Goal: Task Accomplishment & Management: Manage account settings

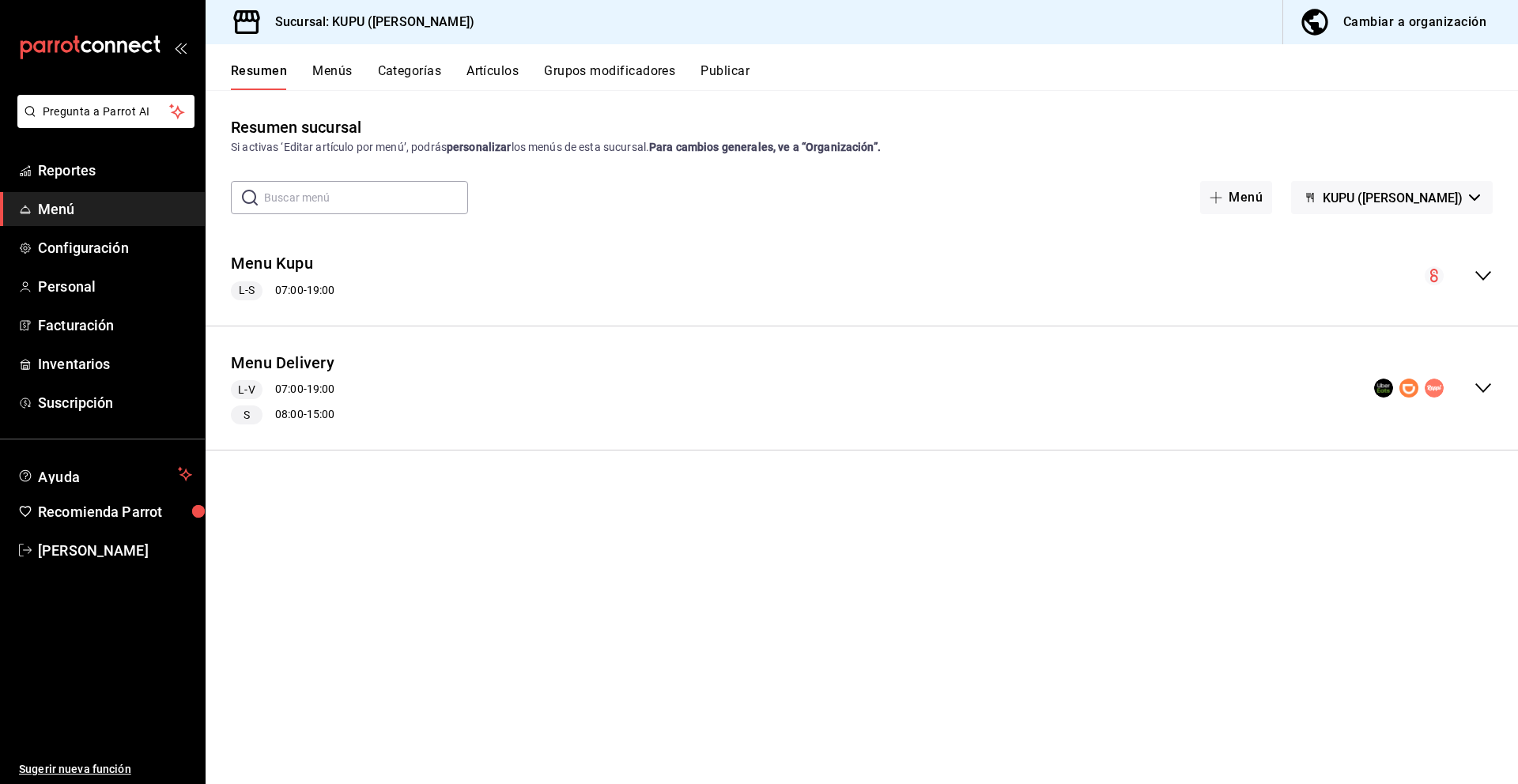
click at [1486, 277] on icon "collapse-menu-row" at bounding box center [1483, 276] width 16 height 10
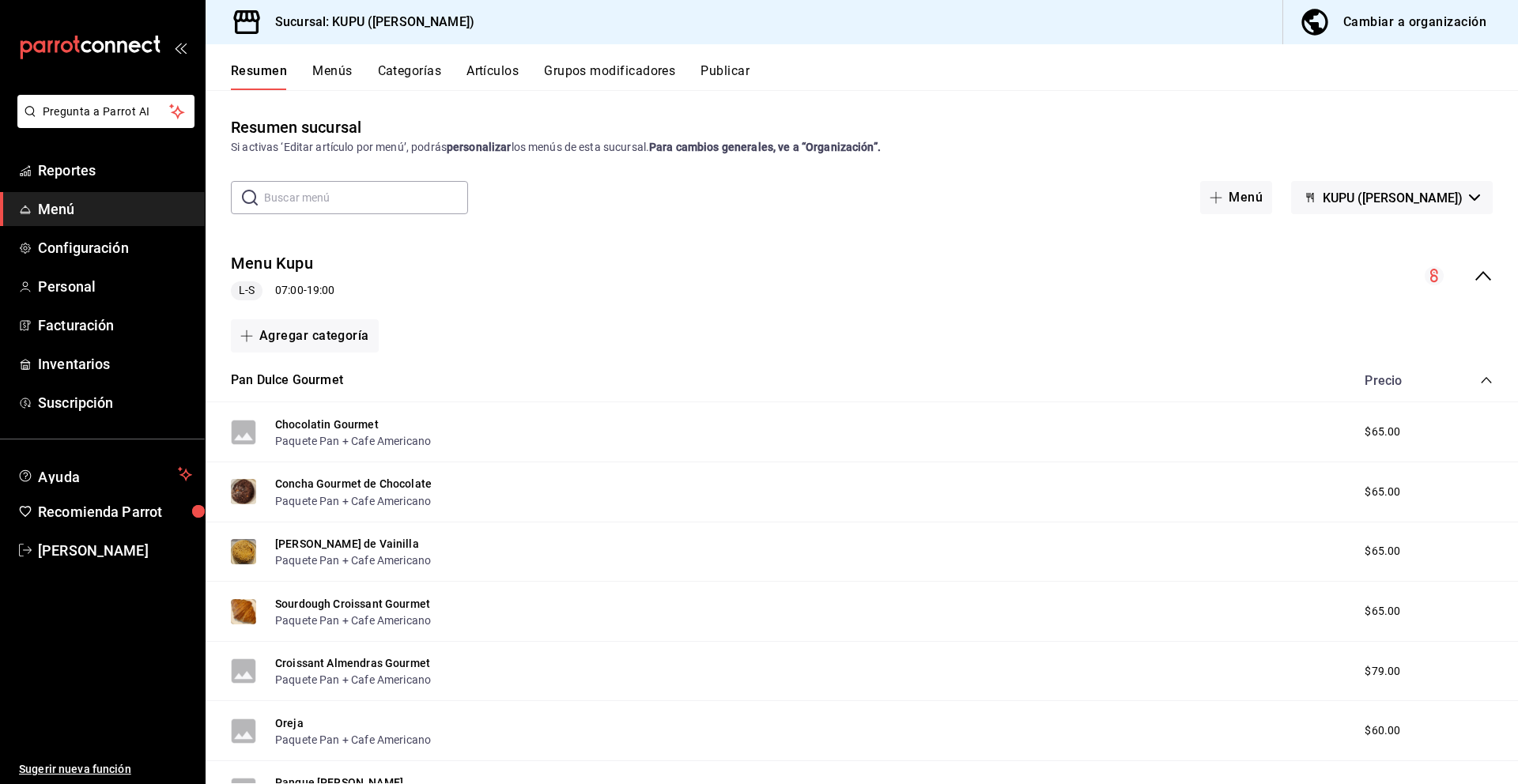
click at [1485, 383] on icon "collapse-category-row" at bounding box center [1485, 379] width 12 height 12
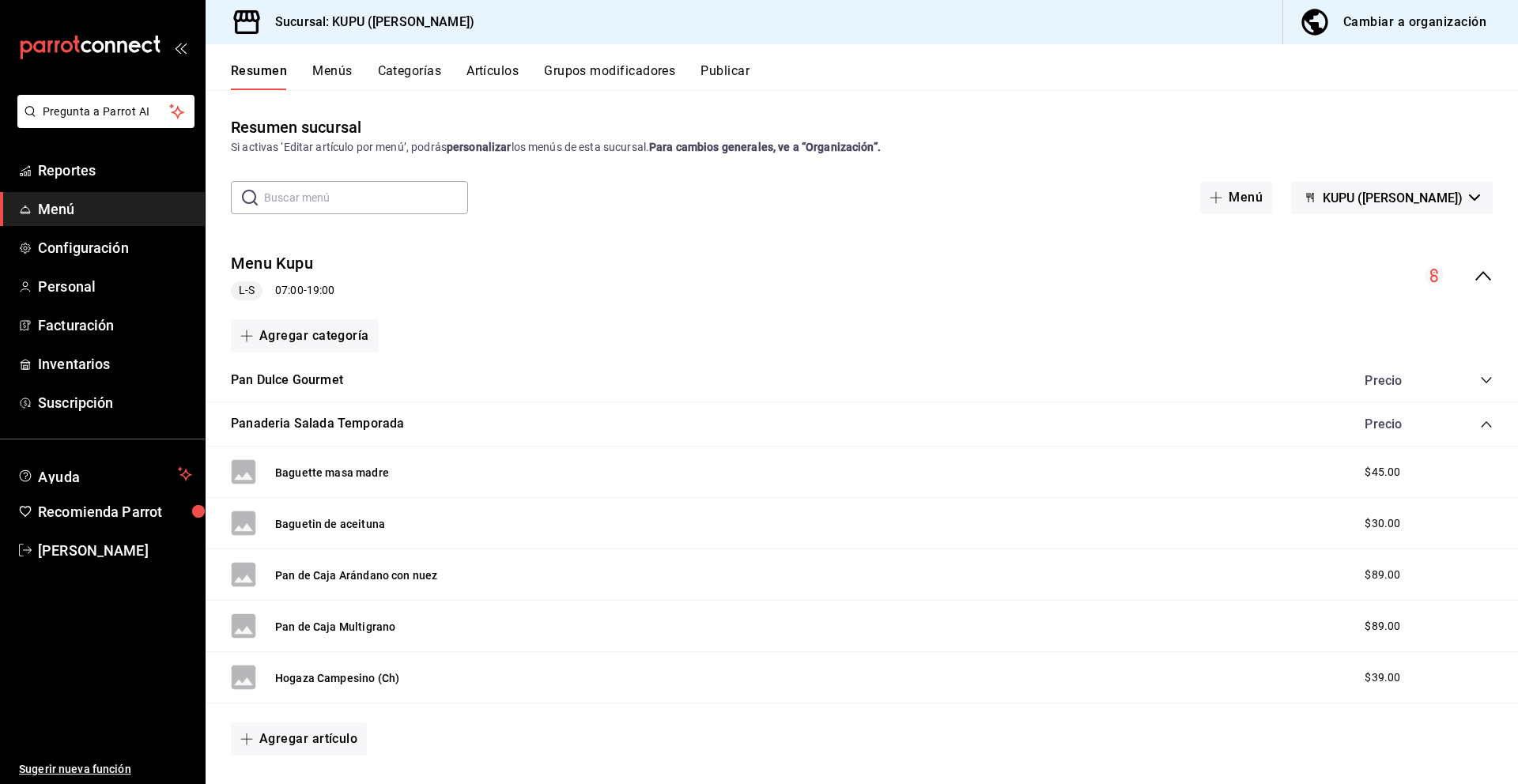
click at [1486, 432] on div "Panaderia Salada Temporada Precio" at bounding box center [862, 424] width 1312 height 44
click at [1484, 418] on icon "collapse-category-row" at bounding box center [1485, 424] width 12 height 12
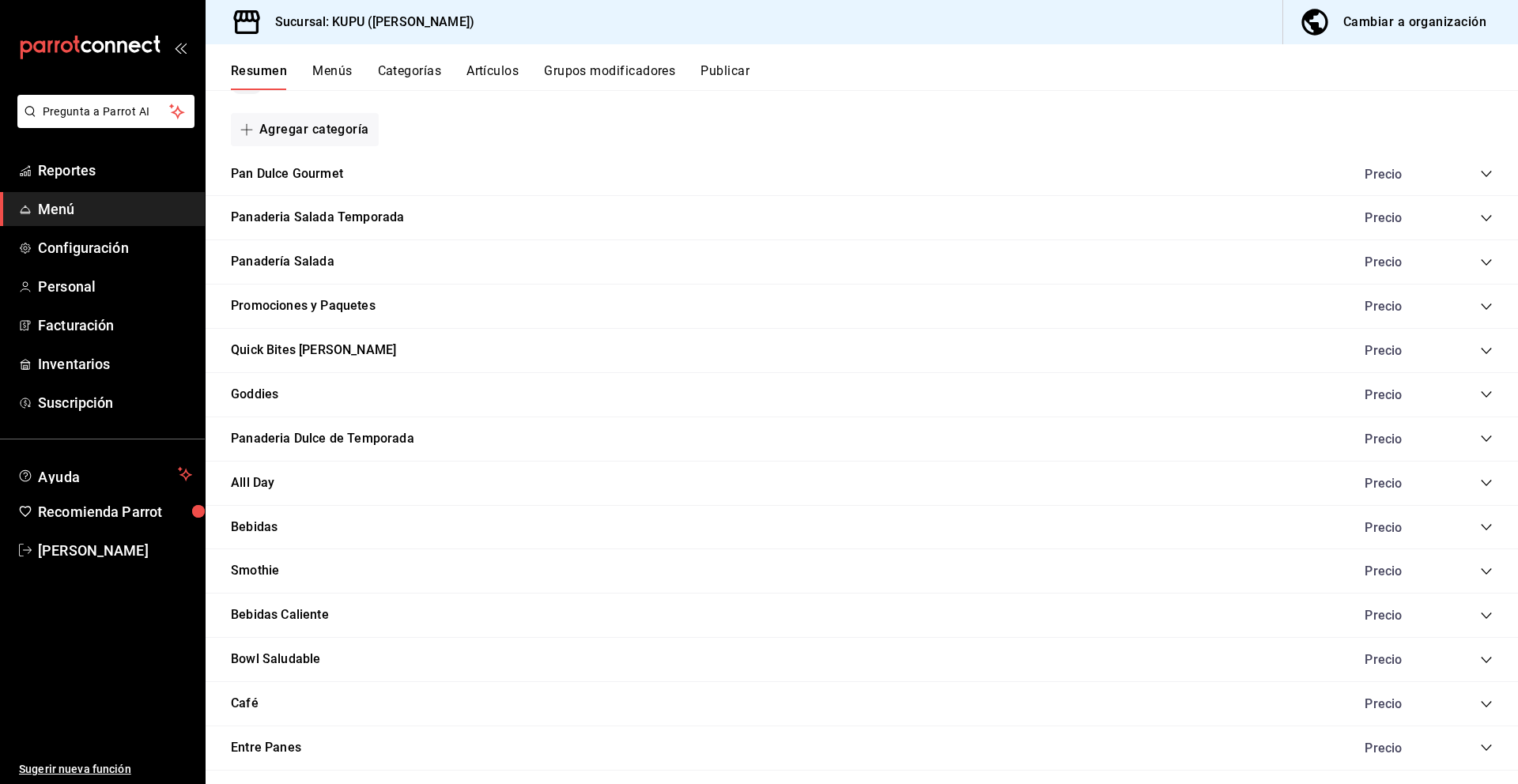
scroll to position [211, 0]
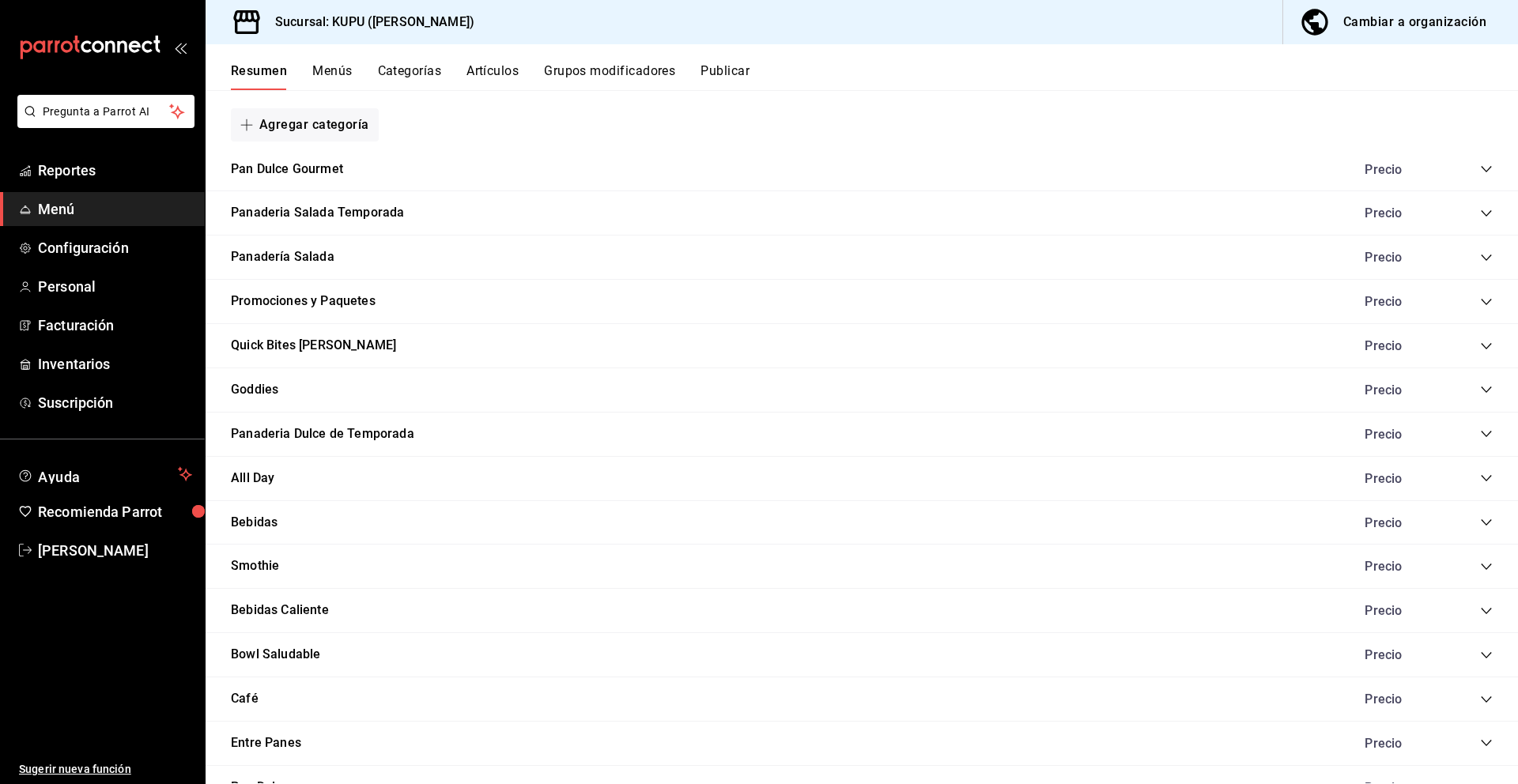
click at [1484, 521] on icon "collapse-category-row" at bounding box center [1485, 522] width 12 height 12
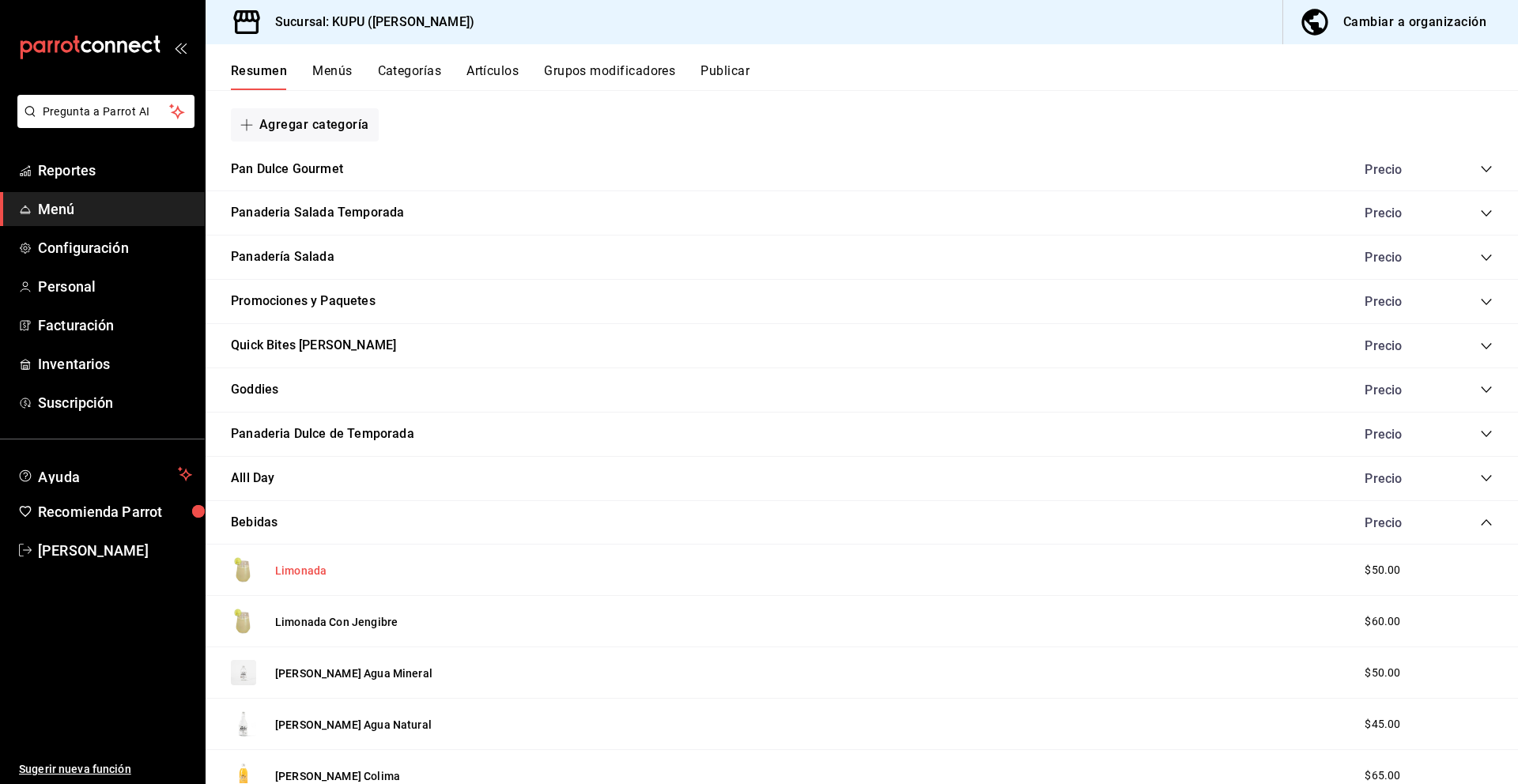
click at [309, 568] on button "Limonada" at bounding box center [301, 571] width 52 height 16
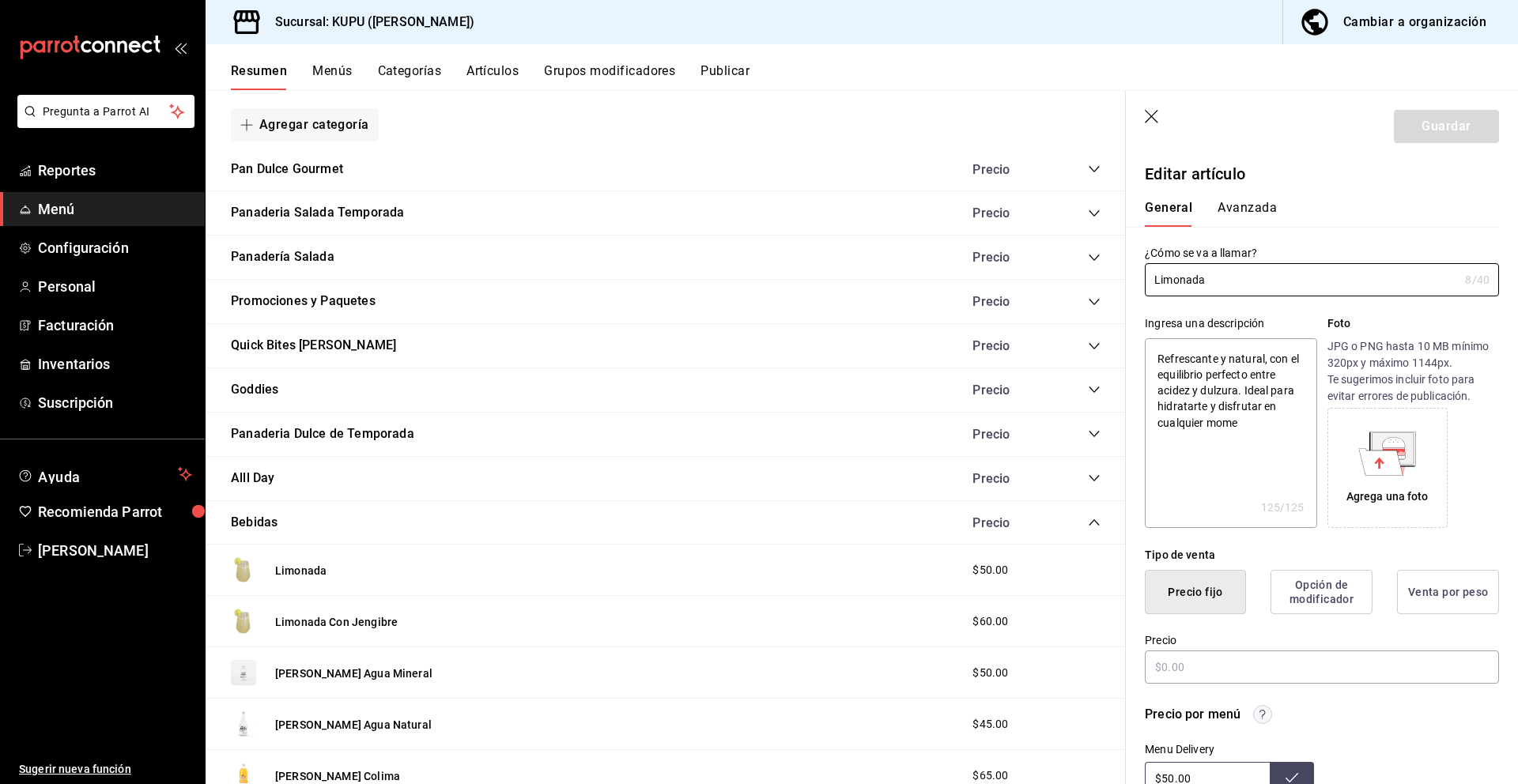
type textarea "x"
type input "$50.00"
radio input "false"
radio input "true"
drag, startPoint x: 1225, startPoint y: 284, endPoint x: 1115, endPoint y: 271, distance: 110.8
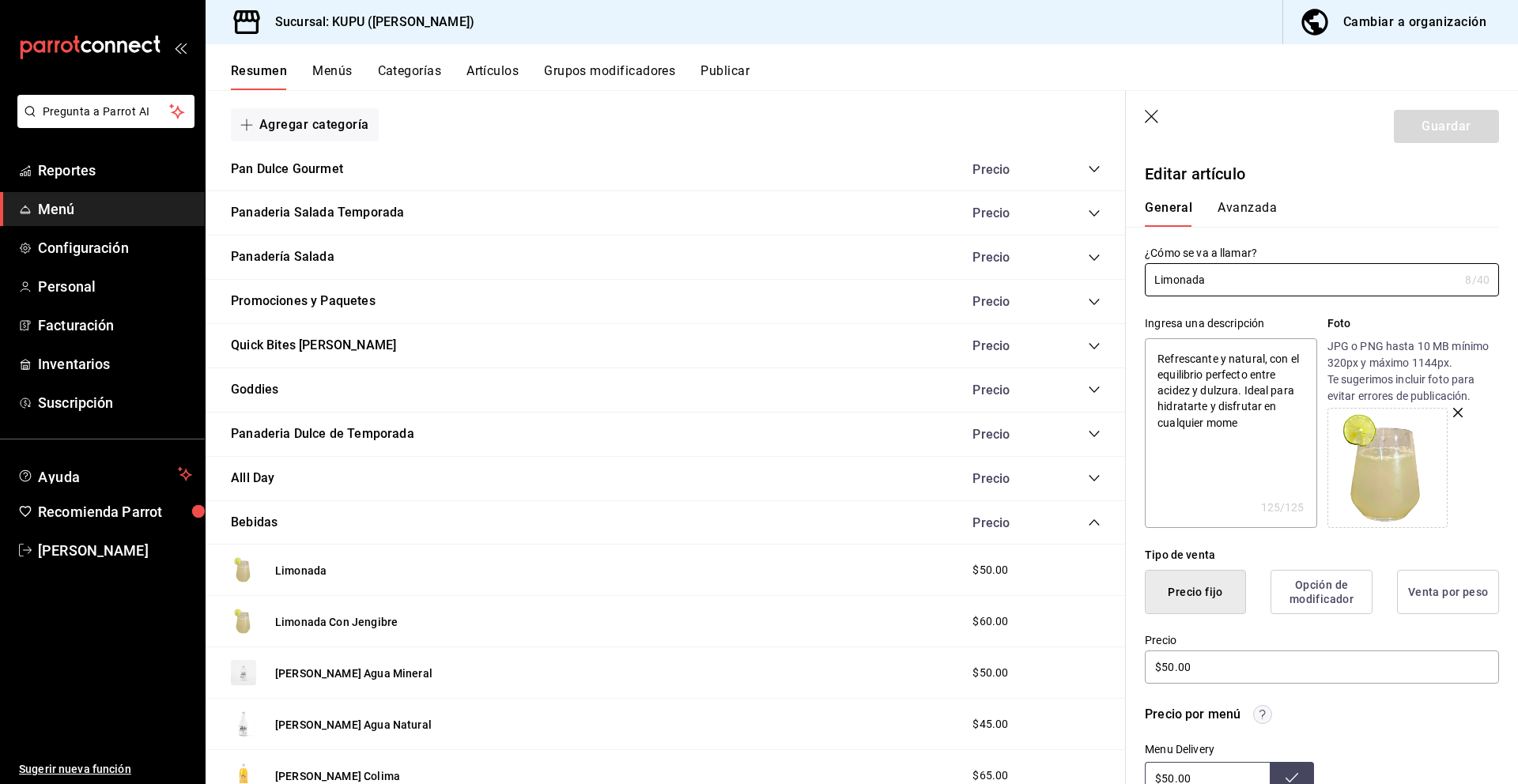
click at [1115, 271] on main "Resumen sucursal Si activas ‘Editar artículo por menú’, podrás personalizar los…" at bounding box center [862, 437] width 1312 height 694
drag, startPoint x: 1257, startPoint y: 422, endPoint x: 1152, endPoint y: 304, distance: 158.0
click at [1152, 304] on div "Ingresa una descripción Refrescante y natural, con el equilibrio perfecto entre…" at bounding box center [1312, 413] width 374 height 232
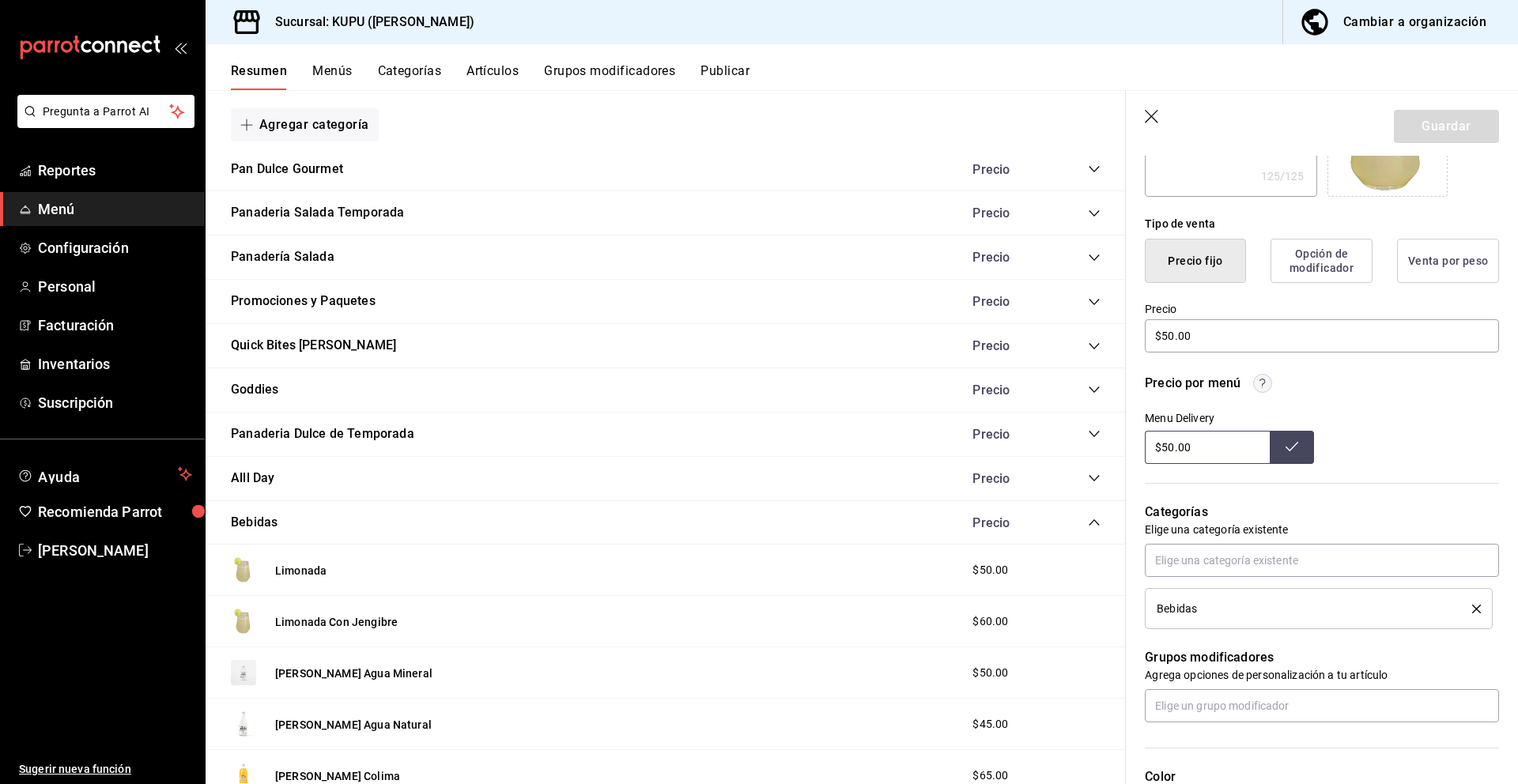
scroll to position [333, 0]
type textarea "x"
drag, startPoint x: 1204, startPoint y: 608, endPoint x: 1159, endPoint y: 603, distance: 45.3
click at [1159, 603] on div "Bebidas" at bounding box center [1303, 607] width 292 height 11
copy span "Bebidas"
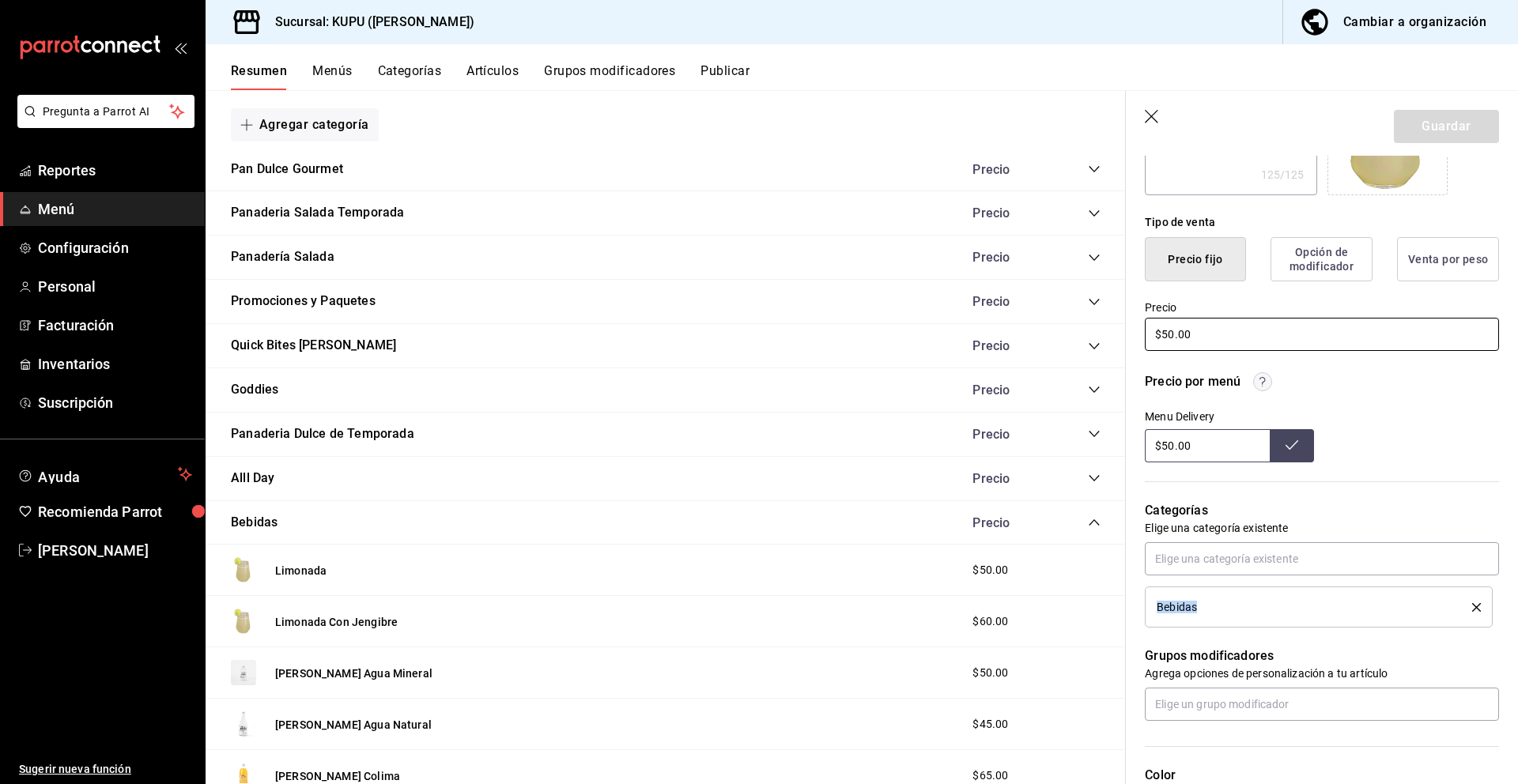
click at [1220, 333] on input "$50.00" at bounding box center [1322, 334] width 354 height 34
drag, startPoint x: 1234, startPoint y: 336, endPoint x: 1145, endPoint y: 335, distance: 89.0
click at [1145, 335] on input "$50.00" at bounding box center [1322, 334] width 354 height 34
drag, startPoint x: 1209, startPoint y: 442, endPoint x: 1129, endPoint y: 418, distance: 83.5
click at [1129, 418] on div "Precio por menú Menu Delivery $50.00" at bounding box center [1312, 408] width 374 height 109
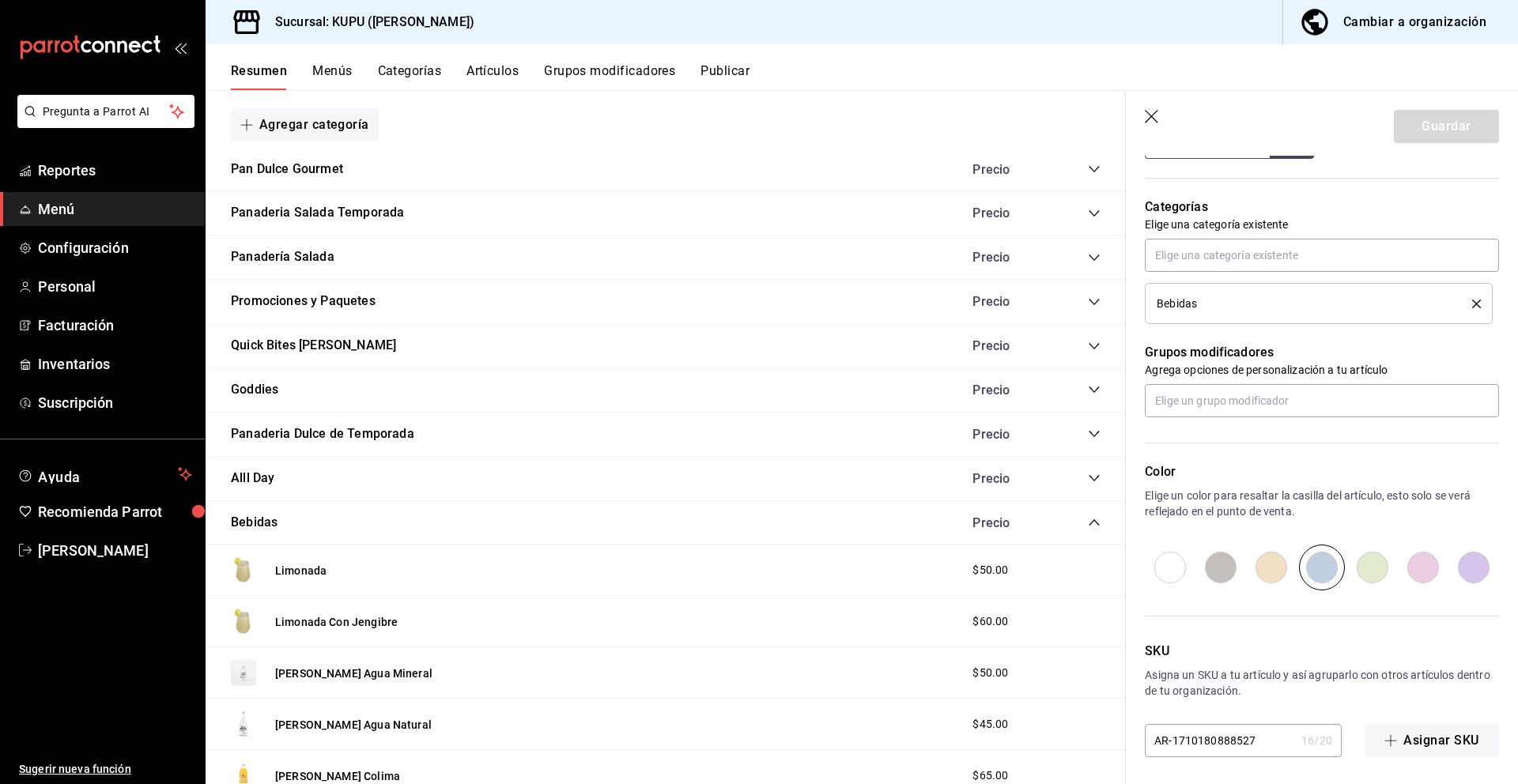
scroll to position [640, 0]
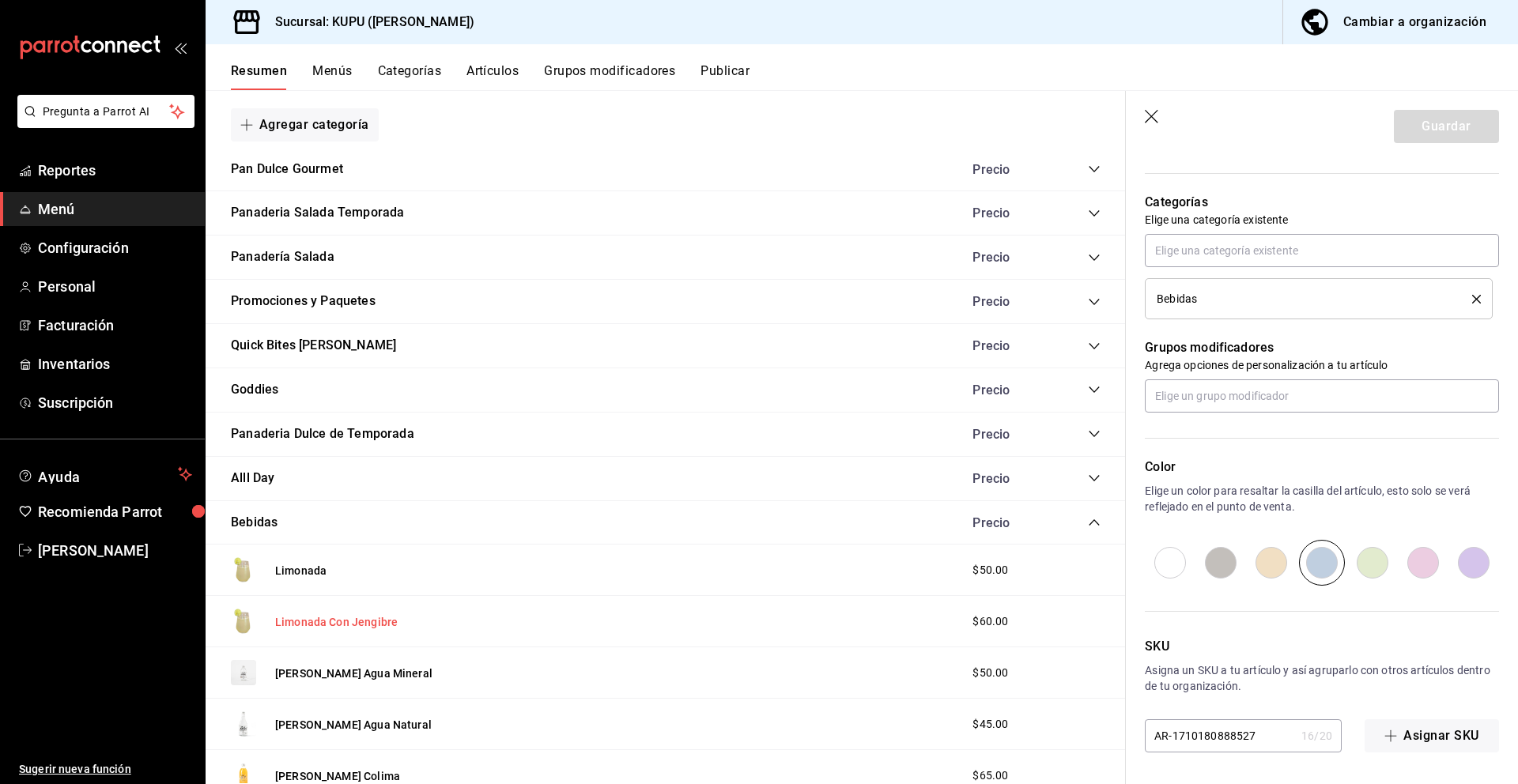
click at [363, 625] on button "Limonada Con Jengibre" at bounding box center [336, 621] width 123 height 16
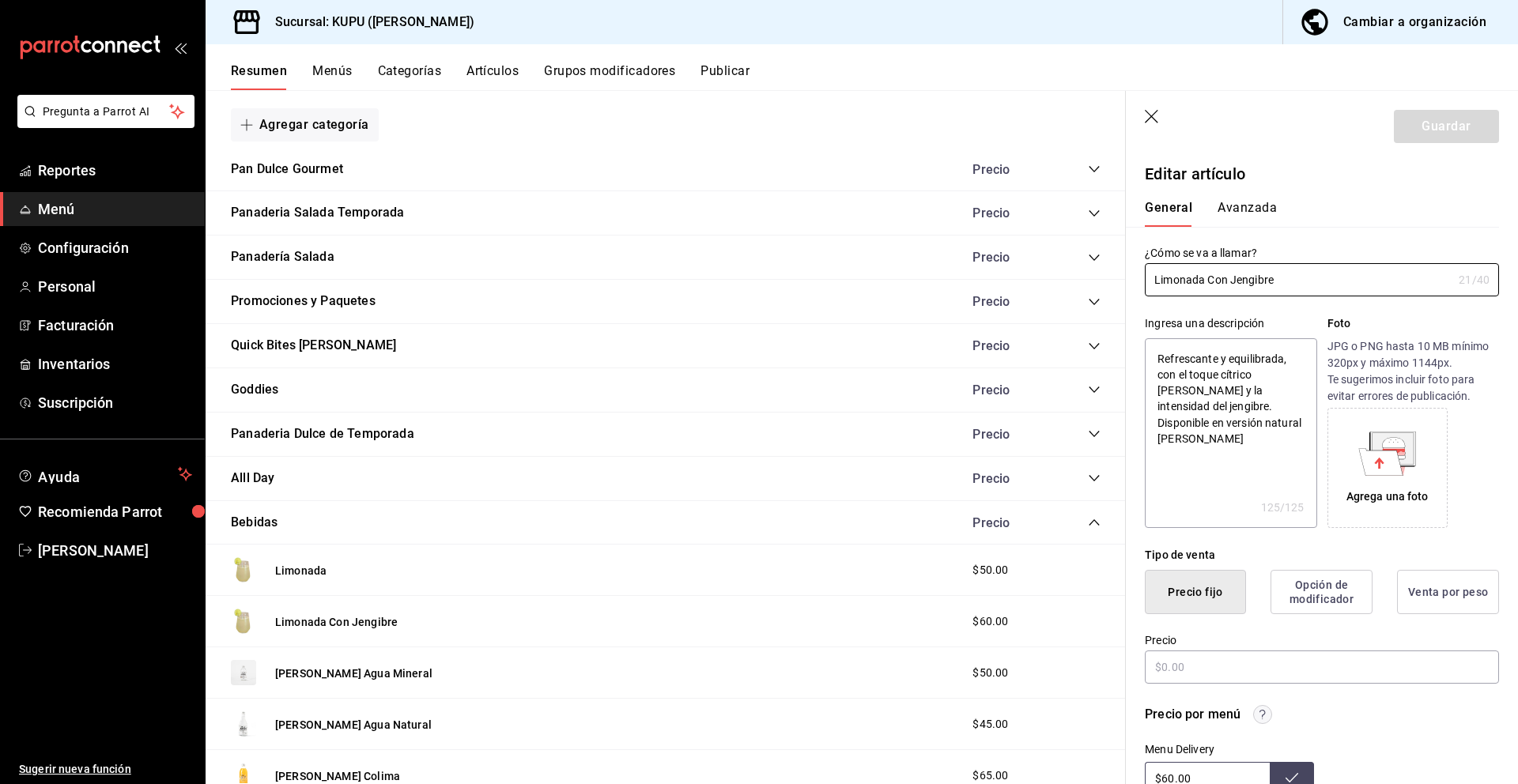
type textarea "x"
type input "$60.00"
radio input "false"
radio input "true"
drag, startPoint x: 1290, startPoint y: 279, endPoint x: 1144, endPoint y: 250, distance: 148.9
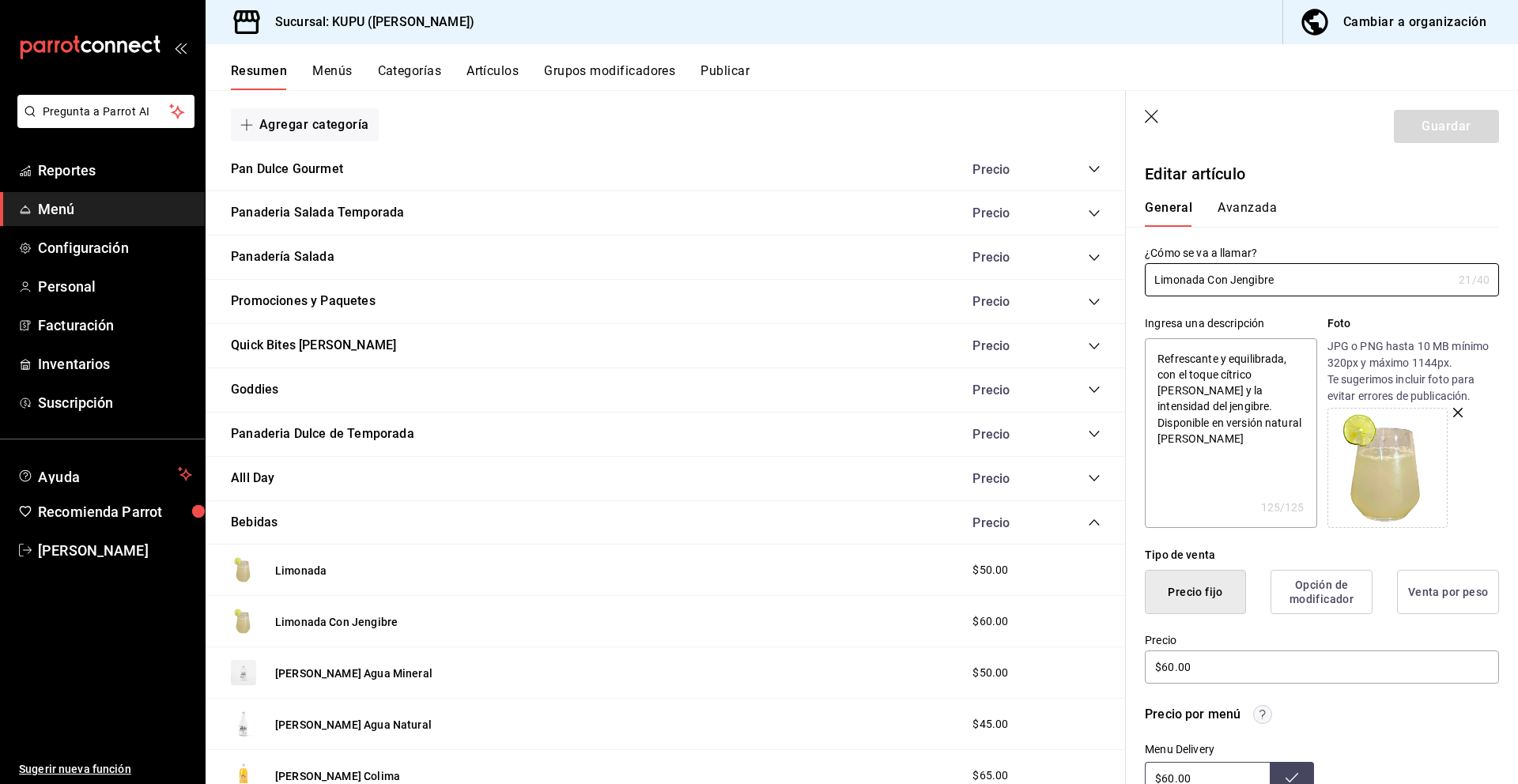
click at [1144, 250] on div "¿Cómo se va a llamar? Limonada Con Jengibre 21 /40 ¿Cómo se va a llamar?" at bounding box center [1322, 271] width 354 height 51
drag, startPoint x: 1232, startPoint y: 429, endPoint x: 1139, endPoint y: 313, distance: 148.7
click at [1139, 313] on div "Ingresa una descripción Refrescante y equilibrada, con el toque cítrico [PERSON…" at bounding box center [1312, 413] width 374 height 232
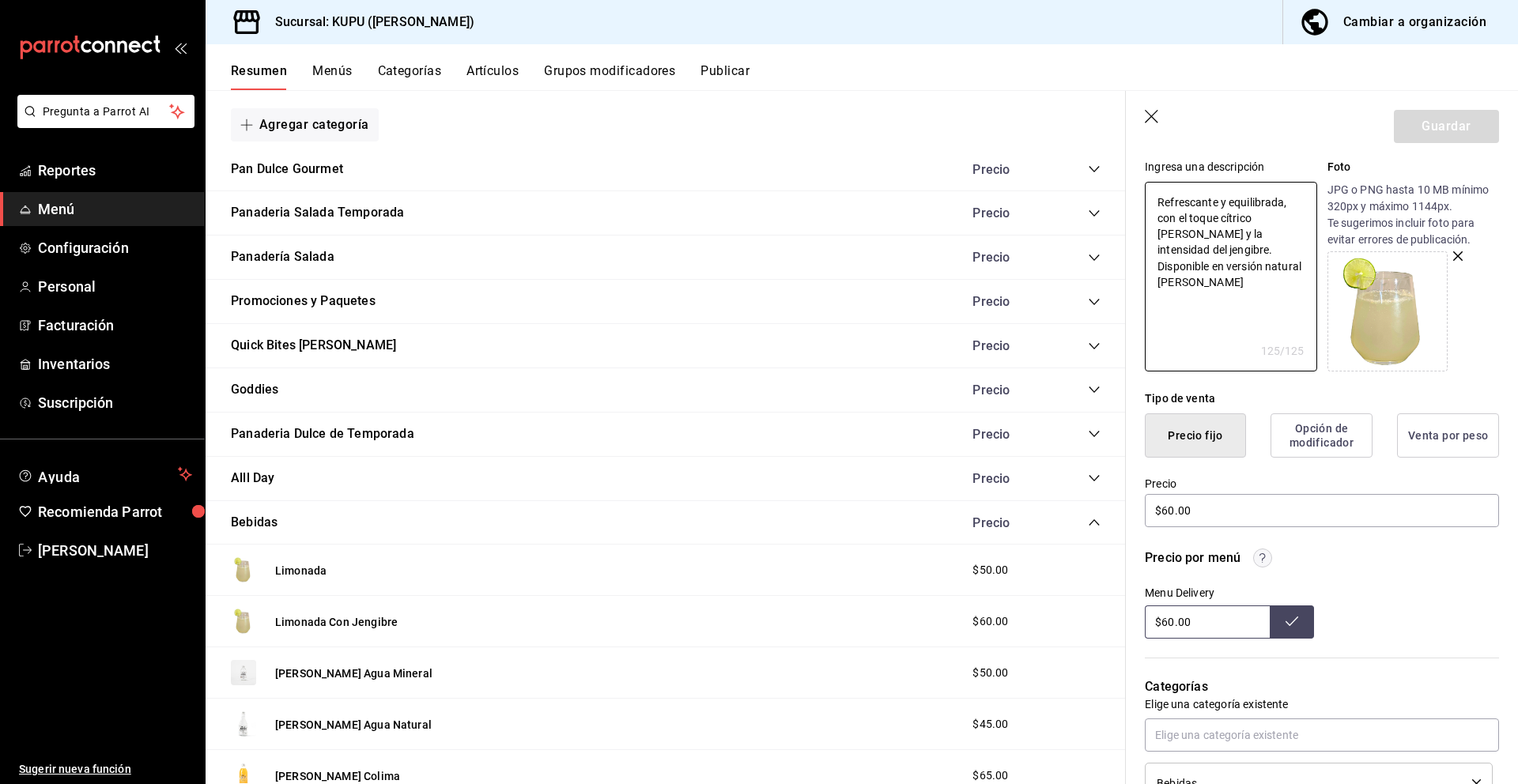
scroll to position [161, 0]
type textarea "x"
click at [1193, 498] on input "$60.00" at bounding box center [1322, 506] width 354 height 34
drag, startPoint x: 1217, startPoint y: 505, endPoint x: 1094, endPoint y: 503, distance: 123.0
click at [1094, 503] on main "Resumen sucursal Si activas ‘Editar artículo por menú’, podrás personalizar los…" at bounding box center [862, 437] width 1312 height 694
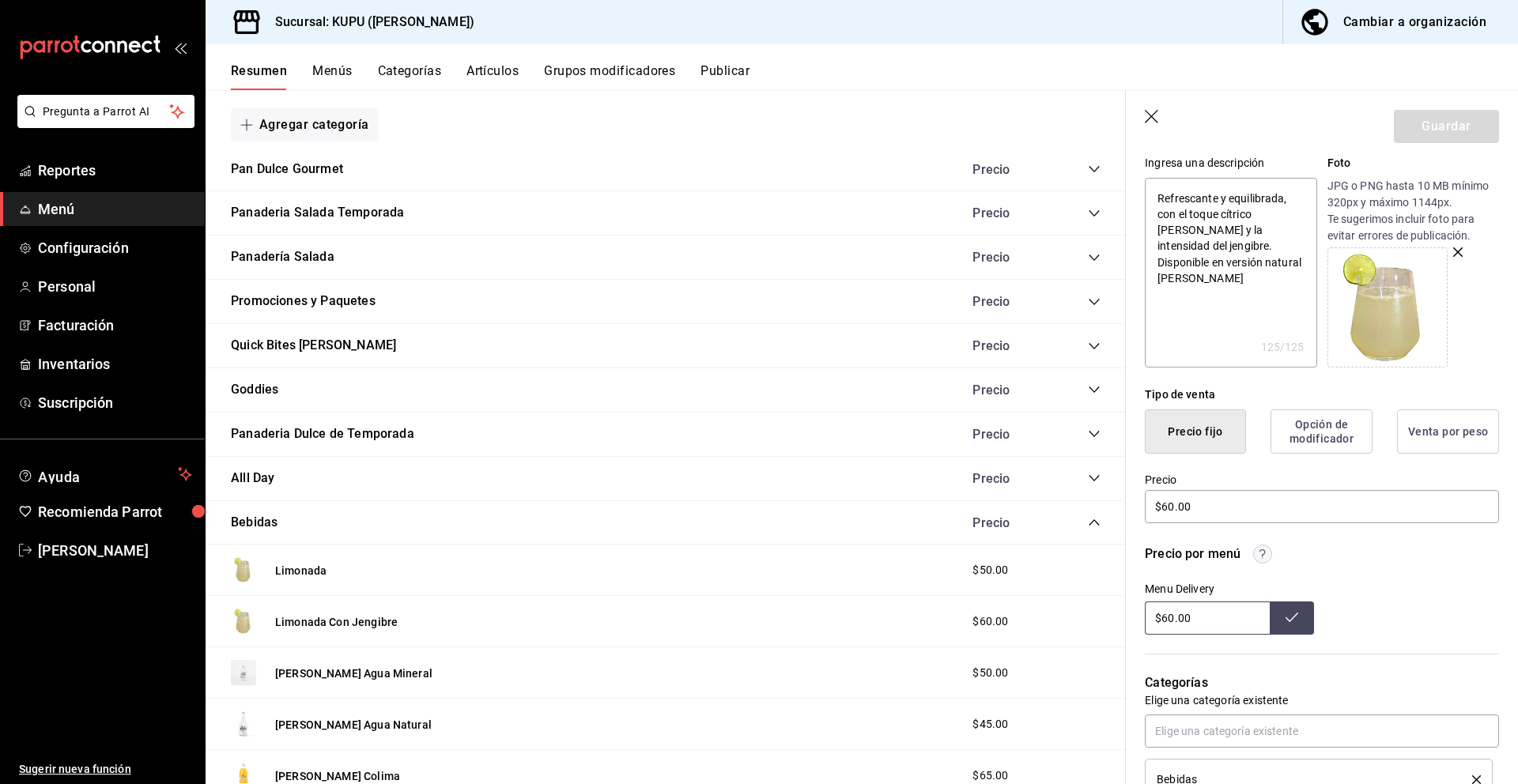
drag, startPoint x: 1217, startPoint y: 618, endPoint x: 1141, endPoint y: 609, distance: 76.5
click at [1141, 609] on div "Precio por menú Menu Delivery $60.00" at bounding box center [1312, 580] width 374 height 109
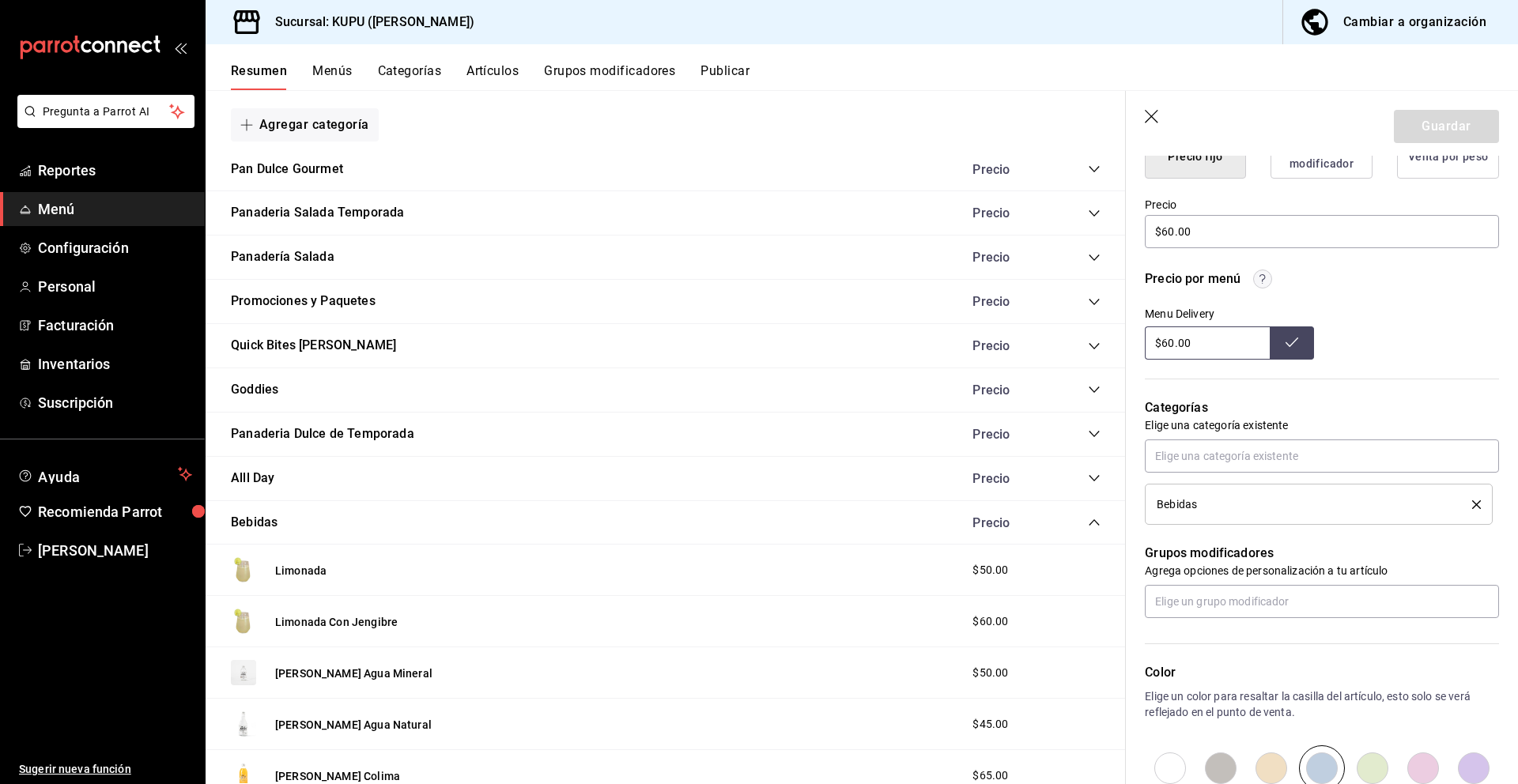
scroll to position [640, 0]
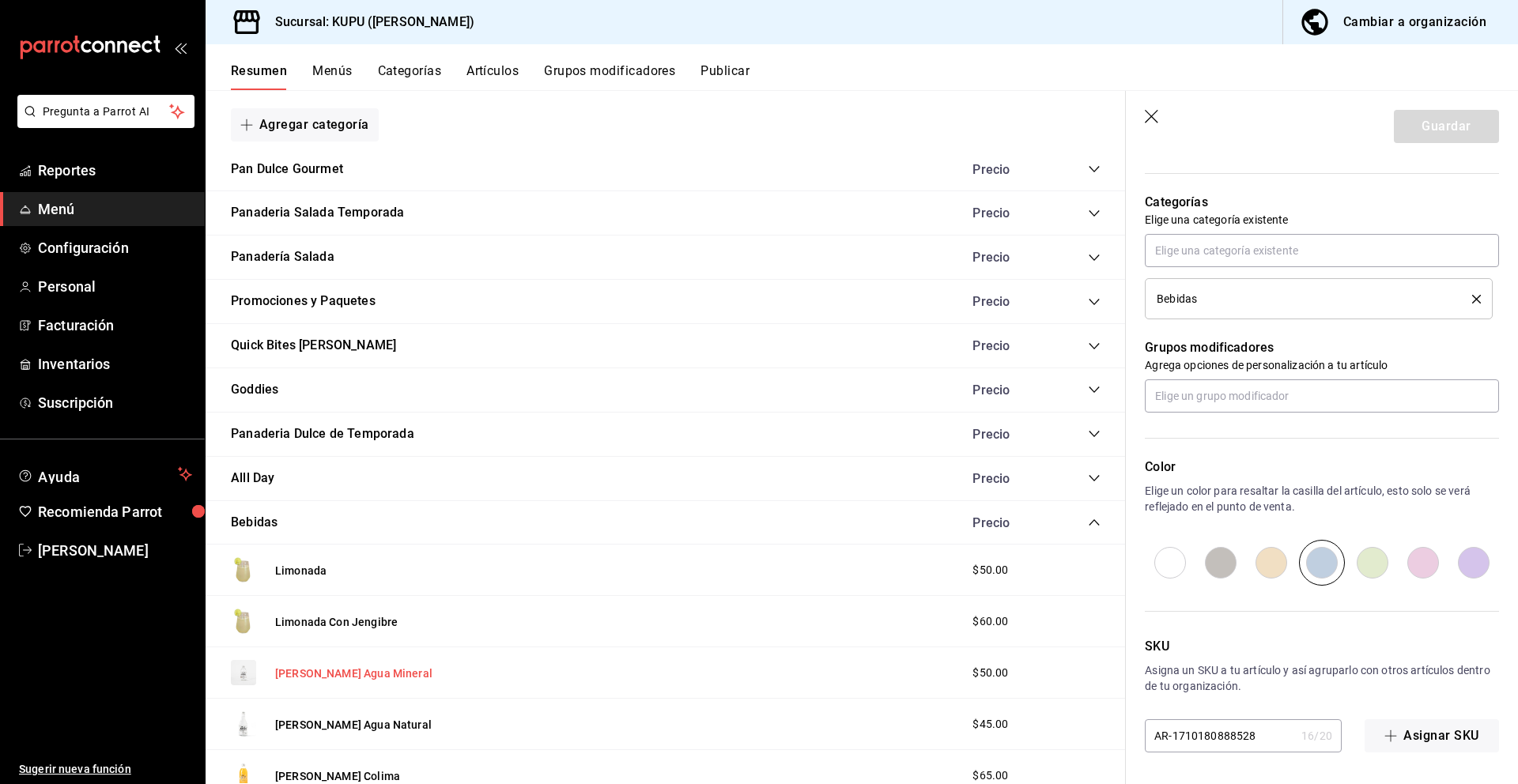
click at [328, 672] on button "[PERSON_NAME] Agua Mineral" at bounding box center [353, 673] width 157 height 16
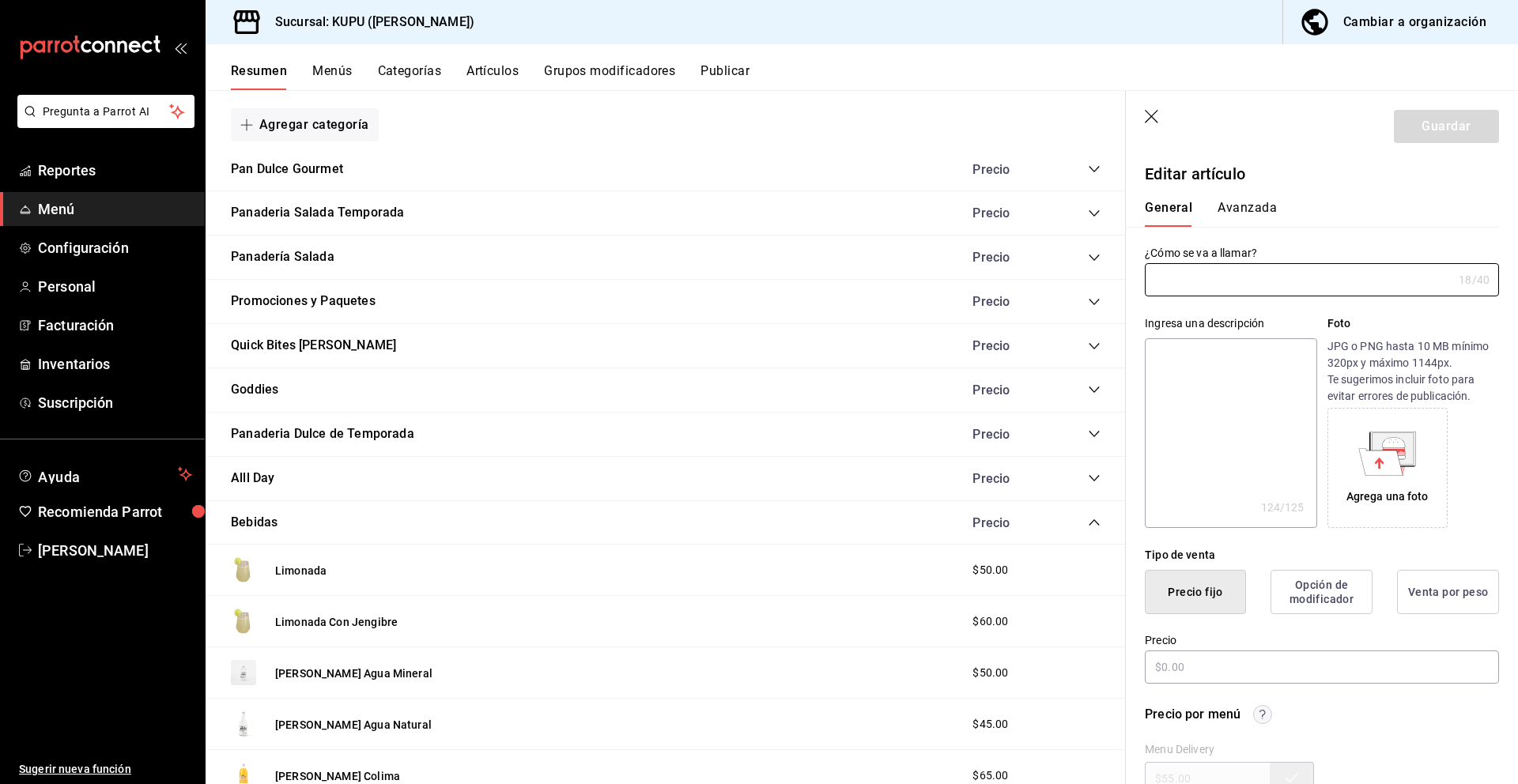
type input "[PERSON_NAME] Agua Mineral"
type textarea "Agua mineral artesanal 100 natural, burbujeante y refrescante. Ideal para hidra…"
type textarea "x"
type input "AR-1710180888529"
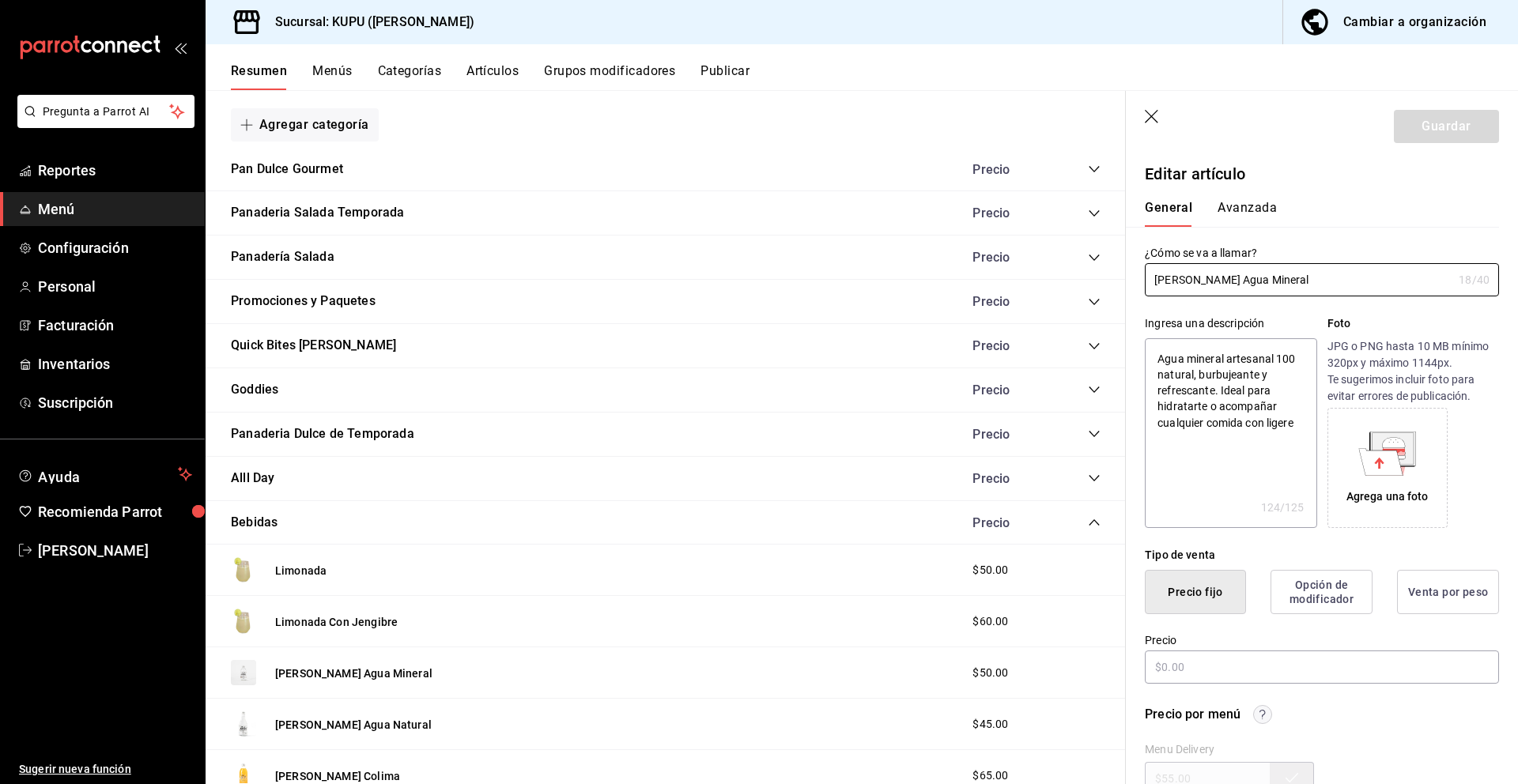
type textarea "x"
type input "$50.00"
radio input "false"
radio input "true"
drag, startPoint x: 1272, startPoint y: 284, endPoint x: 1112, endPoint y: 278, distance: 160.1
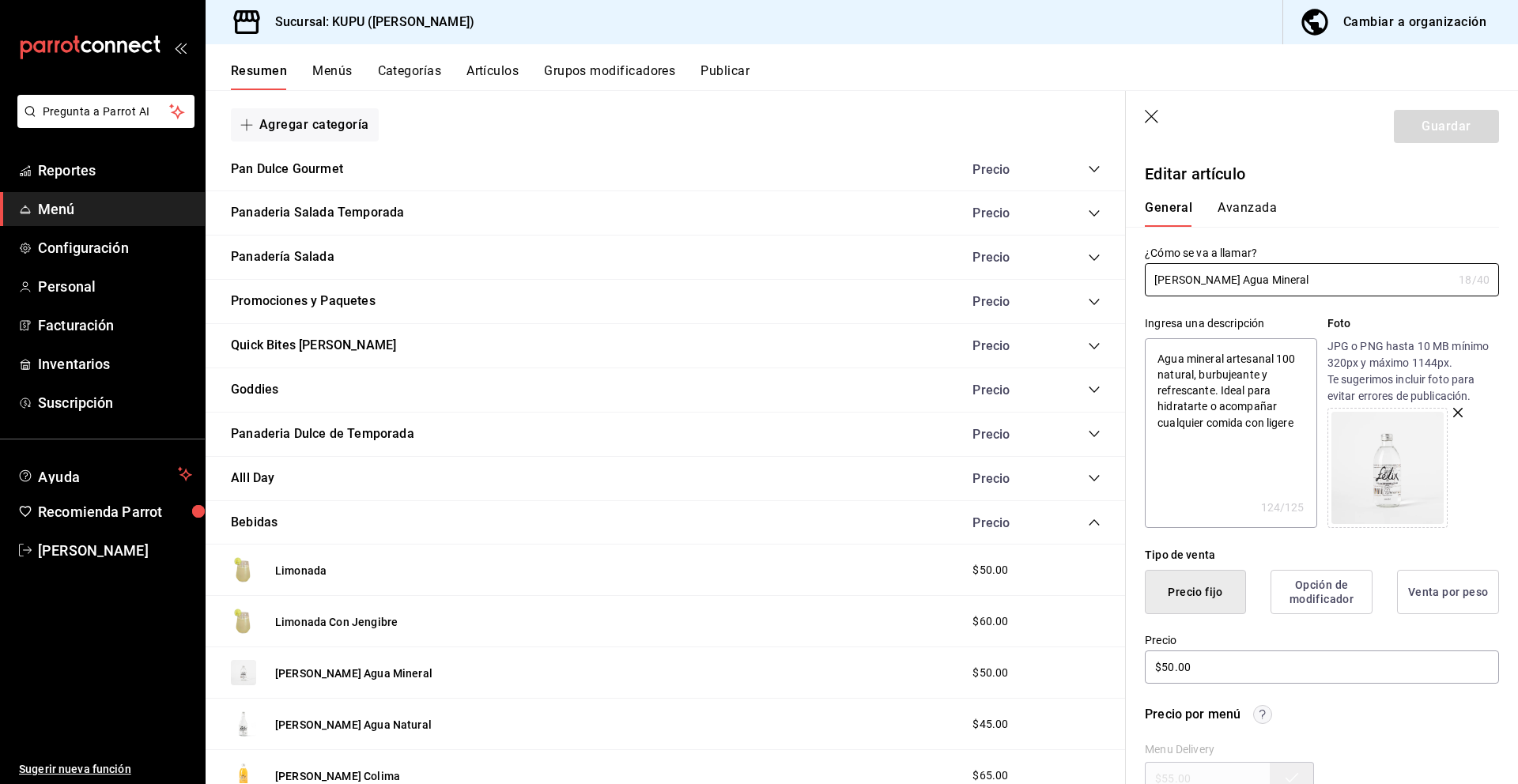
click at [1112, 278] on main "Resumen sucursal Si activas ‘Editar artículo por menú’, podrás personalizar los…" at bounding box center [862, 437] width 1312 height 694
drag, startPoint x: 1304, startPoint y: 424, endPoint x: 1174, endPoint y: 333, distance: 158.7
click at [1174, 333] on div "Ingresa una descripción Agua mineral artesanal 100 natural, burbujeante y refre…" at bounding box center [1230, 421] width 171 height 213
type textarea "x"
drag, startPoint x: 1235, startPoint y: 663, endPoint x: 1121, endPoint y: 647, distance: 115.1
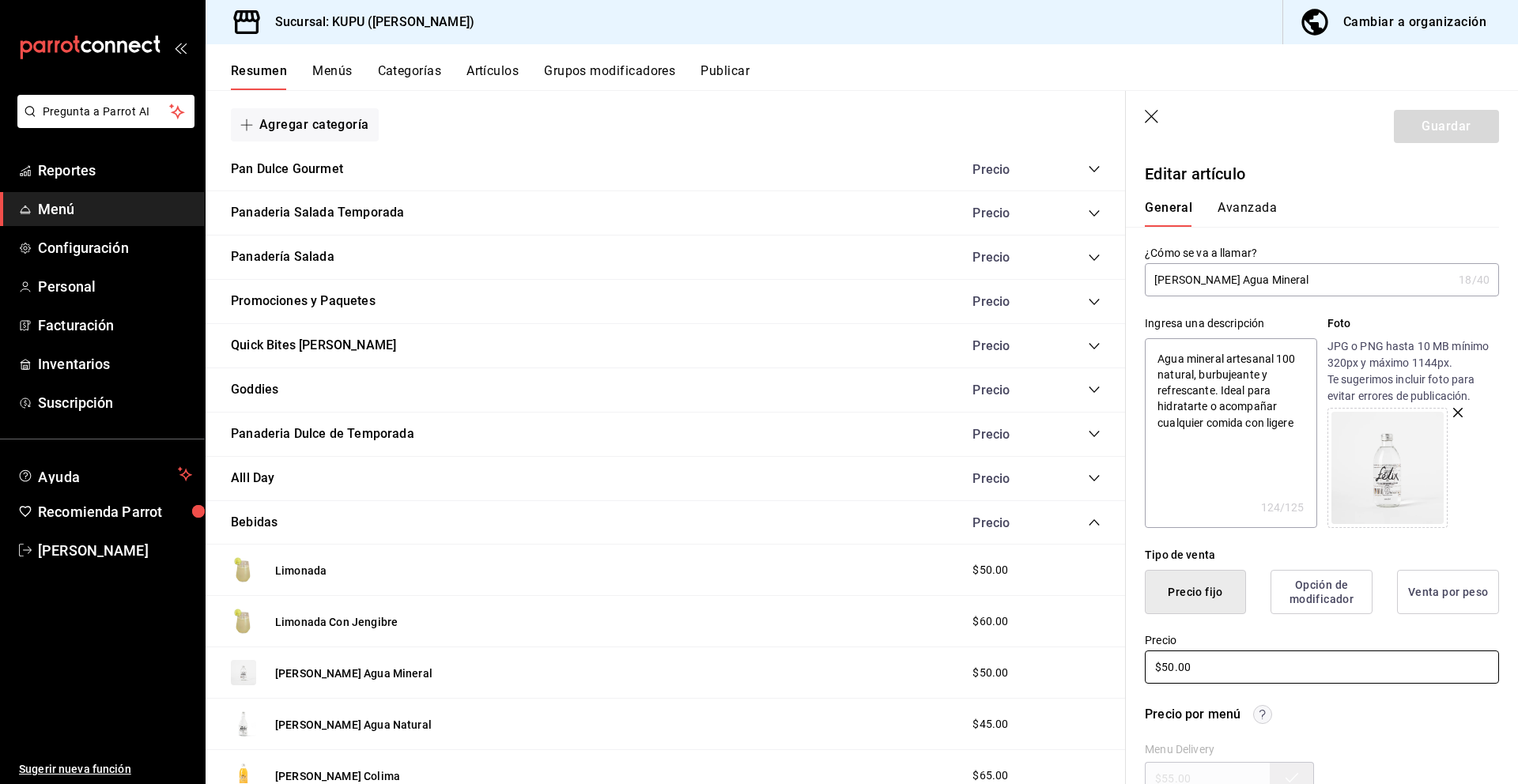
click at [1121, 648] on main "Resumen sucursal Si activas ‘Editar artículo por menú’, podrás personalizar los…" at bounding box center [862, 437] width 1312 height 694
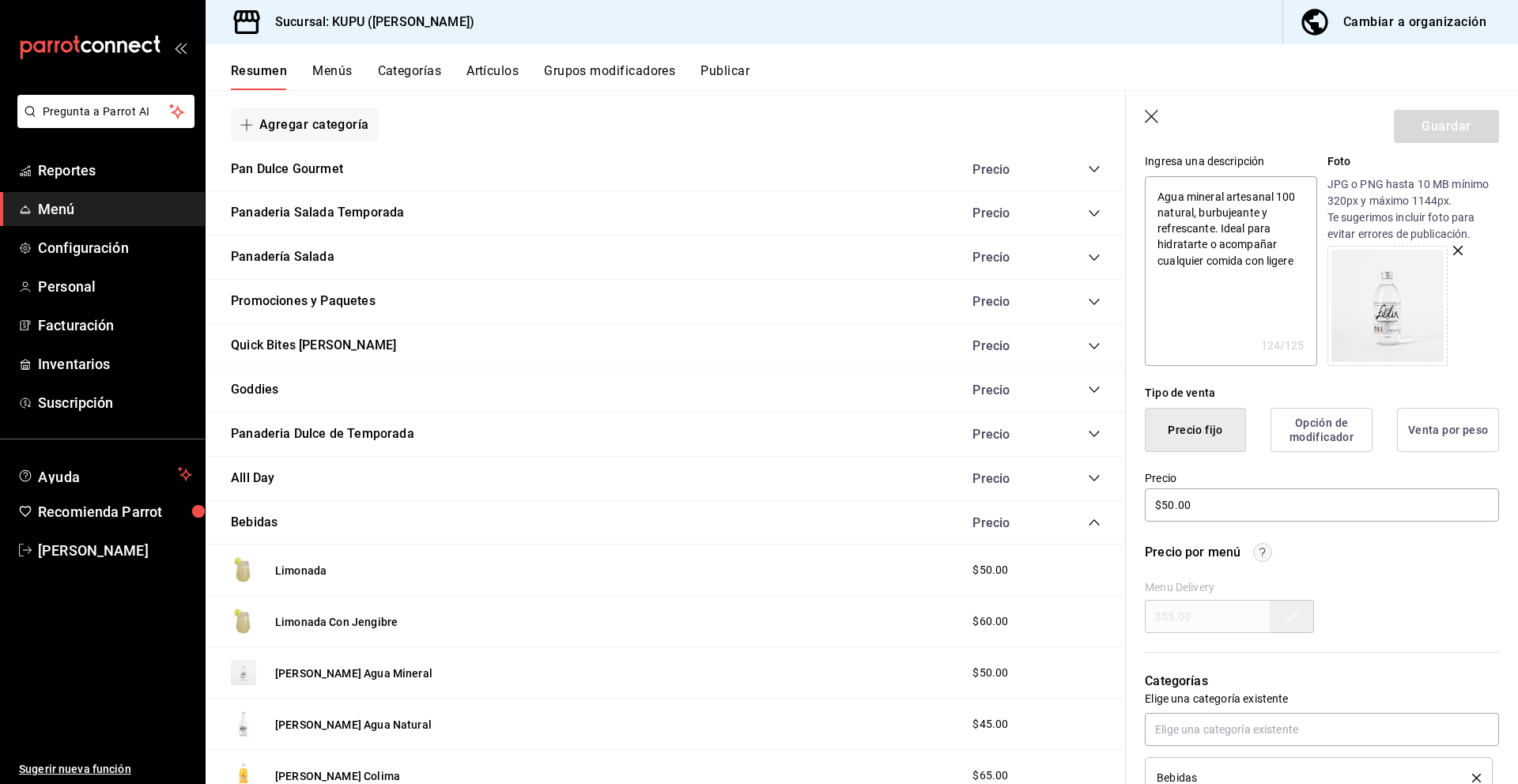
drag, startPoint x: 1205, startPoint y: 622, endPoint x: 1157, endPoint y: 613, distance: 48.8
click at [1157, 613] on div "Menu Delivery $55.00" at bounding box center [1322, 607] width 354 height 52
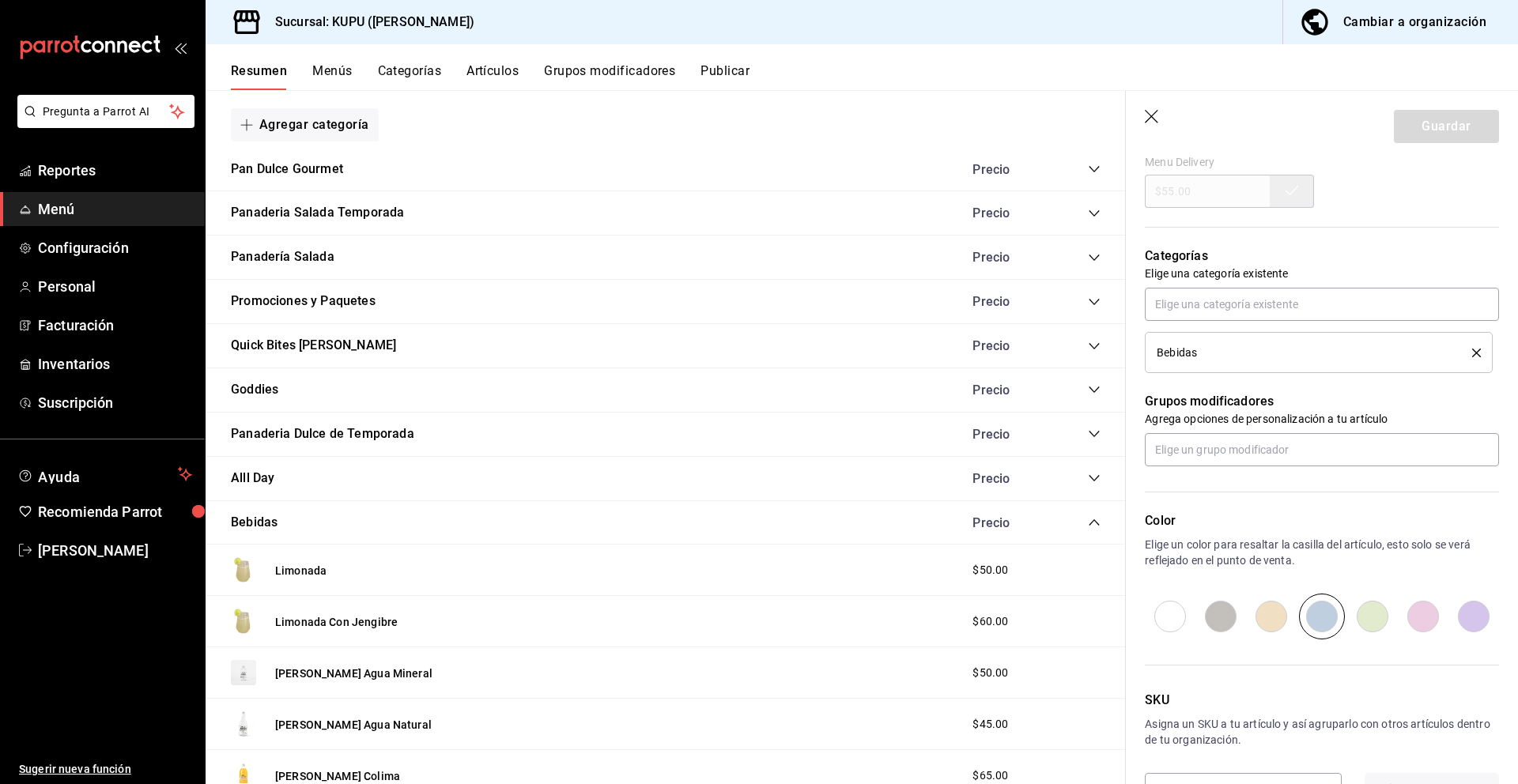
scroll to position [640, 0]
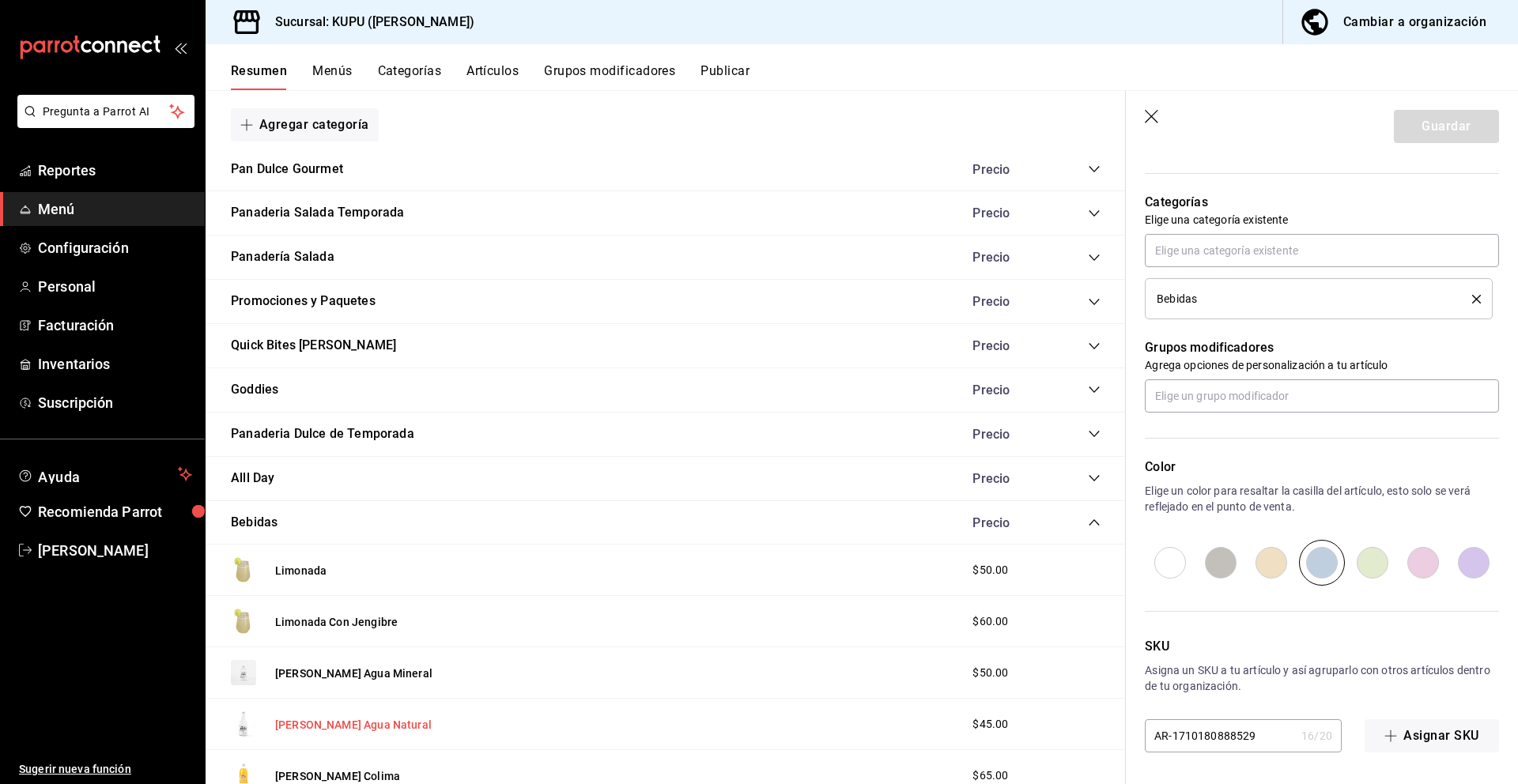
click at [349, 718] on button "[PERSON_NAME] Agua Natural" at bounding box center [352, 725] width 156 height 16
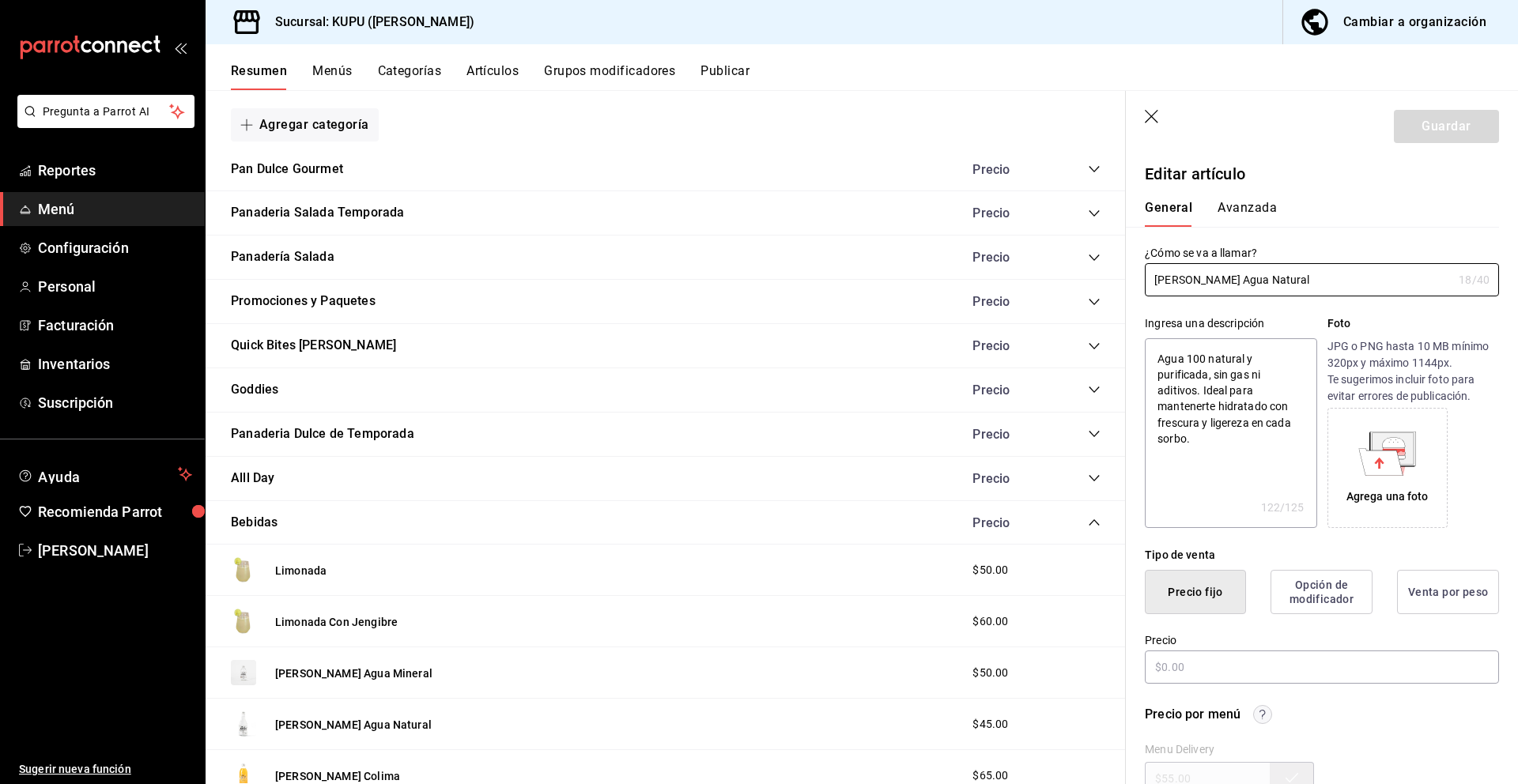
type textarea "x"
type input "$45.00"
radio input "false"
radio input "true"
drag, startPoint x: 1280, startPoint y: 279, endPoint x: 1167, endPoint y: 244, distance: 118.3
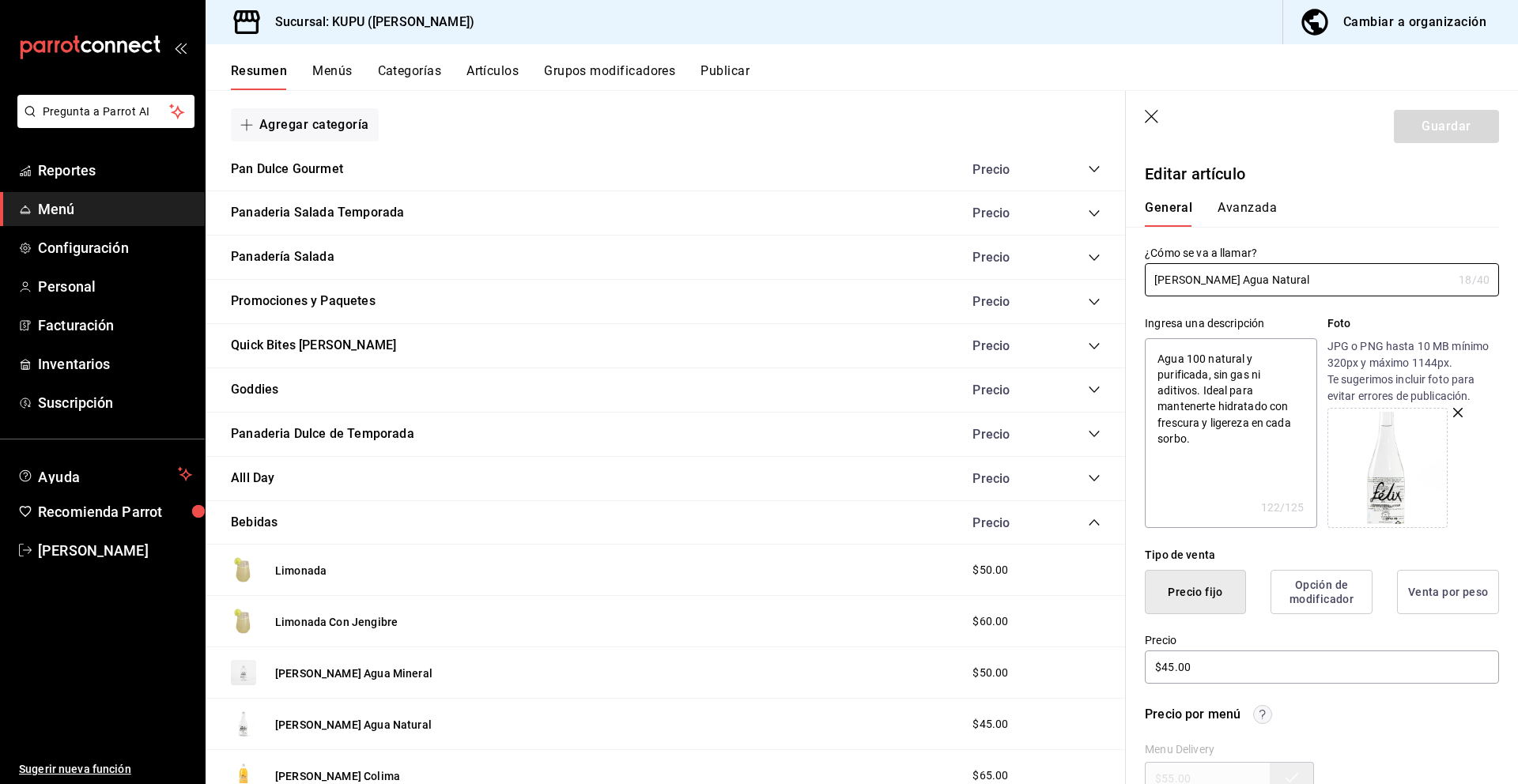
click at [1167, 244] on div "¿Cómo se va a llamar? [PERSON_NAME] Agua Natural 18 /40 ¿Cómo se va a llamar?" at bounding box center [1312, 261] width 374 height 70
drag, startPoint x: 1214, startPoint y: 445, endPoint x: 1117, endPoint y: 301, distance: 173.6
click at [1117, 301] on main "Resumen sucursal Si activas ‘Editar artículo por menú’, podrás personalizar los…" at bounding box center [862, 437] width 1312 height 694
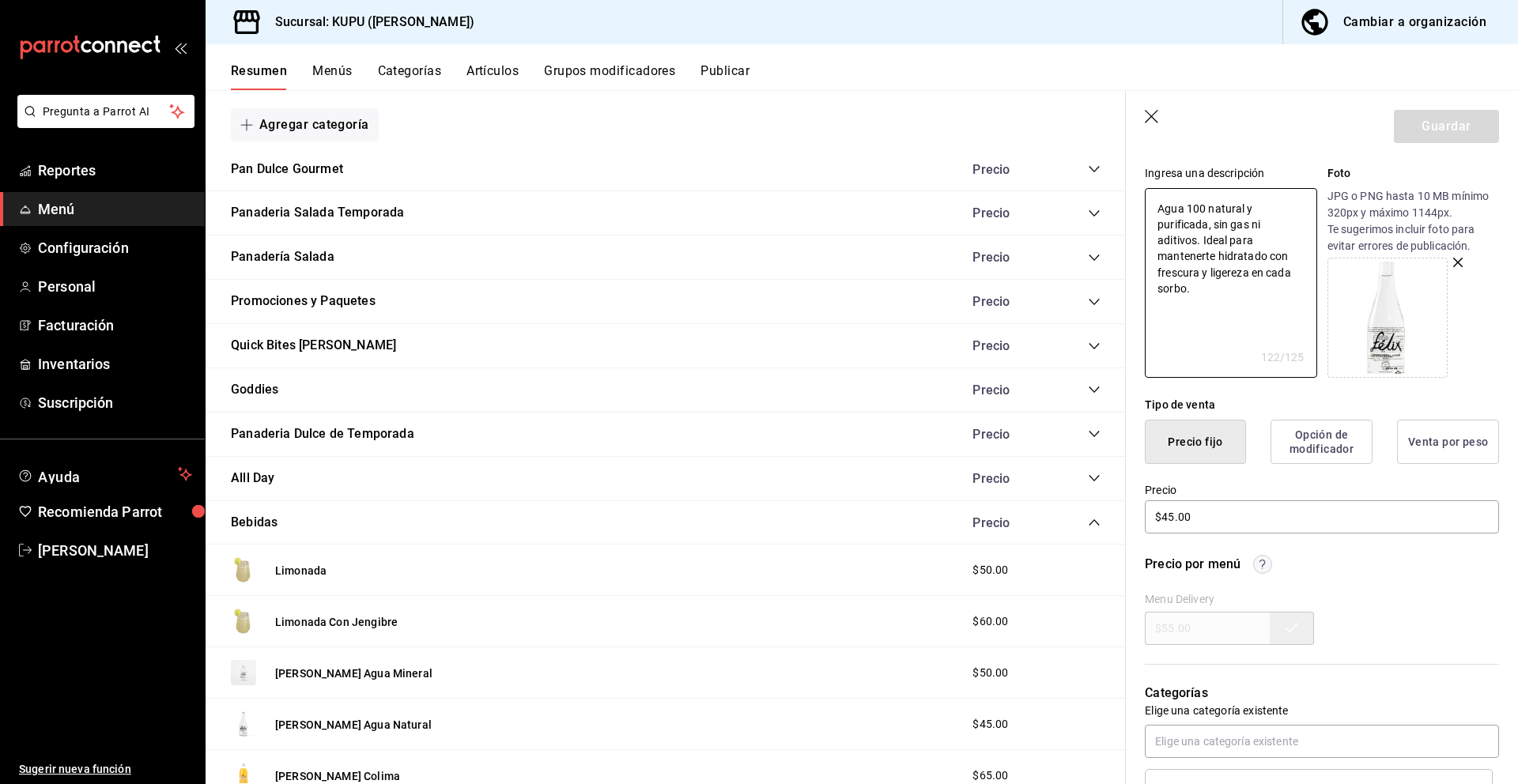
scroll to position [151, 0]
type textarea "x"
drag, startPoint x: 1219, startPoint y: 528, endPoint x: 1142, endPoint y: 521, distance: 77.3
click at [1142, 521] on div "Precio $45.00" at bounding box center [1312, 498] width 374 height 72
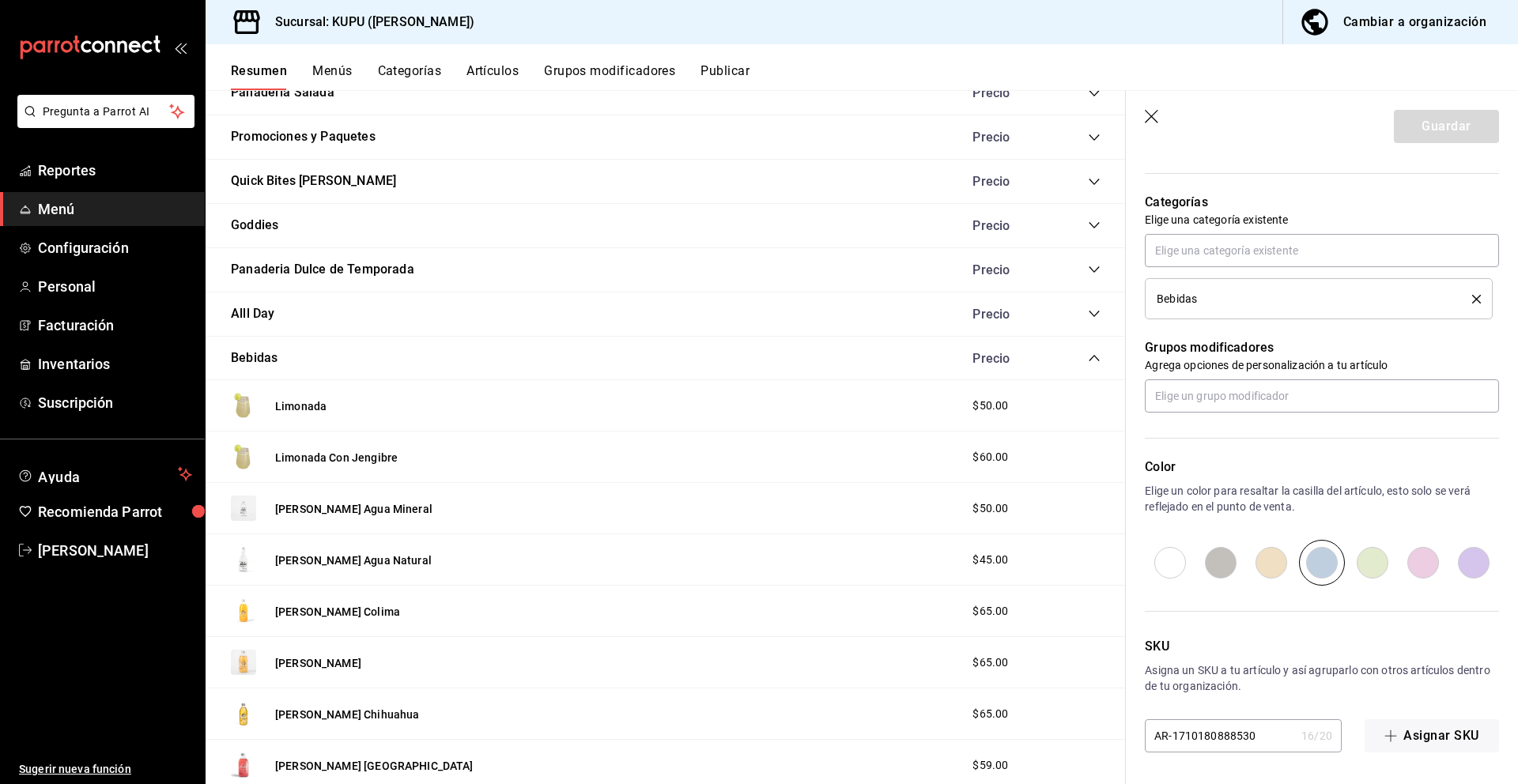
scroll to position [374, 0]
click at [345, 614] on button "[PERSON_NAME] Colima" at bounding box center [337, 612] width 125 height 16
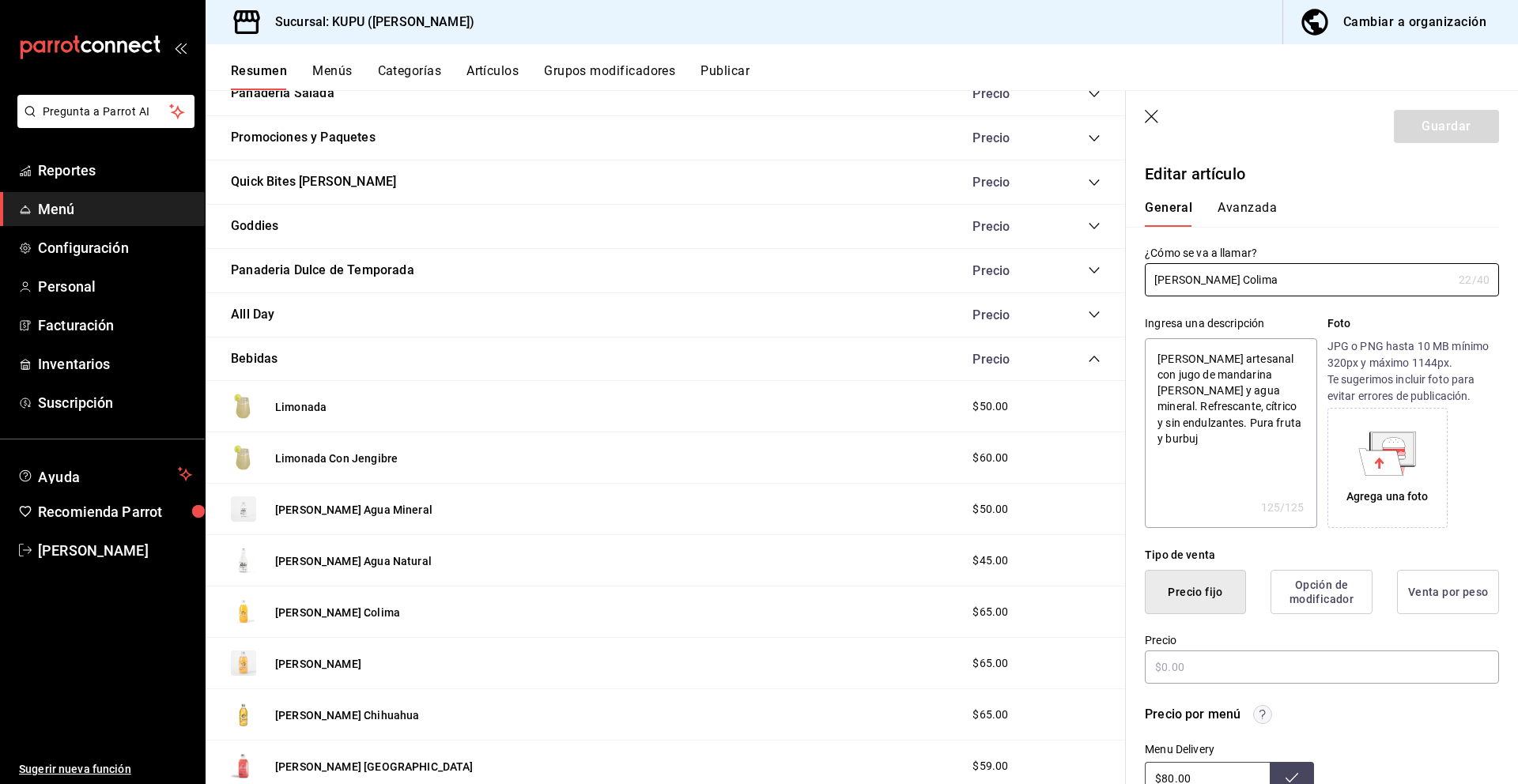
type textarea "x"
type input "$65.00"
radio input "false"
radio input "true"
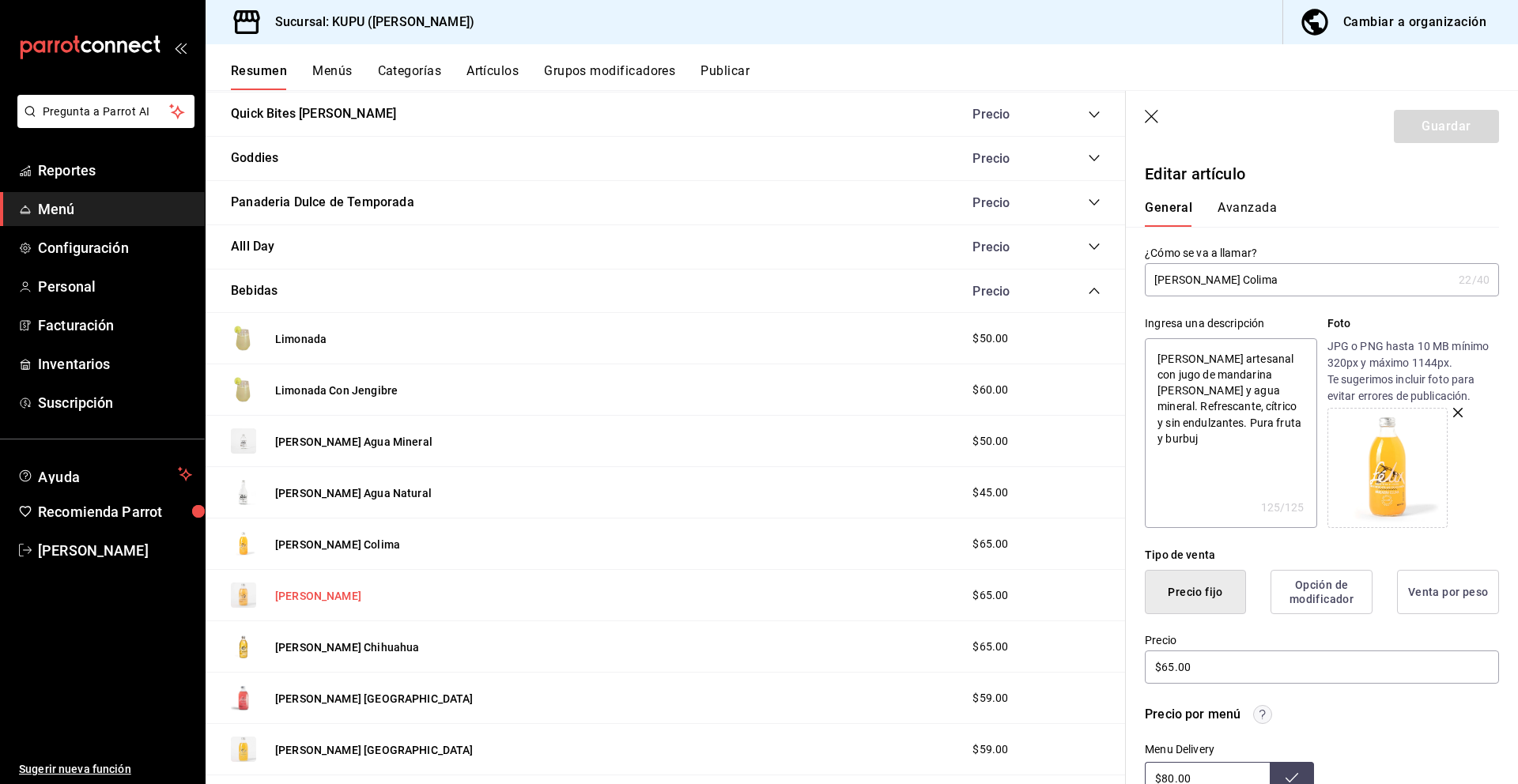
click at [361, 600] on button "[PERSON_NAME]" at bounding box center [318, 595] width 86 height 16
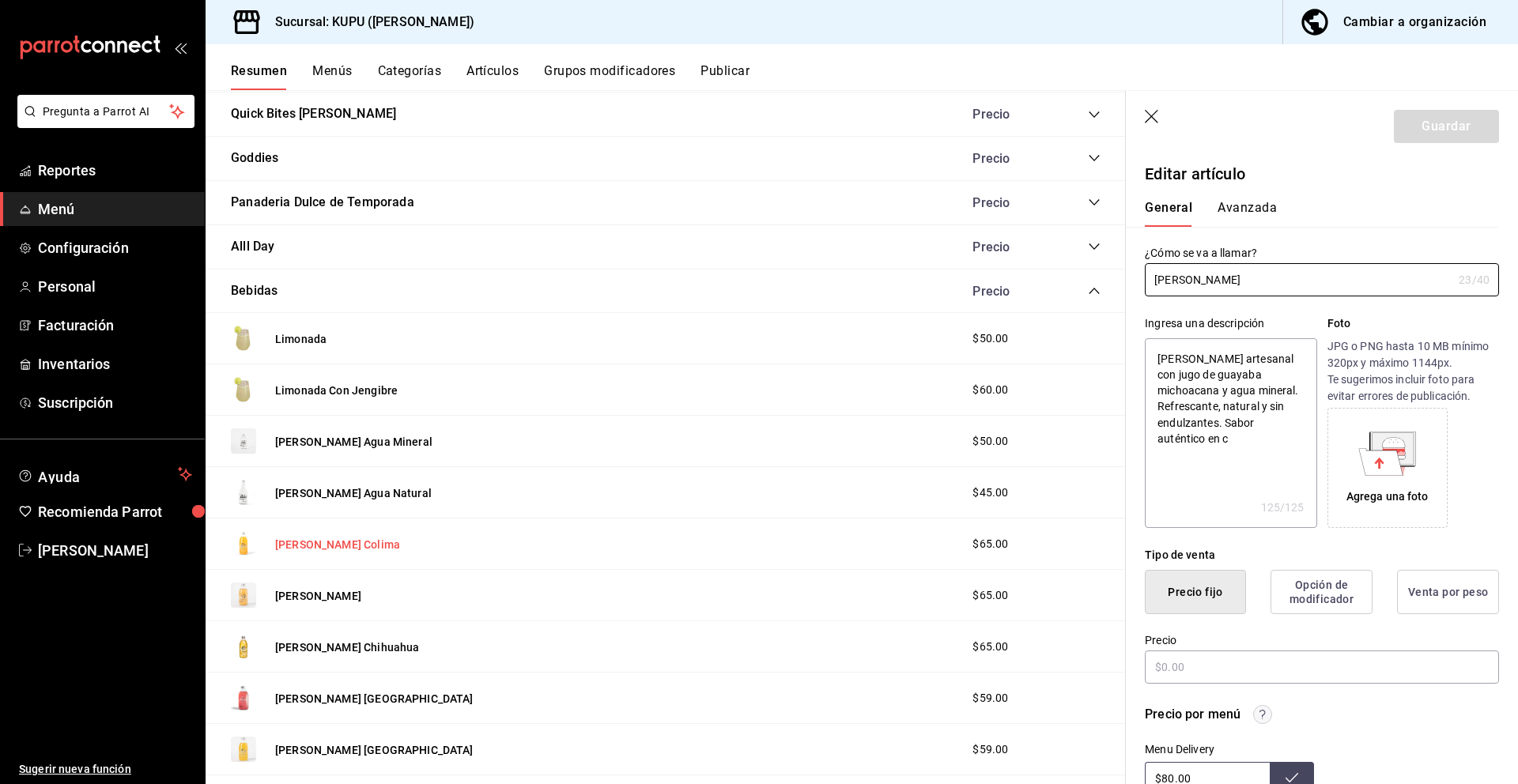
type textarea "x"
type input "$65.00"
radio input "false"
radio input "true"
click at [357, 551] on button "[PERSON_NAME] Colima" at bounding box center [337, 544] width 125 height 16
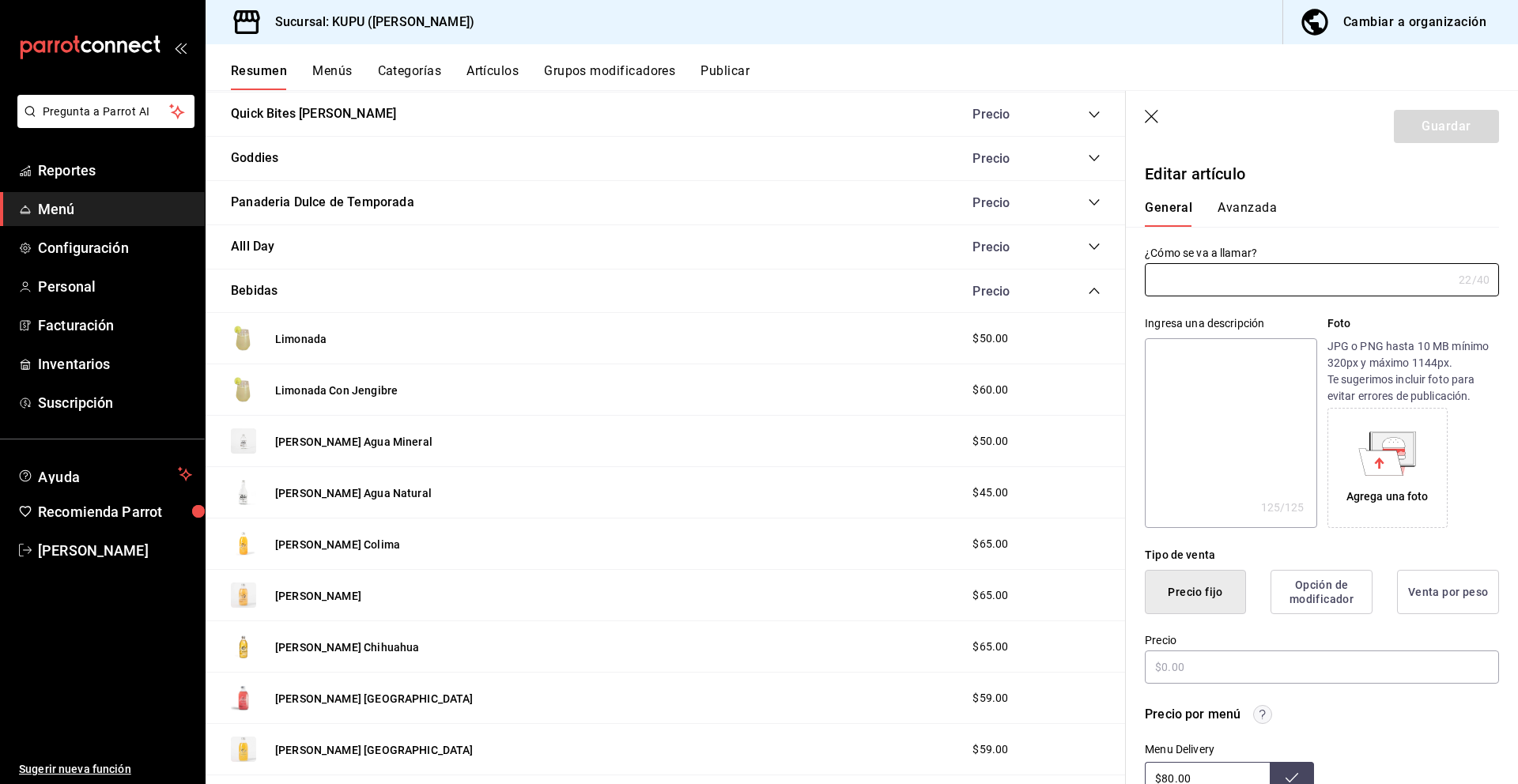
type input "[PERSON_NAME] Colima"
type textarea "[PERSON_NAME] artesanal con jugo de mandarina [PERSON_NAME] y agua mineral. Ref…"
type textarea "x"
type input "AR-1710180888531"
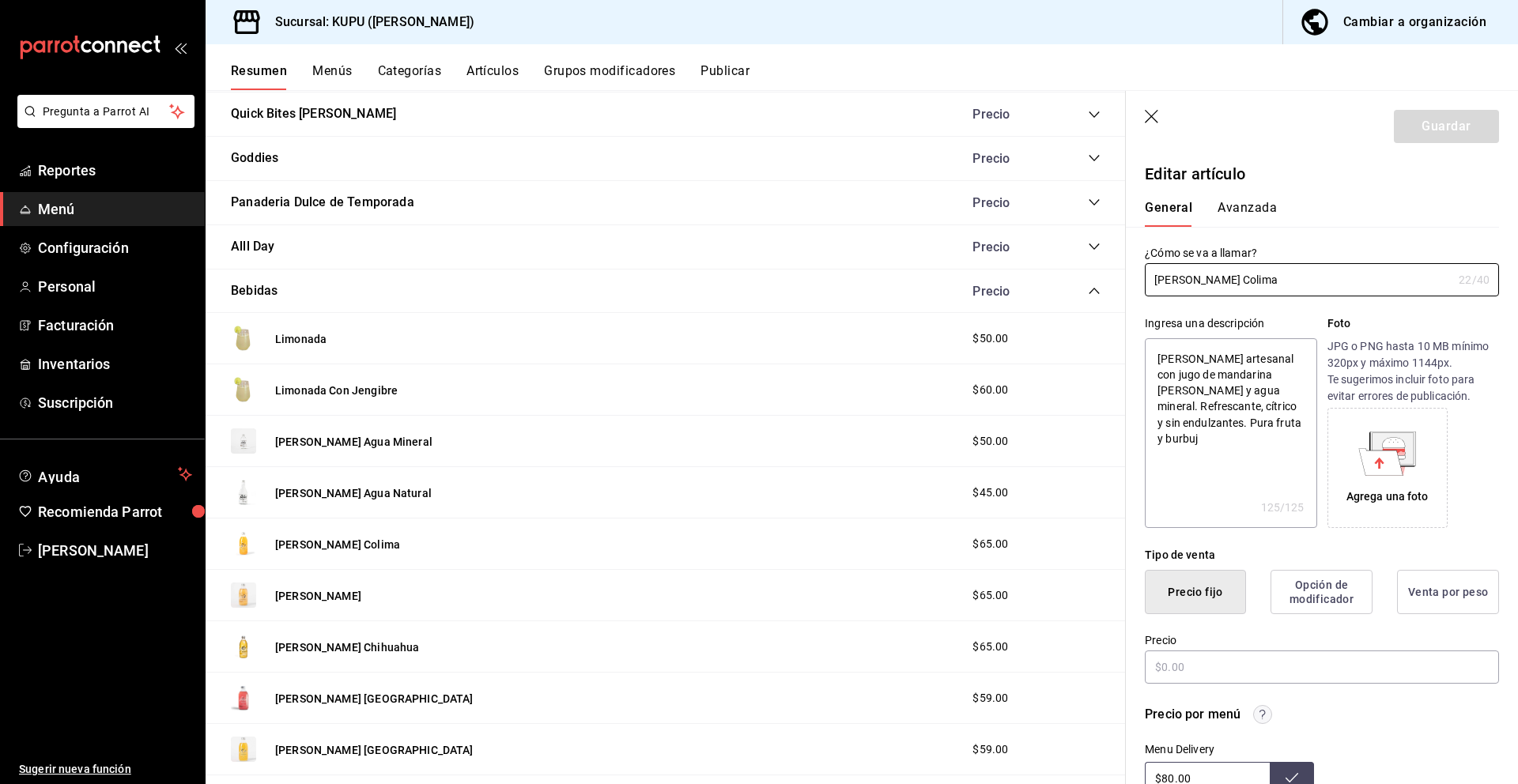
type textarea "x"
type input "$65.00"
radio input "false"
radio input "true"
drag, startPoint x: 1319, startPoint y: 292, endPoint x: 1147, endPoint y: 250, distance: 177.1
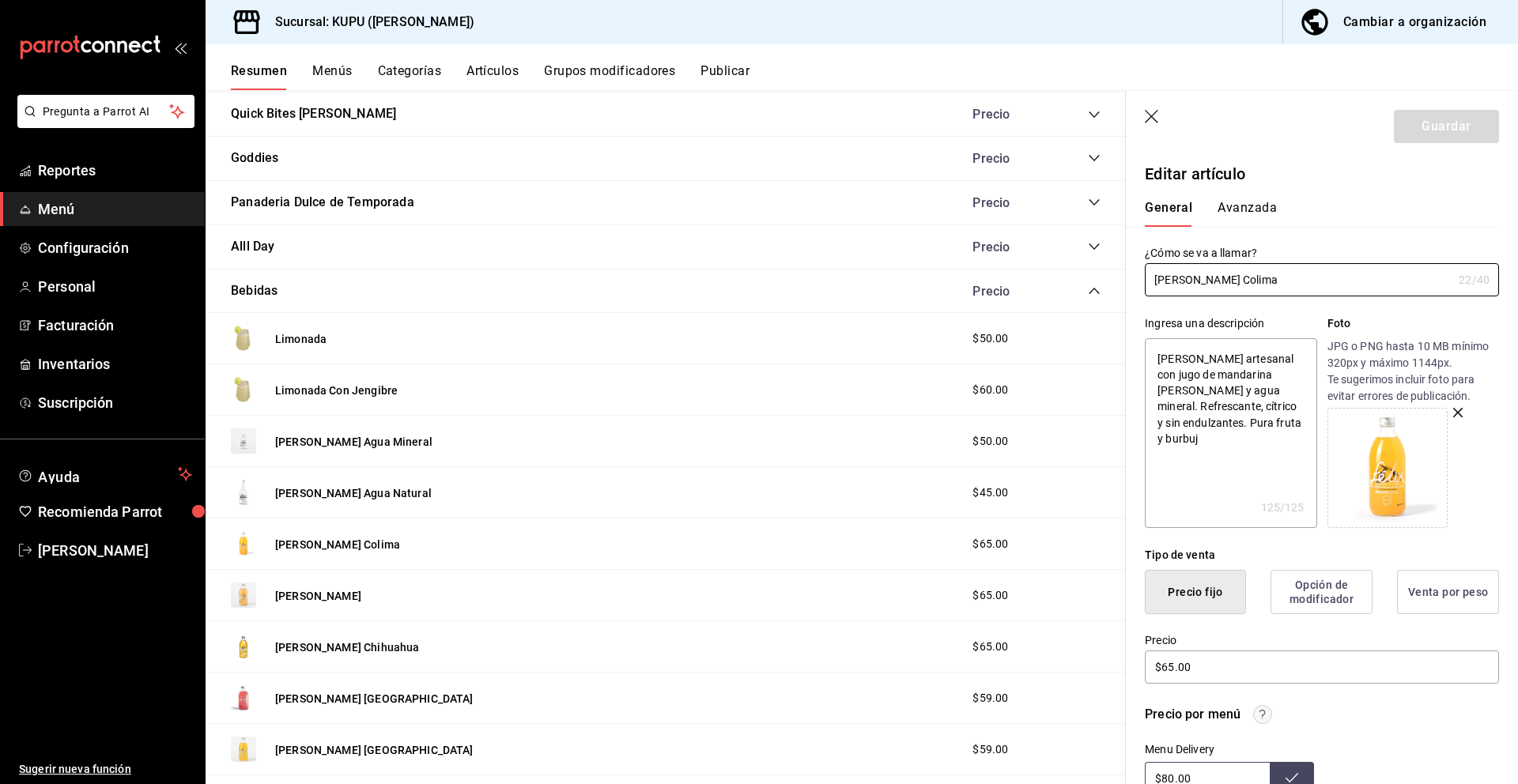
click at [1147, 250] on div "¿Cómo se va a llamar? [PERSON_NAME] Colima 22 /40 ¿Cómo se va a llamar?" at bounding box center [1322, 271] width 354 height 51
drag, startPoint x: 1266, startPoint y: 427, endPoint x: 1147, endPoint y: 358, distance: 137.6
click at [1147, 358] on textarea "[PERSON_NAME] artesanal con jugo de mandarina [PERSON_NAME] y agua mineral. Ref…" at bounding box center [1230, 433] width 171 height 190
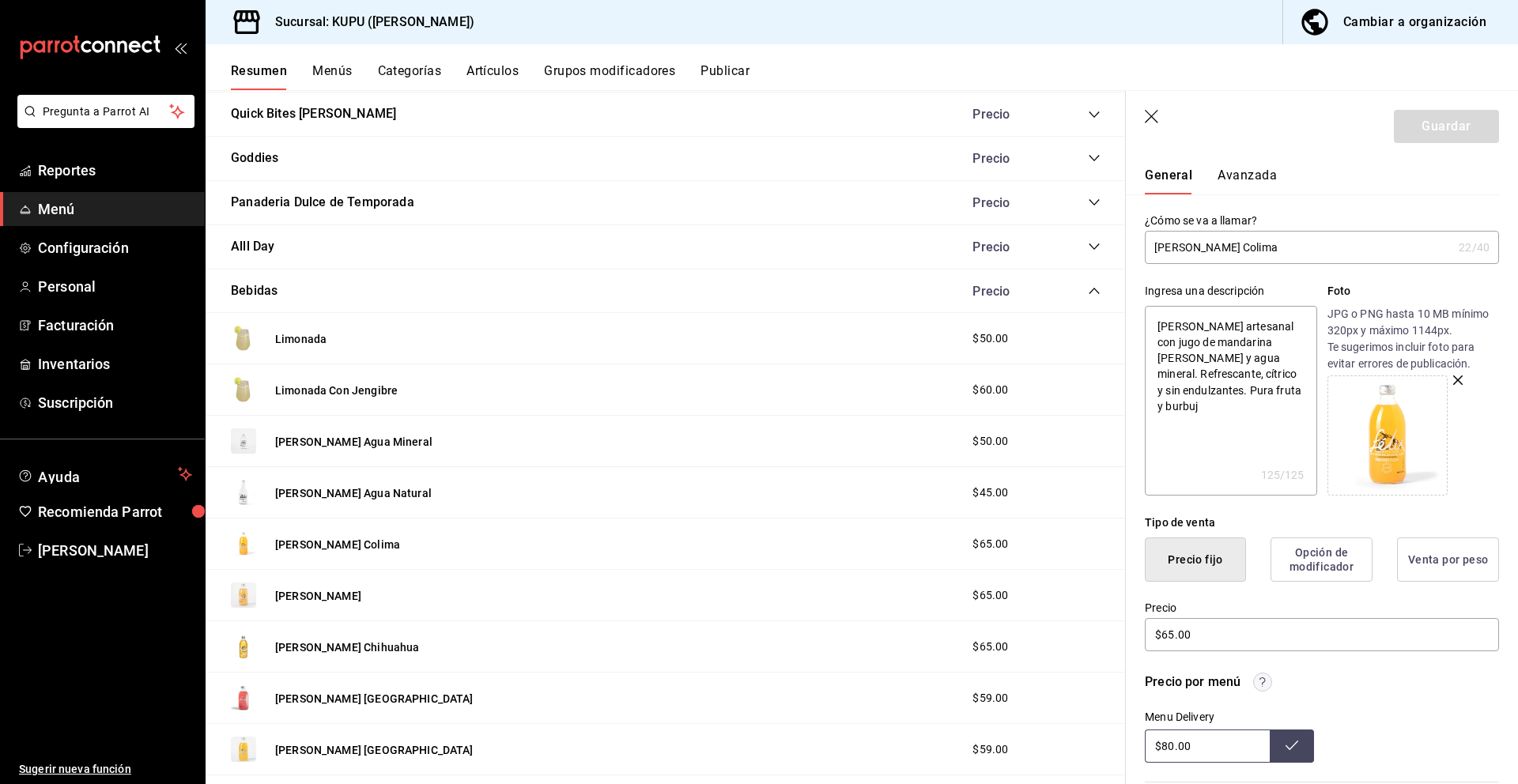
scroll to position [77, 0]
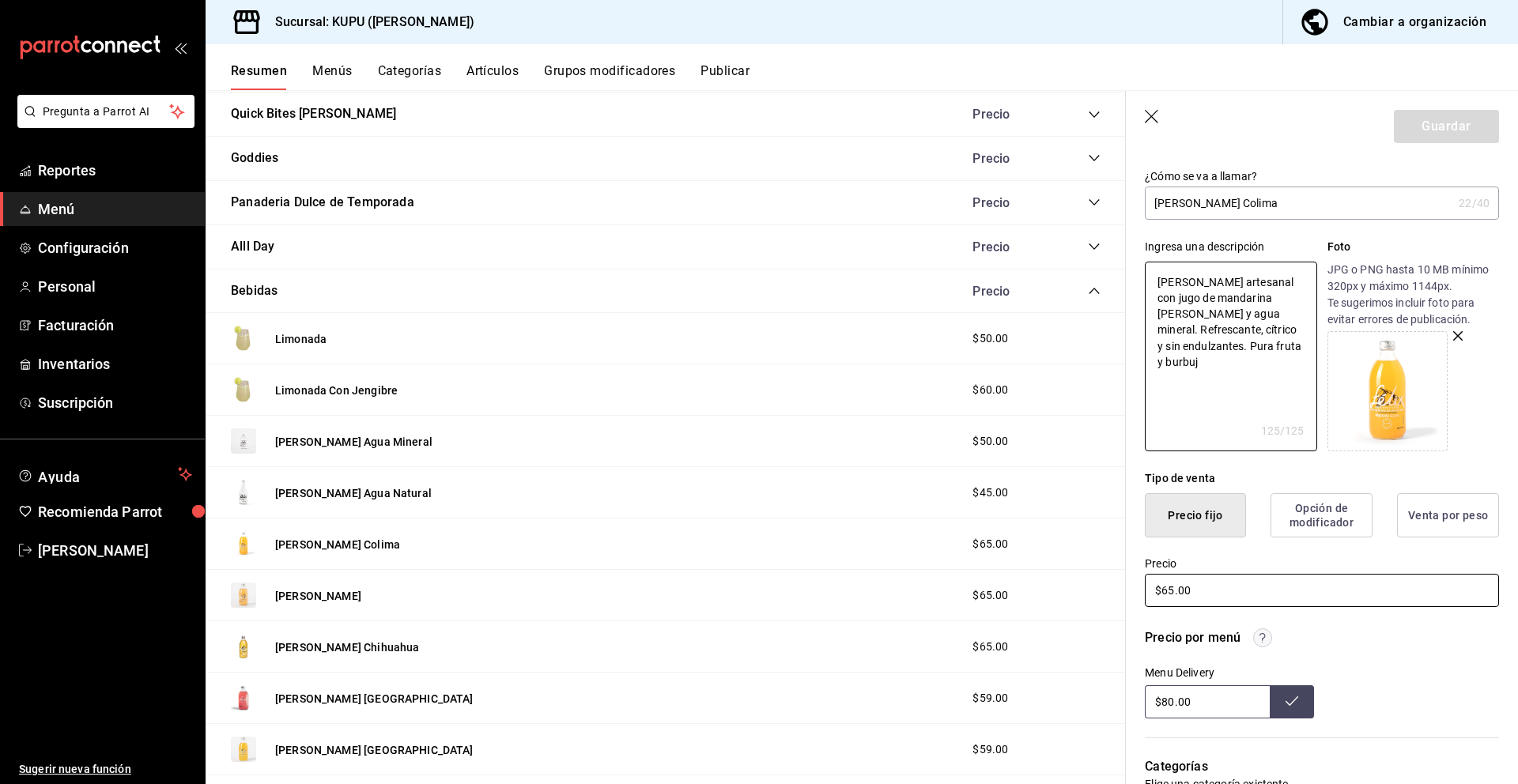
type textarea "x"
drag, startPoint x: 1212, startPoint y: 592, endPoint x: 1095, endPoint y: 574, distance: 118.4
click at [1095, 574] on main "Resumen sucursal Si activas ‘Editar artículo por menú’, podrás personalizar los…" at bounding box center [862, 437] width 1312 height 694
drag, startPoint x: 1167, startPoint y: 697, endPoint x: 1144, endPoint y: 692, distance: 23.5
click at [1144, 692] on input "$80.00" at bounding box center [1207, 702] width 125 height 34
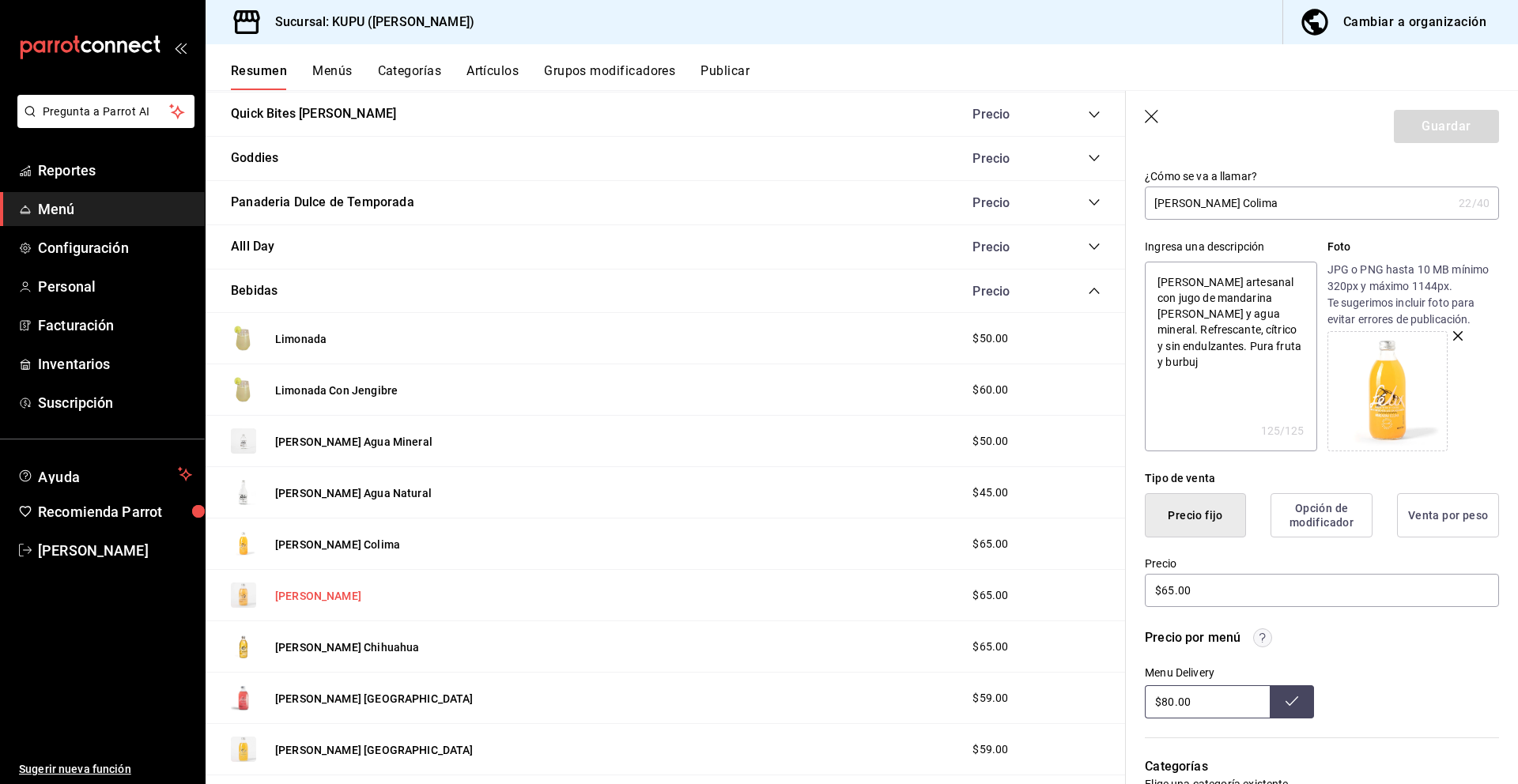
click at [360, 591] on button "[PERSON_NAME]" at bounding box center [318, 595] width 86 height 16
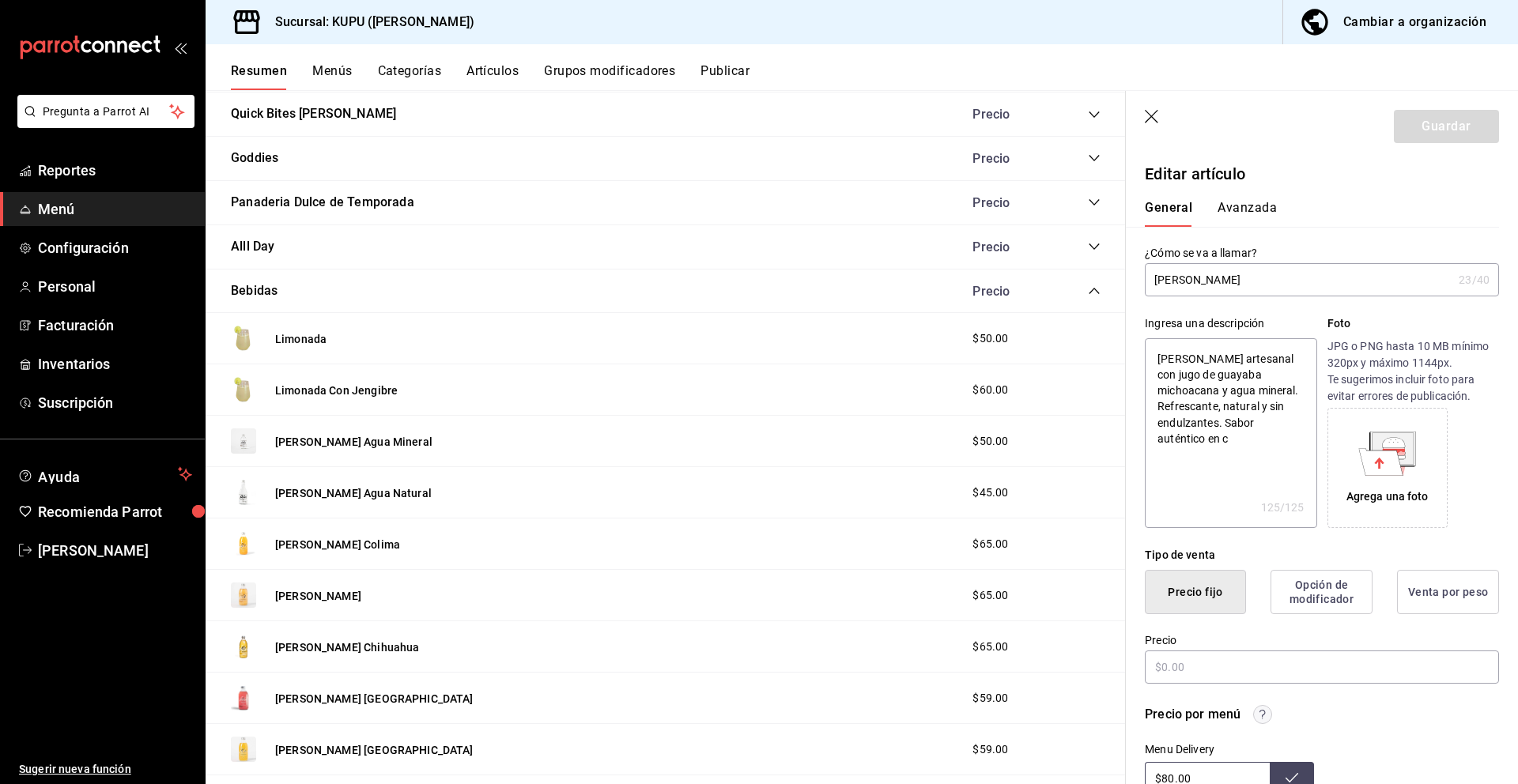
type textarea "x"
type input "$65.00"
radio input "false"
radio input "true"
drag, startPoint x: 1301, startPoint y: 283, endPoint x: 1117, endPoint y: 274, distance: 184.2
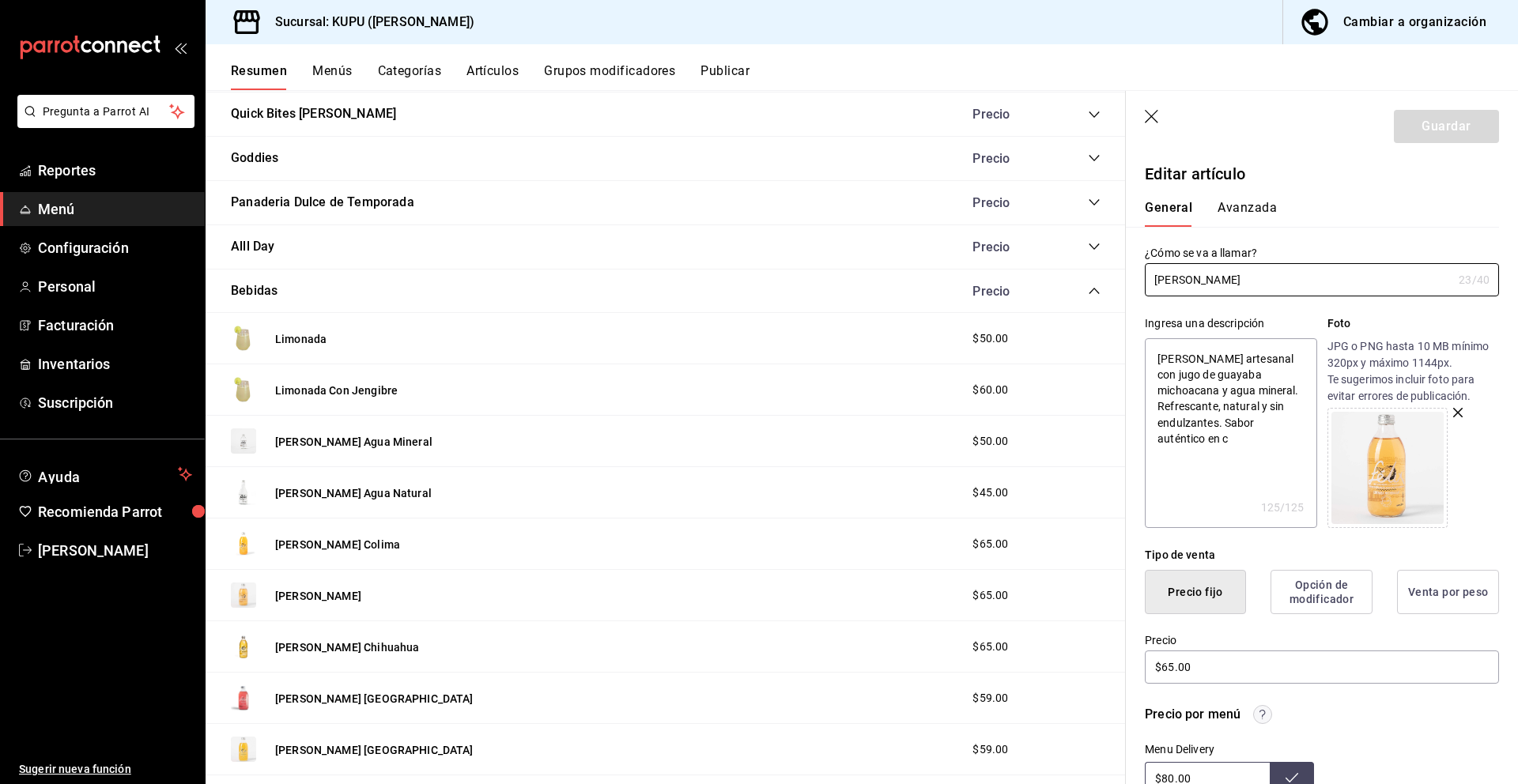
click at [1117, 274] on main "Resumen sucursal Si activas ‘Editar artículo por menú’, podrás personalizar los…" at bounding box center [862, 437] width 1312 height 694
click at [1268, 434] on textarea "[PERSON_NAME] artesanal con jugo de guayaba michoacana y agua mineral. Refresca…" at bounding box center [1230, 433] width 171 height 190
drag, startPoint x: 1268, startPoint y: 434, endPoint x: 1163, endPoint y: 347, distance: 136.4
click at [1163, 347] on textarea "[PERSON_NAME] artesanal con jugo de guayaba michoacana y agua mineral. Refresca…" at bounding box center [1230, 433] width 171 height 190
type textarea "x"
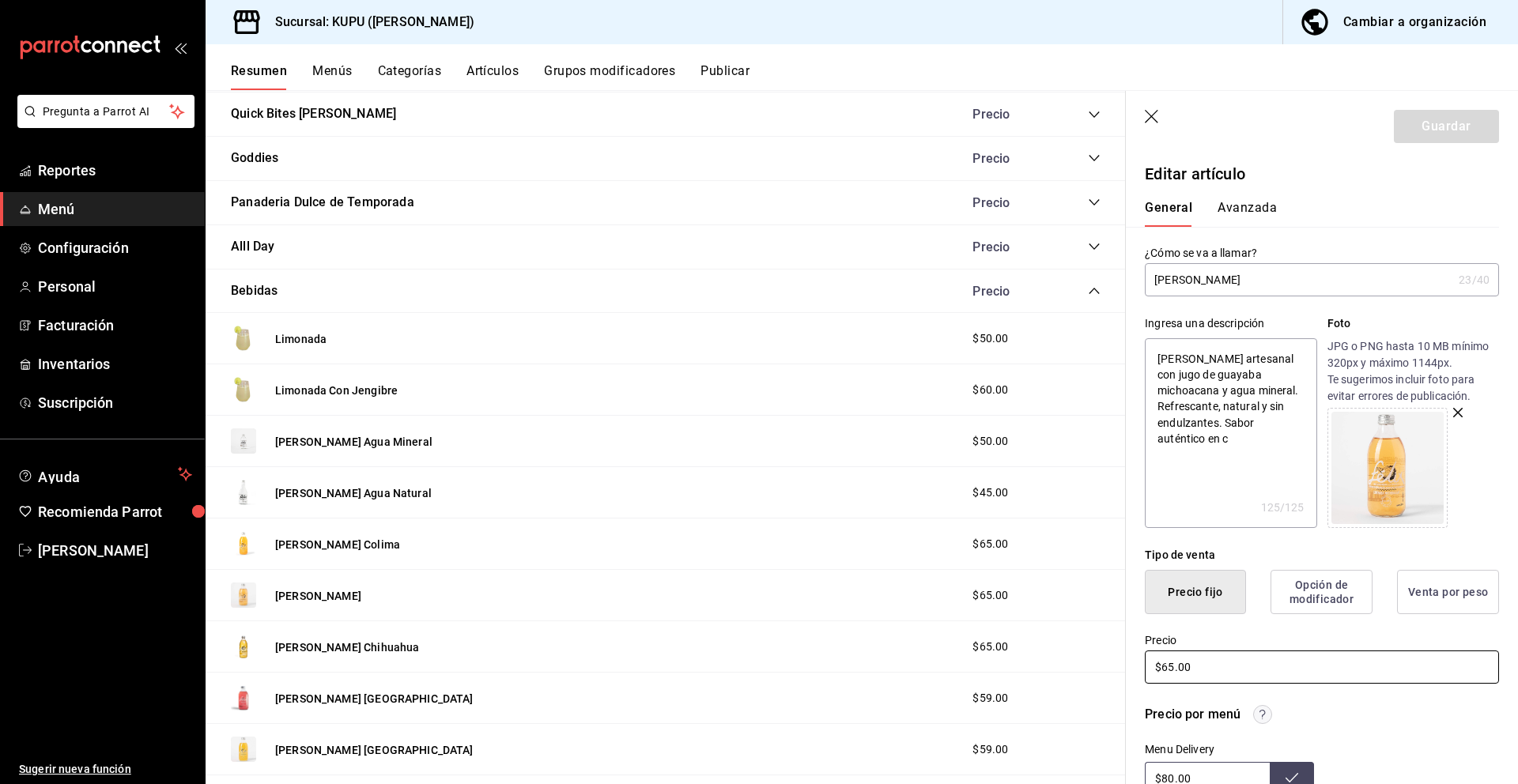
drag, startPoint x: 1215, startPoint y: 665, endPoint x: 1142, endPoint y: 661, distance: 73.1
click at [1142, 661] on div "Precio $65.00" at bounding box center [1312, 649] width 374 height 72
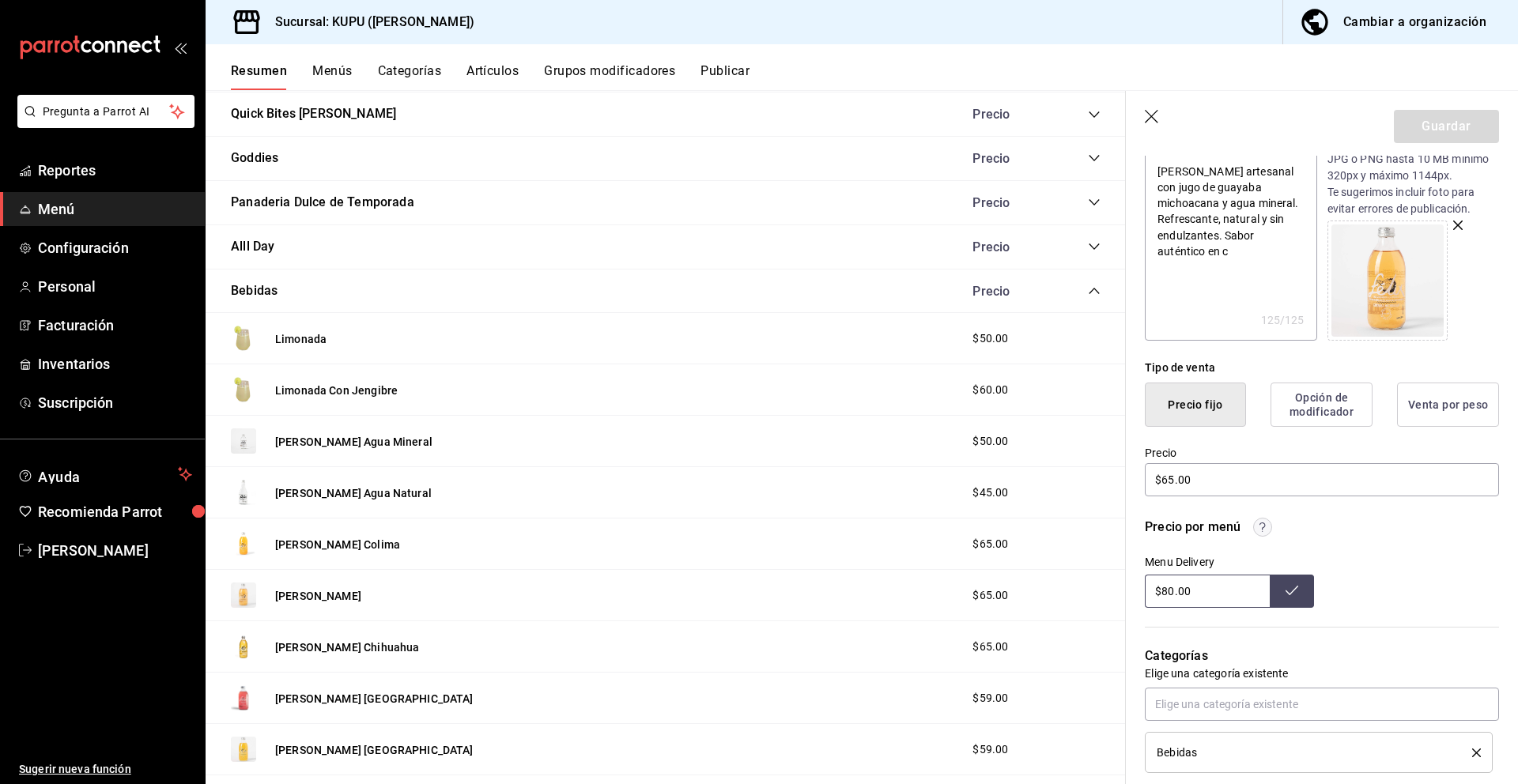
scroll to position [203, 0]
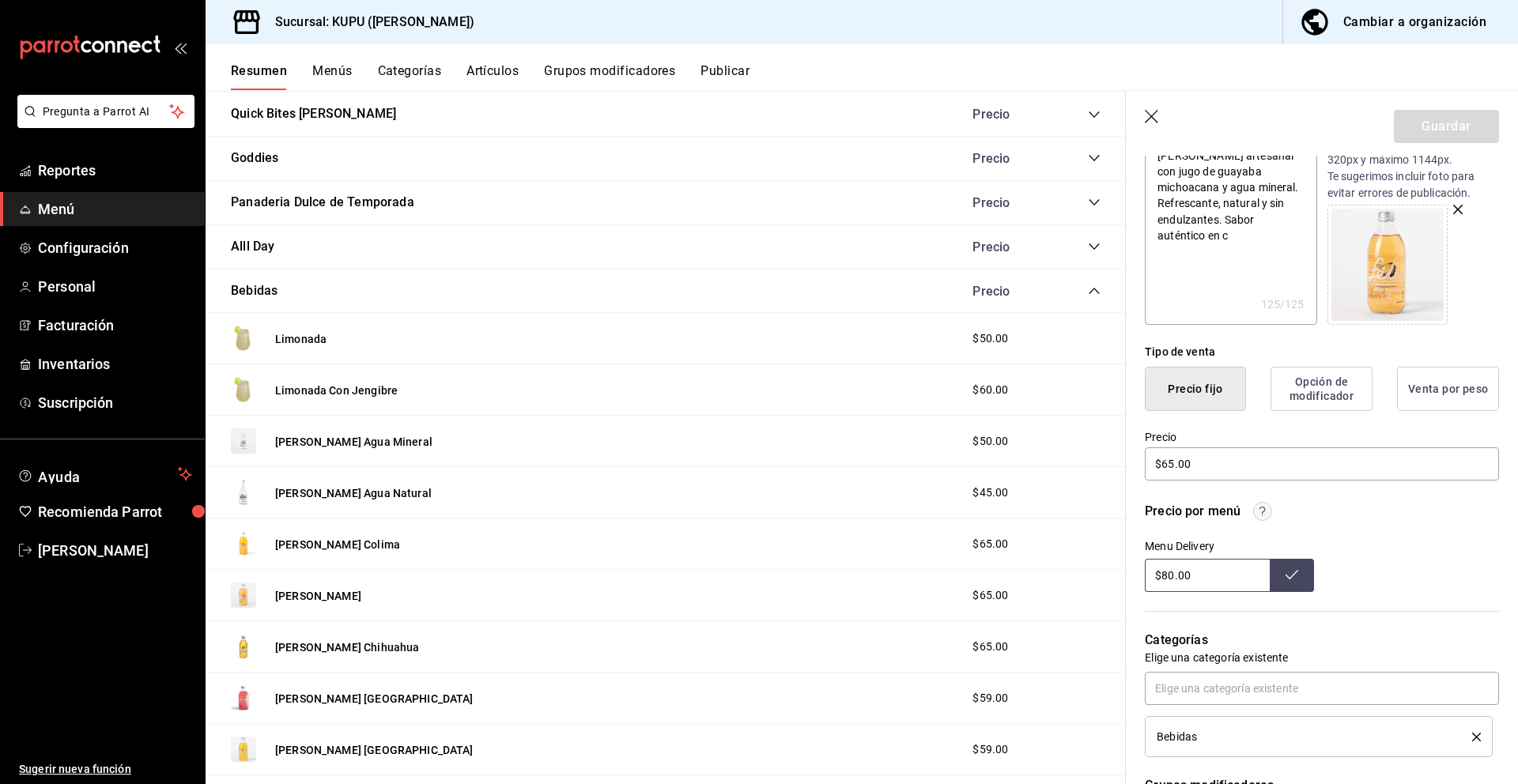
drag, startPoint x: 1202, startPoint y: 574, endPoint x: 1134, endPoint y: 572, distance: 68.0
click at [1134, 572] on div "Precio por menú Menu Delivery $80.00" at bounding box center [1312, 537] width 374 height 109
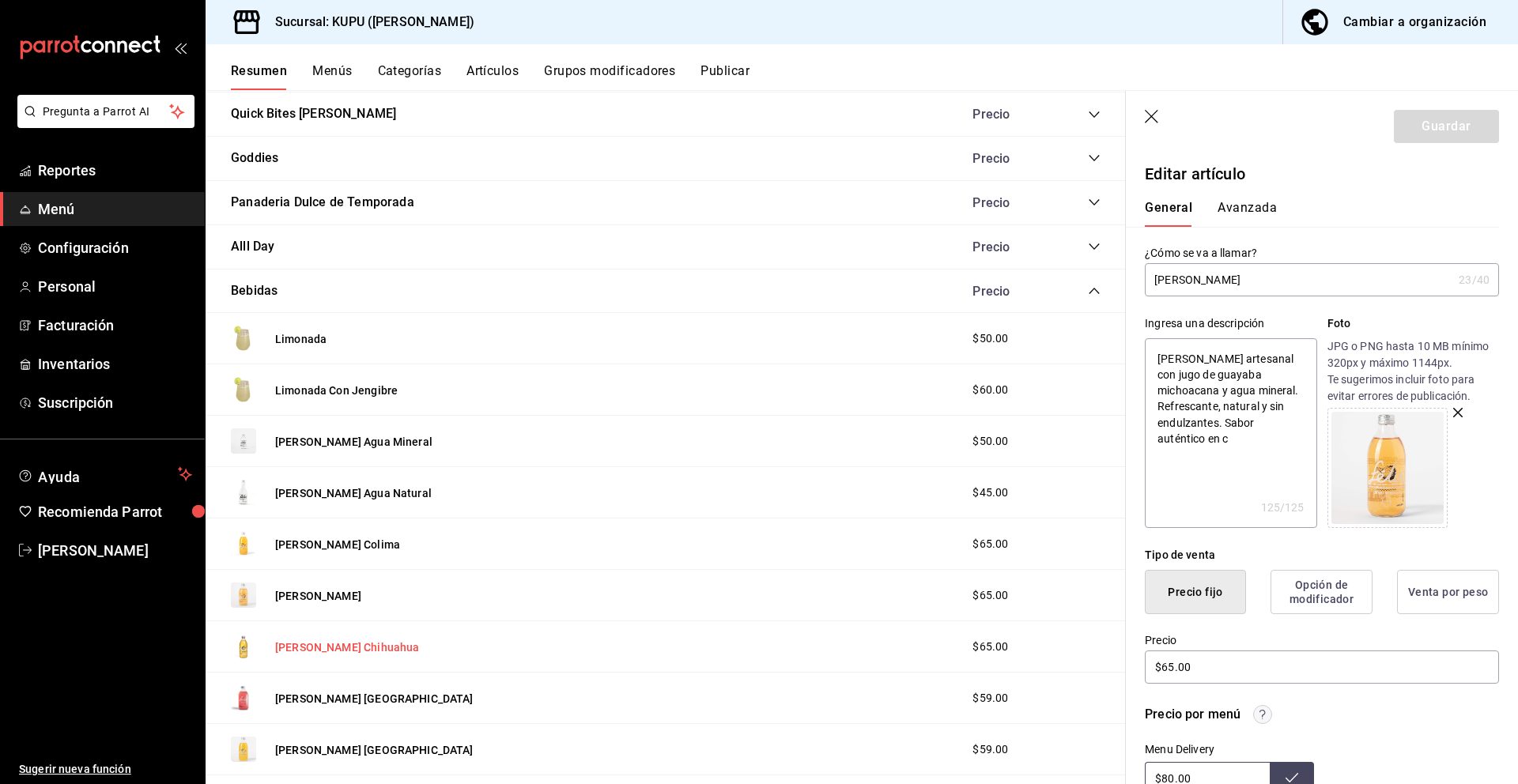
click at [394, 642] on button "[PERSON_NAME] Chihuahua" at bounding box center [347, 647] width 144 height 16
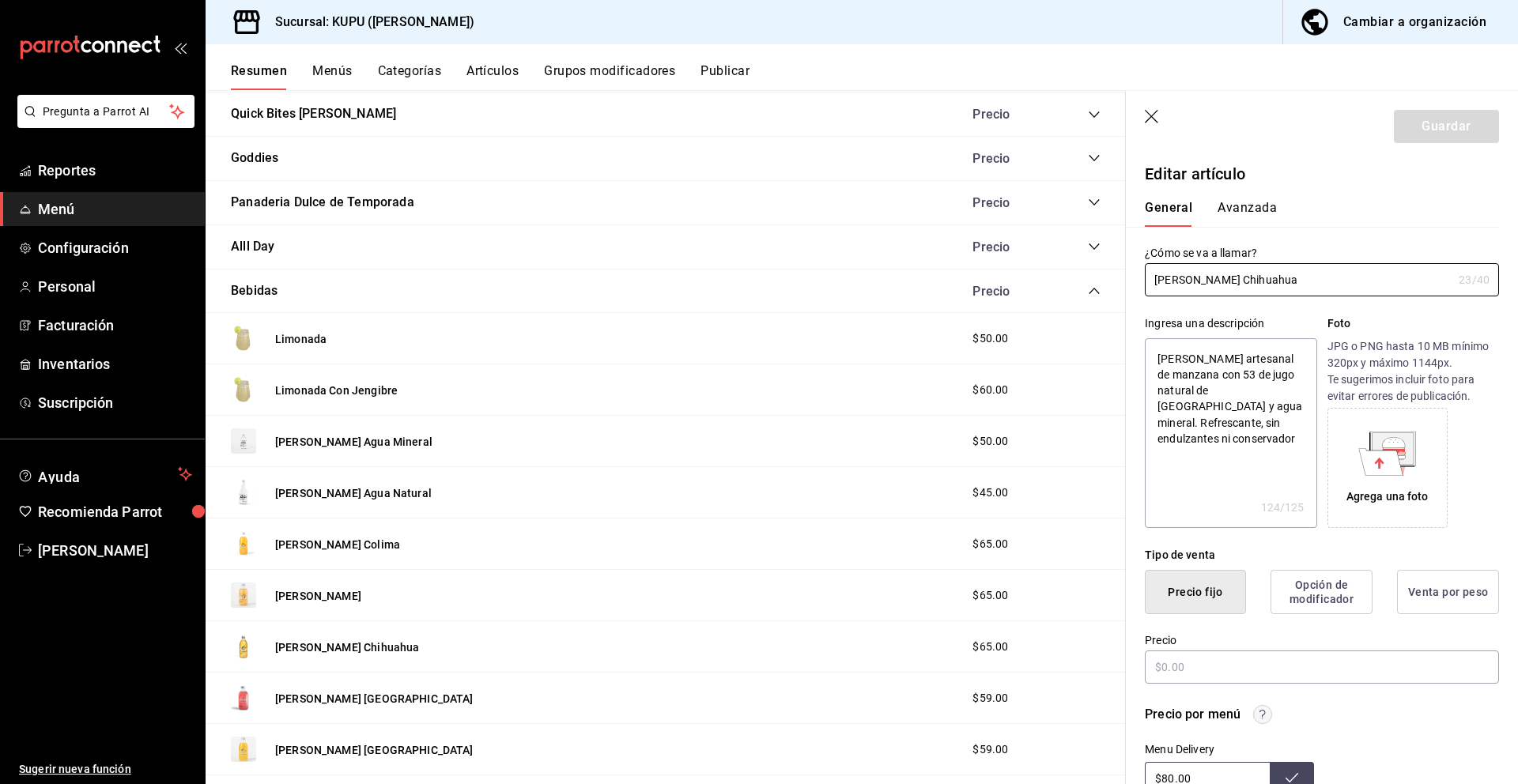
type textarea "x"
type input "$65.00"
radio input "false"
radio input "true"
drag, startPoint x: 1306, startPoint y: 280, endPoint x: 1144, endPoint y: 265, distance: 162.7
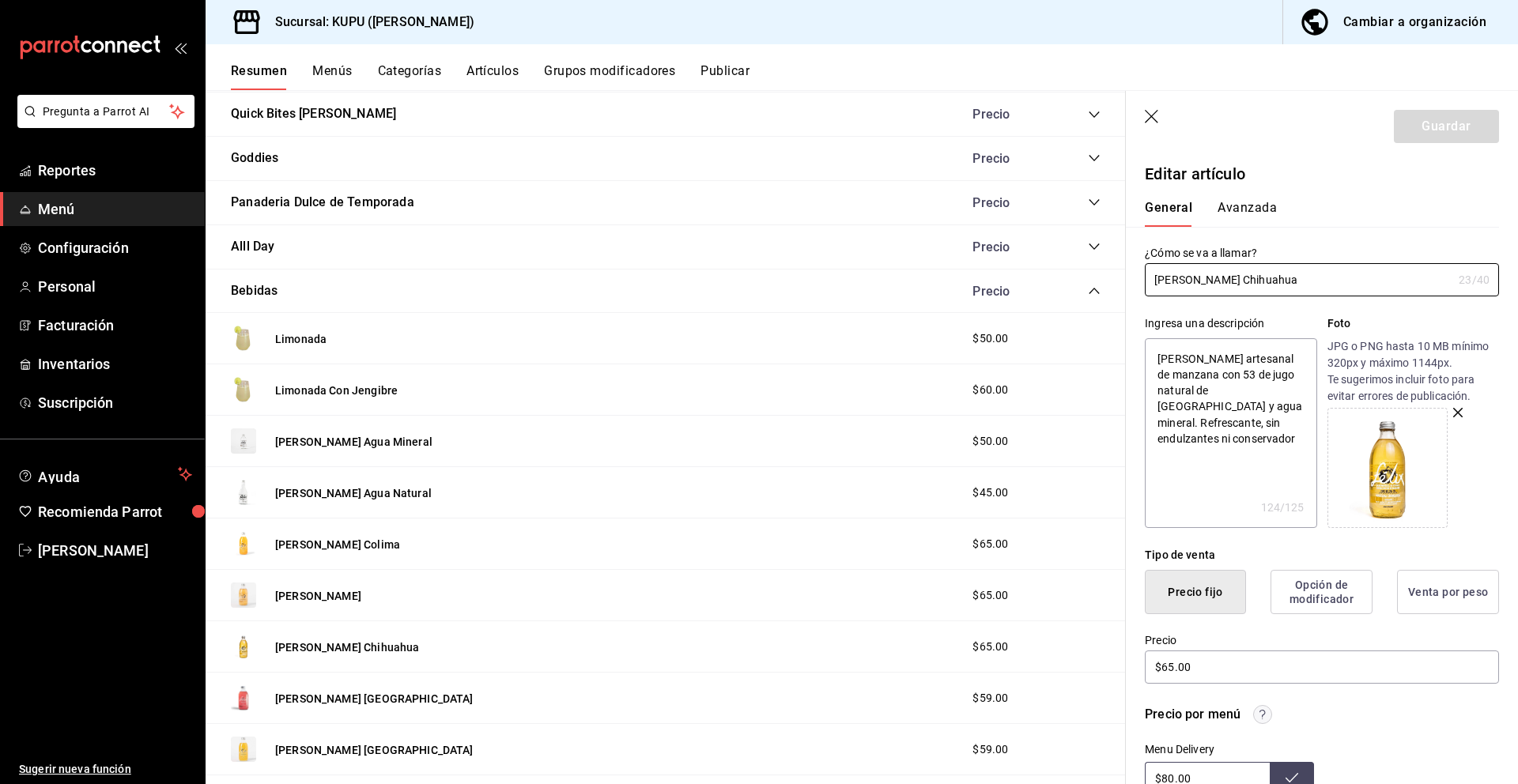
click at [1144, 265] on div "¿Cómo se va a llamar? [PERSON_NAME] Chihuahua 23 /40 ¿Cómo se va a llamar?" at bounding box center [1312, 261] width 374 height 70
drag, startPoint x: 1156, startPoint y: 360, endPoint x: 1298, endPoint y: 438, distance: 162.0
click at [1298, 438] on textarea "[PERSON_NAME] artesanal de manzana con 53 de jugo natural de [GEOGRAPHIC_DATA] …" at bounding box center [1230, 433] width 171 height 190
type textarea "x"
drag, startPoint x: 1208, startPoint y: 666, endPoint x: 1115, endPoint y: 659, distance: 93.3
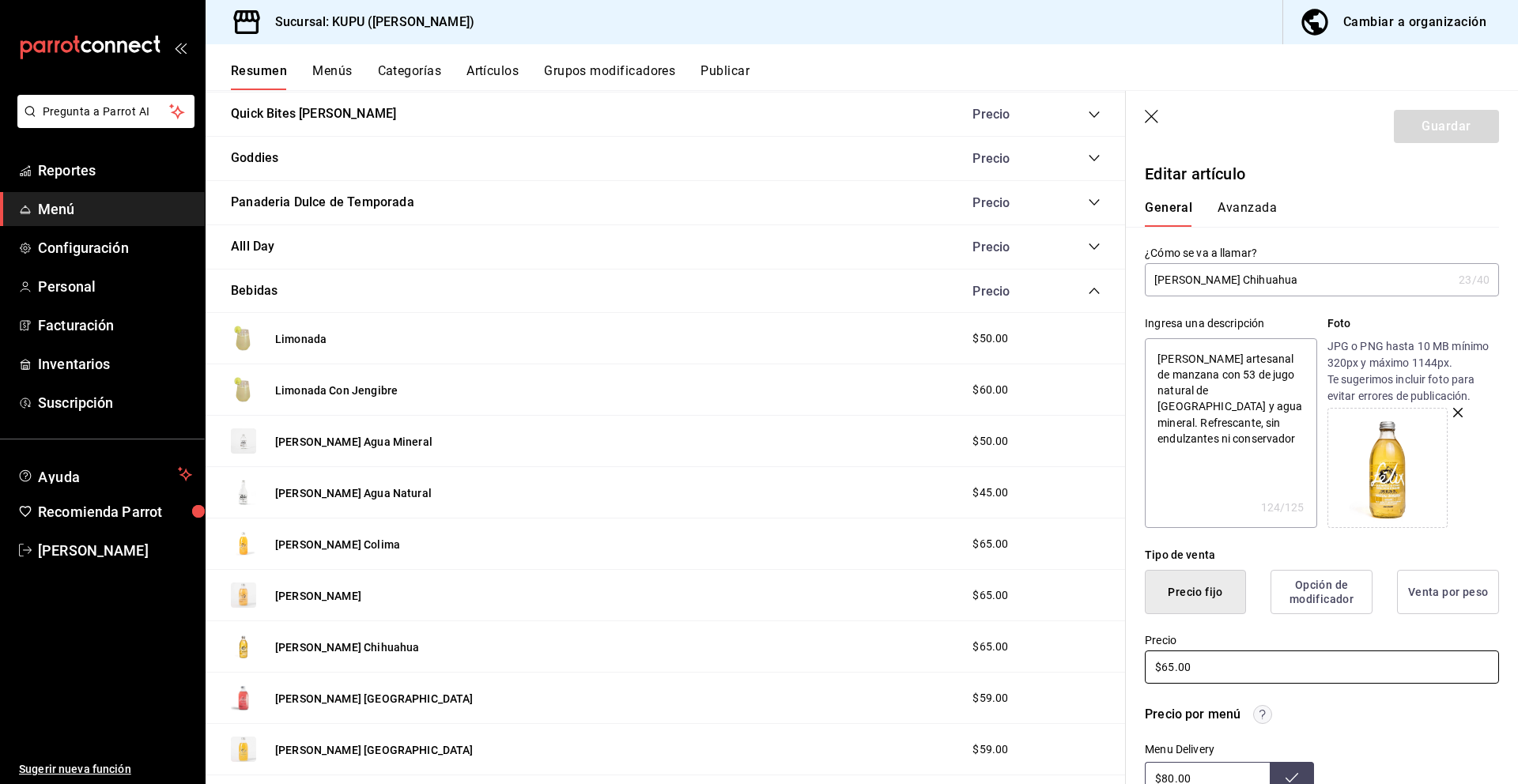
click at [1115, 659] on main "Resumen sucursal Si activas ‘Editar artículo por menú’, podrás personalizar los…" at bounding box center [862, 437] width 1312 height 694
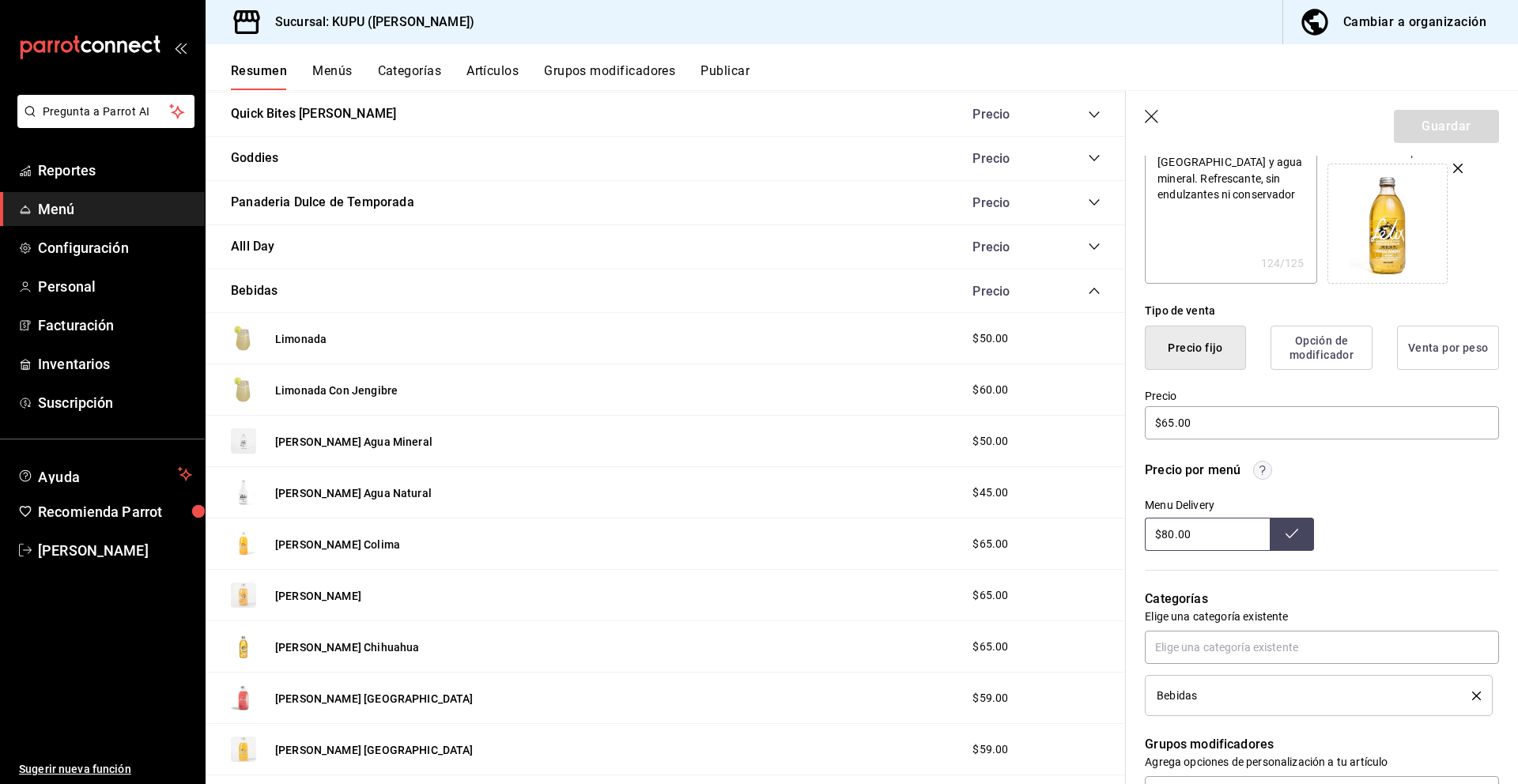
scroll to position [253, 0]
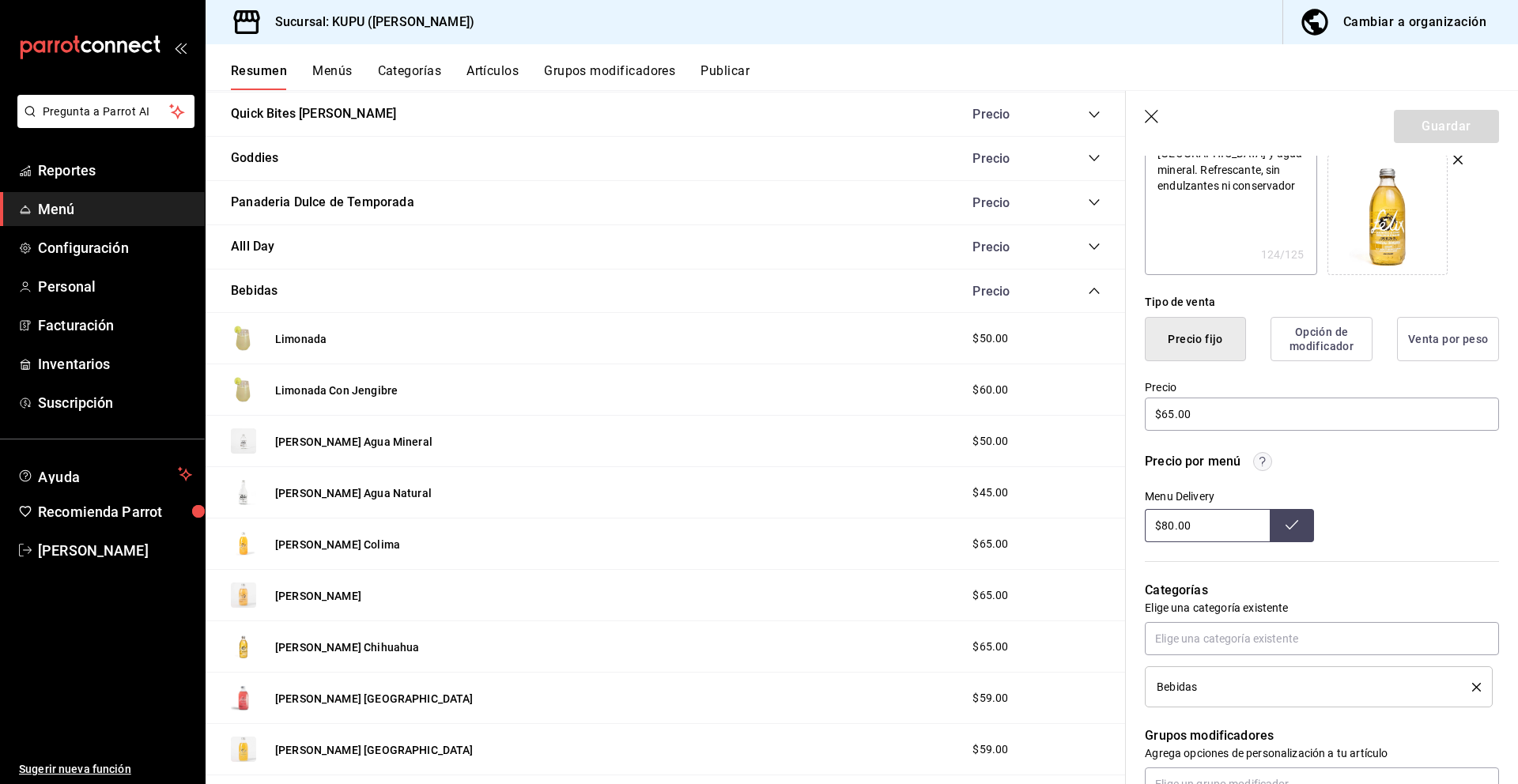
drag, startPoint x: 1205, startPoint y: 527, endPoint x: 1102, endPoint y: 522, distance: 103.1
click at [1102, 522] on main "Resumen sucursal Si activas ‘Editar artículo por menú’, podrás personalizar los…" at bounding box center [862, 437] width 1312 height 694
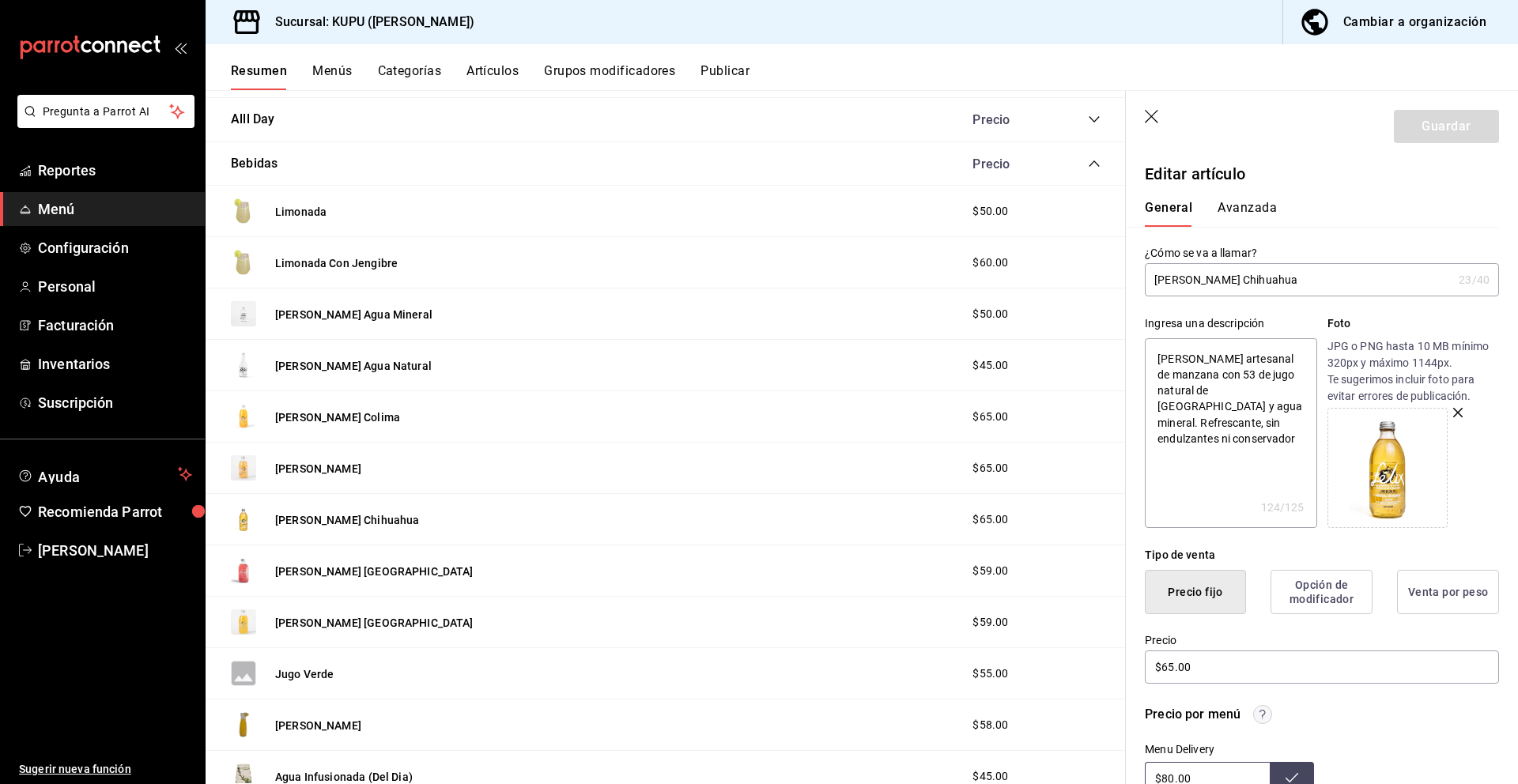
scroll to position [574, 0]
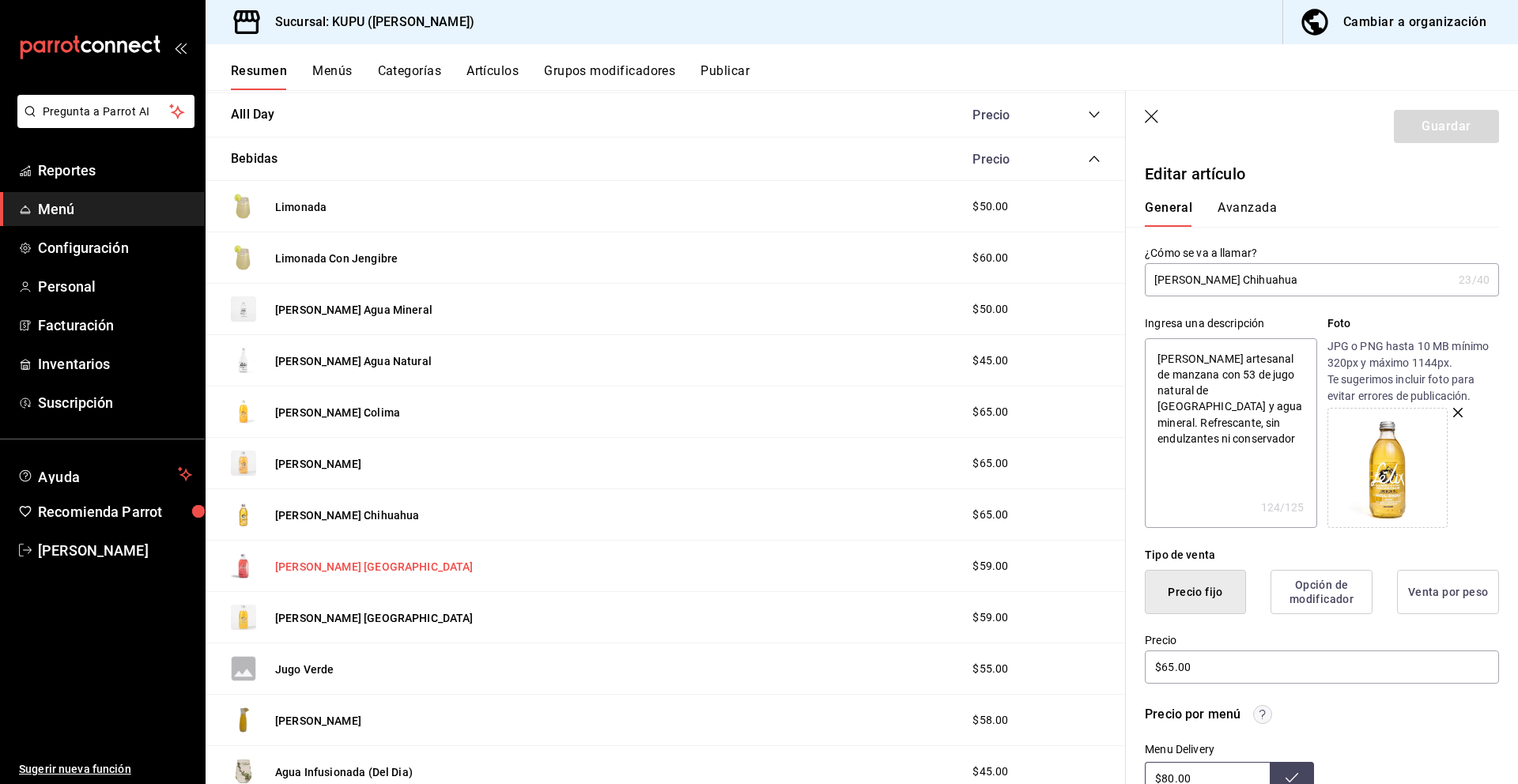
click at [374, 568] on button "[PERSON_NAME] [GEOGRAPHIC_DATA]" at bounding box center [374, 567] width 198 height 16
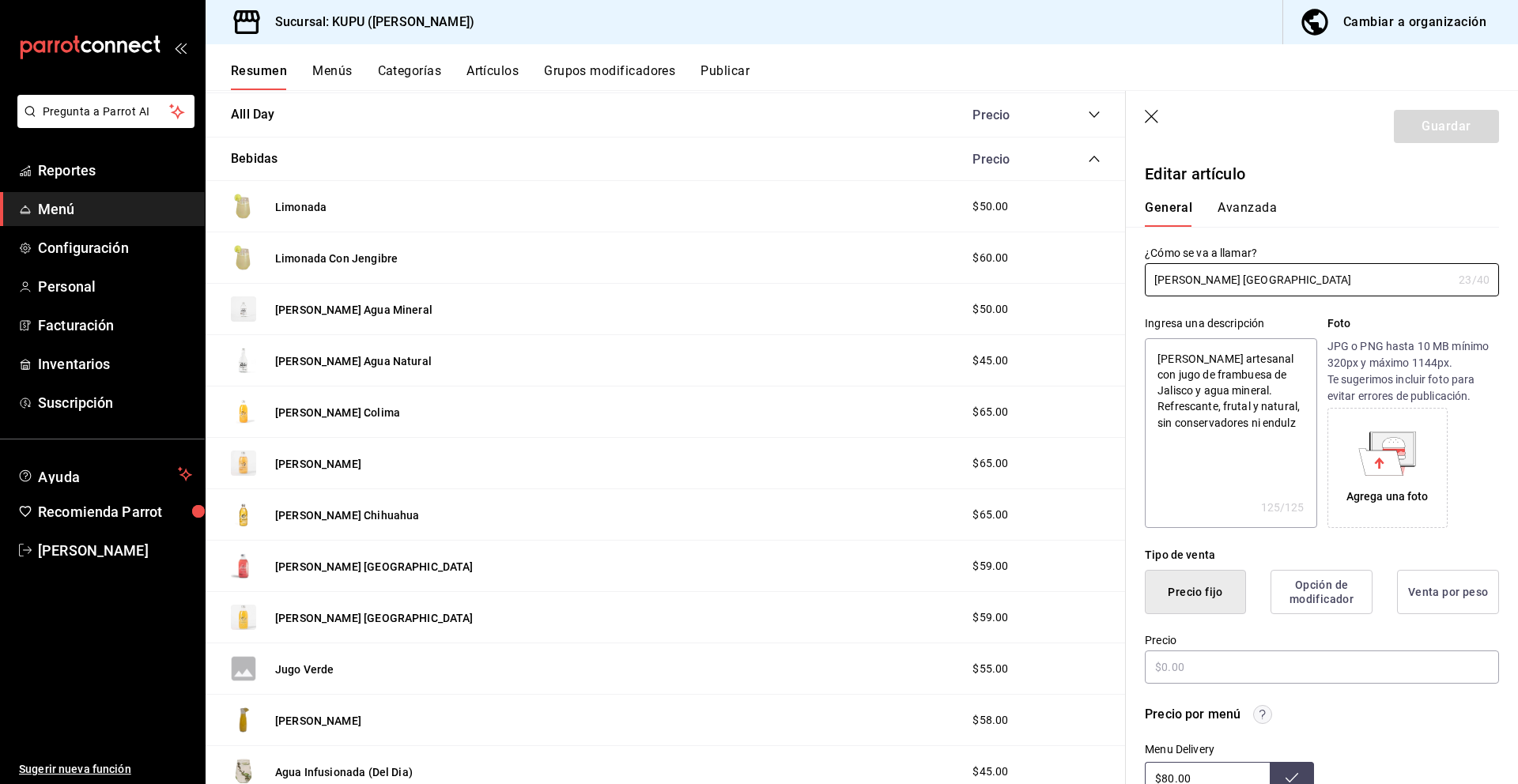
type textarea "x"
type input "$59.00"
radio input "false"
radio input "true"
drag, startPoint x: 1306, startPoint y: 277, endPoint x: 1117, endPoint y: 268, distance: 189.2
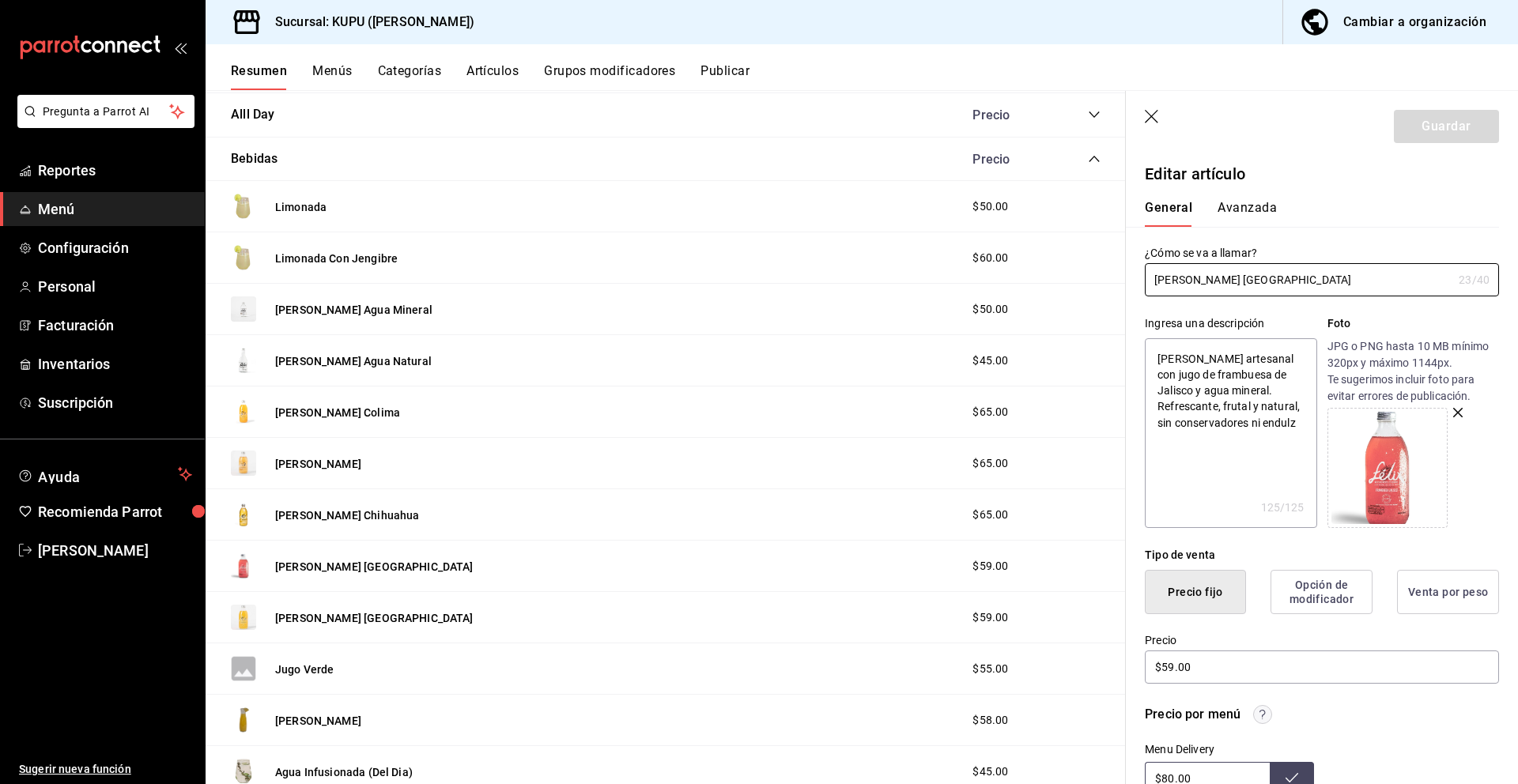
click at [1117, 268] on main "Resumen sucursal Si activas ‘Editar artículo por menú’, podrás personalizar los…" at bounding box center [862, 437] width 1312 height 694
drag, startPoint x: 1284, startPoint y: 423, endPoint x: 1167, endPoint y: 350, distance: 137.9
click at [1167, 350] on textarea "[PERSON_NAME] artesanal con jugo de frambuesa de Jalisco y agua mineral. Refres…" at bounding box center [1230, 433] width 171 height 190
type textarea "x"
drag, startPoint x: 1233, startPoint y: 675, endPoint x: 1145, endPoint y: 664, distance: 88.7
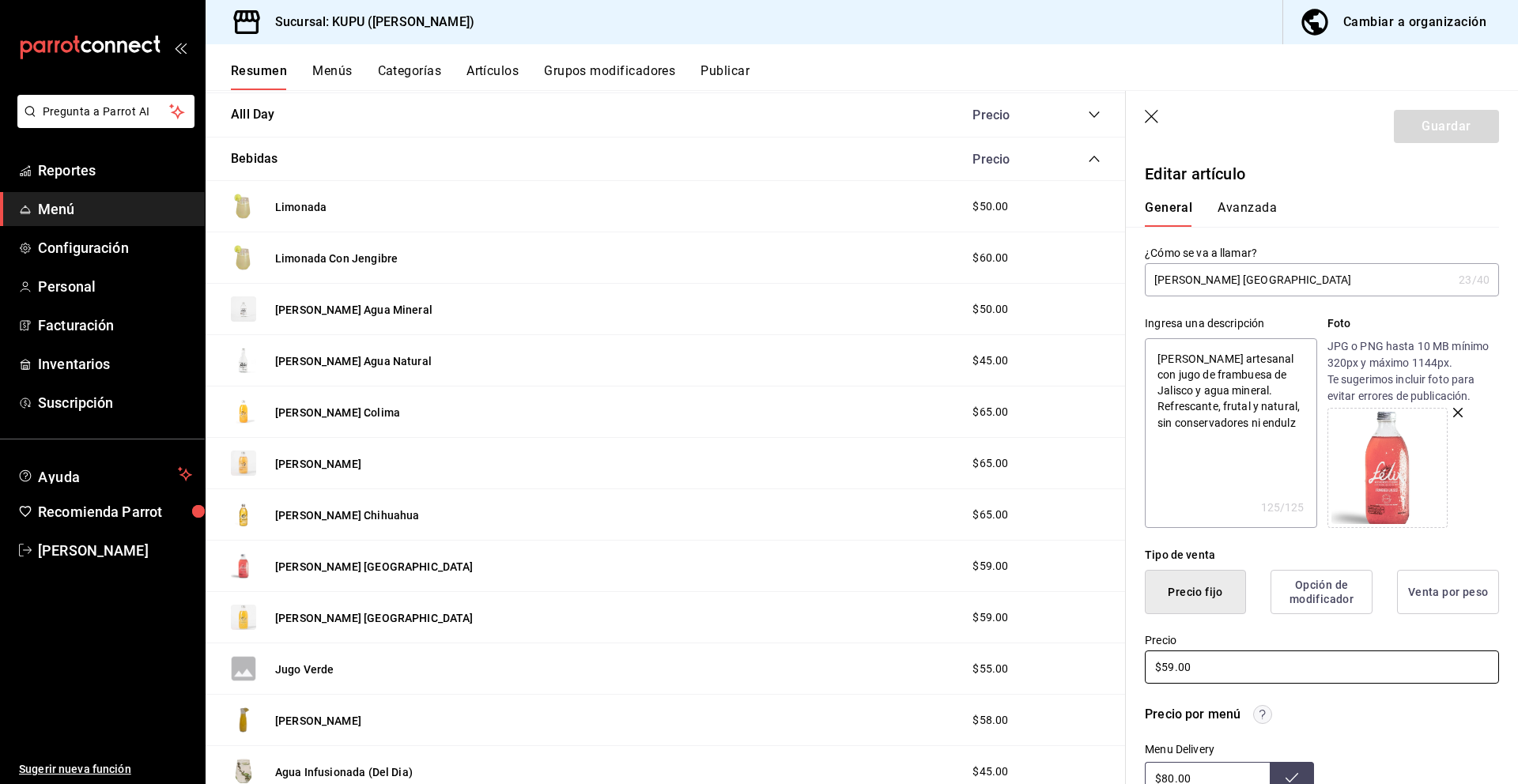
click at [1145, 664] on input "$59.00" at bounding box center [1322, 666] width 354 height 34
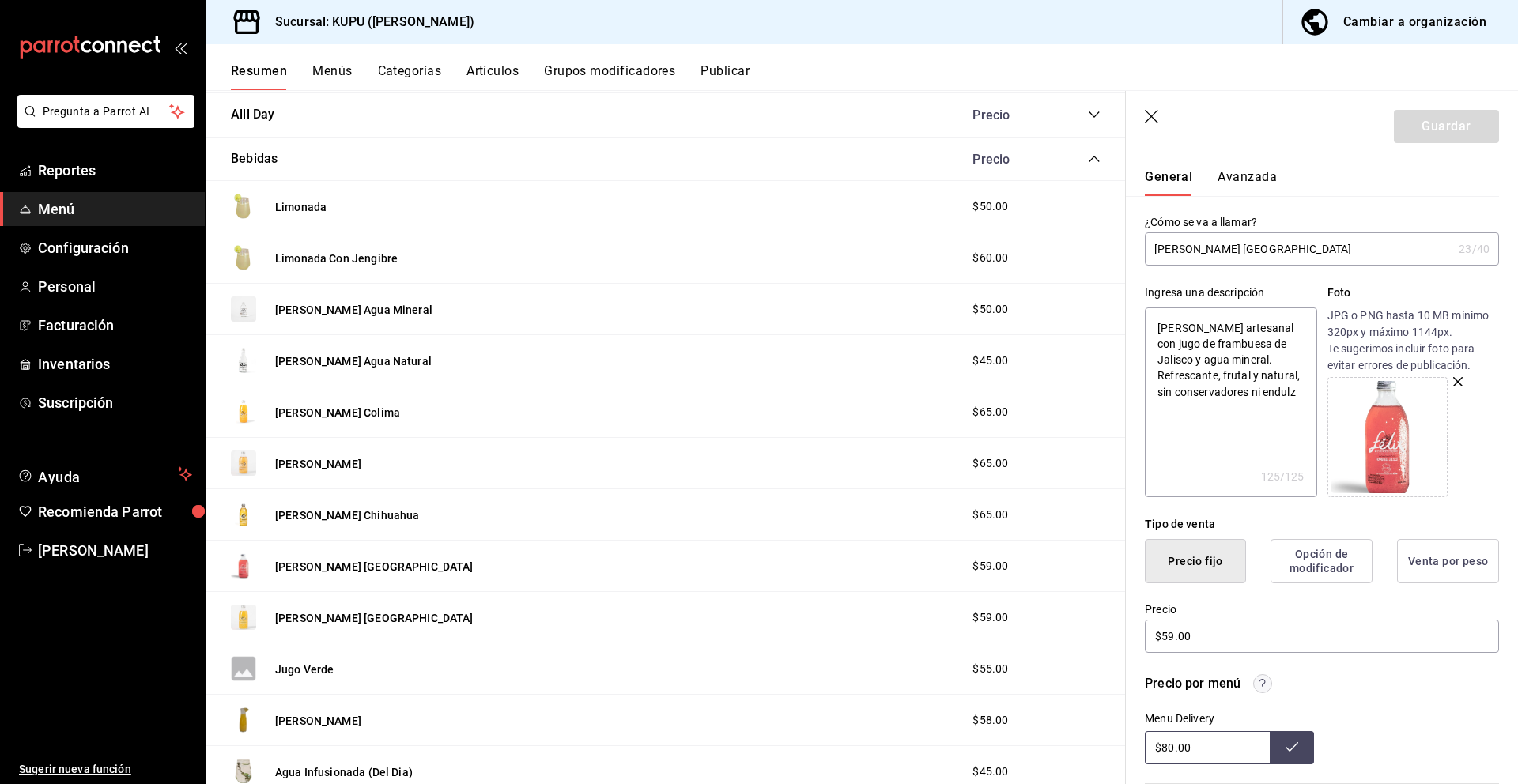
scroll to position [36, 0]
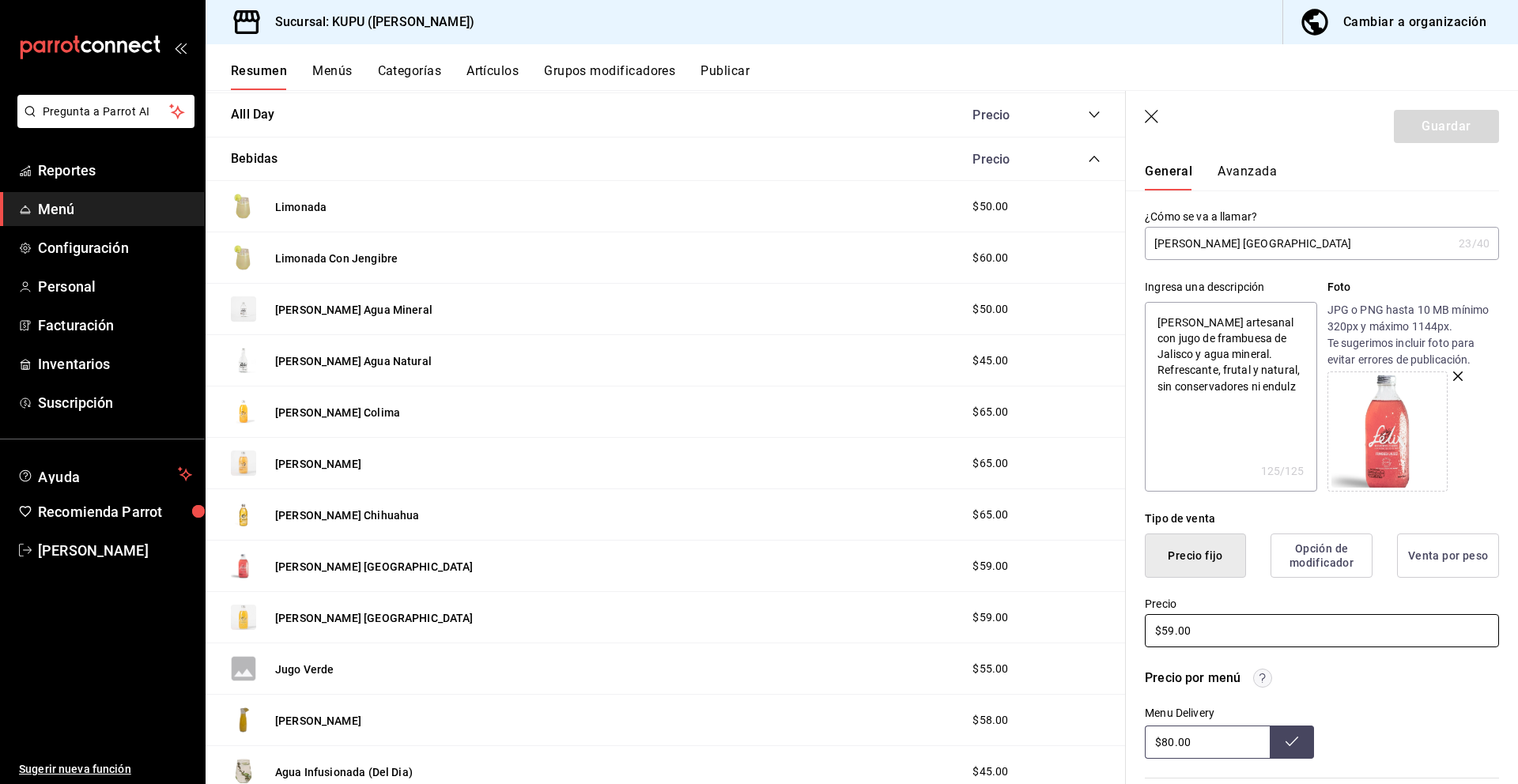
click at [1170, 635] on input "$59.00" at bounding box center [1322, 630] width 354 height 34
type input "$5.00"
type textarea "x"
type input "$6.00"
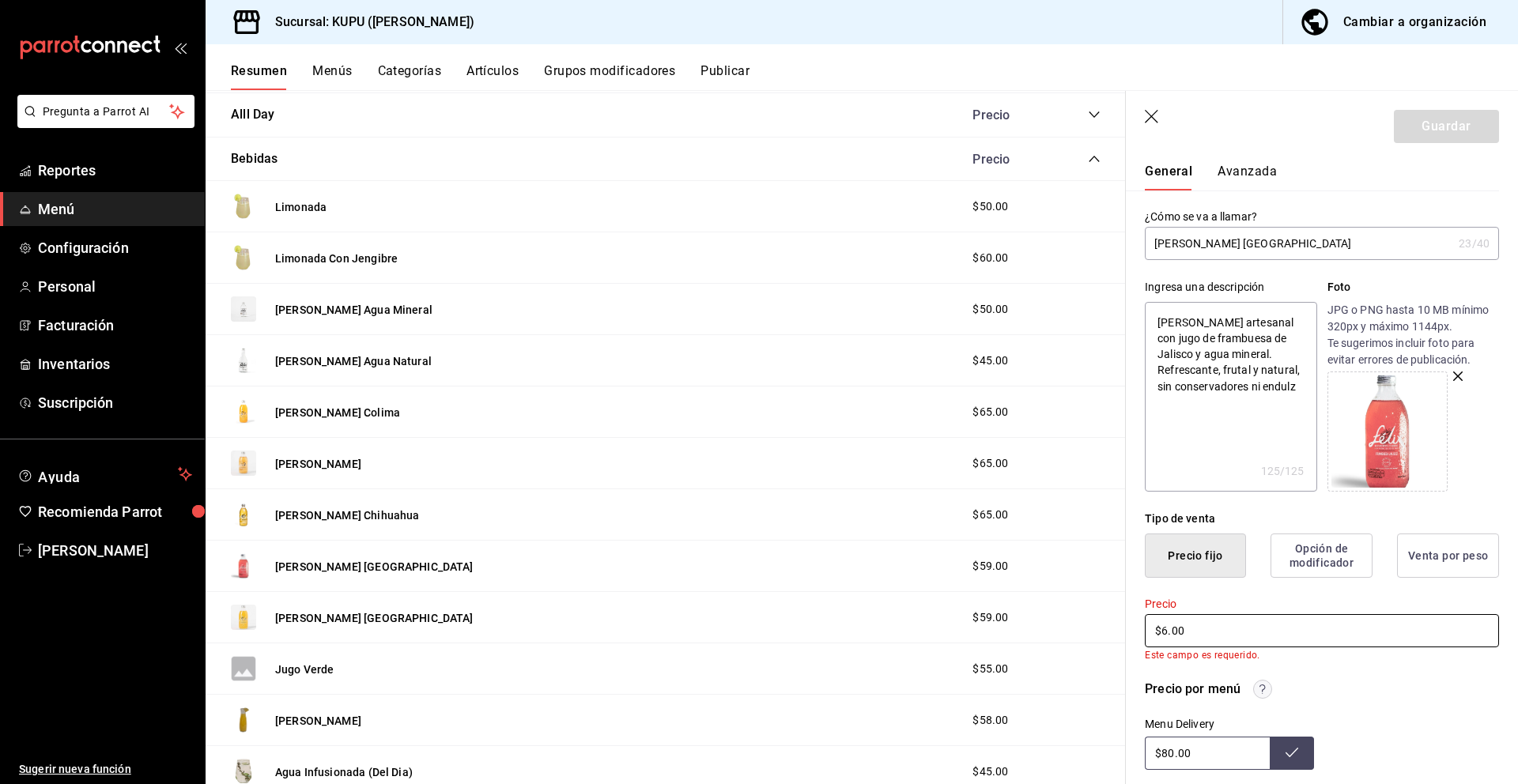
type textarea "x"
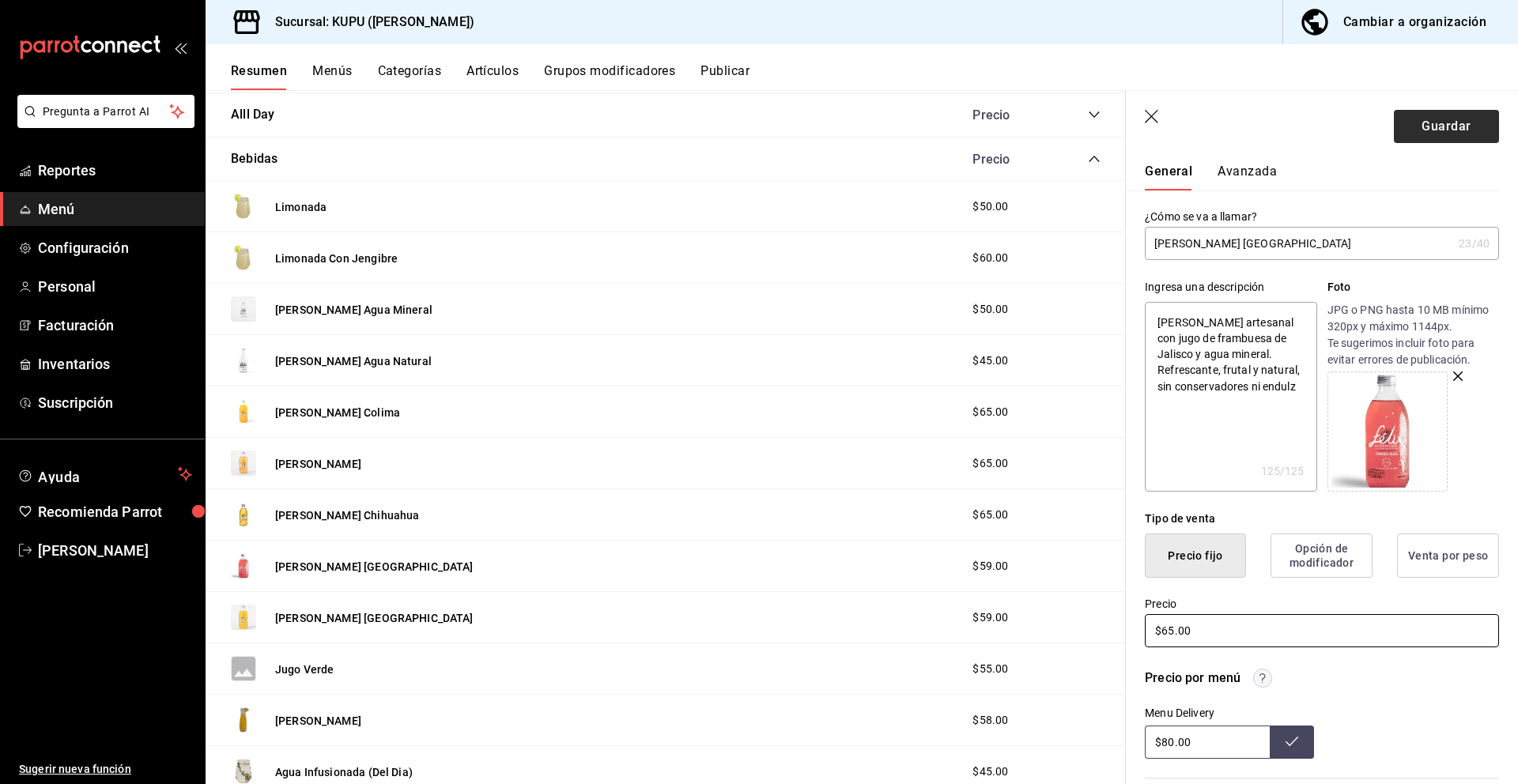
type input "$65.00"
click at [1433, 133] on button "Guardar" at bounding box center [1446, 126] width 105 height 34
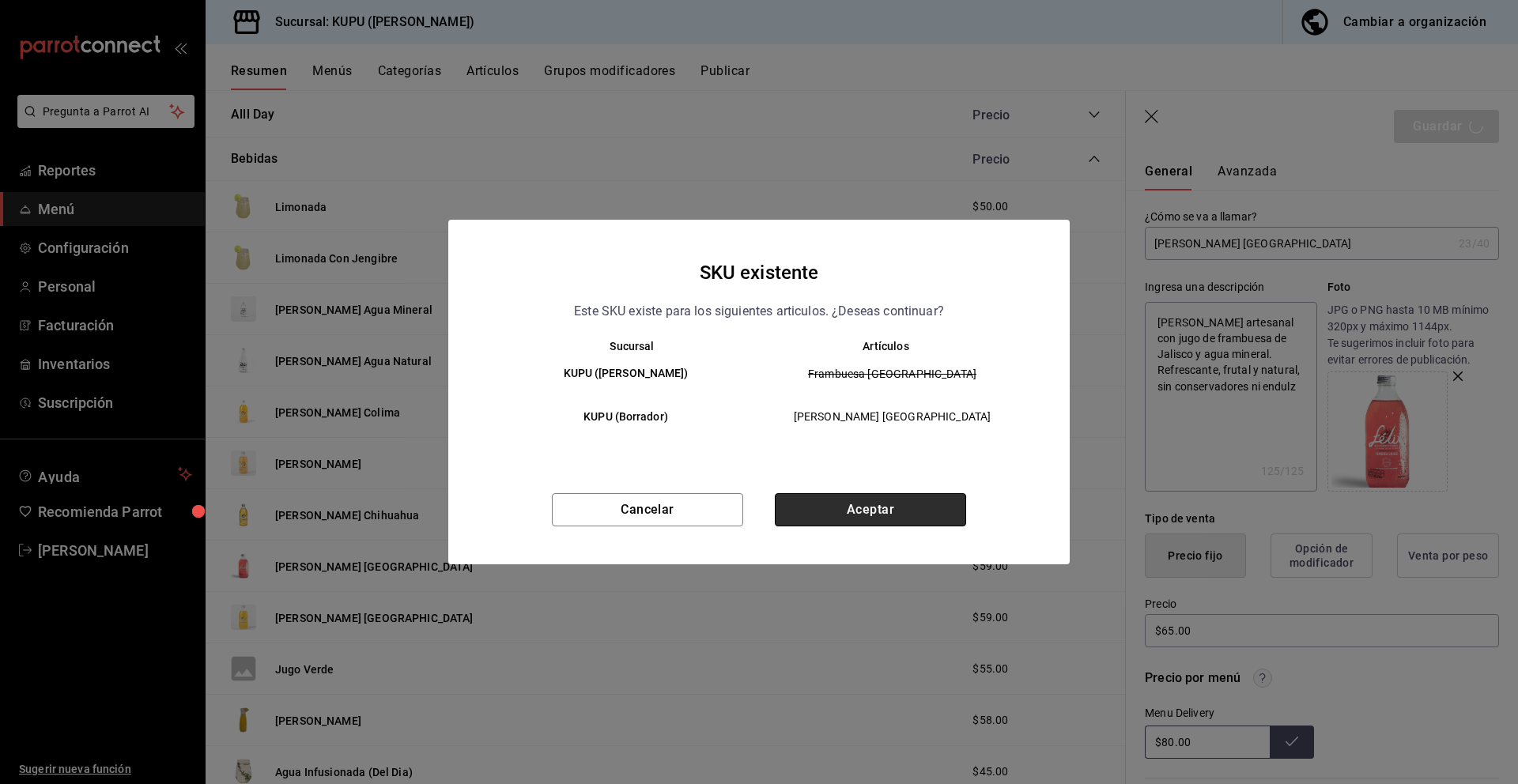
click at [940, 504] on button "Aceptar" at bounding box center [871, 509] width 192 height 34
type textarea "x"
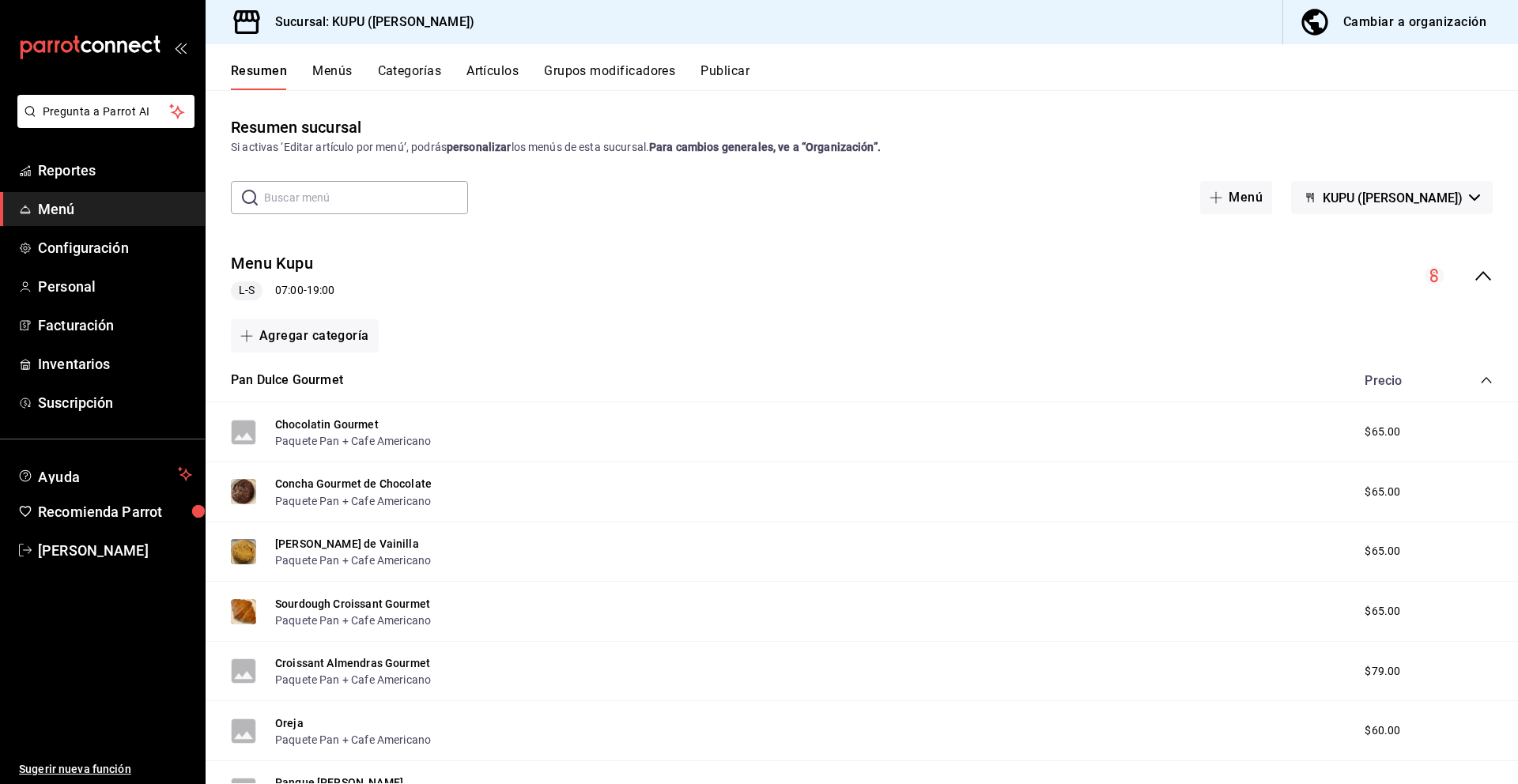
click at [1483, 266] on icon "collapse-menu-row" at bounding box center [1484, 276] width 19 height 19
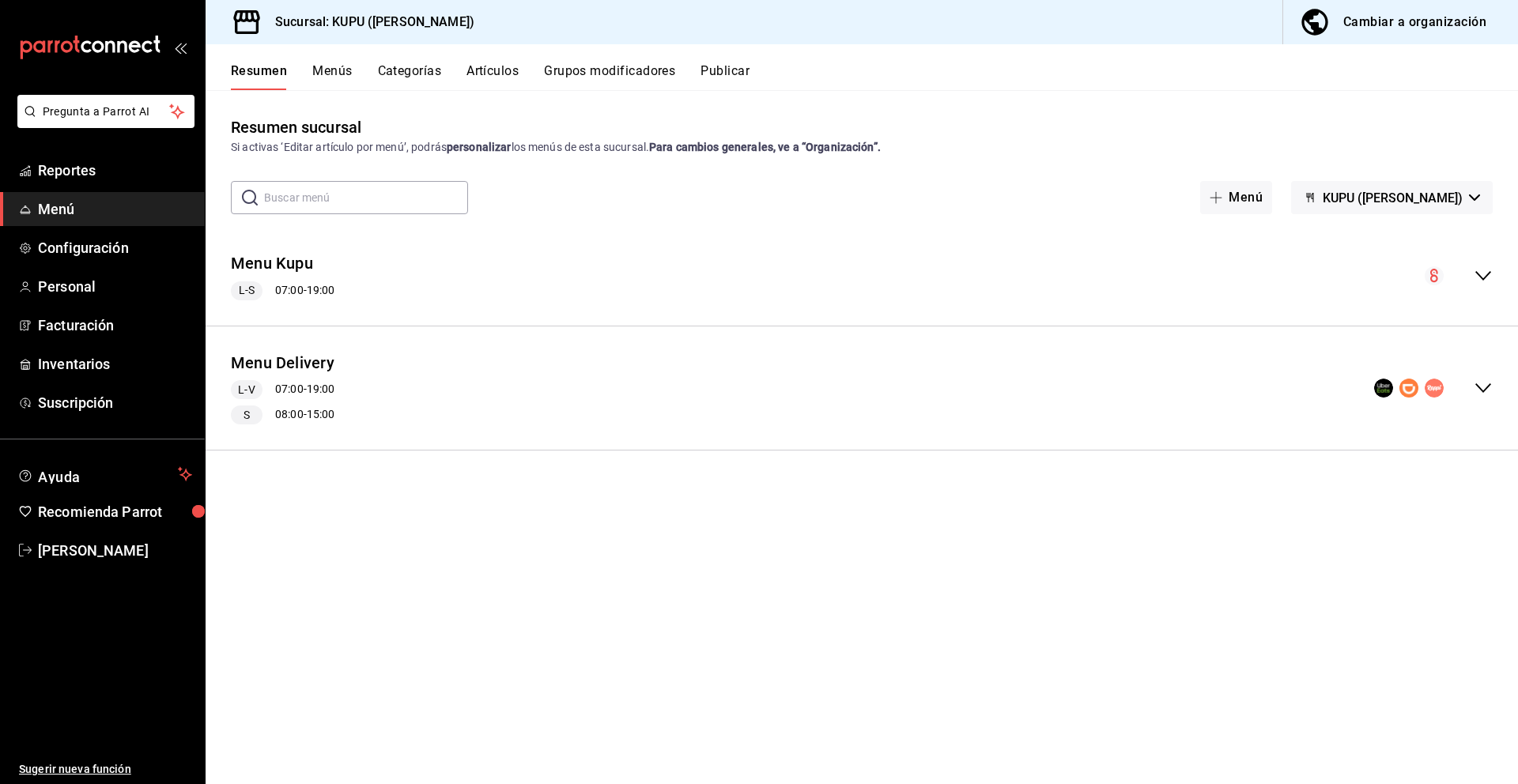
click at [1484, 276] on icon "collapse-menu-row" at bounding box center [1484, 276] width 19 height 19
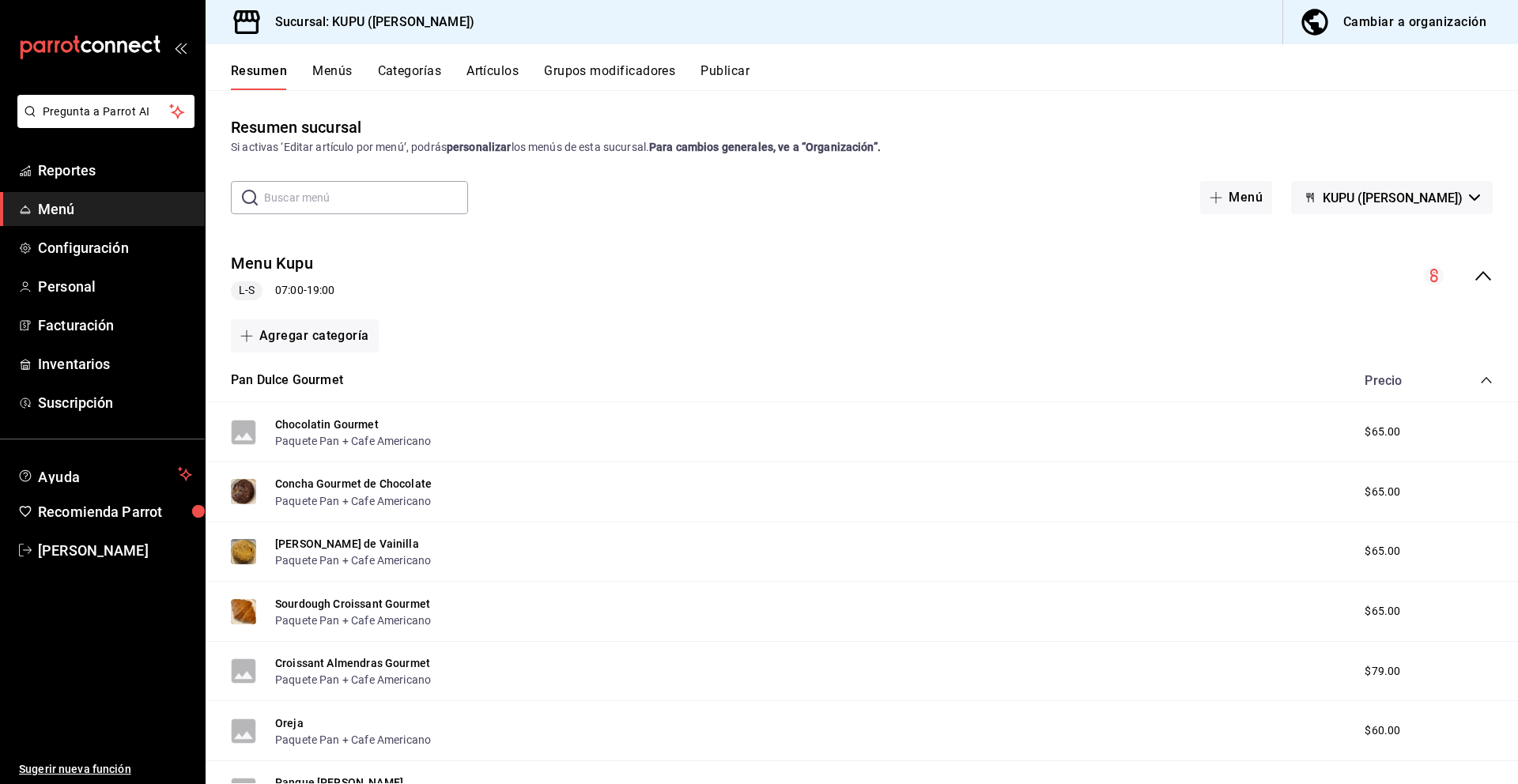
click at [1484, 378] on icon "collapse-category-row" at bounding box center [1485, 380] width 11 height 7
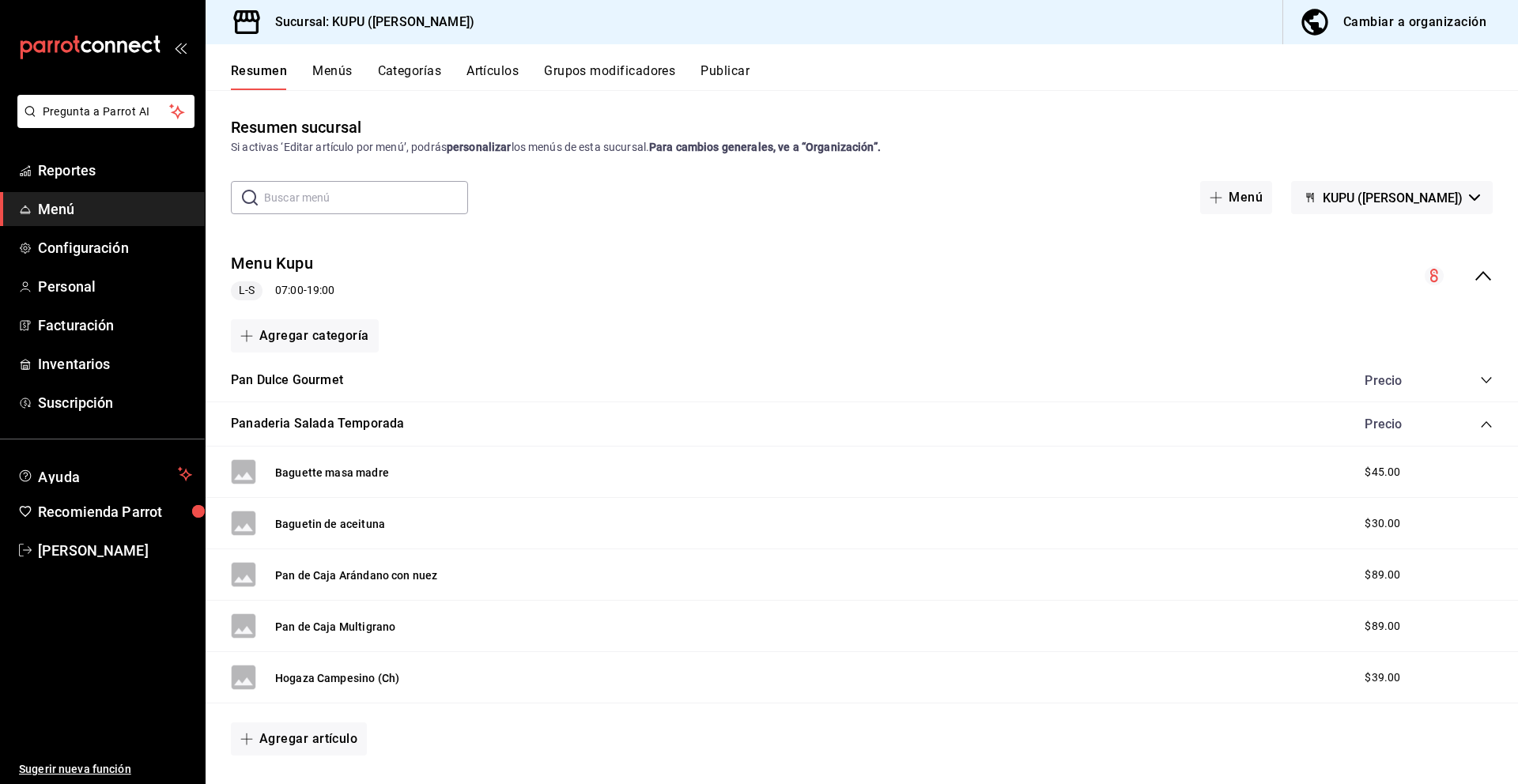
click at [1483, 420] on icon "collapse-category-row" at bounding box center [1485, 424] width 12 height 12
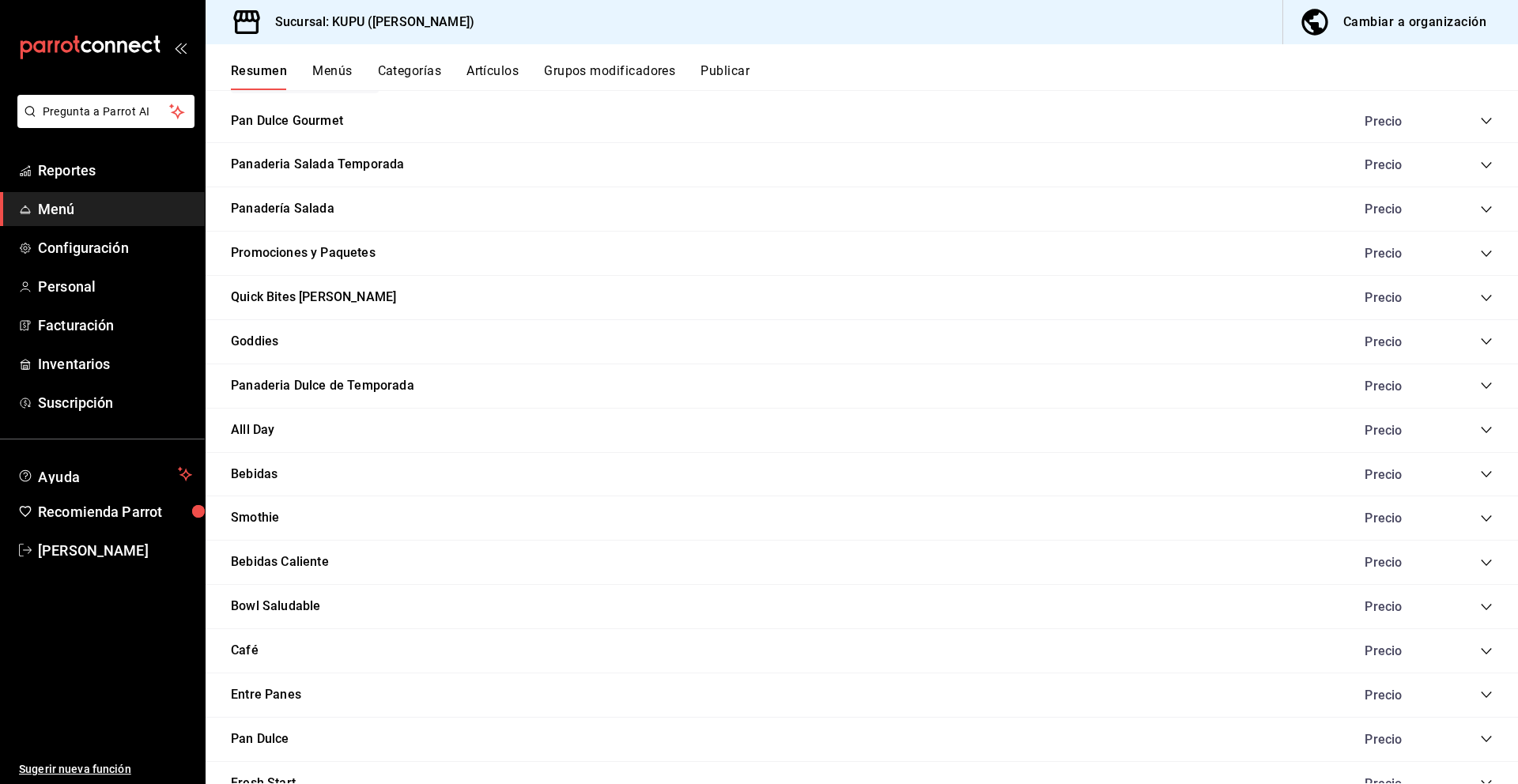
scroll to position [261, 0]
click at [1484, 474] on icon "collapse-category-row" at bounding box center [1485, 471] width 12 height 12
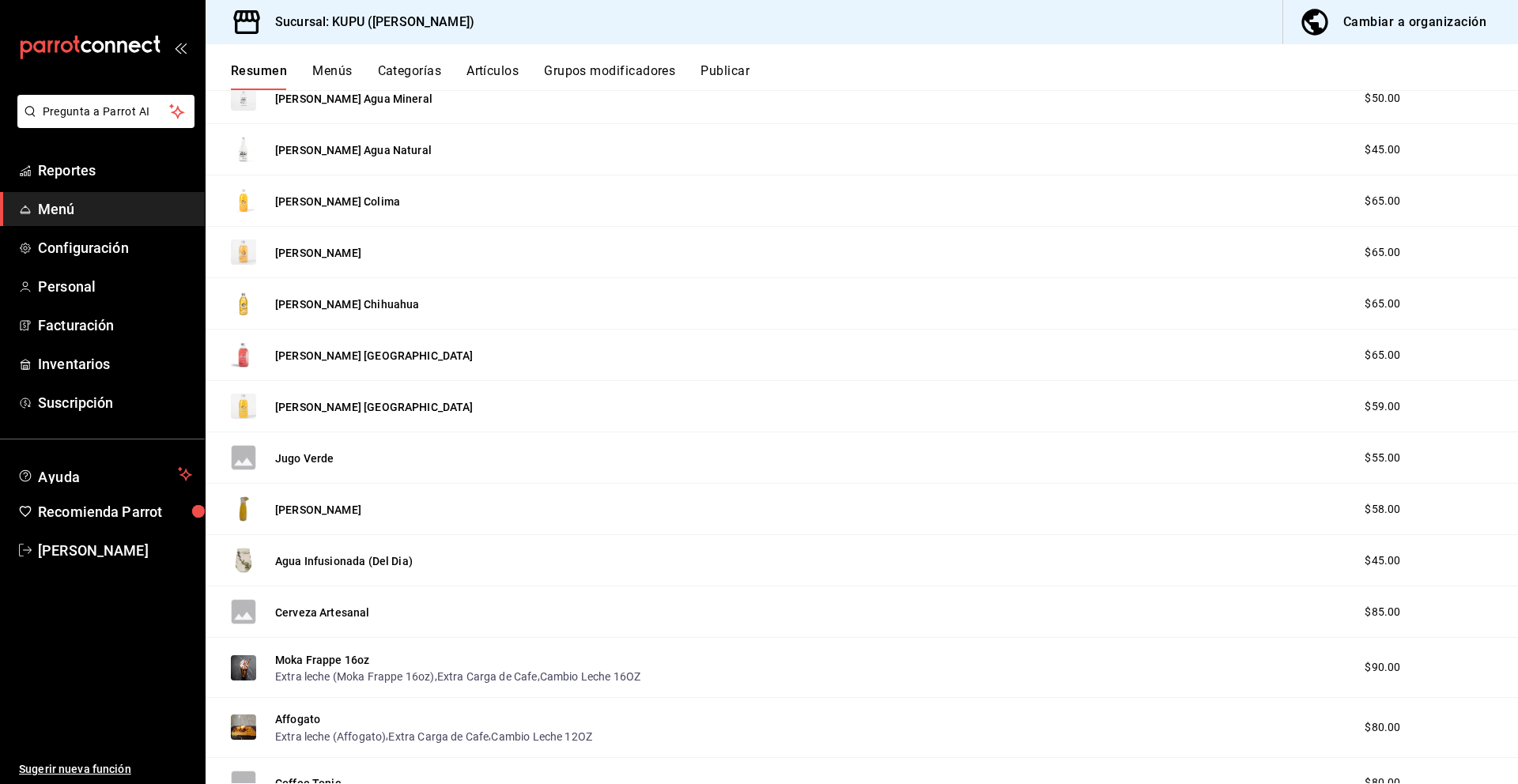
scroll to position [778, 0]
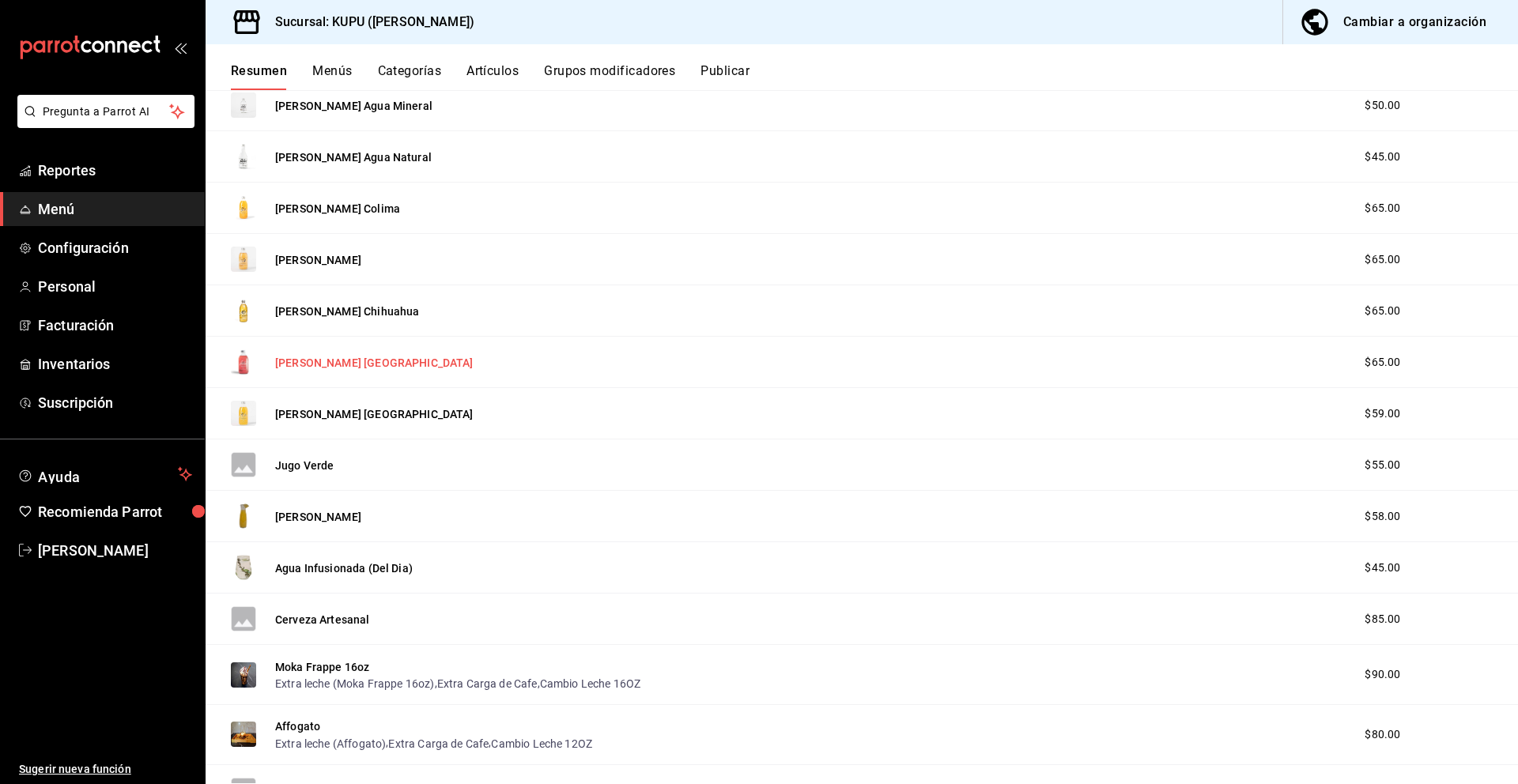
click at [364, 365] on button "[PERSON_NAME] [GEOGRAPHIC_DATA]" at bounding box center [374, 363] width 198 height 16
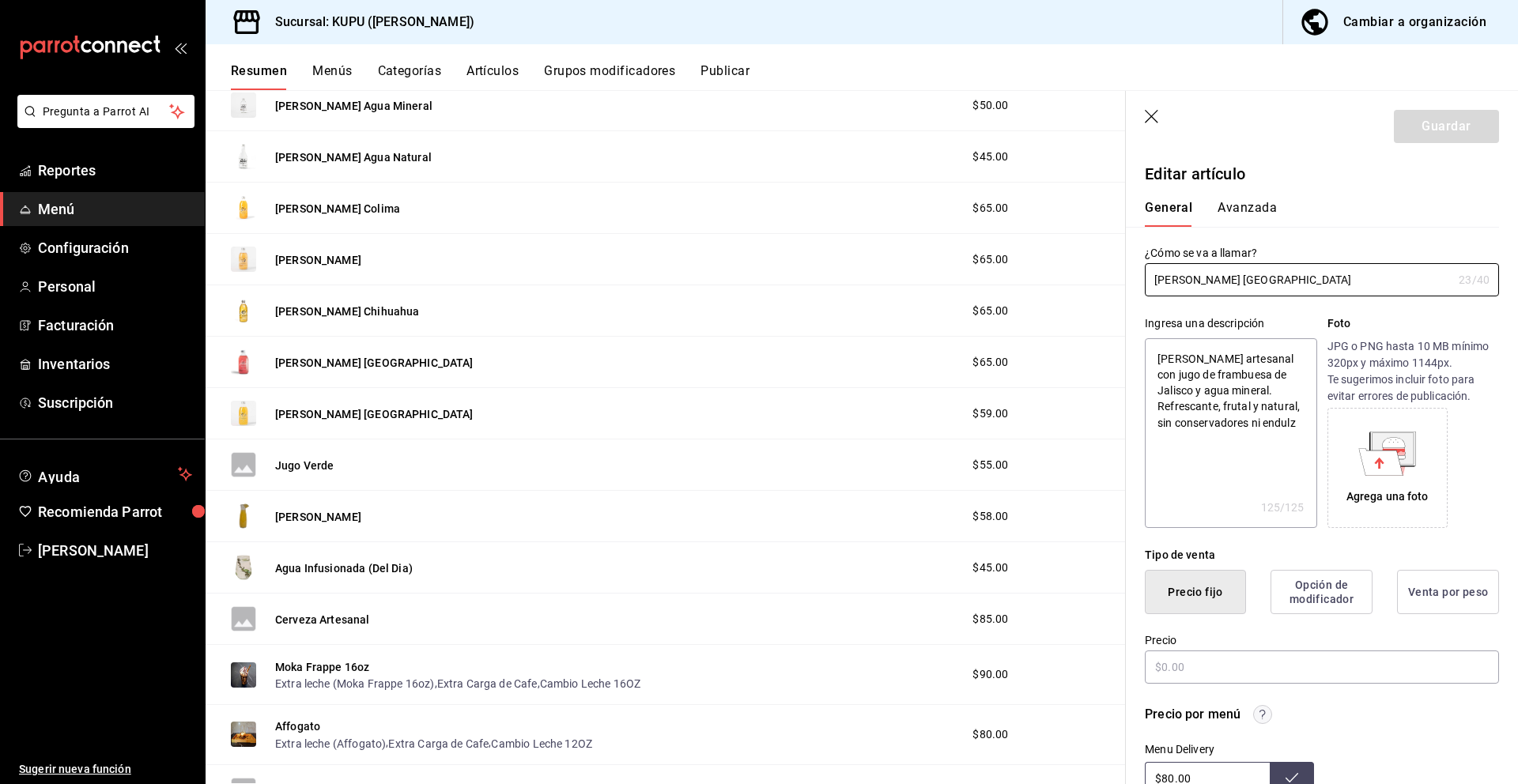
type textarea "x"
type input "$65.00"
radio input "false"
radio input "true"
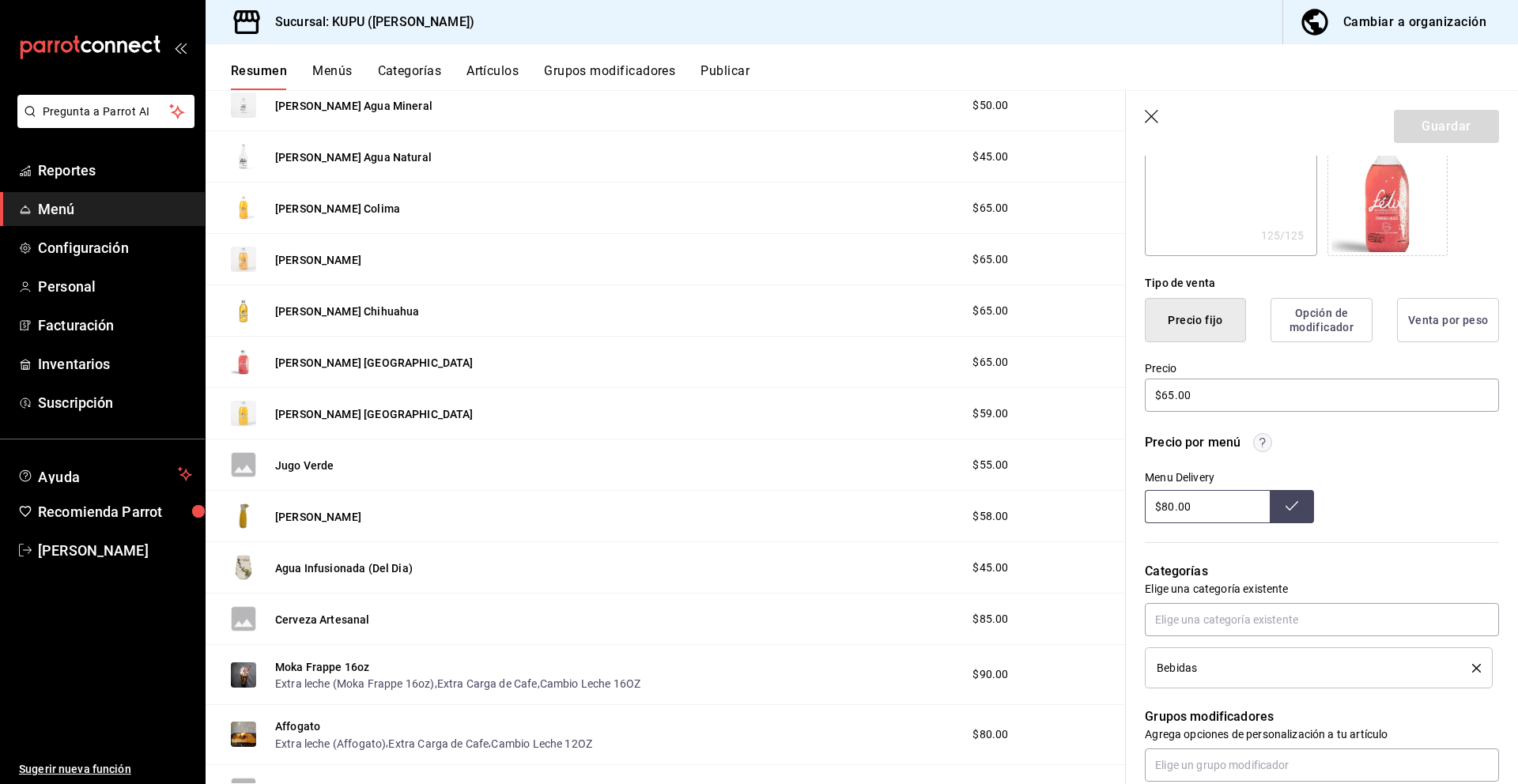
scroll to position [275, 0]
click at [348, 414] on button "[PERSON_NAME] [GEOGRAPHIC_DATA]" at bounding box center [374, 414] width 198 height 16
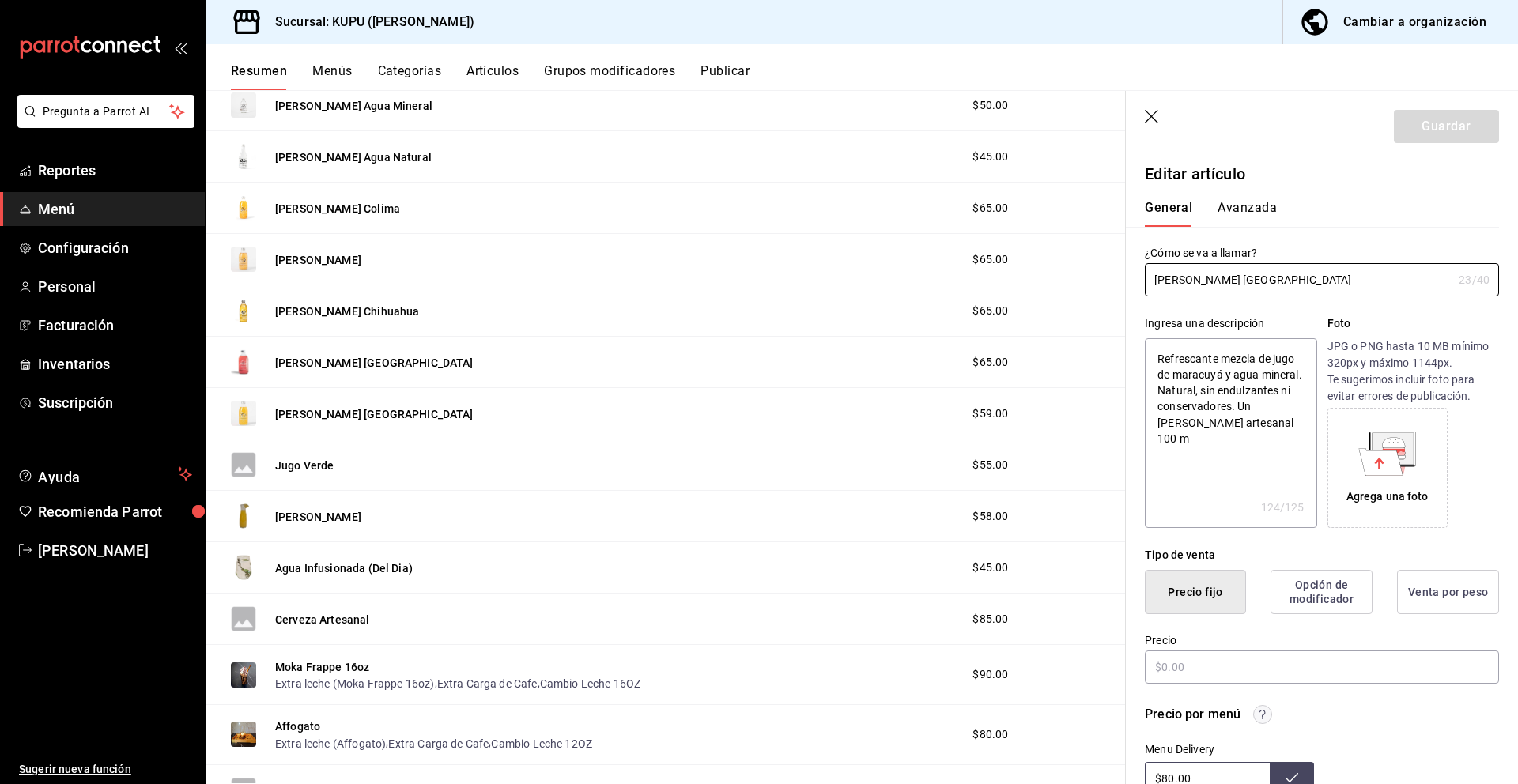
type textarea "x"
type input "$59.00"
radio input "false"
radio input "true"
drag, startPoint x: 1313, startPoint y: 280, endPoint x: 1135, endPoint y: 275, distance: 178.1
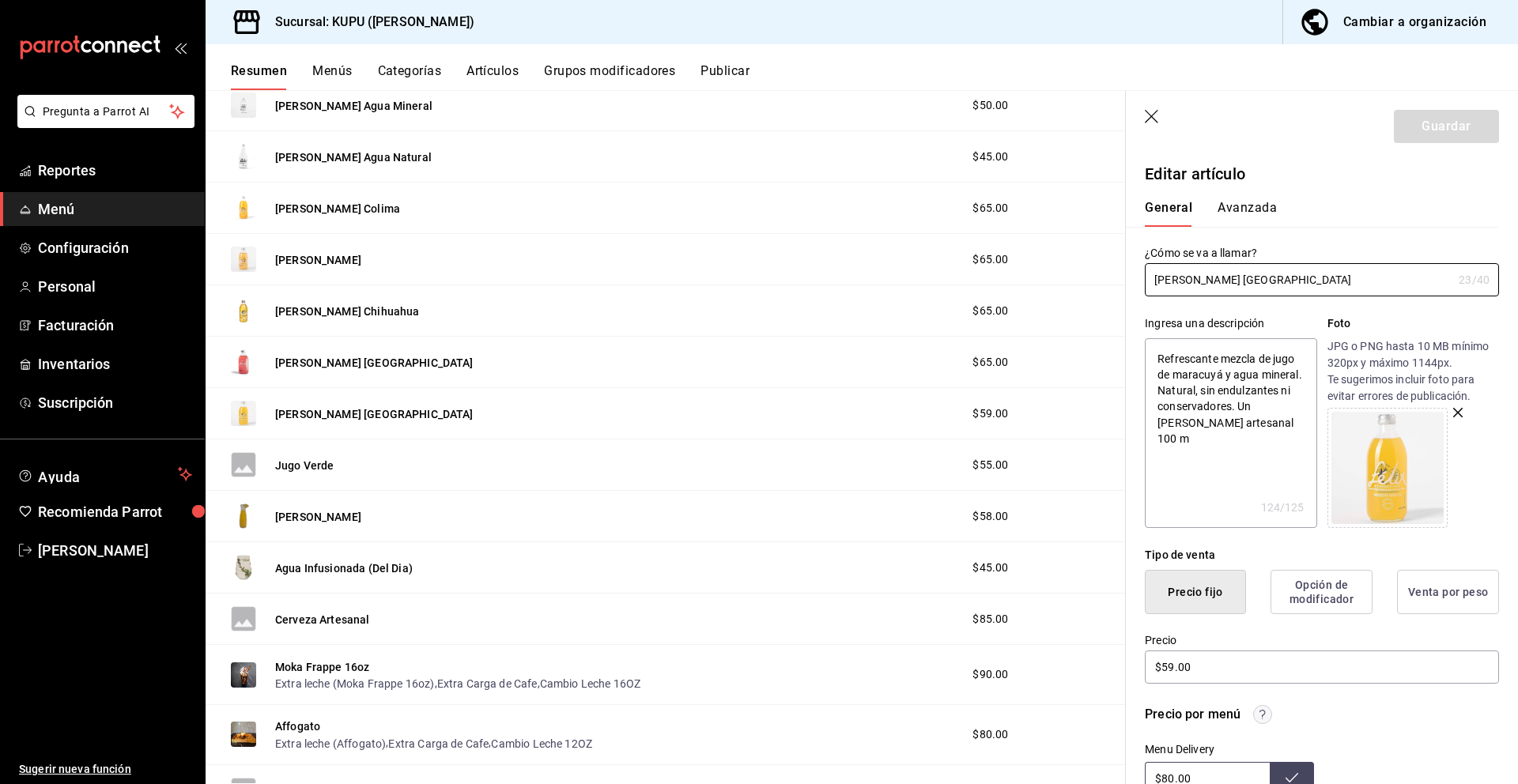
click at [1135, 275] on div "¿Cómo se va a llamar? [PERSON_NAME] [GEOGRAPHIC_DATA] 23 /40 ¿Cómo se va a llam…" at bounding box center [1312, 261] width 374 height 70
drag, startPoint x: 1263, startPoint y: 426, endPoint x: 1151, endPoint y: 353, distance: 133.7
click at [1151, 353] on textarea "Refrescante mezcla de jugo de maracuyá y agua mineral. Natural, sin endulzantes…" at bounding box center [1230, 433] width 171 height 190
type textarea "x"
drag, startPoint x: 1224, startPoint y: 663, endPoint x: 1139, endPoint y: 657, distance: 85.2
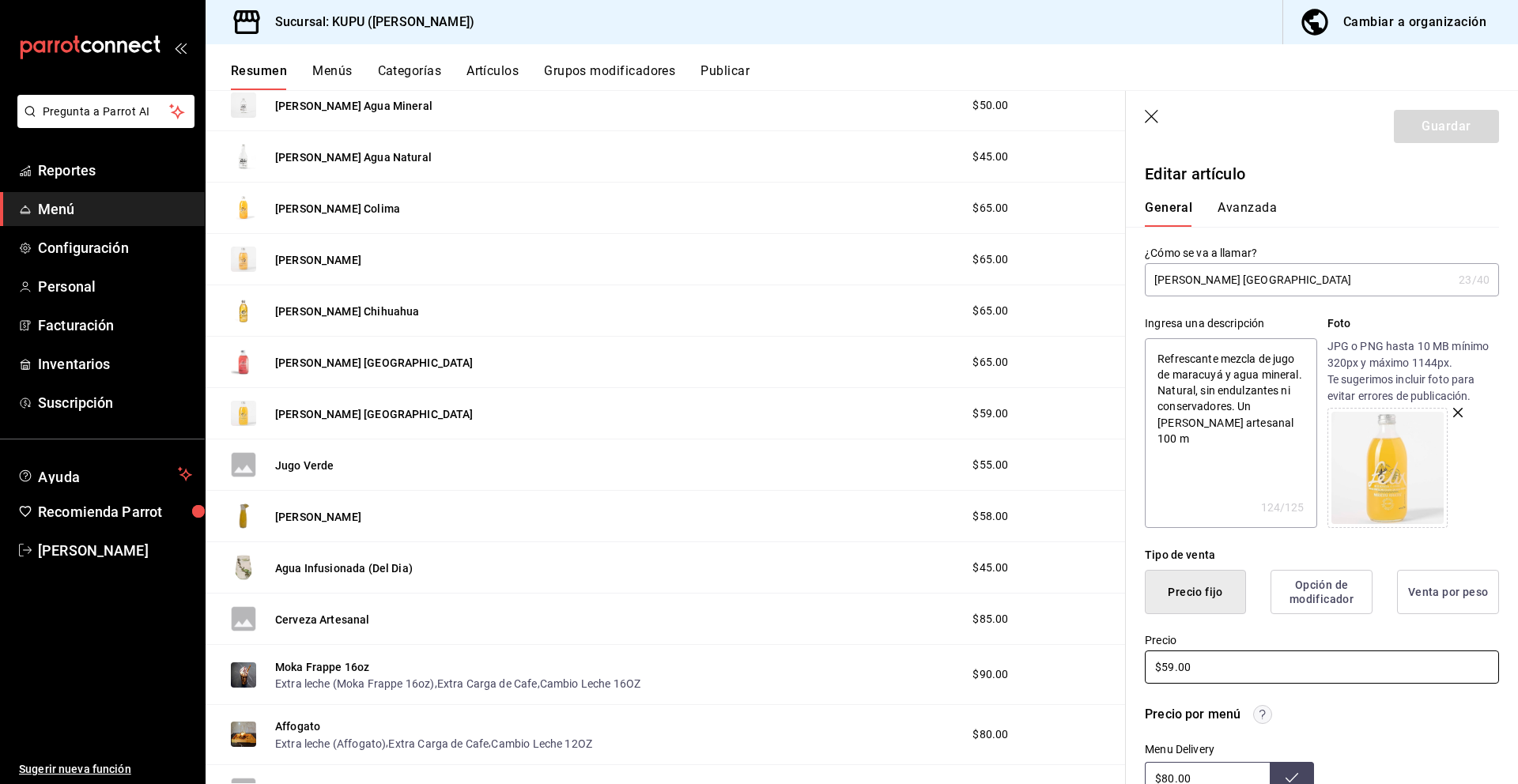
click at [1139, 657] on div "Precio $59.00" at bounding box center [1312, 649] width 374 height 72
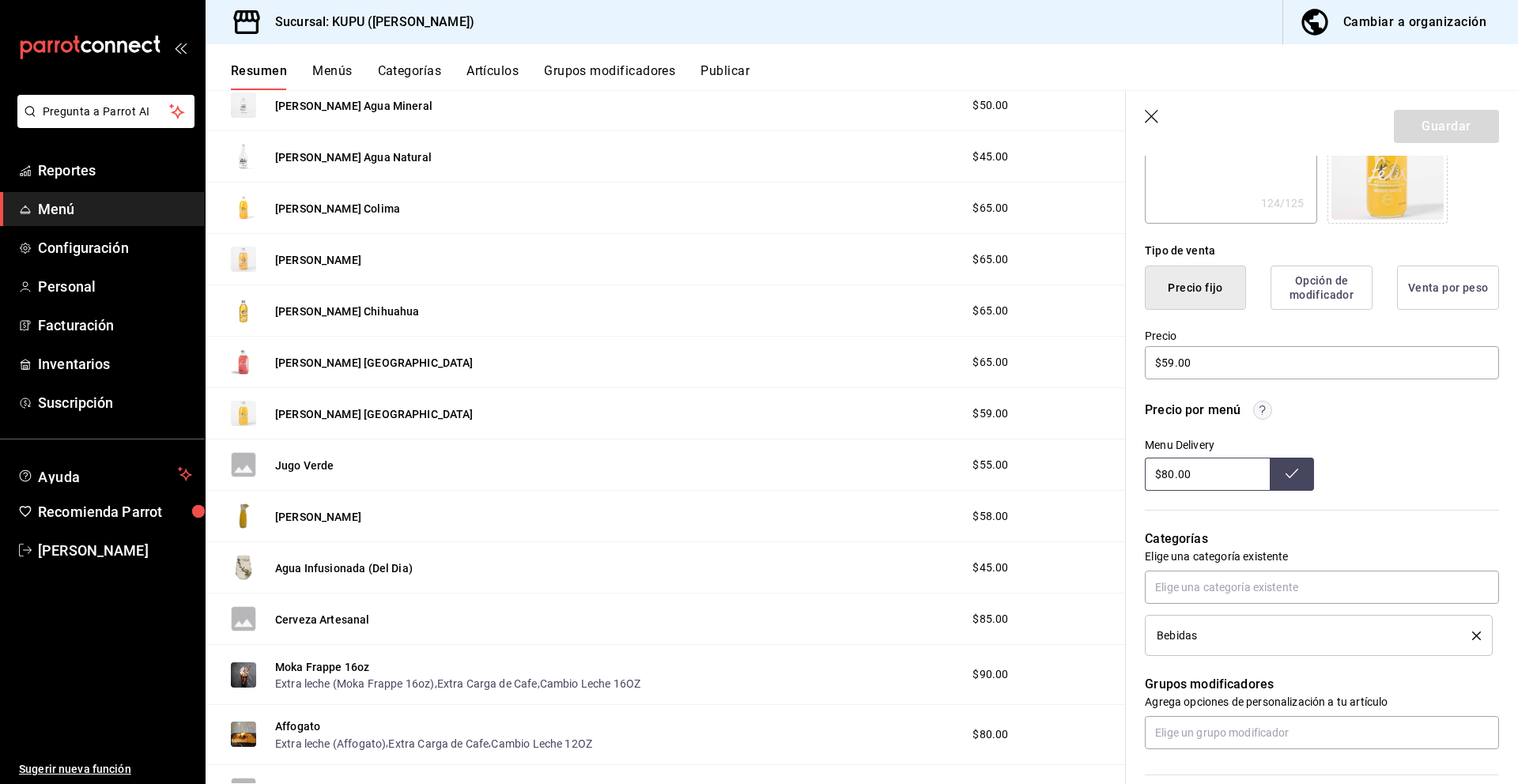
scroll to position [478, 0]
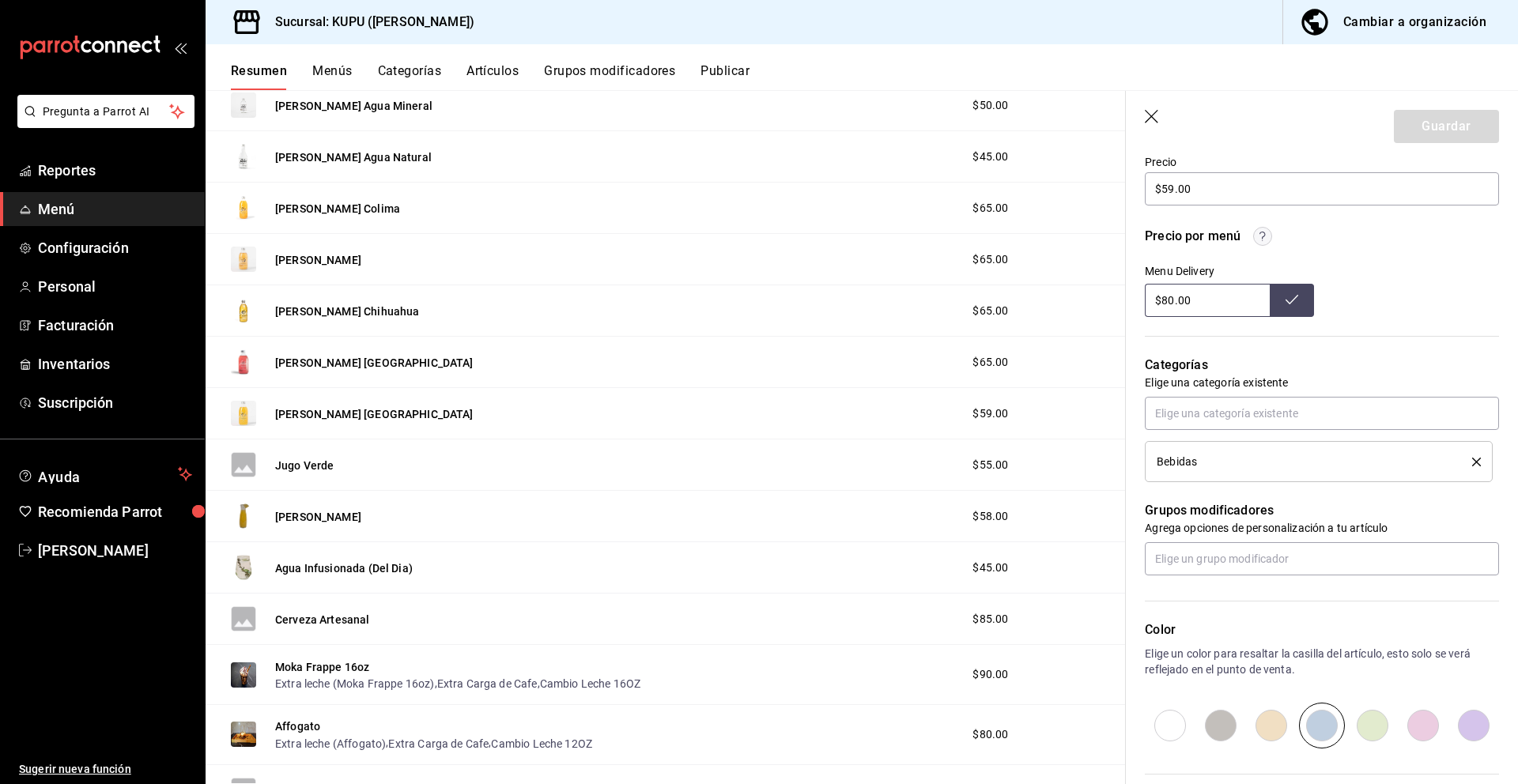
drag, startPoint x: 1220, startPoint y: 300, endPoint x: 1133, endPoint y: 286, distance: 88.1
click at [1133, 286] on div "Precio por menú Menu Delivery $80.00" at bounding box center [1312, 262] width 374 height 109
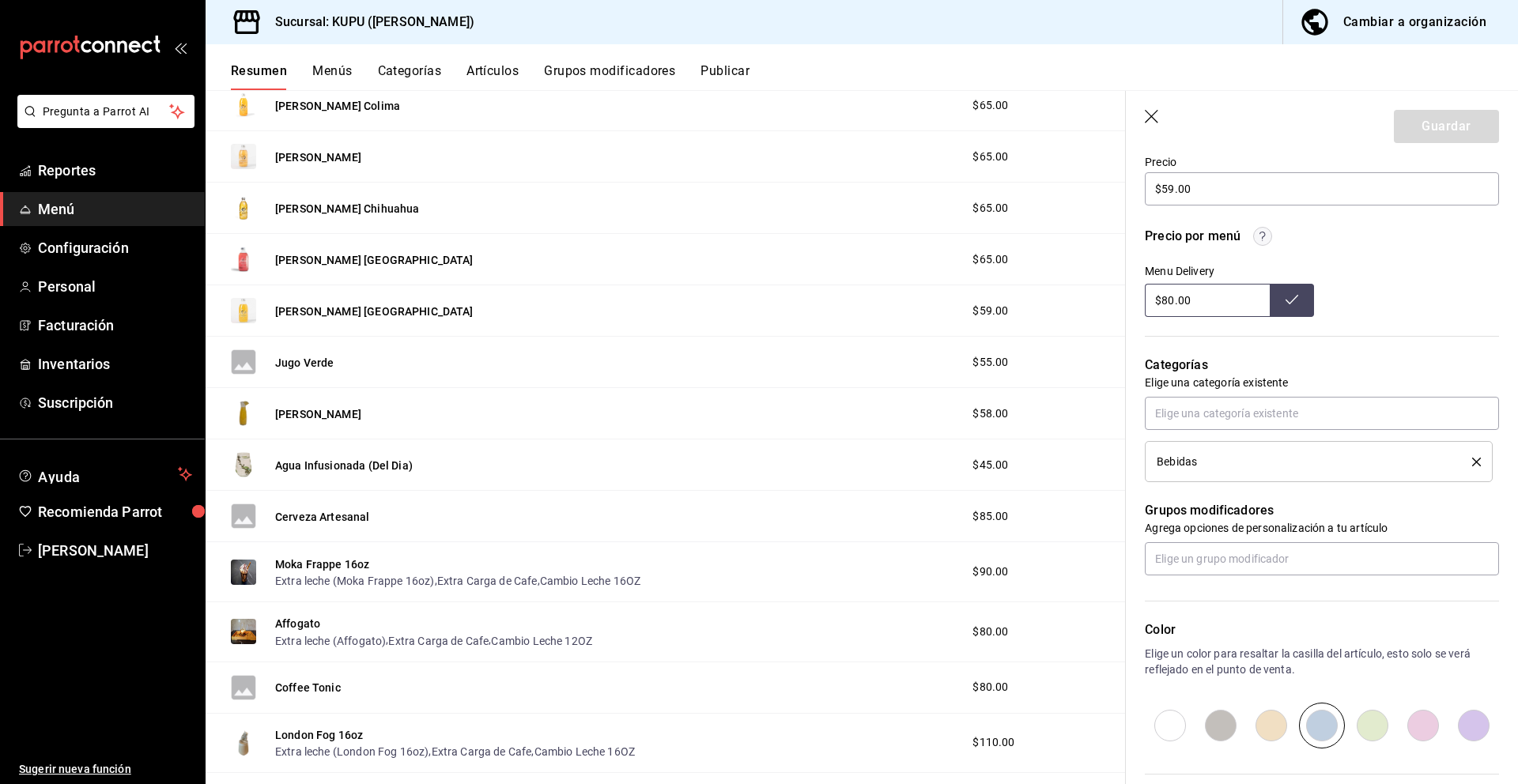
scroll to position [880, 0]
click at [324, 369] on button "Jugo Verde" at bounding box center [305, 364] width 59 height 16
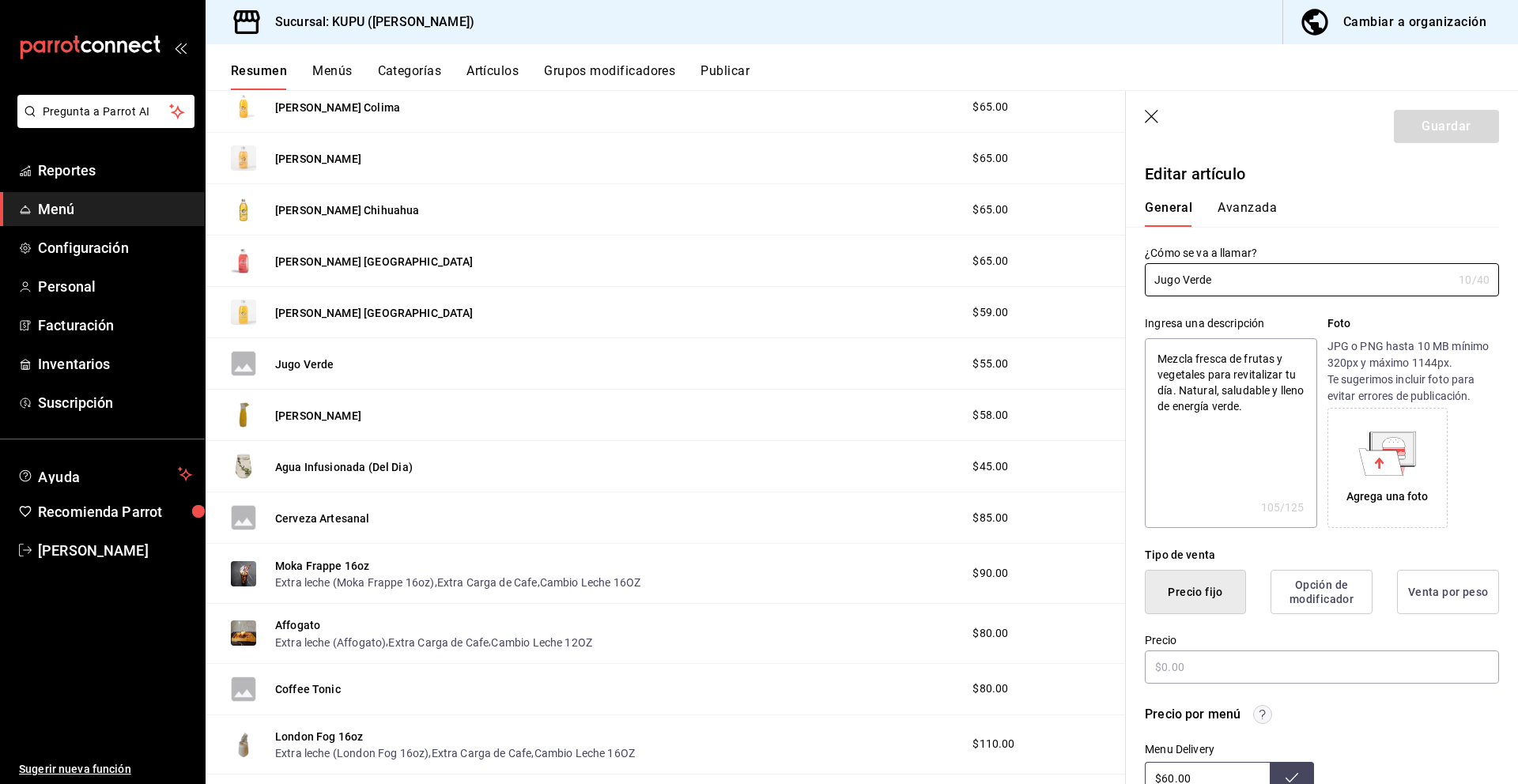
type textarea "x"
type input "$55.00"
radio input "false"
radio input "true"
drag, startPoint x: 1257, startPoint y: 288, endPoint x: 1113, endPoint y: 271, distance: 145.0
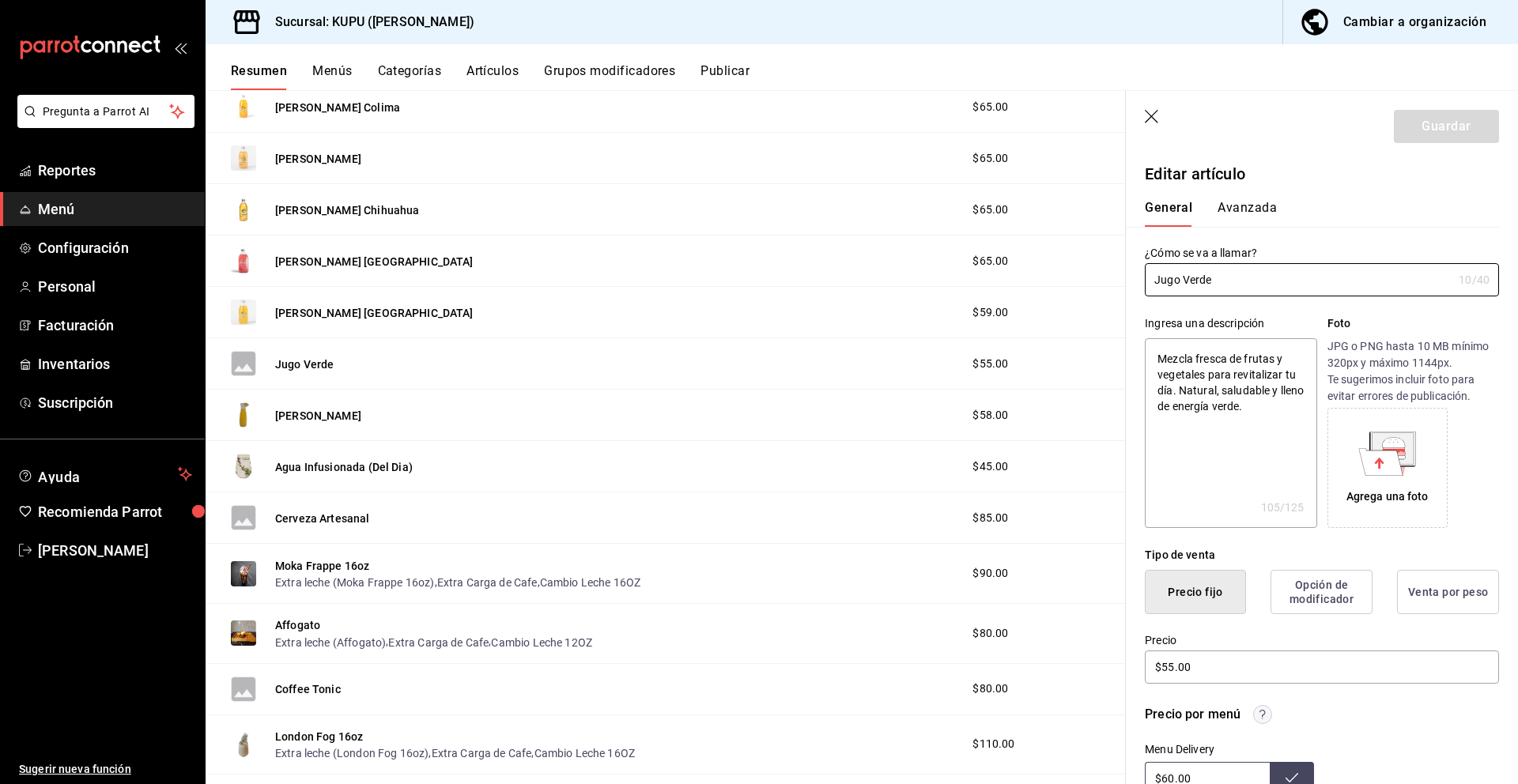
click at [1113, 271] on main "Resumen sucursal Si activas ‘Editar artículo por menú’, podrás personalizar los…" at bounding box center [862, 437] width 1312 height 694
drag, startPoint x: 1275, startPoint y: 404, endPoint x: 1149, endPoint y: 342, distance: 140.4
click at [1149, 342] on textarea "Mezcla fresca de frutas y vegetales para revitalizar tu día. Natural, saludable…" at bounding box center [1230, 433] width 171 height 190
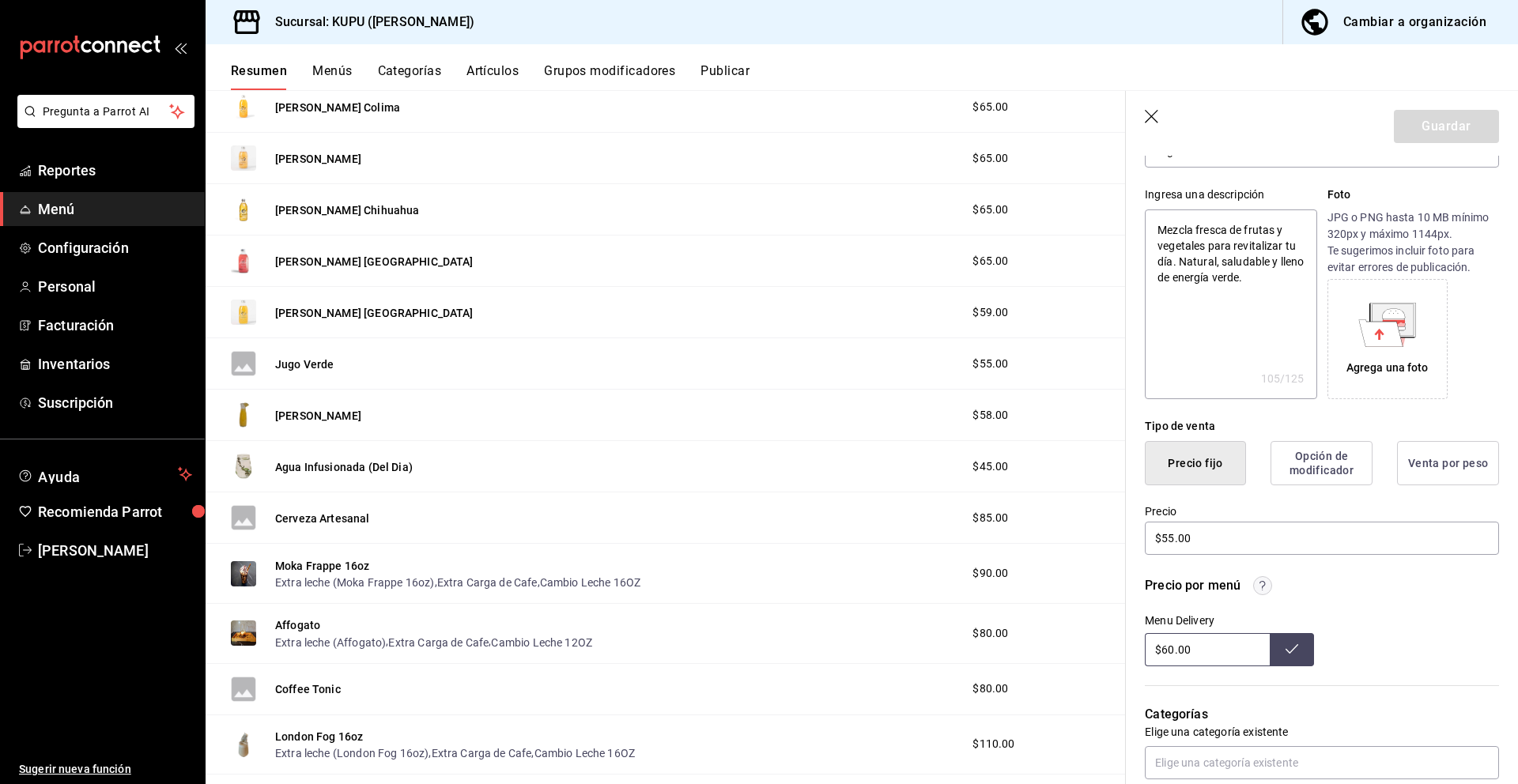
scroll to position [130, 0]
type textarea "x"
drag, startPoint x: 1225, startPoint y: 542, endPoint x: 1144, endPoint y: 534, distance: 81.4
click at [1144, 534] on input "$55.00" at bounding box center [1322, 536] width 354 height 34
drag, startPoint x: 1212, startPoint y: 647, endPoint x: 1144, endPoint y: 640, distance: 68.4
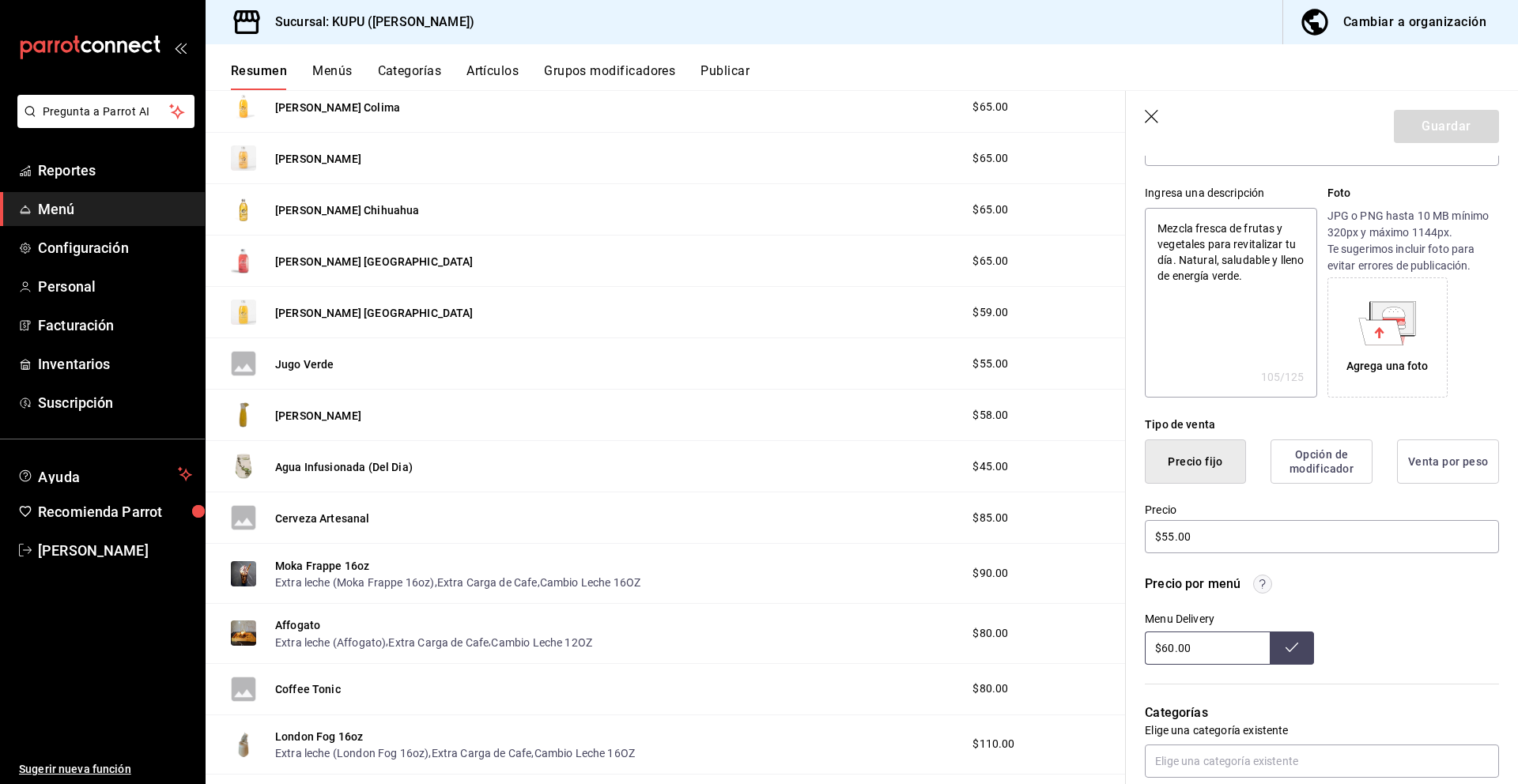
click at [1144, 640] on input "$60.00" at bounding box center [1207, 648] width 125 height 34
click at [320, 419] on button "[PERSON_NAME]" at bounding box center [318, 415] width 86 height 16
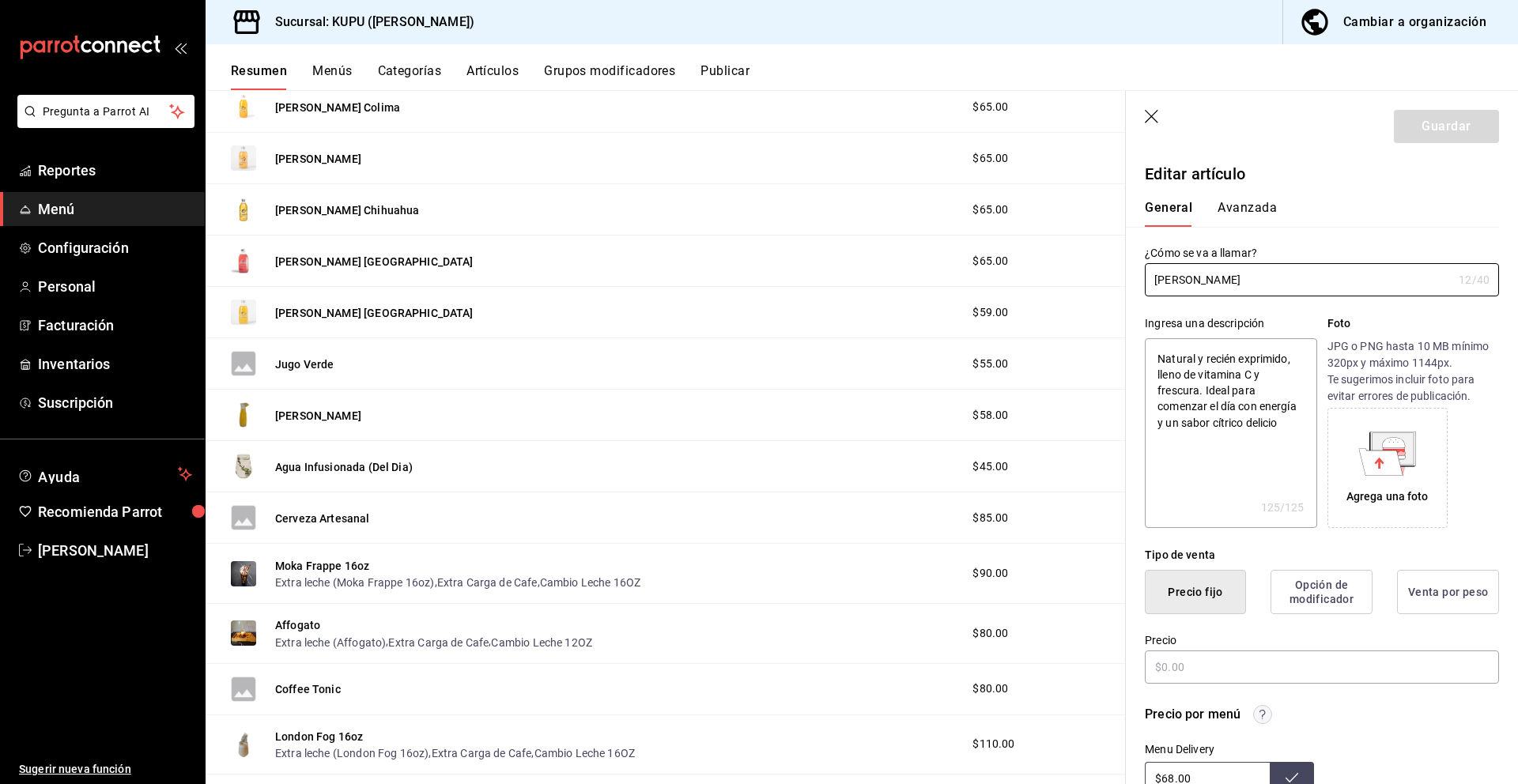
type textarea "x"
type input "$58.00"
radio input "false"
radio input "true"
drag, startPoint x: 1246, startPoint y: 284, endPoint x: 1146, endPoint y: 250, distance: 105.6
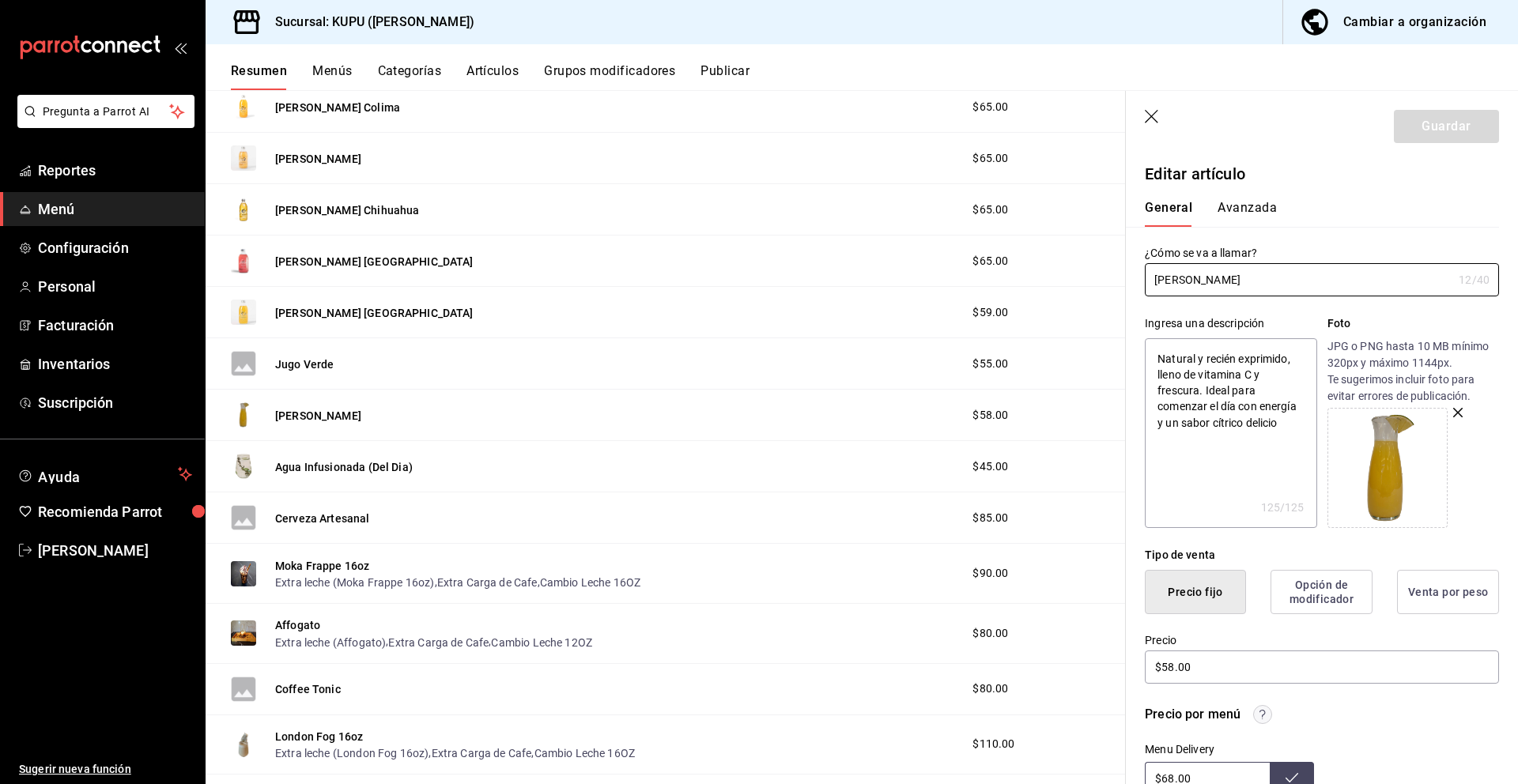
click at [1146, 250] on div "¿Cómo se va a llamar? [PERSON_NAME] 12 /40 ¿Cómo se va a llamar?" at bounding box center [1322, 271] width 354 height 51
drag, startPoint x: 1154, startPoint y: 355, endPoint x: 1302, endPoint y: 428, distance: 165.0
click at [1302, 428] on textarea "Natural y recién exprimido, lleno de vitamina C y frescura. Ideal para comenzar…" at bounding box center [1230, 433] width 171 height 190
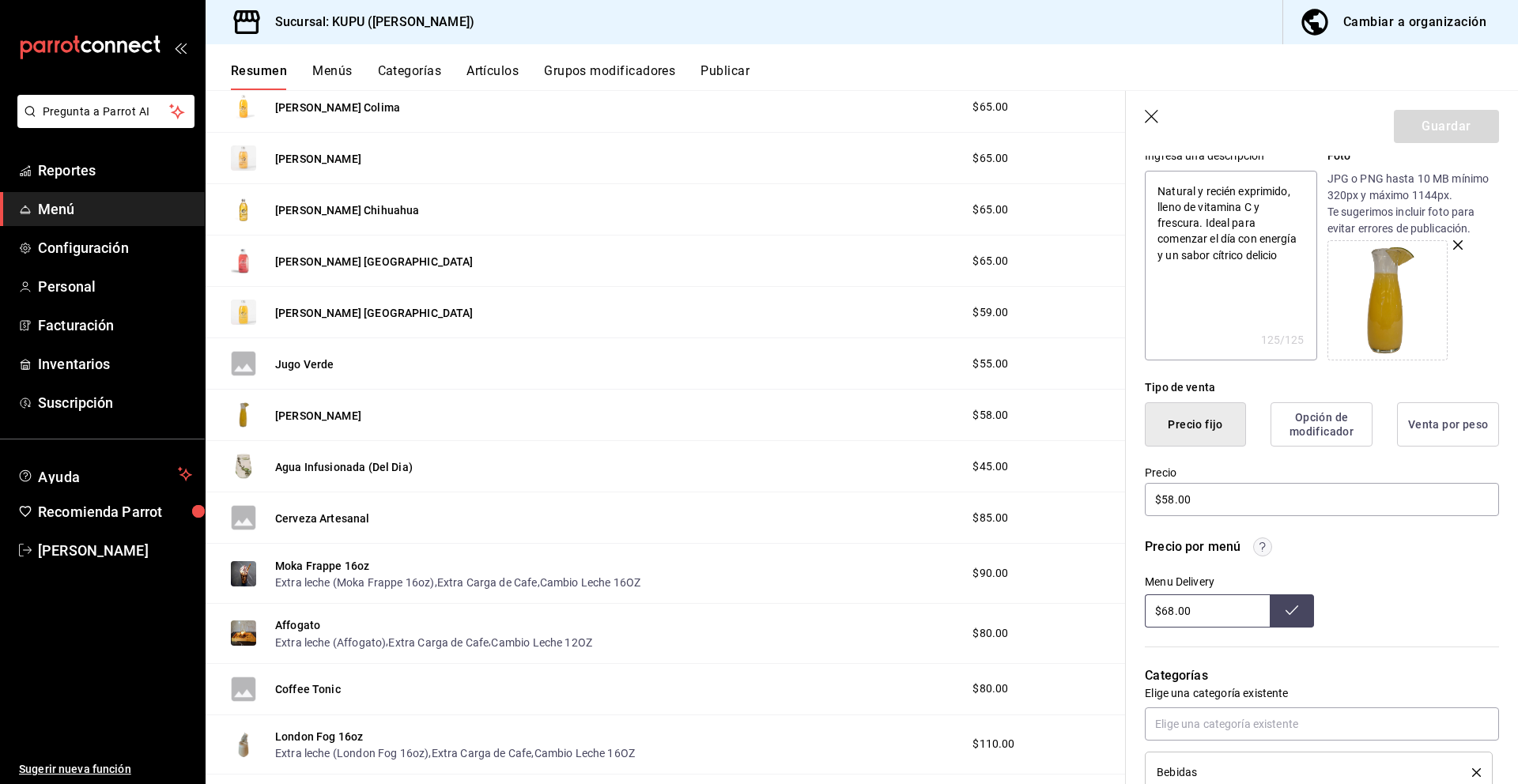
scroll to position [169, 0]
type textarea "x"
click at [1139, 487] on div "Precio $58.00" at bounding box center [1312, 480] width 374 height 72
drag, startPoint x: 1221, startPoint y: 612, endPoint x: 1144, endPoint y: 603, distance: 77.5
click at [1144, 603] on input "$68.00" at bounding box center [1207, 608] width 125 height 34
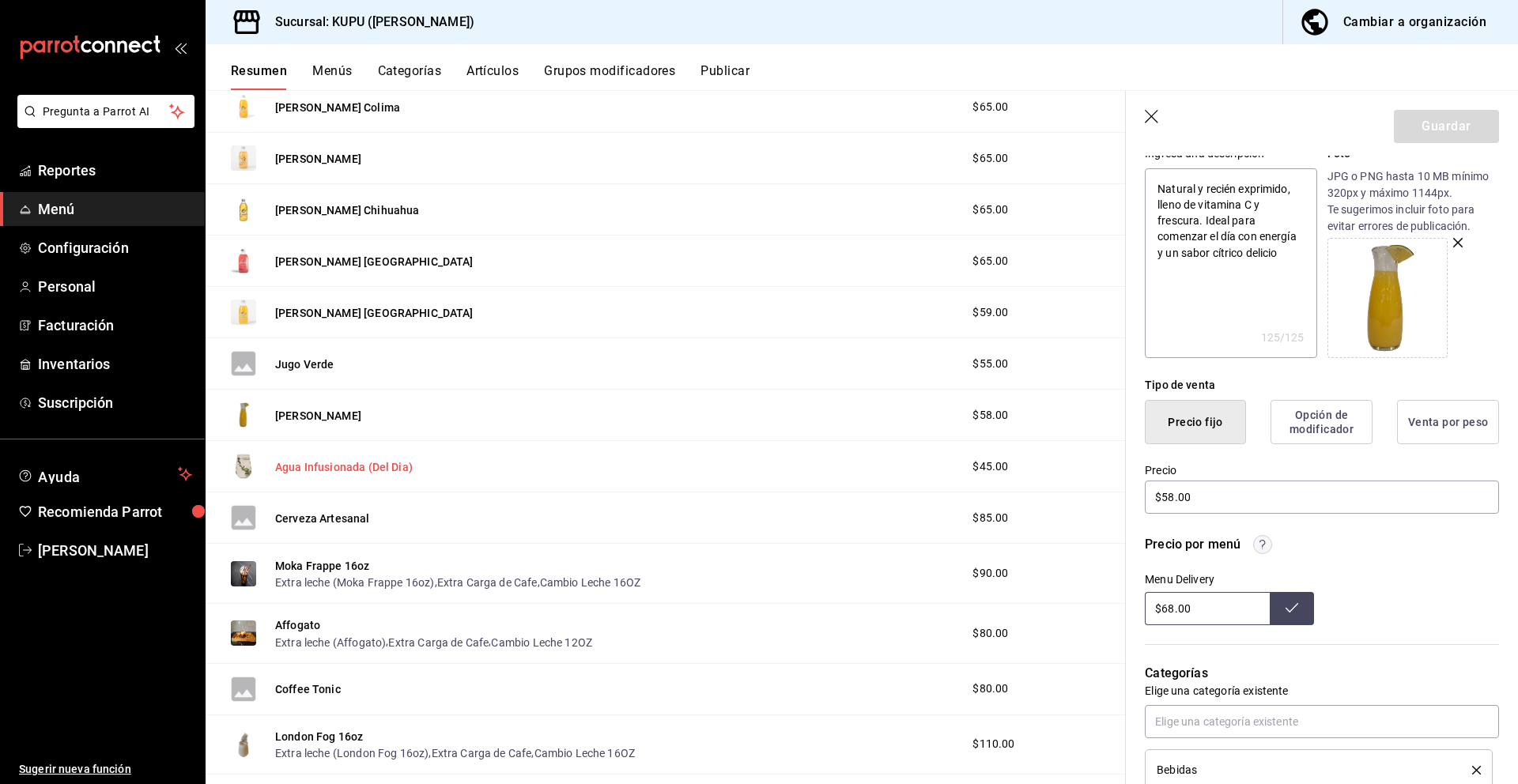
click at [319, 467] on button "Agua Infusionada (Del Dia)" at bounding box center [344, 467] width 138 height 16
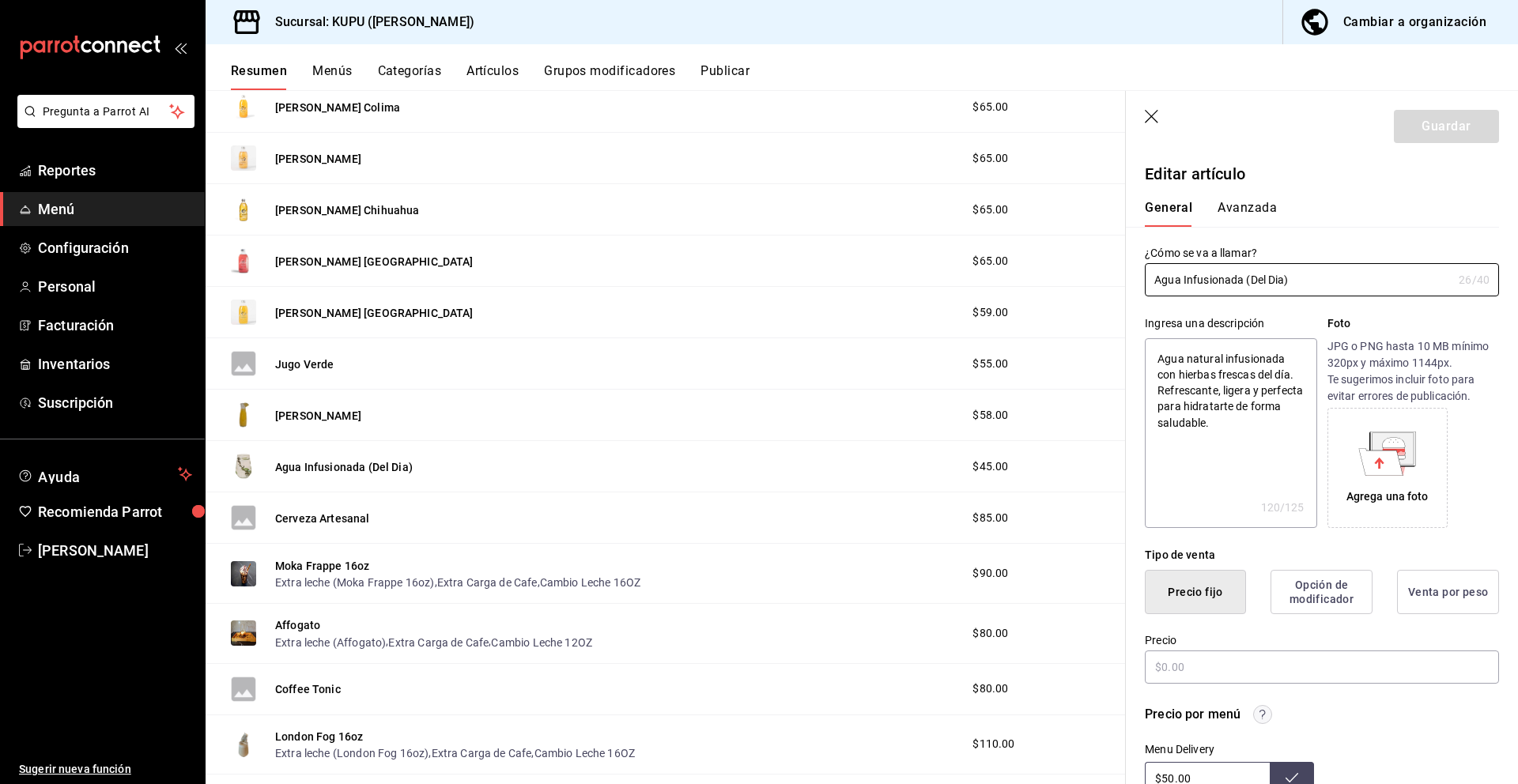
type textarea "x"
type input "$45.00"
drag, startPoint x: 1308, startPoint y: 280, endPoint x: 1137, endPoint y: 273, distance: 171.1
click at [1137, 273] on div "¿Cómo se va a llamar? Agua Infusionada (Del Dia) 26 /40 ¿Cómo se va a llamar?" at bounding box center [1312, 261] width 374 height 70
drag, startPoint x: 1235, startPoint y: 427, endPoint x: 1130, endPoint y: 330, distance: 142.9
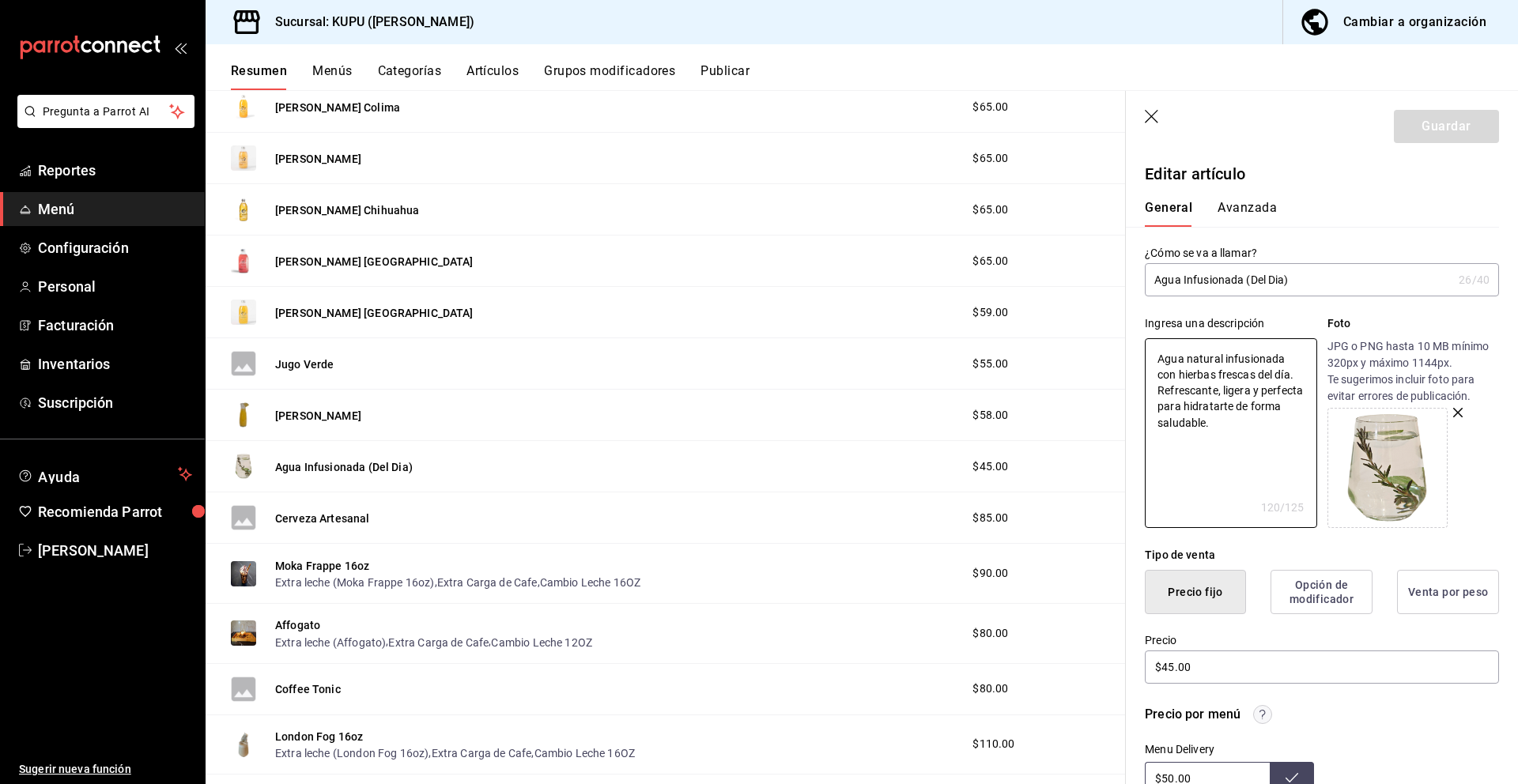
click at [1130, 330] on div "Ingresa una descripción Agua natural infusionada con hierbas frescas del día. R…" at bounding box center [1312, 413] width 374 height 232
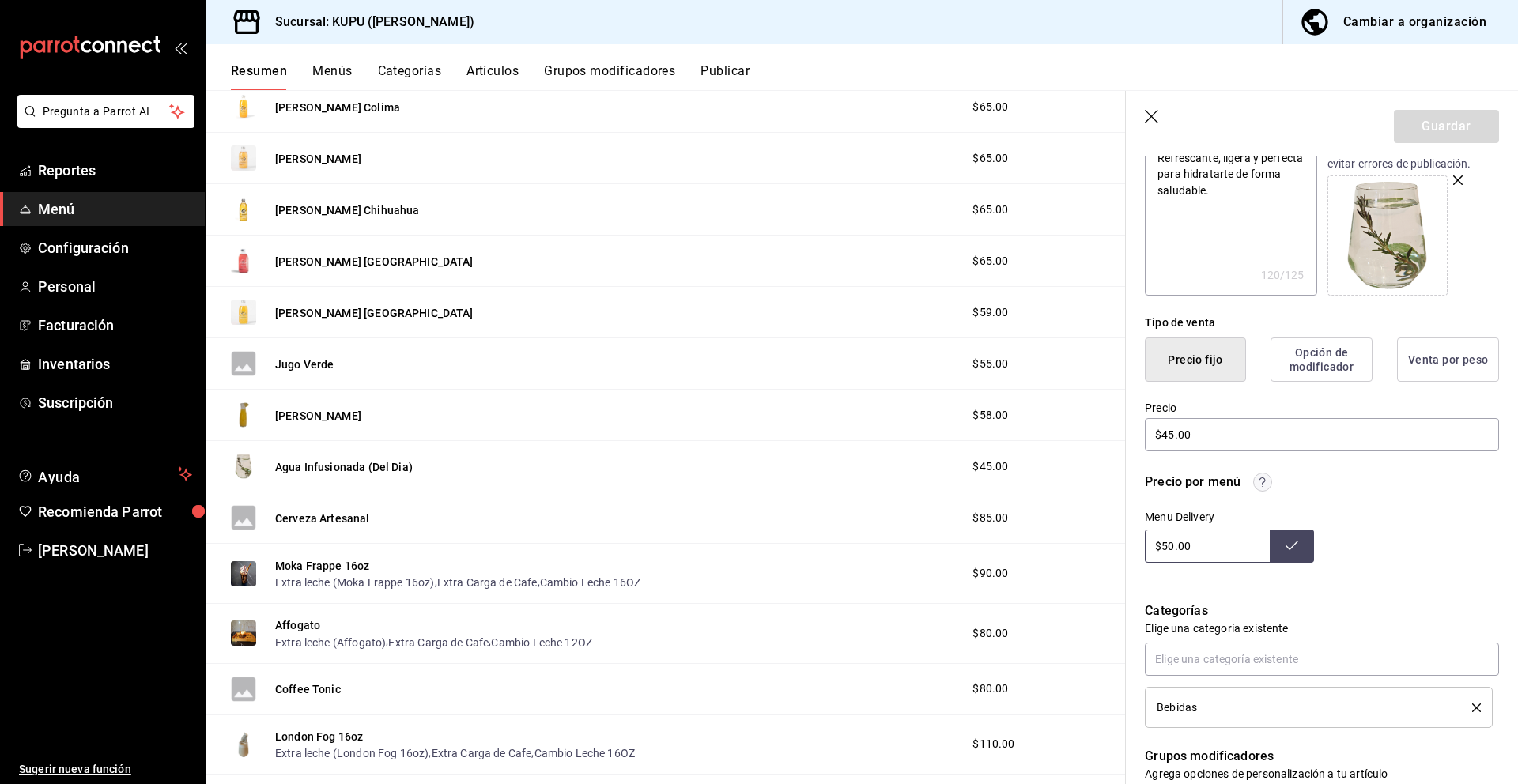
scroll to position [234, 0]
type textarea "x"
drag, startPoint x: 1220, startPoint y: 437, endPoint x: 1125, endPoint y: 421, distance: 96.3
click at [1125, 421] on div "Precio $45.00" at bounding box center [1312, 416] width 374 height 72
drag, startPoint x: 1219, startPoint y: 546, endPoint x: 1140, endPoint y: 534, distance: 79.9
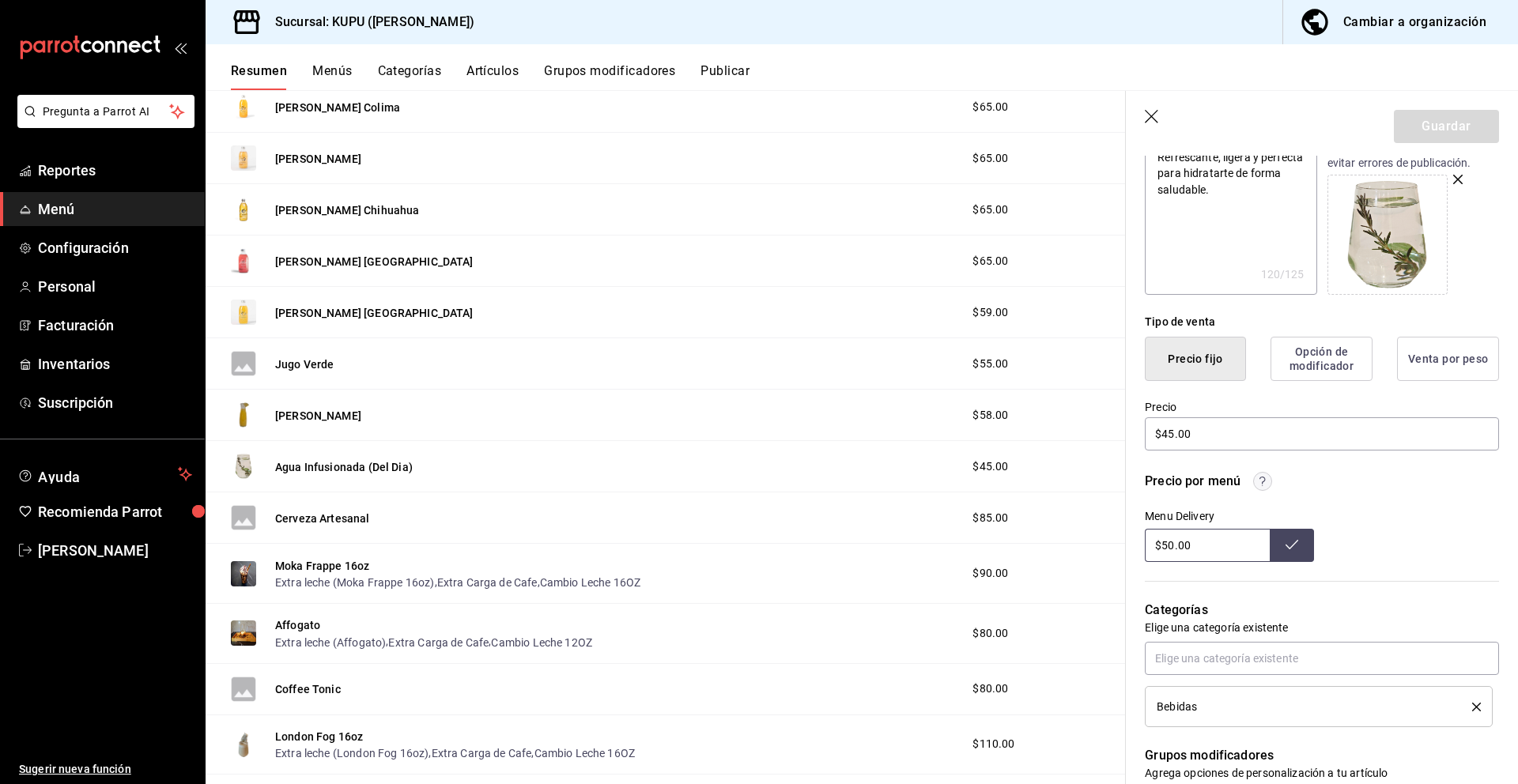
click at [1140, 534] on div "Precio por menú Menu Delivery $50.00" at bounding box center [1312, 507] width 374 height 109
click at [316, 518] on button "Cerveza Artesanal" at bounding box center [322, 518] width 95 height 16
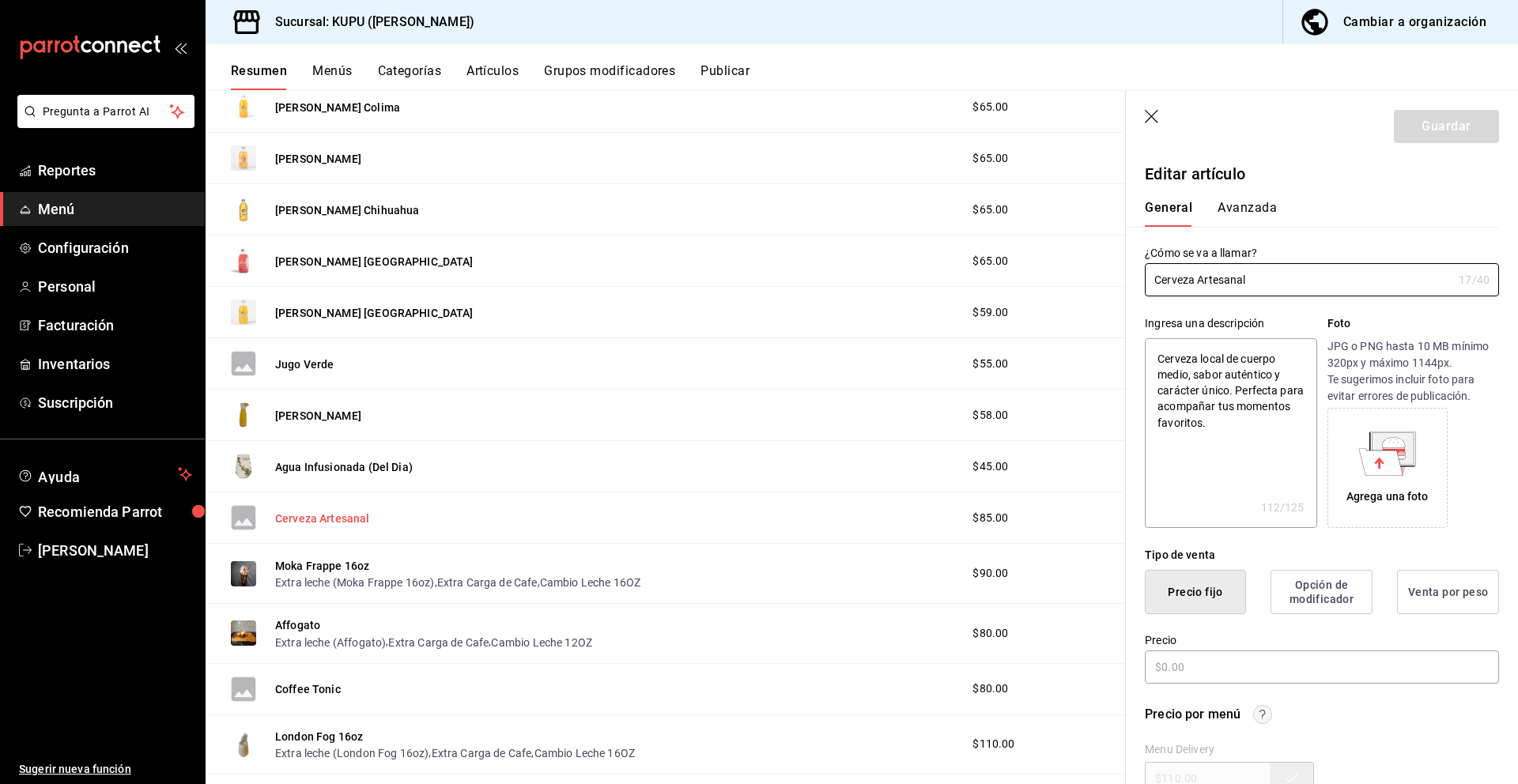
type textarea "x"
type input "$85.00"
radio input "false"
radio input "true"
drag, startPoint x: 1282, startPoint y: 287, endPoint x: 1113, endPoint y: 233, distance: 177.4
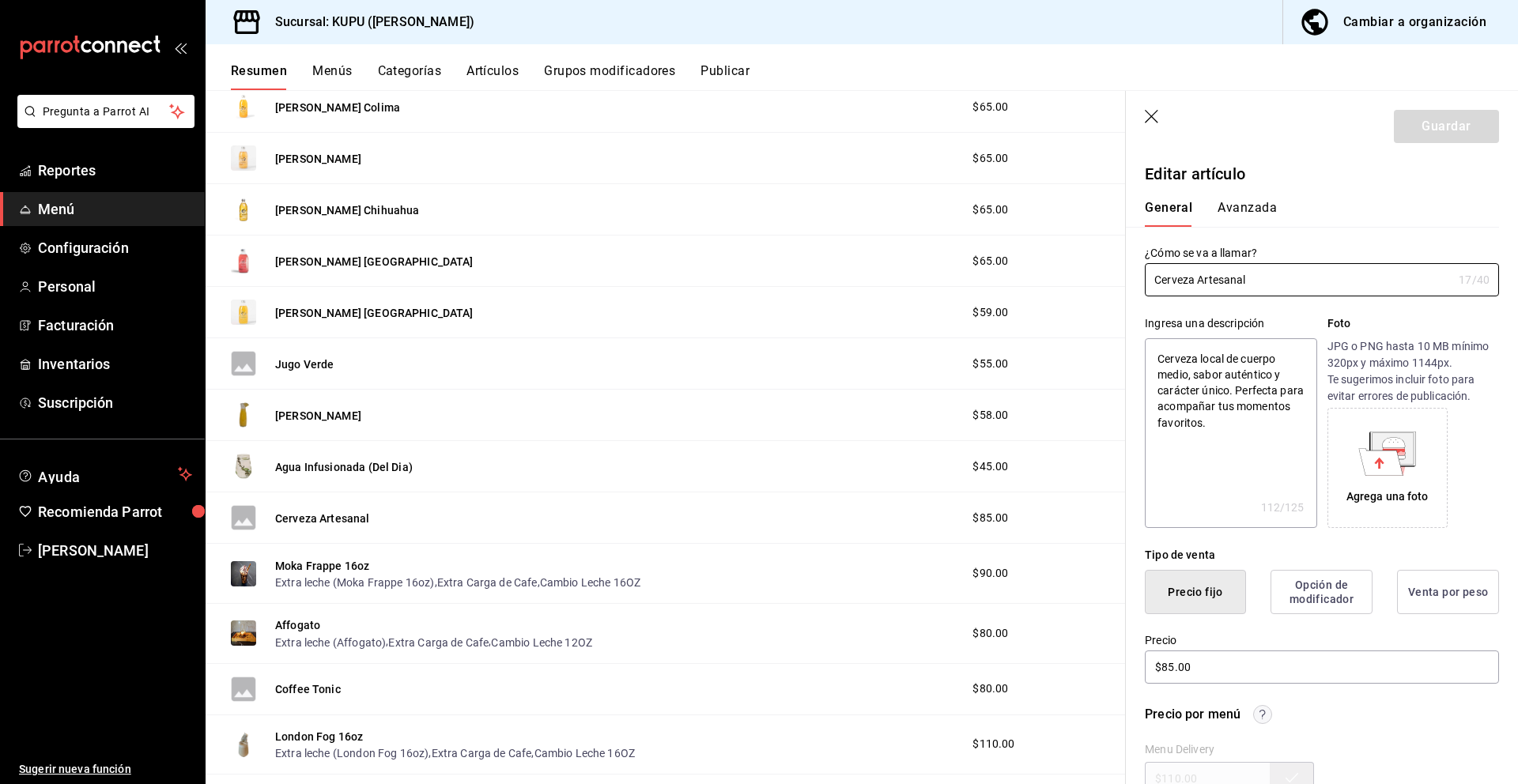
click at [1113, 234] on main "Resumen sucursal Si activas ‘Editar artículo por menú’, podrás personalizar los…" at bounding box center [862, 437] width 1312 height 694
drag, startPoint x: 1220, startPoint y: 429, endPoint x: 1159, endPoint y: 364, distance: 89.1
click at [1159, 364] on textarea "Cerveza local de cuerpo medio, sabor auténtico y carácter único. Perfecta para …" at bounding box center [1230, 433] width 171 height 190
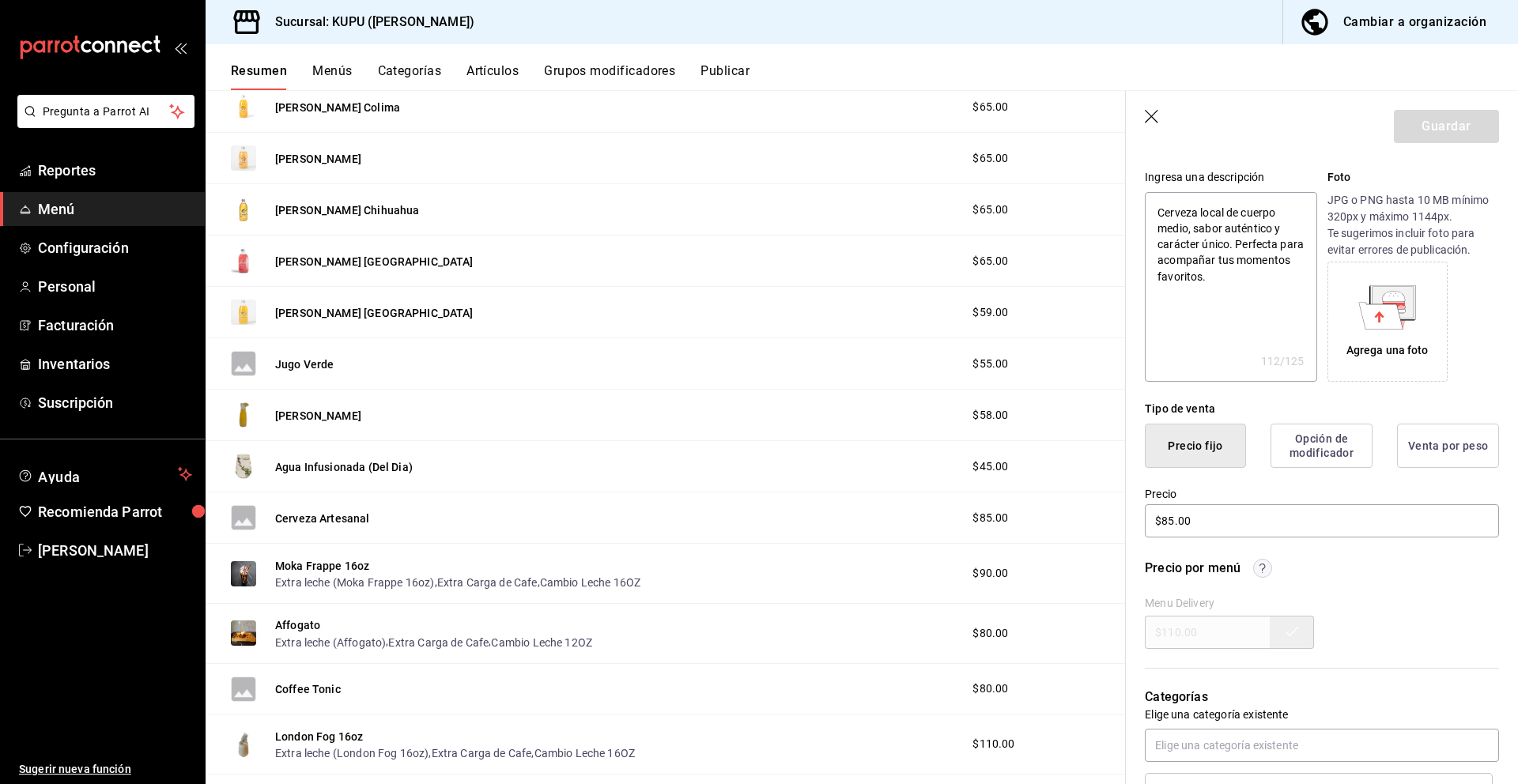
scroll to position [147, 0]
type textarea "x"
drag, startPoint x: 1223, startPoint y: 523, endPoint x: 1148, endPoint y: 514, distance: 75.5
click at [1148, 514] on input "$85.00" at bounding box center [1322, 519] width 354 height 34
drag, startPoint x: 1198, startPoint y: 636, endPoint x: 1139, endPoint y: 633, distance: 59.1
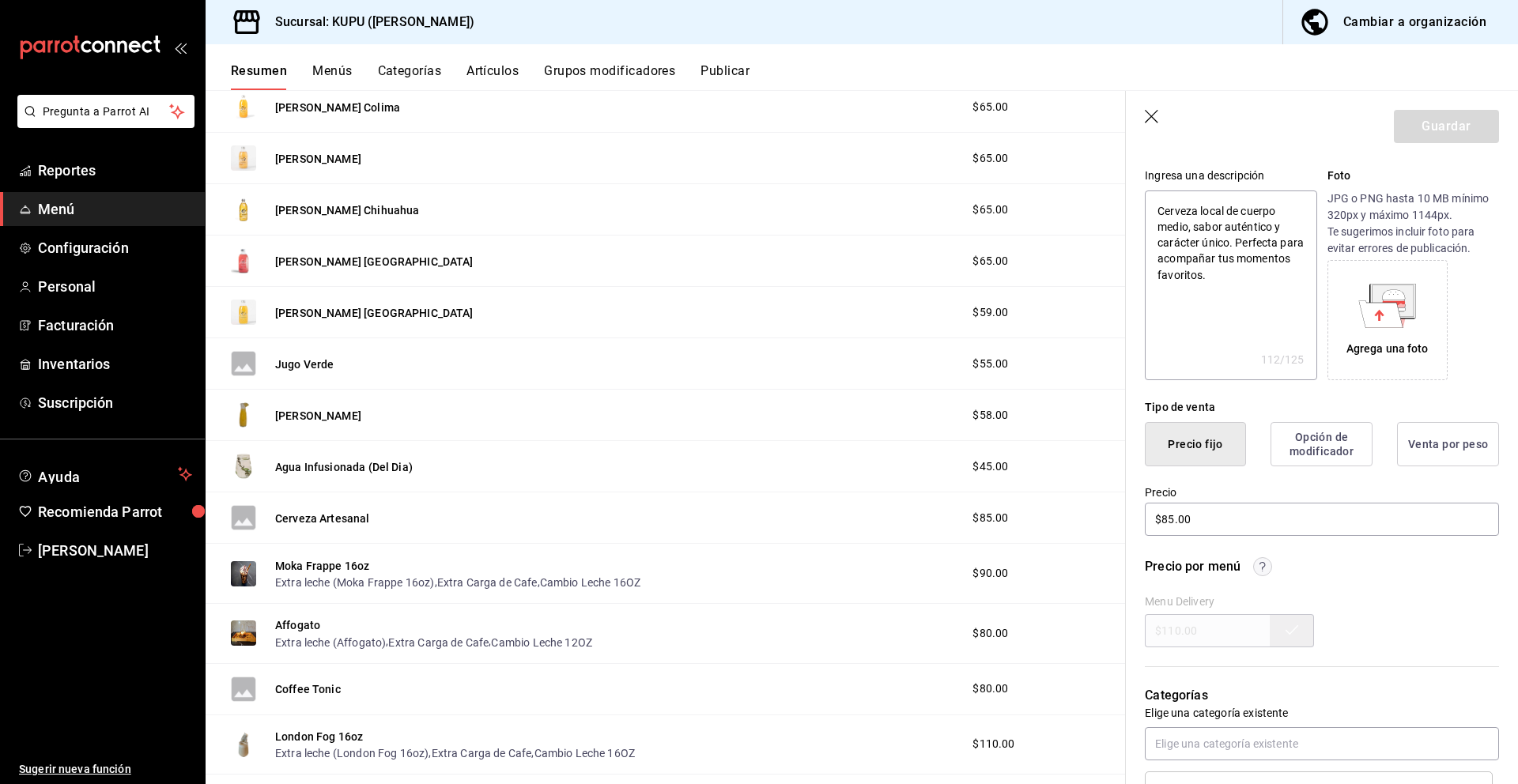
click at [1139, 633] on div "Precio por menú Menu Delivery $110.00" at bounding box center [1312, 593] width 374 height 109
drag, startPoint x: 1152, startPoint y: 631, endPoint x: 1240, endPoint y: 630, distance: 88.0
click at [1240, 631] on div "Menu Delivery $110.00" at bounding box center [1322, 621] width 354 height 52
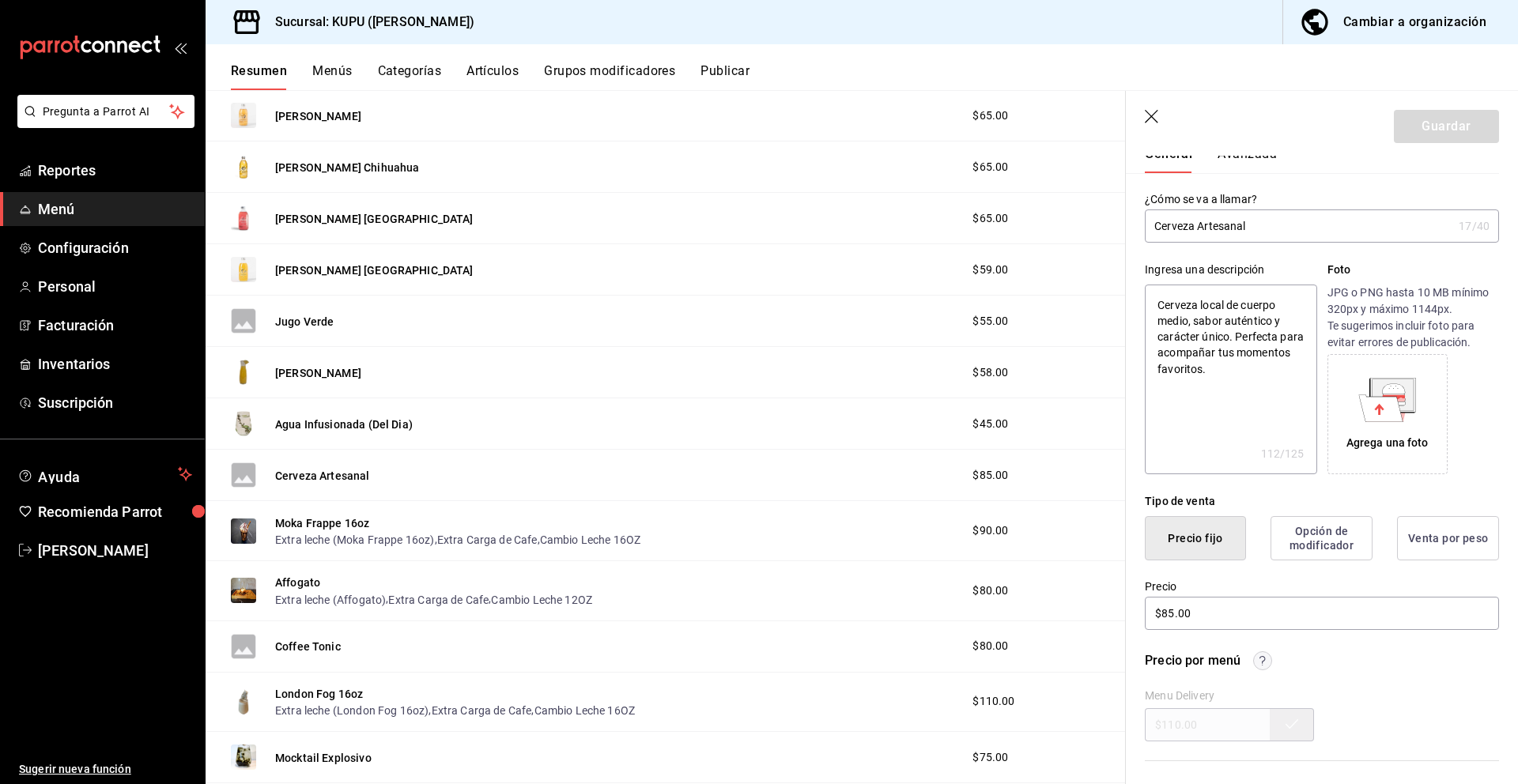
scroll to position [926, 0]
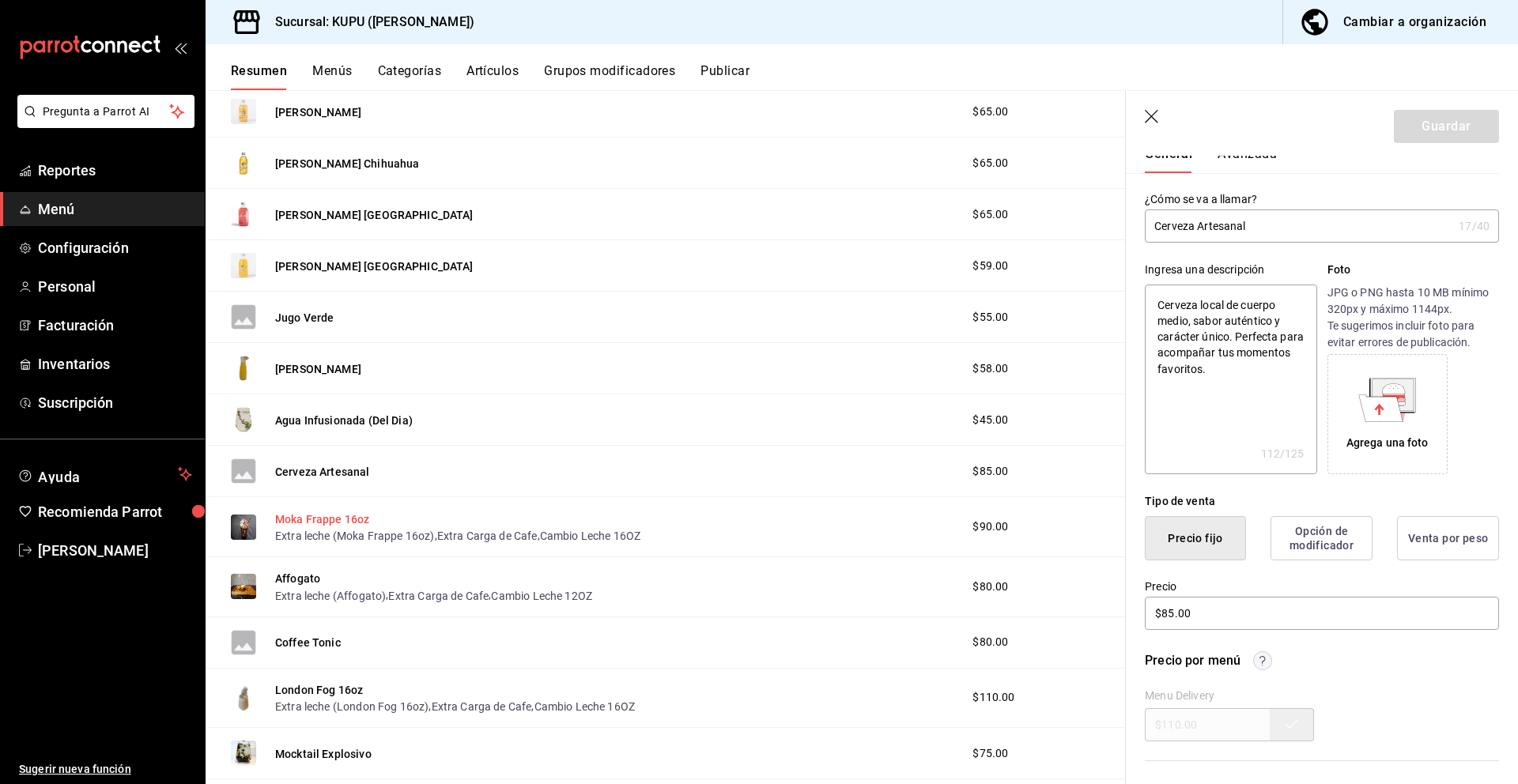
click at [344, 521] on button "Moka Frappe 16oz" at bounding box center [322, 519] width 94 height 16
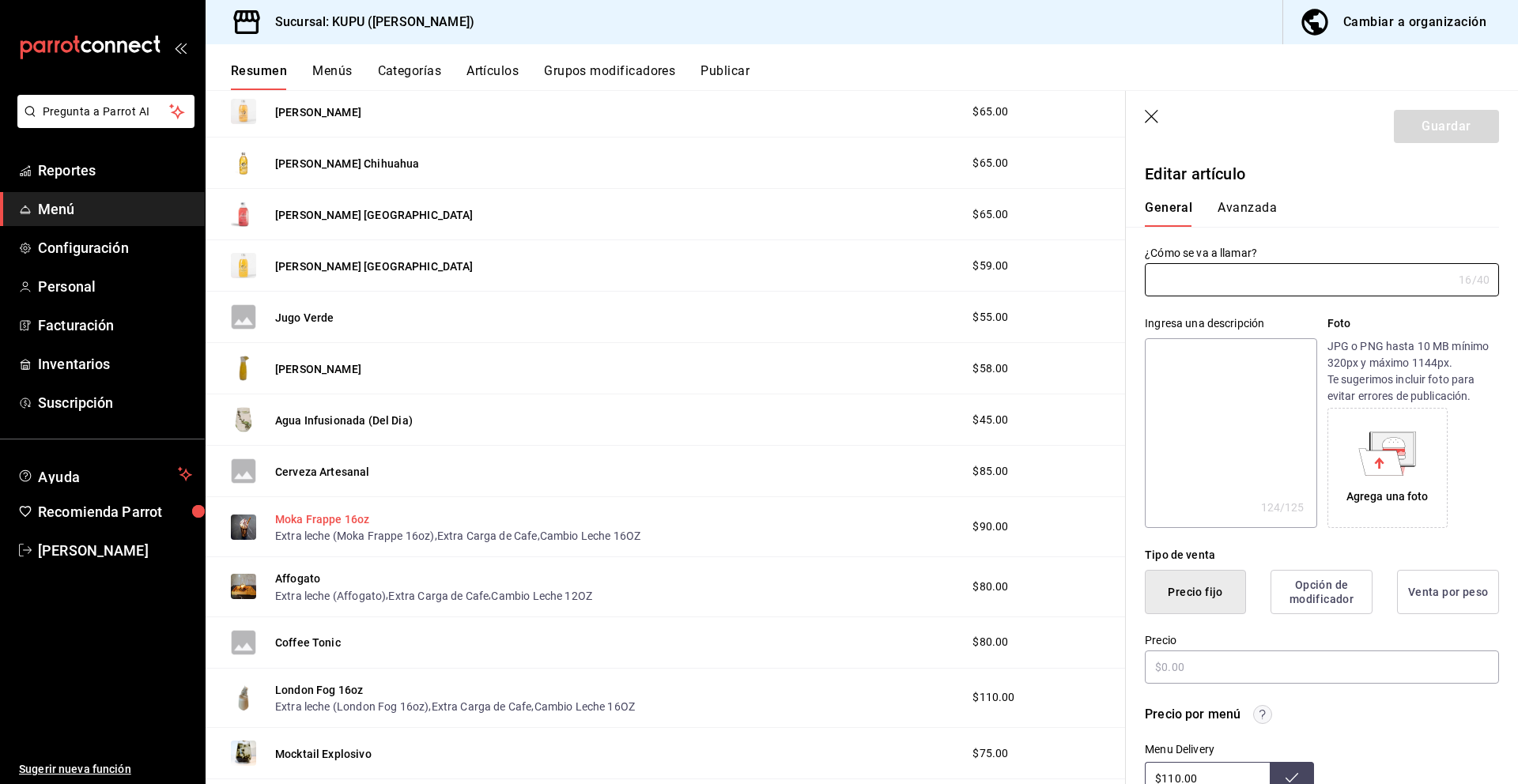
type input "Moka Frappe 16oz"
type textarea "Bebida fría con espresso, chocolate y leche, coronada con crema batida. Cremosa…"
type textarea "x"
type input "AR-1710180888559"
type textarea "x"
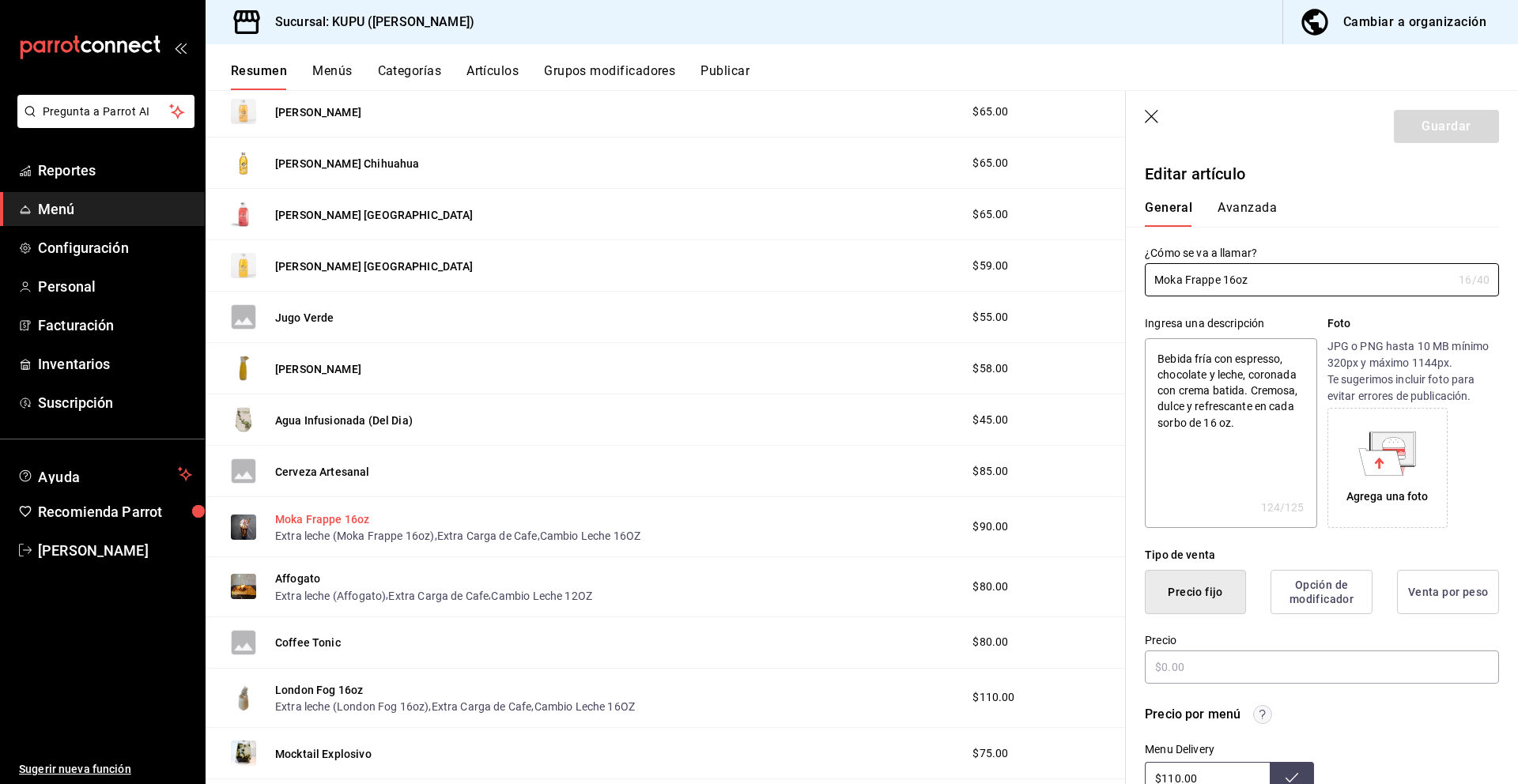
type input "$90.00"
radio input "false"
radio input "true"
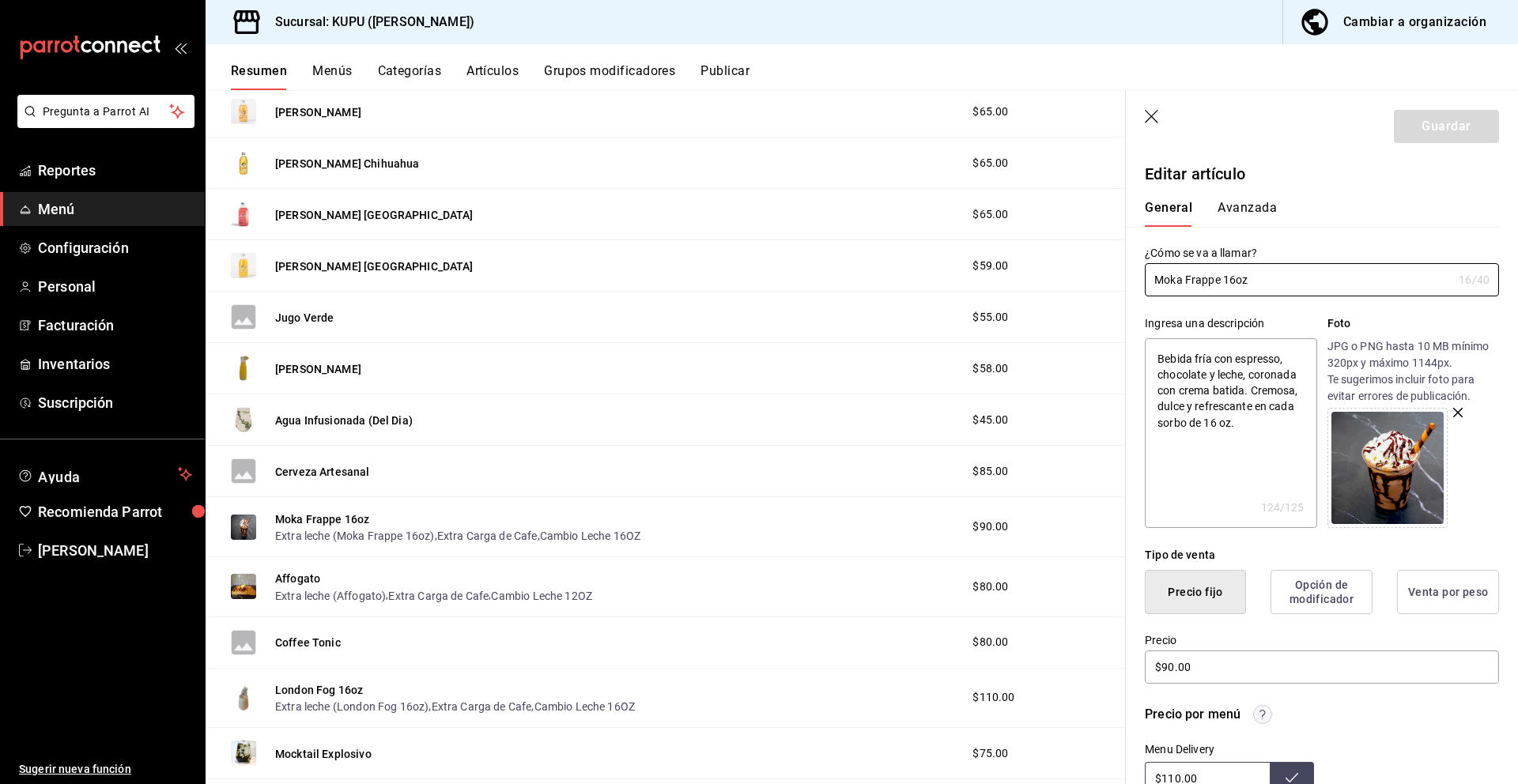
drag, startPoint x: 1285, startPoint y: 279, endPoint x: 1143, endPoint y: 275, distance: 142.1
click at [1143, 275] on div "¿Cómo se va a llamar? Moka Frappe 16oz 16 /40 ¿Cómo se va a llamar?" at bounding box center [1312, 261] width 374 height 70
drag, startPoint x: 1261, startPoint y: 428, endPoint x: 1159, endPoint y: 360, distance: 122.6
click at [1159, 360] on textarea "Bebida fría con espresso, chocolate y leche, coronada con crema batida. Cremosa…" at bounding box center [1230, 433] width 171 height 190
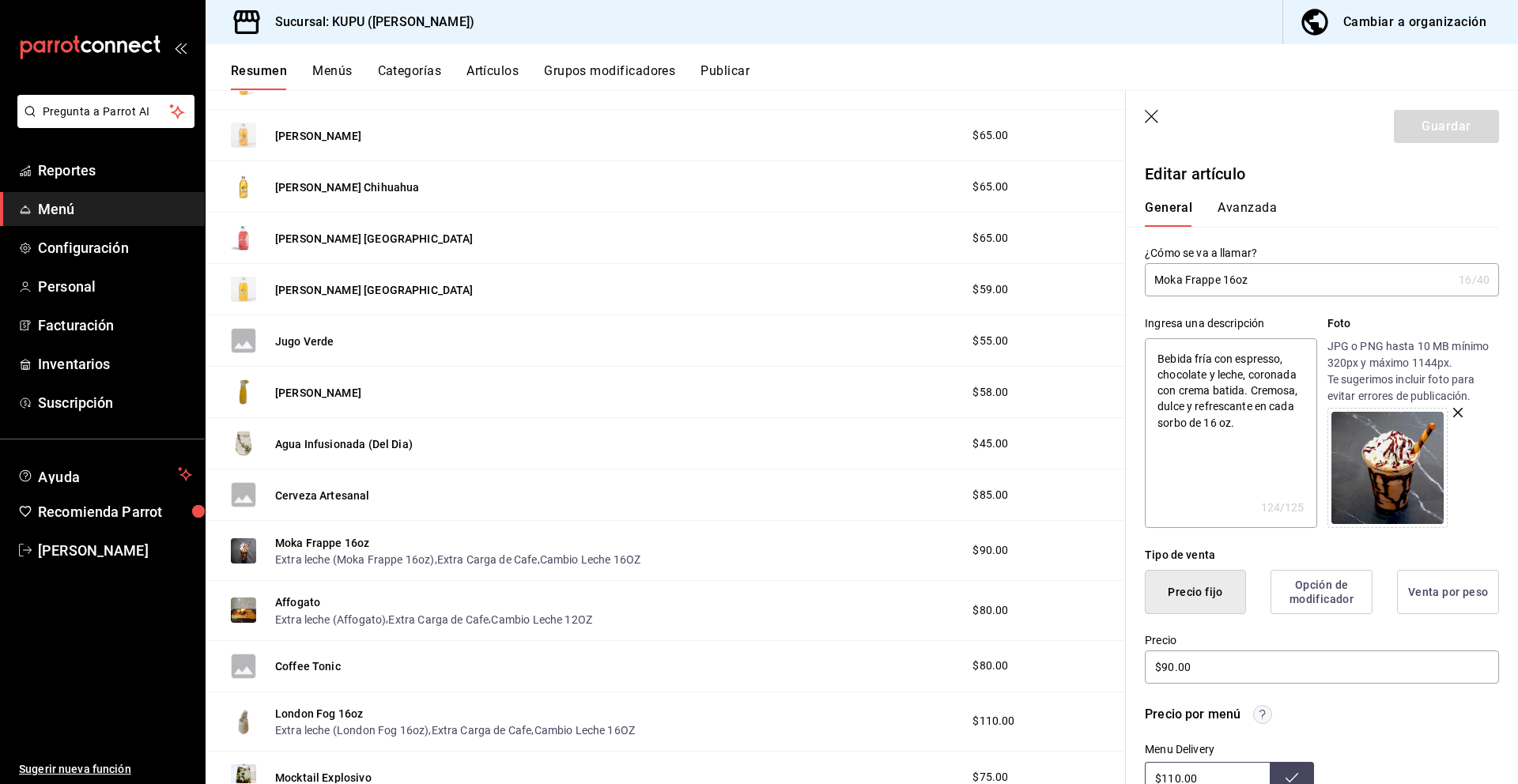
scroll to position [902, 0]
click at [344, 542] on button "Moka Frappe 16oz" at bounding box center [322, 544] width 94 height 16
type textarea "x"
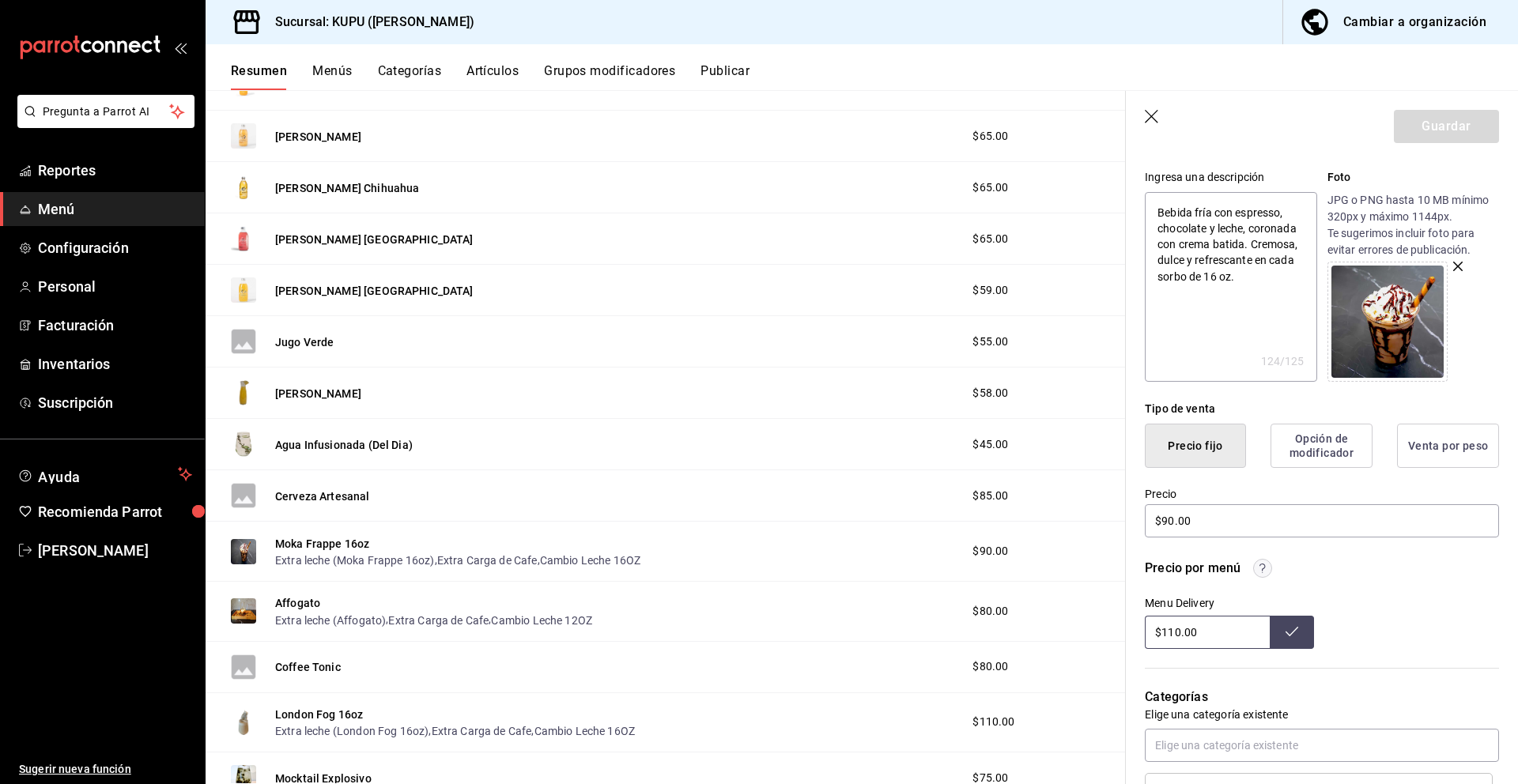
scroll to position [148, 0]
drag, startPoint x: 1221, startPoint y: 517, endPoint x: 1123, endPoint y: 511, distance: 98.2
click at [1123, 511] on main "Resumen sucursal Si activas ‘Editar artículo por menú’, podrás personalizar los…" at bounding box center [862, 437] width 1312 height 694
drag, startPoint x: 1217, startPoint y: 636, endPoint x: 1123, endPoint y: 615, distance: 96.3
click at [1123, 615] on main "Resumen sucursal Si activas ‘Editar artículo por menú’, podrás personalizar los…" at bounding box center [862, 437] width 1312 height 694
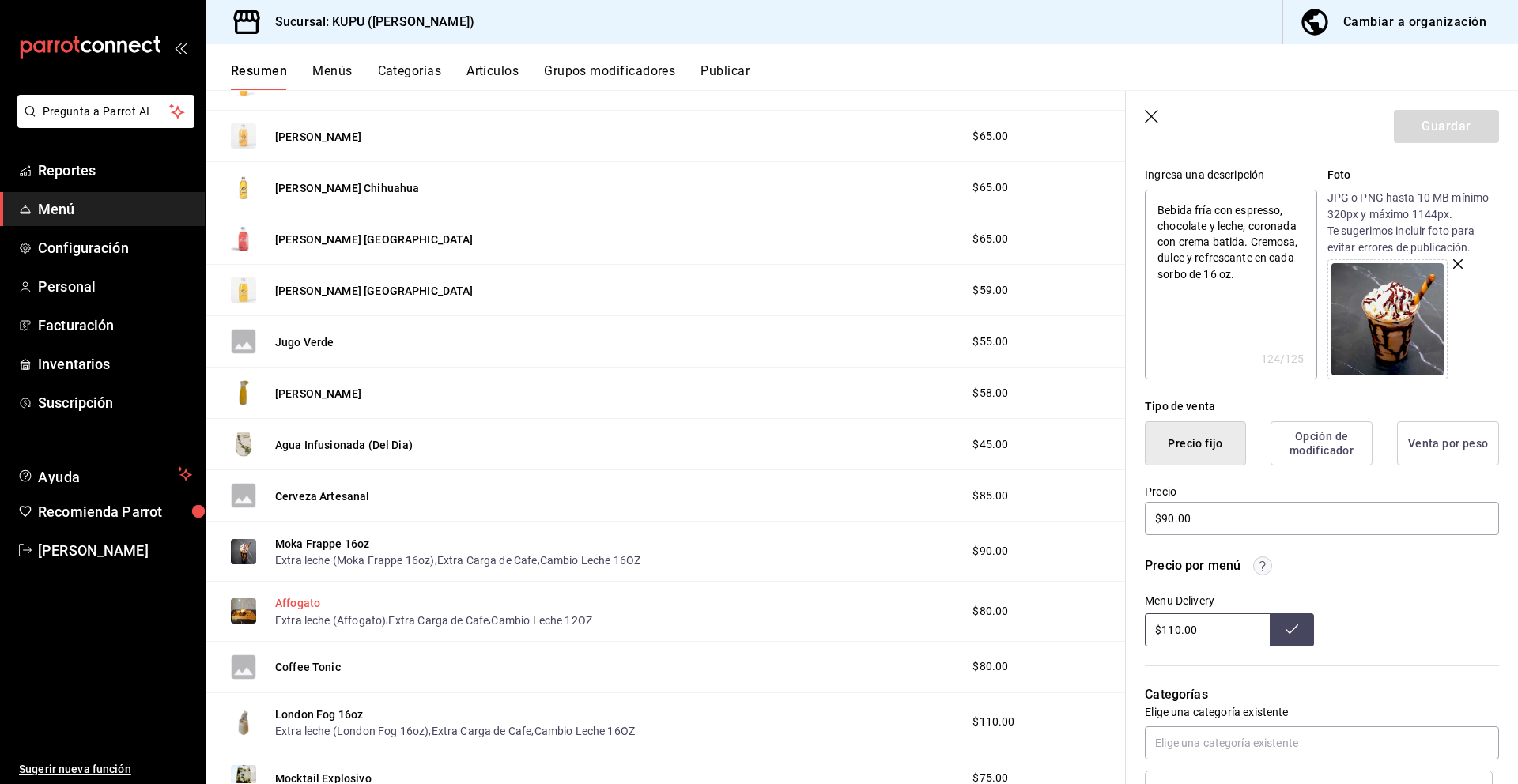
click at [302, 596] on button "Affogato" at bounding box center [297, 603] width 45 height 16
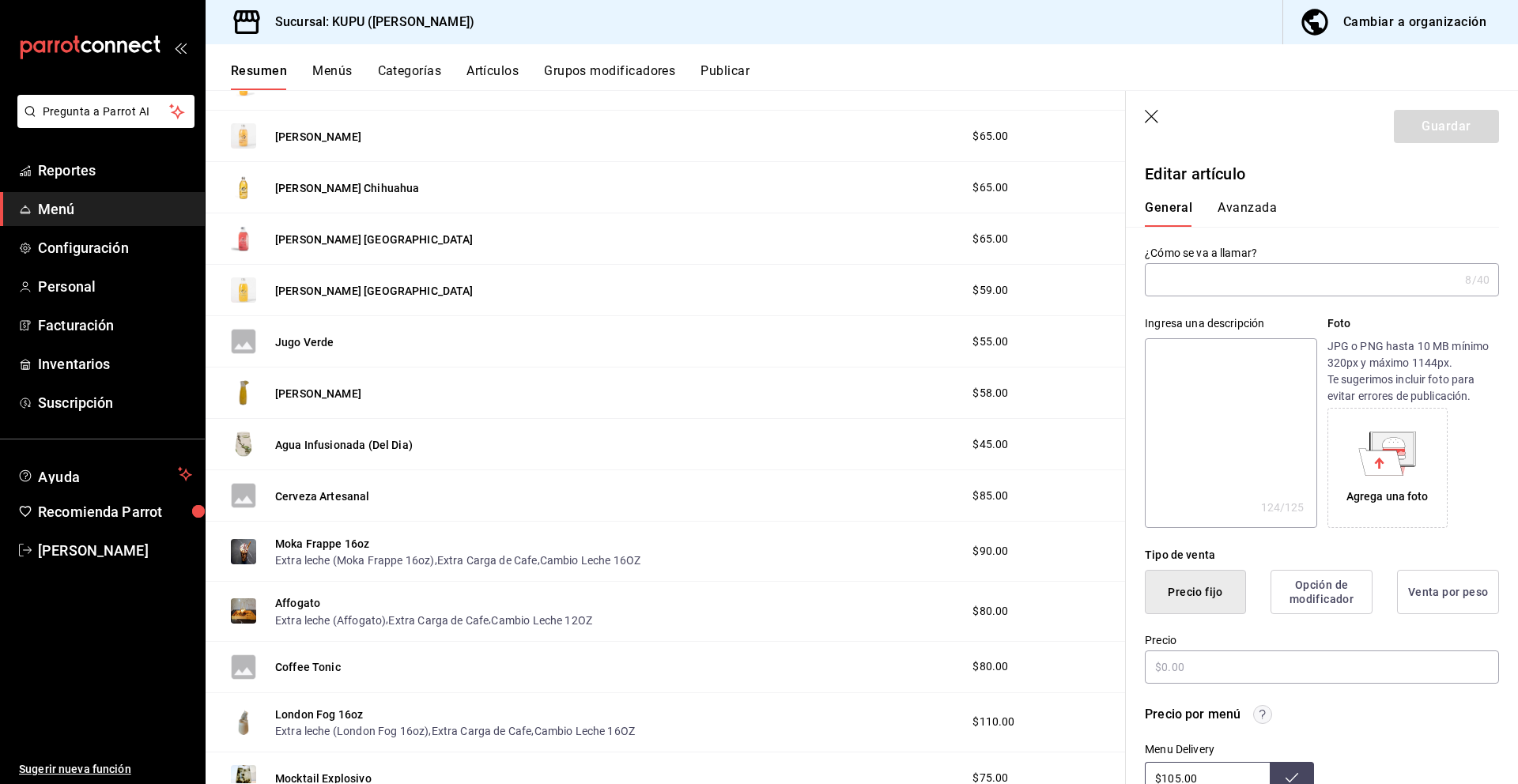
type input "Affogato"
type textarea "Clásico italiano una bola de helado bañada en espresso caliente. Cremoso, inten…"
type textarea "x"
type input "AR-1710180888560"
type textarea "x"
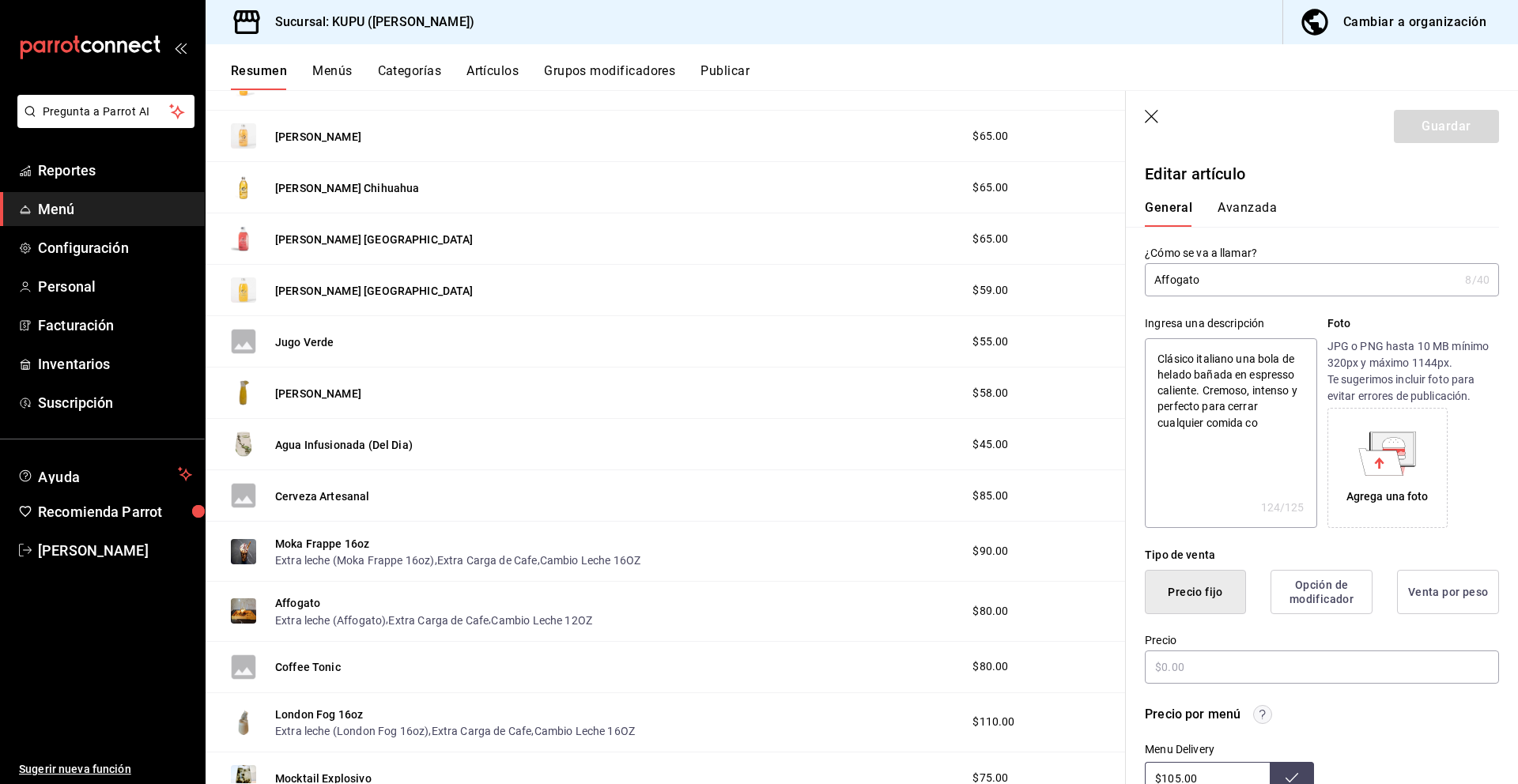
type input "$80.00"
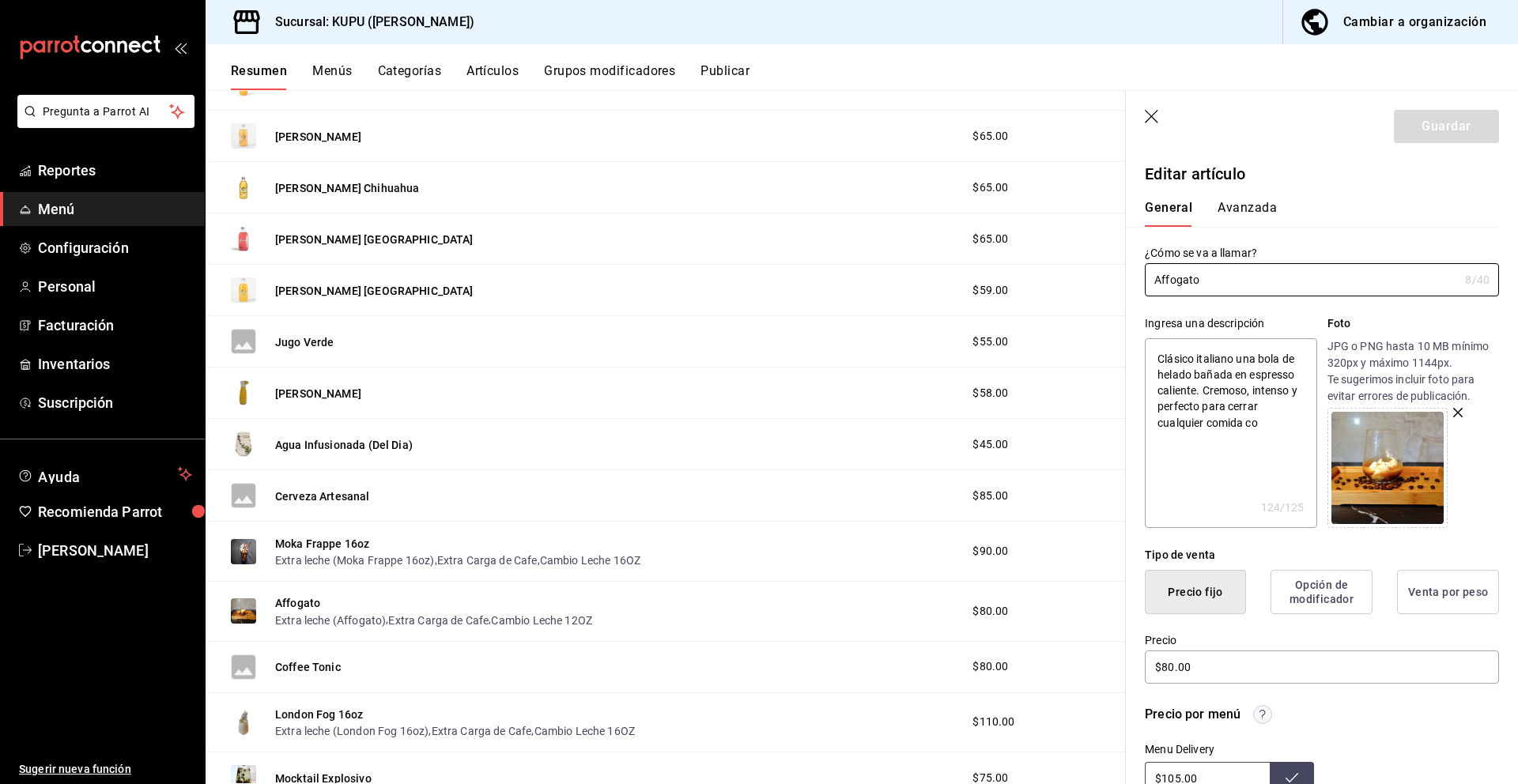
drag, startPoint x: 1224, startPoint y: 292, endPoint x: 1130, endPoint y: 267, distance: 97.3
click at [1130, 267] on div "¿Cómo se va a llamar? Affogato 8 /40 ¿Cómo se va a llamar?" at bounding box center [1312, 261] width 374 height 70
drag, startPoint x: 1280, startPoint y: 423, endPoint x: 1156, endPoint y: 340, distance: 149.2
click at [1156, 340] on textarea "Clásico italiano una bola de helado bañada en espresso caliente. Cremoso, inten…" at bounding box center [1230, 433] width 171 height 190
type textarea "x"
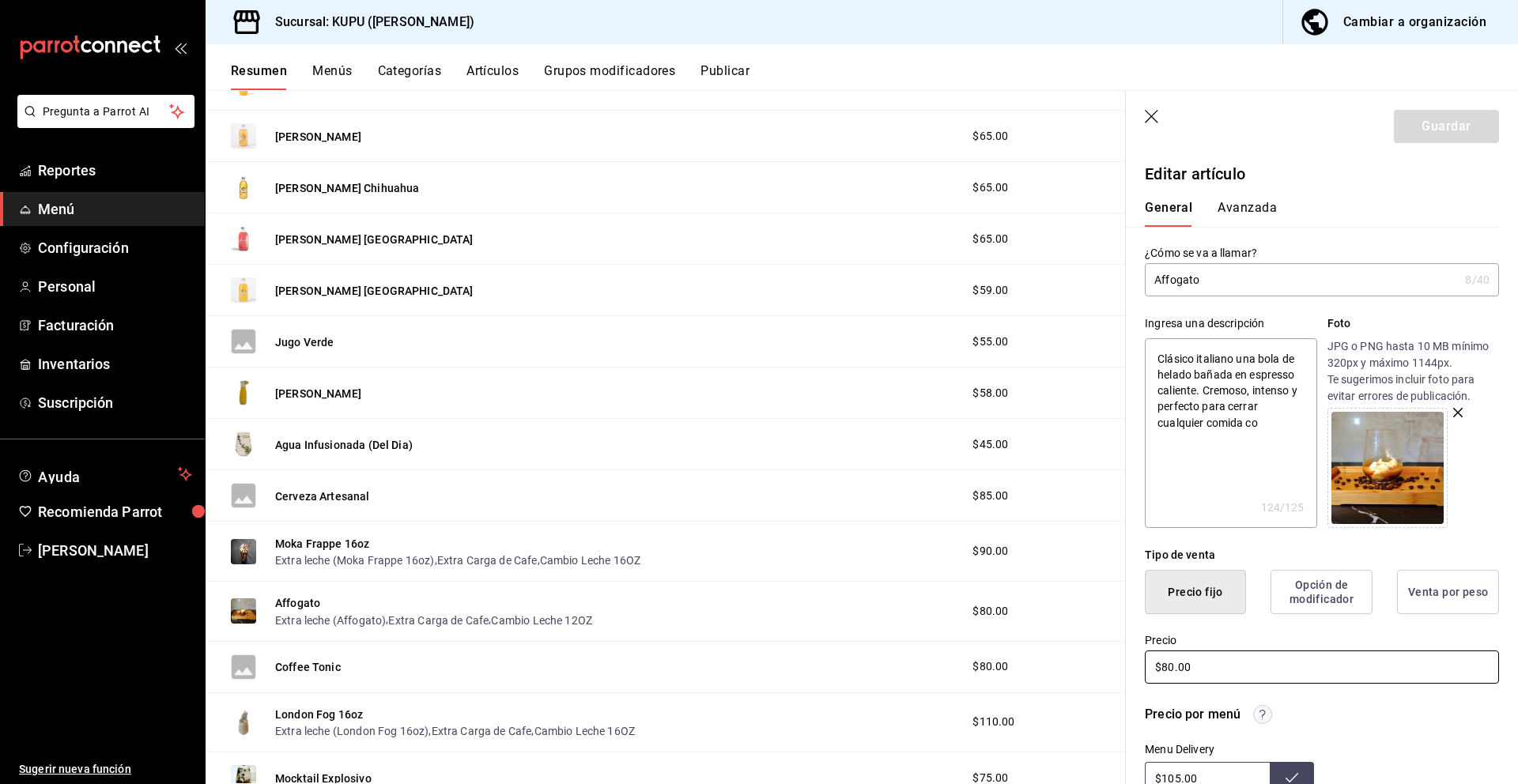
drag, startPoint x: 1212, startPoint y: 669, endPoint x: 1135, endPoint y: 657, distance: 77.9
click at [1135, 657] on div "Precio $80.00" at bounding box center [1312, 649] width 374 height 72
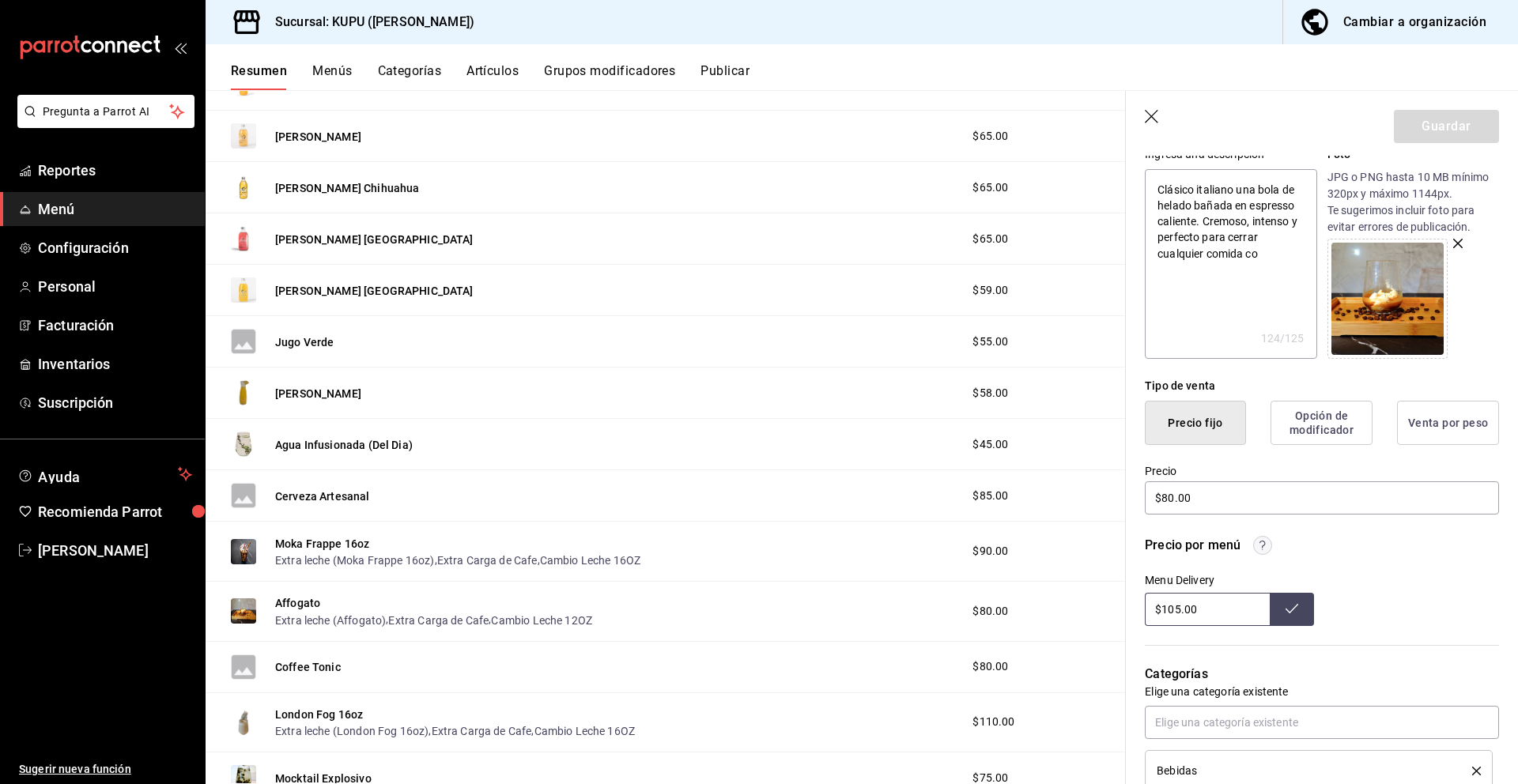
scroll to position [175, 0]
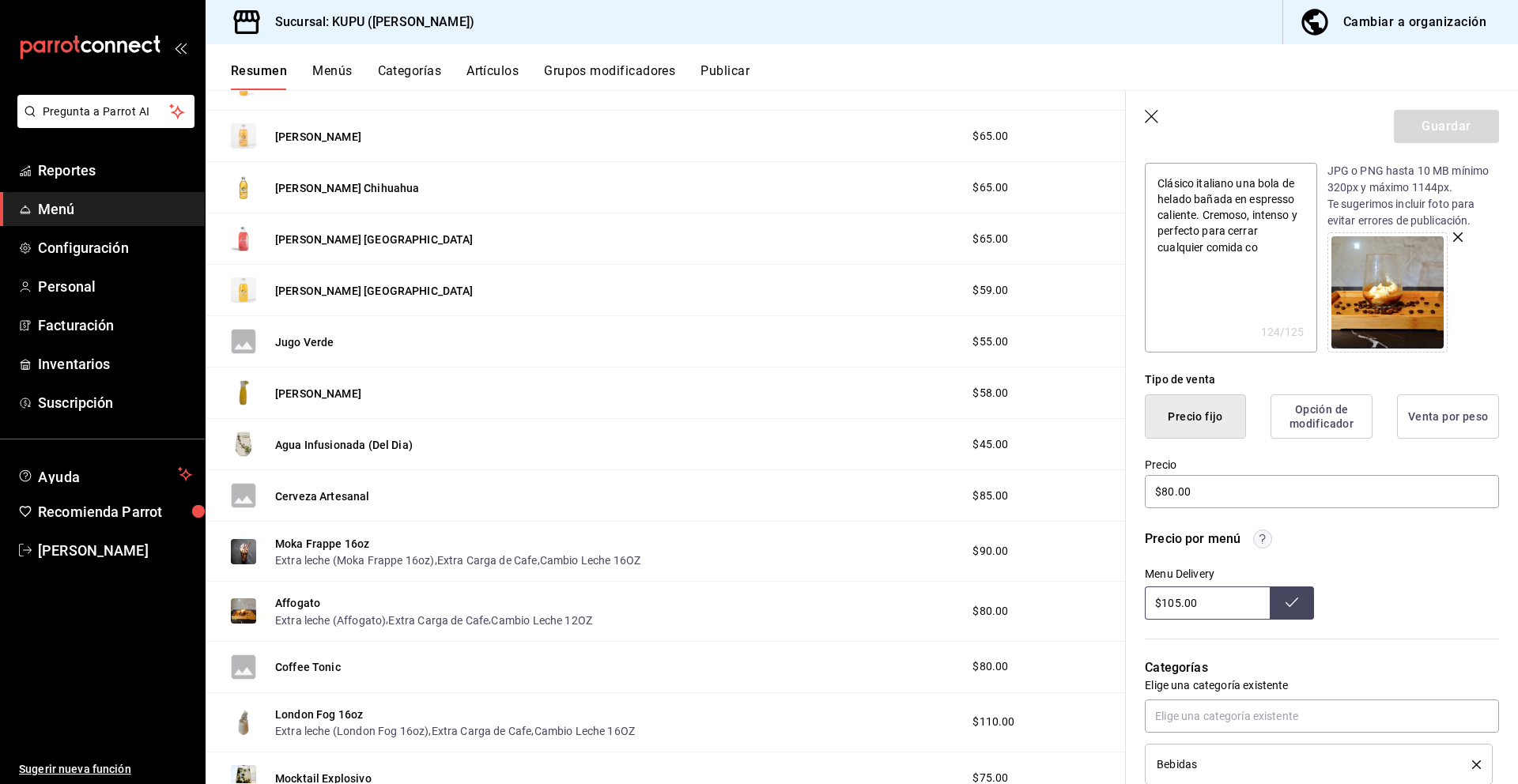
drag, startPoint x: 1217, startPoint y: 603, endPoint x: 1124, endPoint y: 586, distance: 94.5
click at [1124, 586] on main "Resumen sucursal Si activas ‘Editar artículo por menú’, podrás personalizar los…" at bounding box center [862, 437] width 1312 height 694
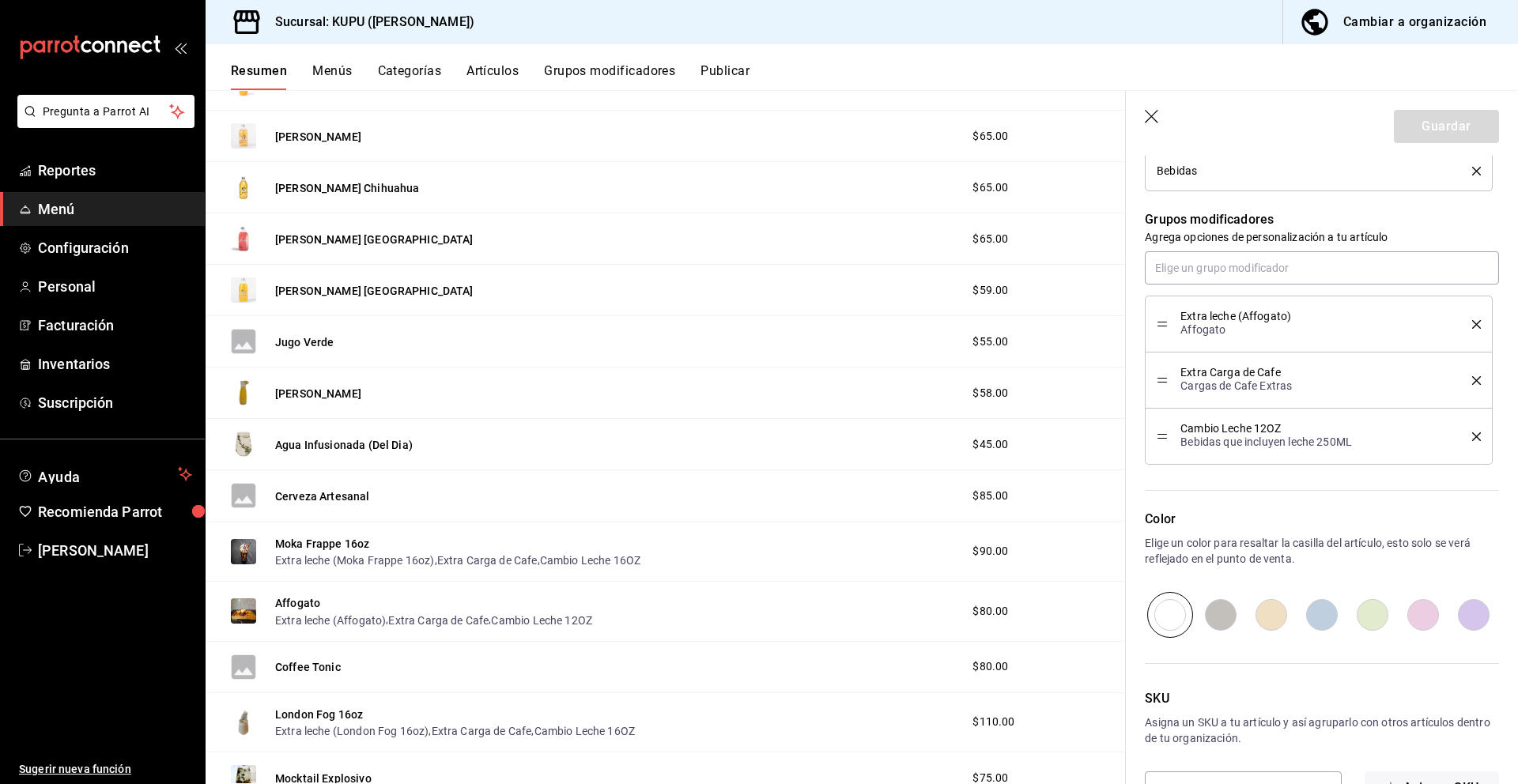
scroll to position [696, 0]
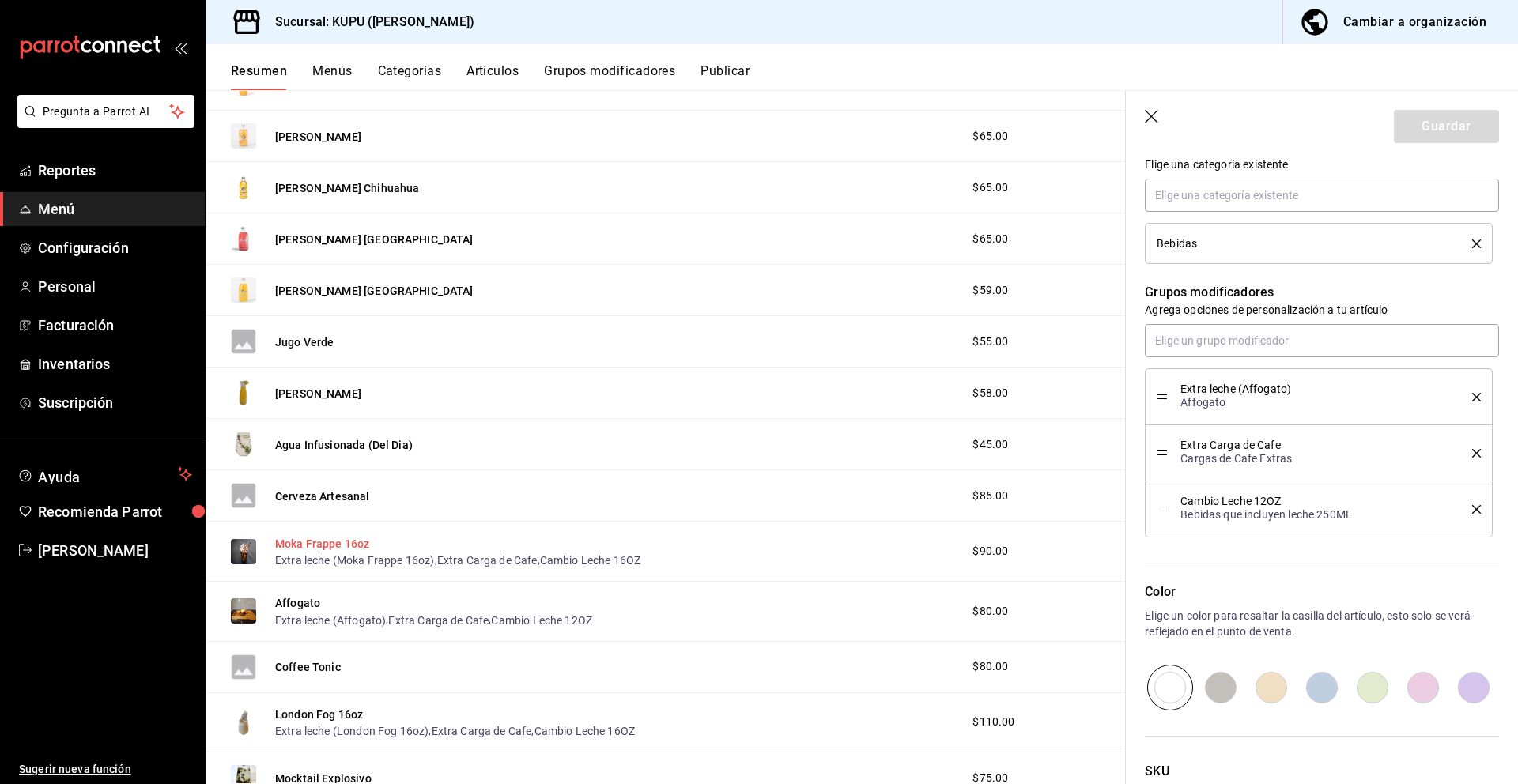
click at [334, 543] on button "Moka Frappe 16oz" at bounding box center [322, 544] width 94 height 16
click at [344, 542] on button "Moka Frappe 16oz" at bounding box center [322, 544] width 94 height 16
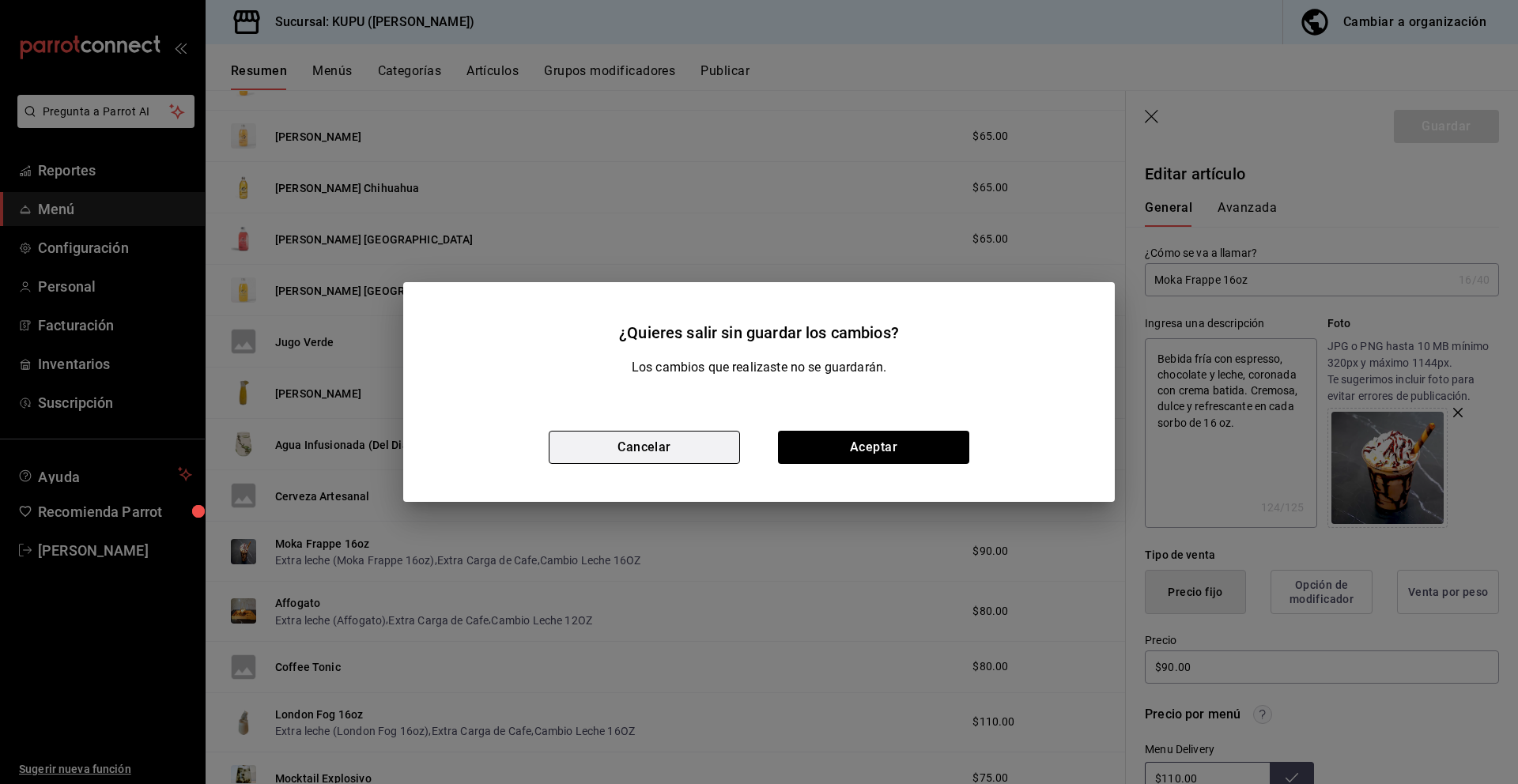
type textarea "x"
type input "$90.00"
radio input "false"
radio input "true"
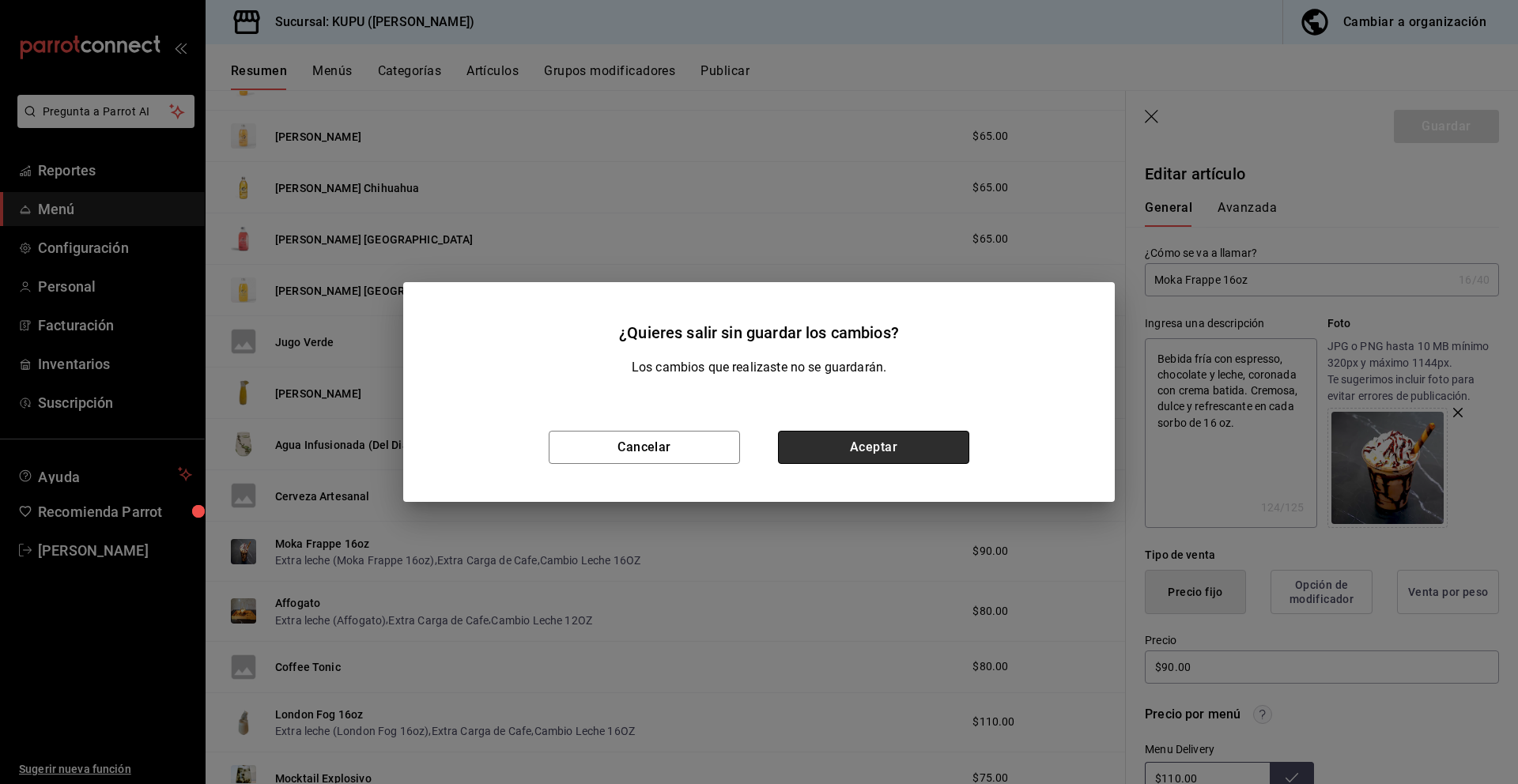
click at [860, 451] on button "Aceptar" at bounding box center [873, 447] width 192 height 34
type textarea "x"
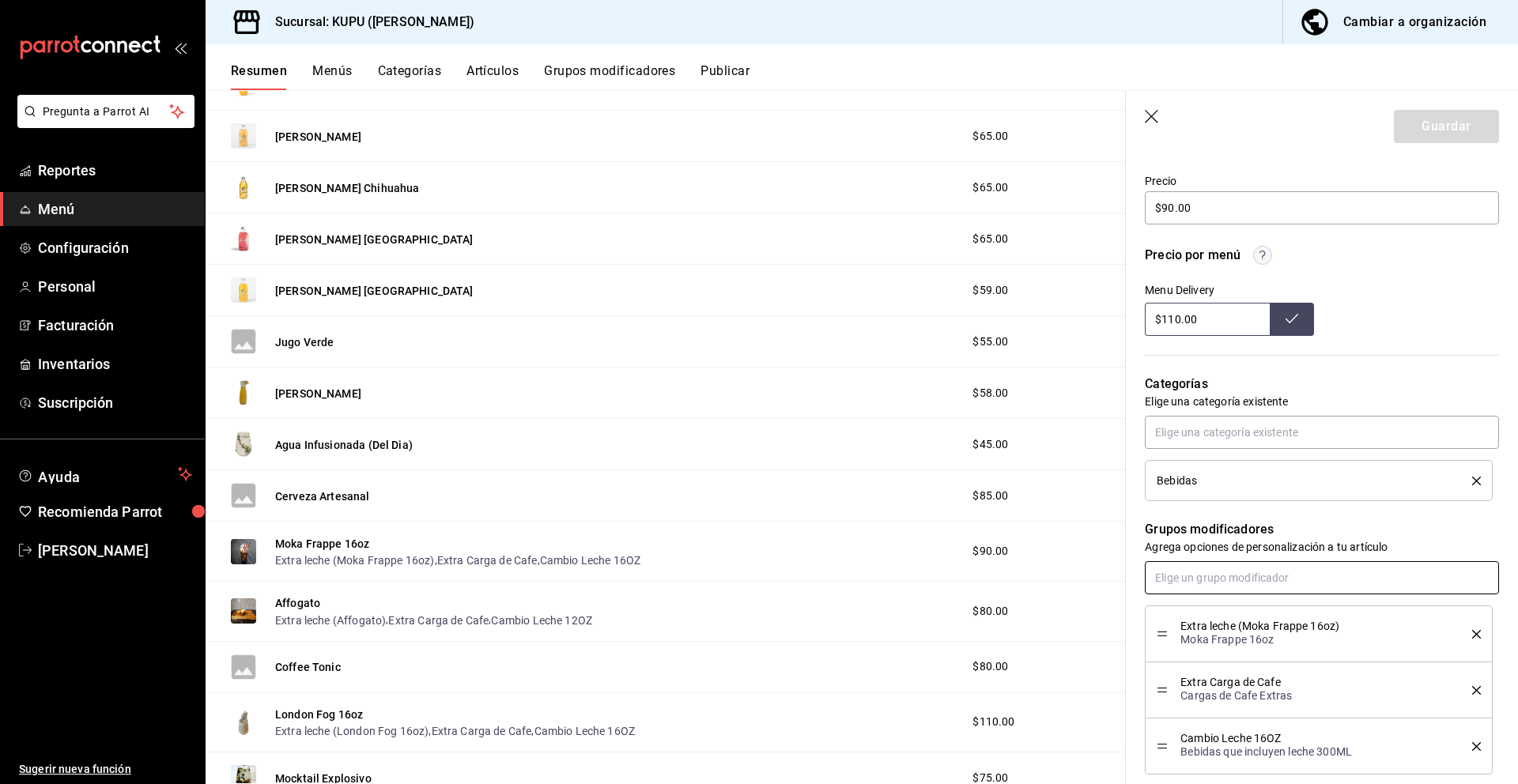
scroll to position [460, 0]
drag, startPoint x: 1182, startPoint y: 622, endPoint x: 1295, endPoint y: 645, distance: 115.3
click at [1295, 645] on div "Extra leche (Moka Frappe 16oz) Moka Frappe 16oz" at bounding box center [1314, 632] width 268 height 27
copy div "Extra leche (Moka Frappe 16oz) Moka Frappe 16oz"
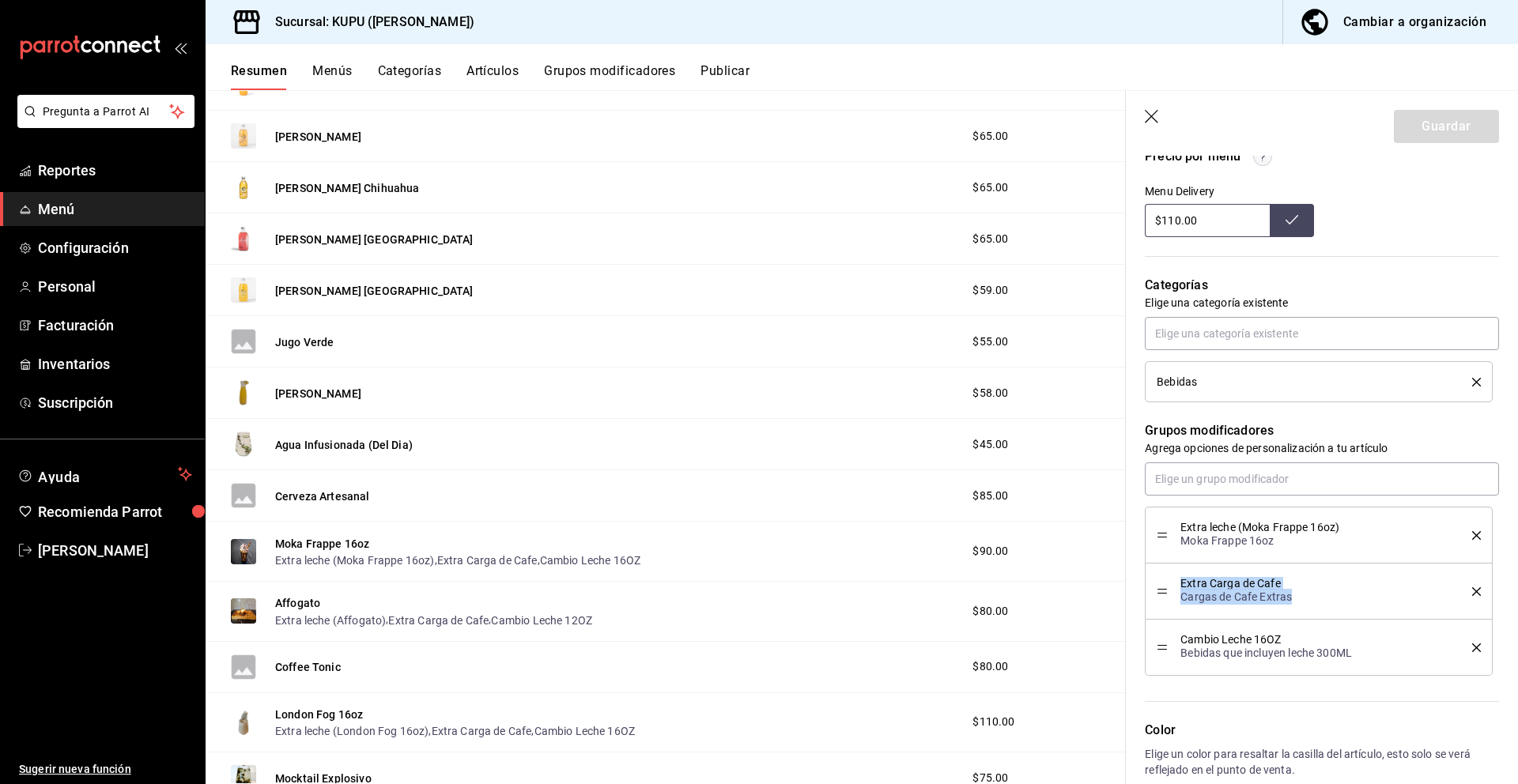
drag, startPoint x: 1181, startPoint y: 580, endPoint x: 1303, endPoint y: 604, distance: 124.3
click at [1303, 604] on div "Extra Carga de Cafe Cargas de Cafe Extras" at bounding box center [1314, 591] width 268 height 27
copy div "Extra Carga de Cafe Cargas de Cafe Extras"
drag, startPoint x: 1183, startPoint y: 638, endPoint x: 1370, endPoint y: 649, distance: 187.3
click at [1370, 649] on div "Cambio Leche 16OZ Bebidas que incluyen leche 300ML" at bounding box center [1314, 647] width 268 height 27
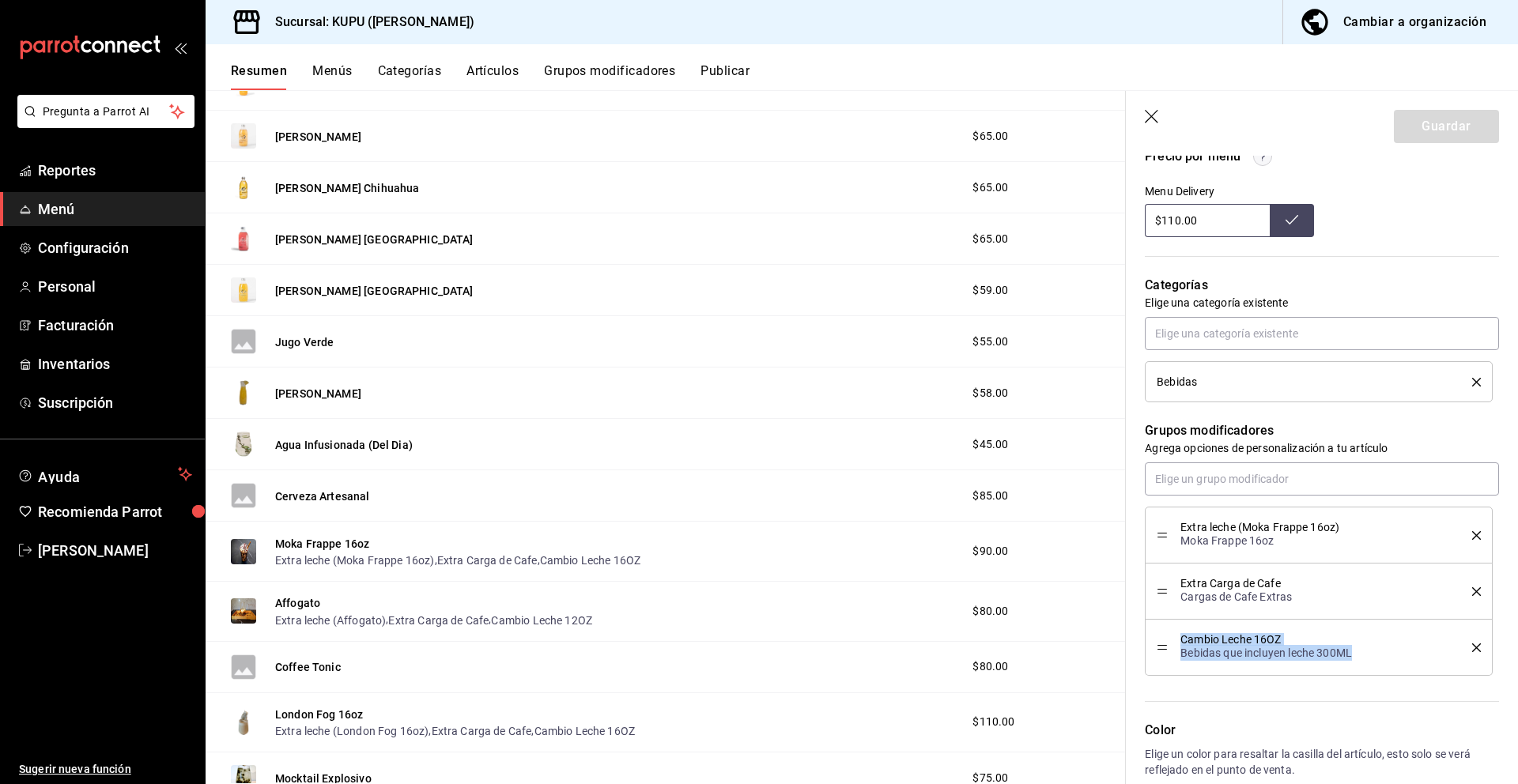
copy div "Cambio Leche 16OZ Bebidas que incluyen leche 300ML"
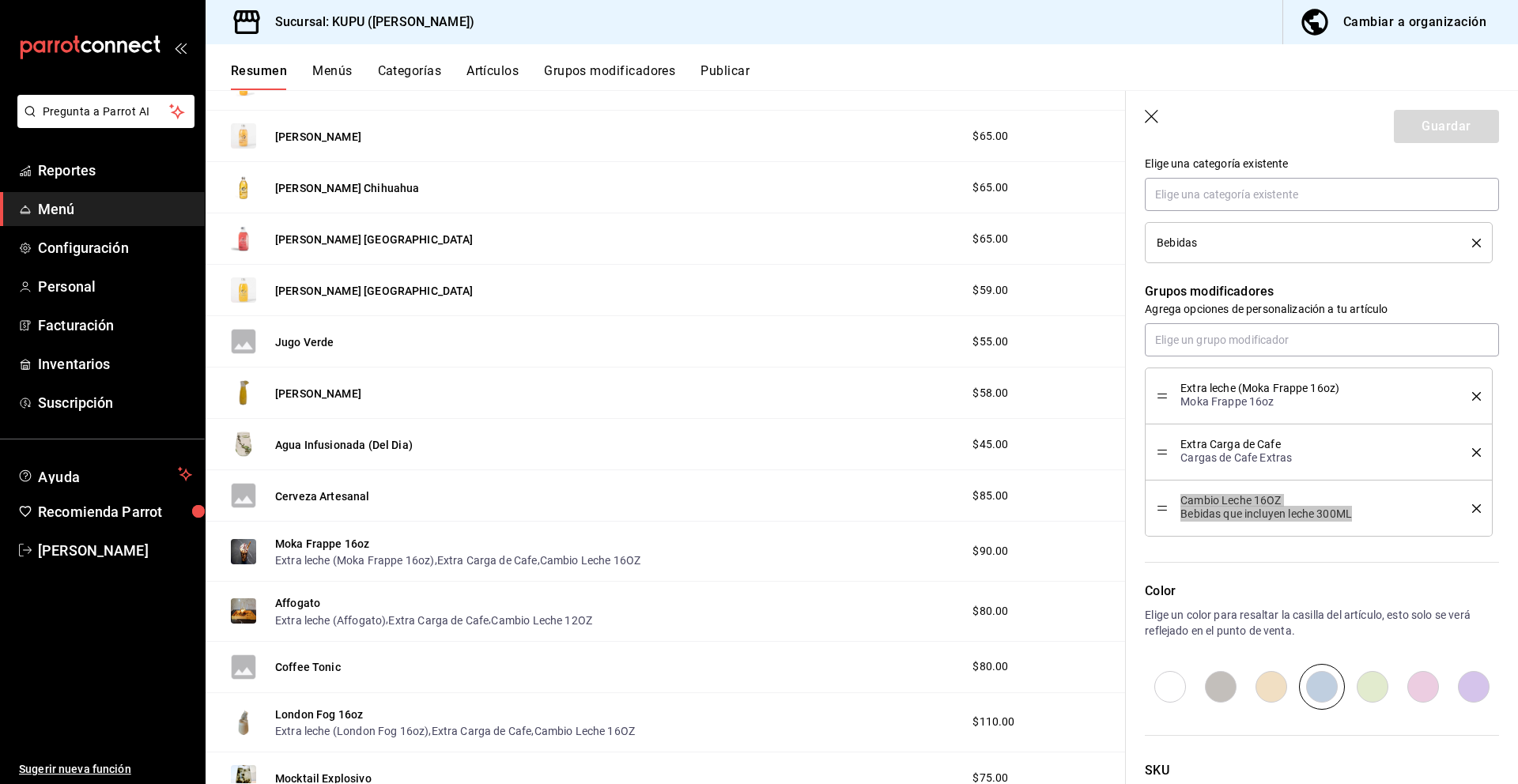
scroll to position [699, 0]
click at [292, 605] on button "Affogato" at bounding box center [297, 603] width 45 height 16
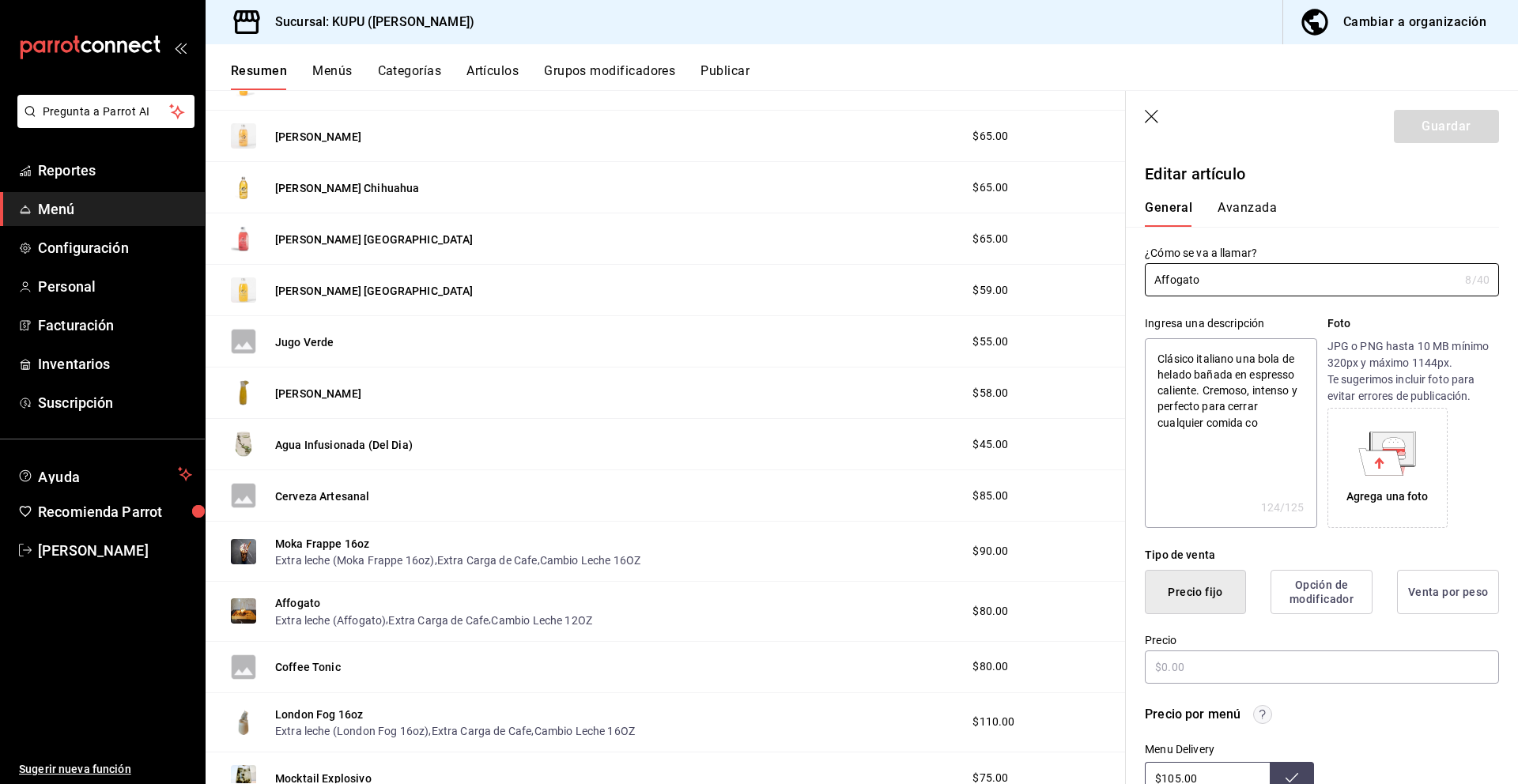
type textarea "x"
type input "$80.00"
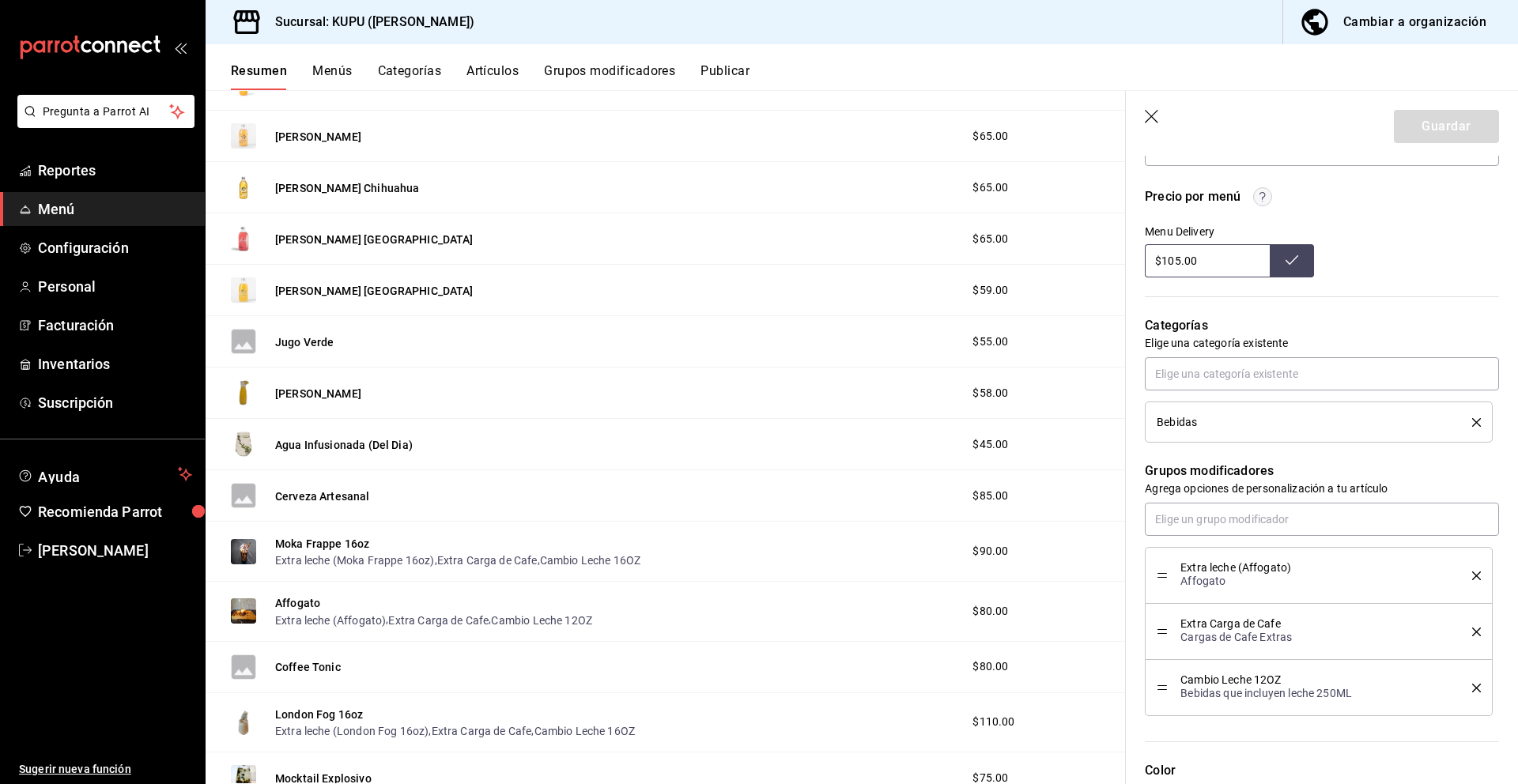
scroll to position [634, 0]
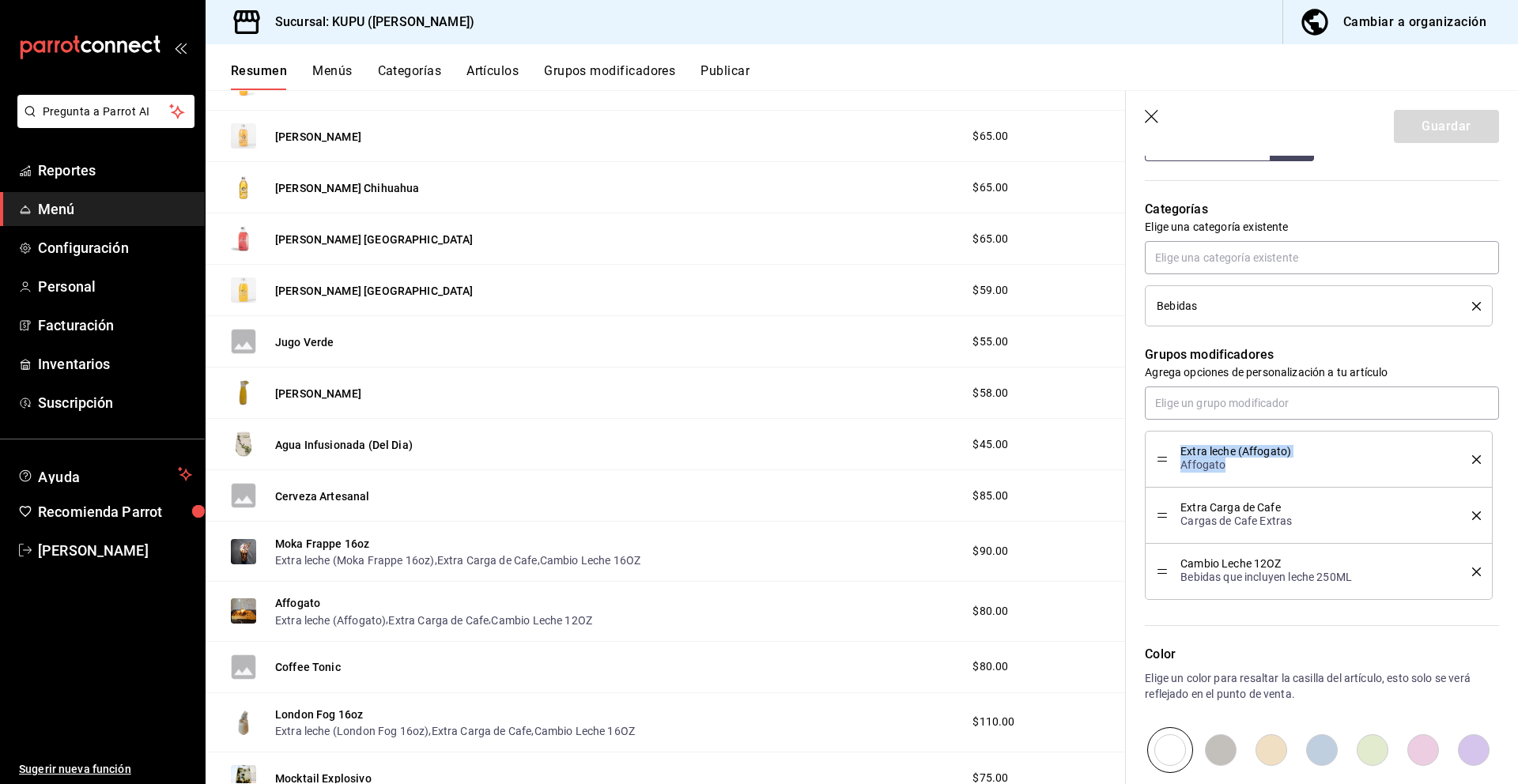
drag, startPoint x: 1180, startPoint y: 449, endPoint x: 1240, endPoint y: 472, distance: 64.3
click at [1240, 472] on div "Extra leche (Affogato) Affogato" at bounding box center [1314, 459] width 268 height 27
copy div "Extra leche (Affogato) Affogato"
drag, startPoint x: 1180, startPoint y: 503, endPoint x: 1297, endPoint y: 517, distance: 117.8
click at [1297, 517] on div "Extra Carga de Cafe Cargas de Cafe Extras" at bounding box center [1314, 515] width 268 height 27
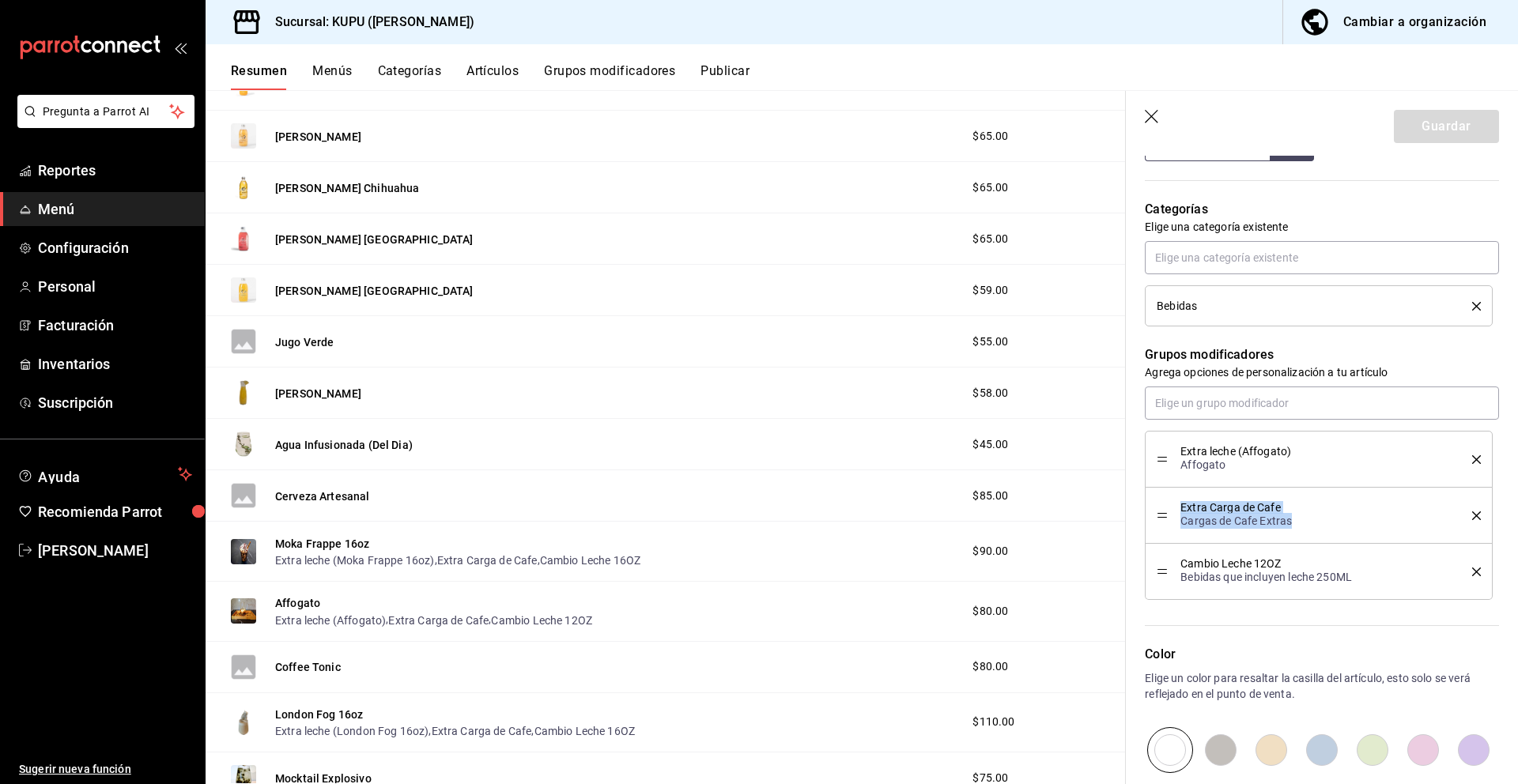
copy div "Extra Carga de Cafe Cargas de Cafe Extras"
drag, startPoint x: 1179, startPoint y: 561, endPoint x: 1373, endPoint y: 575, distance: 194.5
click at [1373, 575] on div "Cambio Leche 12OZ Bebidas que incluyen leche 250ML" at bounding box center [1319, 571] width 324 height 34
copy div "Cambio Leche 12OZ Bebidas que incluyen leche 250ML"
